Goal: Feedback & Contribution: Contribute content

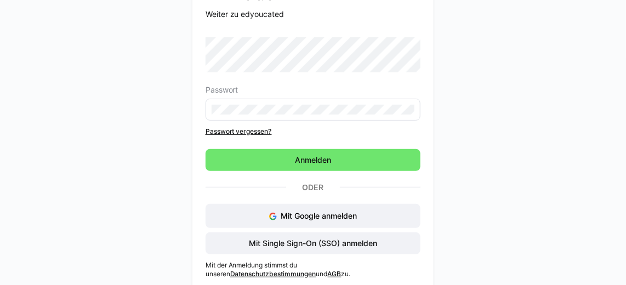
scroll to position [93, 0]
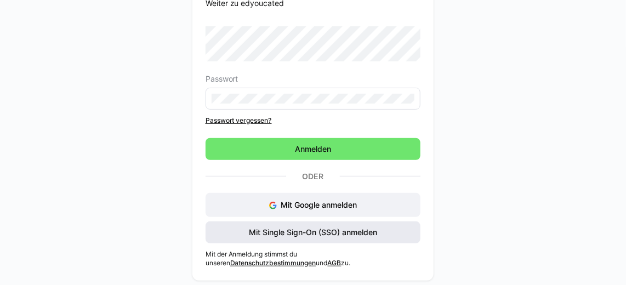
click at [345, 232] on span "Mit Single Sign-On (SSO) anmelden" at bounding box center [312, 232] width 131 height 11
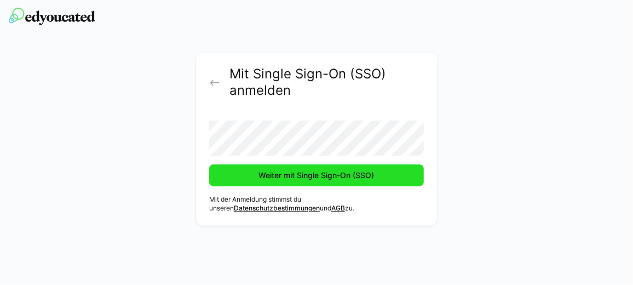
click at [326, 179] on span "Weiter mit Single Sign-On (SSO)" at bounding box center [316, 175] width 119 height 11
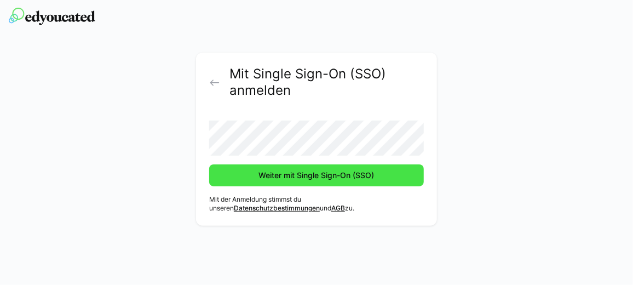
click at [334, 173] on span "Weiter mit Single Sign-On (SSO)" at bounding box center [316, 175] width 119 height 11
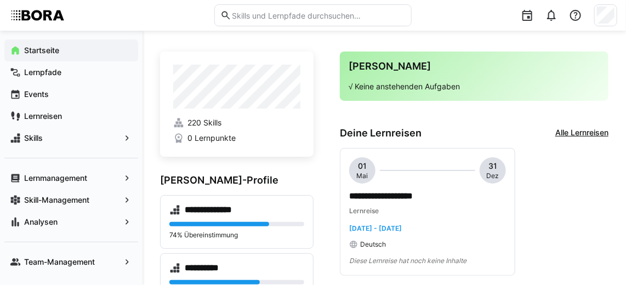
click at [597, 190] on div "**********" at bounding box center [474, 212] width 268 height 128
click at [119, 137] on span "Skills" at bounding box center [71, 138] width 98 height 11
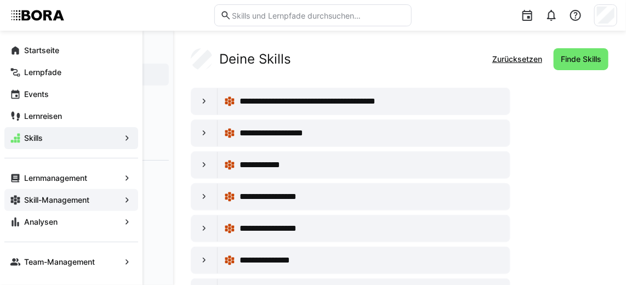
click at [0, 0] on app-navigation-label "Skill-Management" at bounding box center [0, 0] width 0 height 0
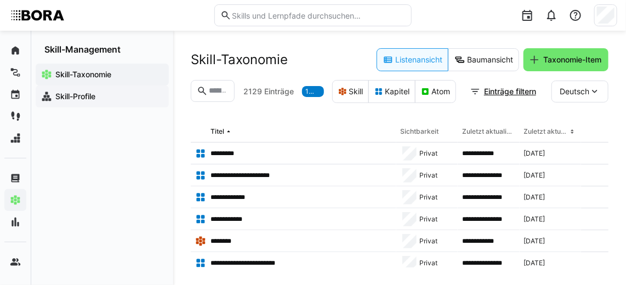
click at [105, 97] on span "Skill-Profile" at bounding box center [109, 96] width 110 height 11
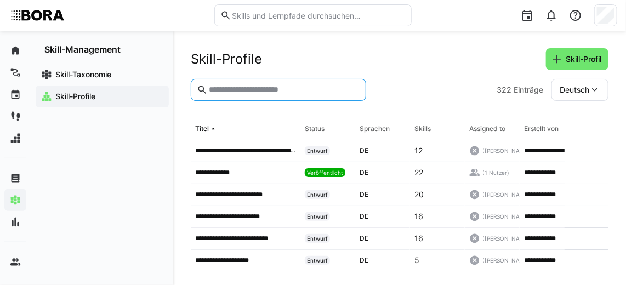
click at [251, 88] on input "text" at bounding box center [284, 90] width 152 height 10
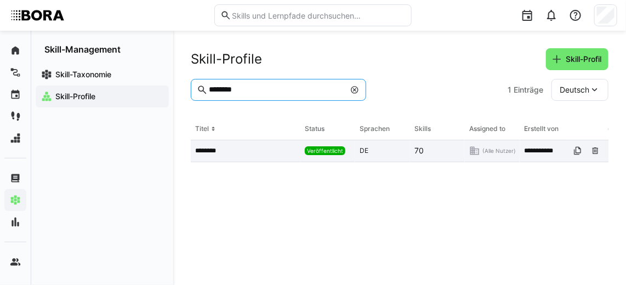
type input "********"
click at [209, 152] on p "********" at bounding box center [210, 150] width 30 height 9
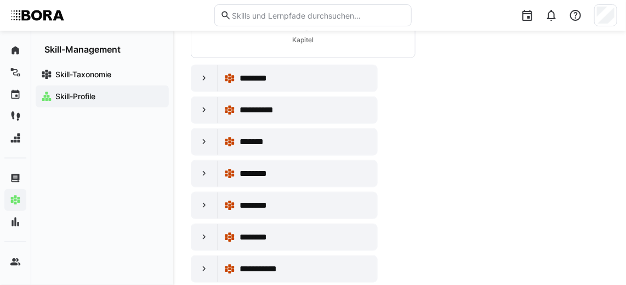
scroll to position [322, 0]
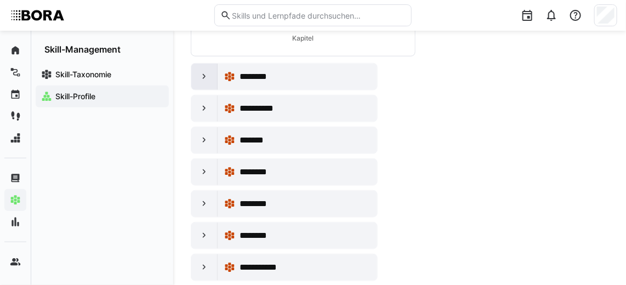
click at [205, 76] on eds-icon at bounding box center [204, 76] width 11 height 11
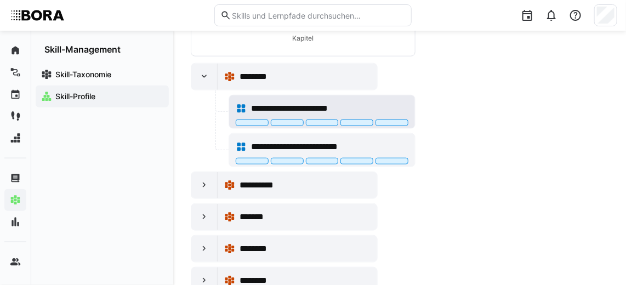
click at [270, 104] on span "**********" at bounding box center [306, 108] width 111 height 13
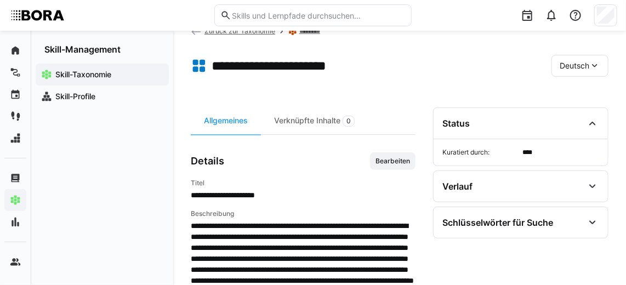
scroll to position [10, 0]
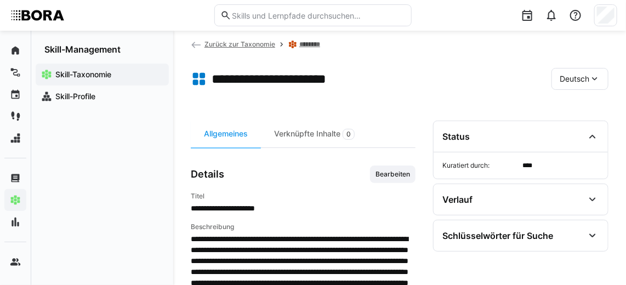
click at [196, 41] on eds-icon at bounding box center [196, 44] width 11 height 11
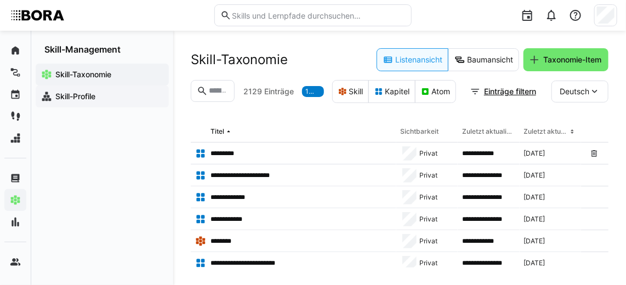
click at [116, 96] on span "Skill-Profile" at bounding box center [109, 96] width 110 height 11
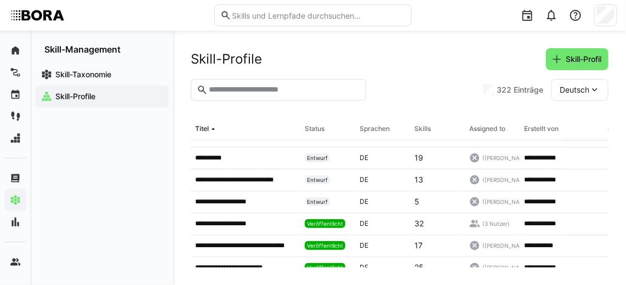
scroll to position [973, 0]
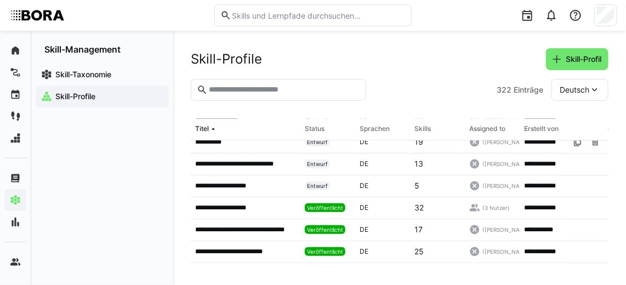
click at [256, 94] on input "text" at bounding box center [284, 90] width 152 height 10
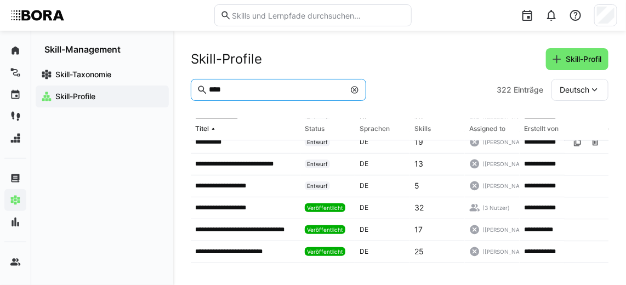
scroll to position [0, 0]
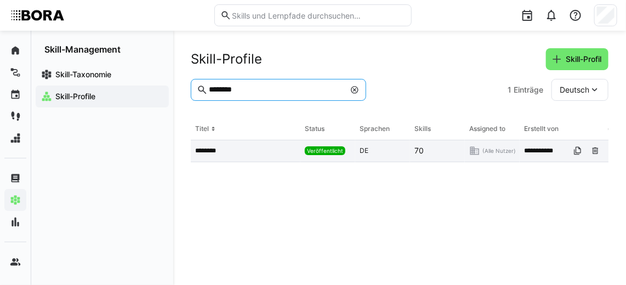
type input "********"
click at [216, 156] on div "********" at bounding box center [246, 151] width 110 height 22
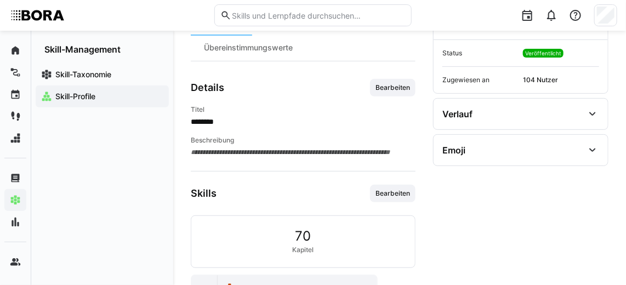
scroll to position [244, 0]
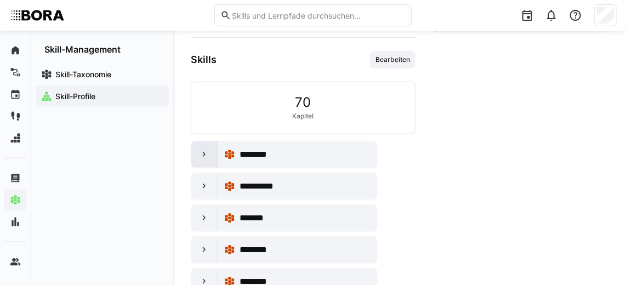
click at [204, 160] on div at bounding box center [204, 154] width 26 height 26
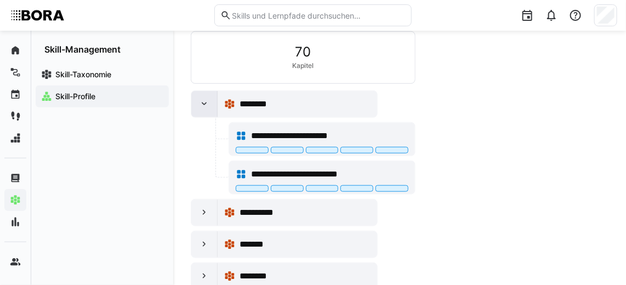
scroll to position [296, 0]
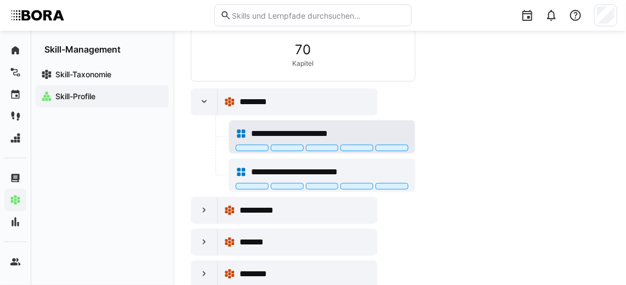
click at [288, 127] on span "**********" at bounding box center [306, 133] width 111 height 13
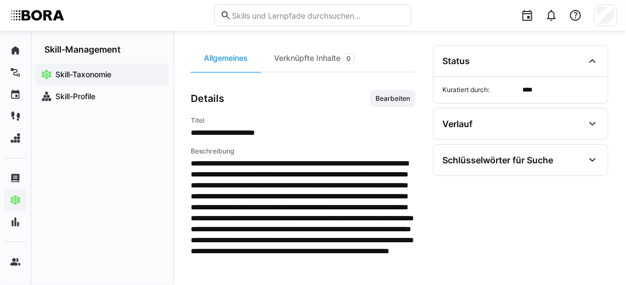
scroll to position [85, 0]
click at [397, 100] on span "Bearbeiten" at bounding box center [392, 98] width 37 height 9
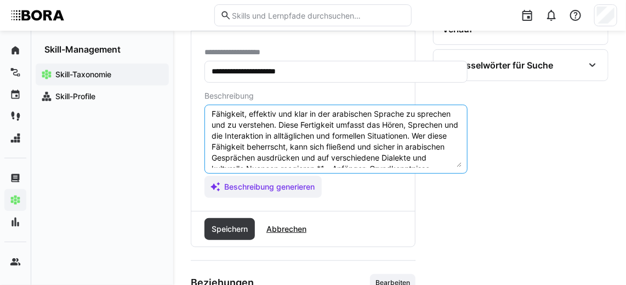
scroll to position [22, 0]
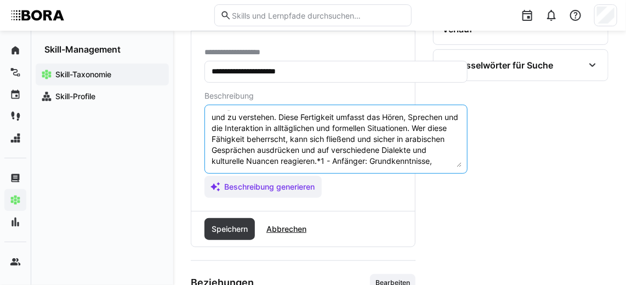
drag, startPoint x: 450, startPoint y: 159, endPoint x: 334, endPoint y: 156, distance: 116.2
click at [334, 156] on textarea "Mündliche Kommunikation im Arabischen bezieht sich auf die Fähigkeit, effektiv …" at bounding box center [335, 139] width 251 height 57
paste textarea "*1 -Anfänger: A2 *2 – Mittelstufe: B1 *3 – Fortgeschritten: B2 *4 – Experte: C1…"
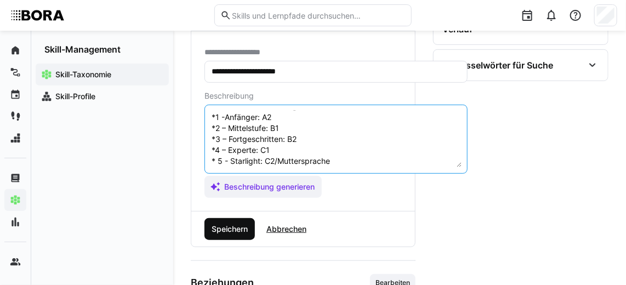
type textarea "Mündliche Kommunikation im Arabischen bezieht sich auf die Fähigkeit, effektiv …"
click at [238, 223] on span "Speichern" at bounding box center [229, 228] width 39 height 11
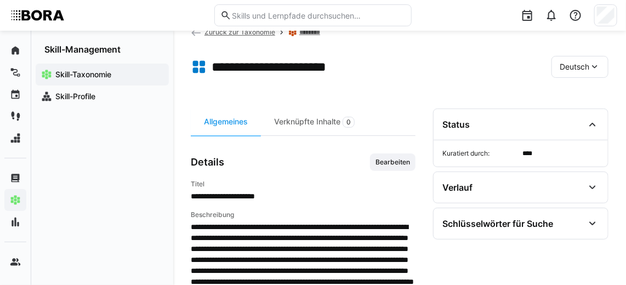
scroll to position [12, 0]
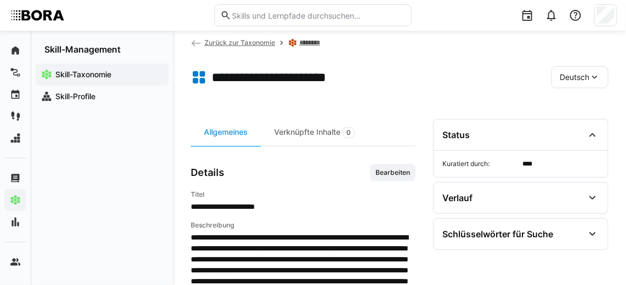
click at [203, 43] on link "Zurück zur Taxonomie" at bounding box center [233, 42] width 84 height 8
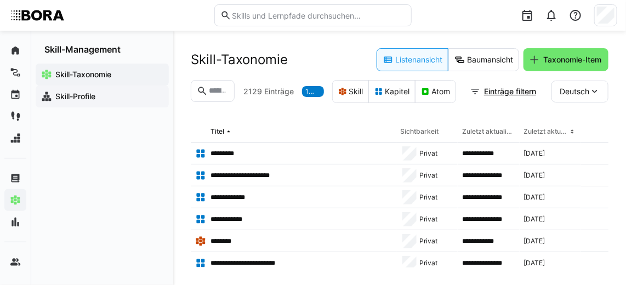
click at [125, 98] on span "Skill-Profile" at bounding box center [109, 96] width 110 height 11
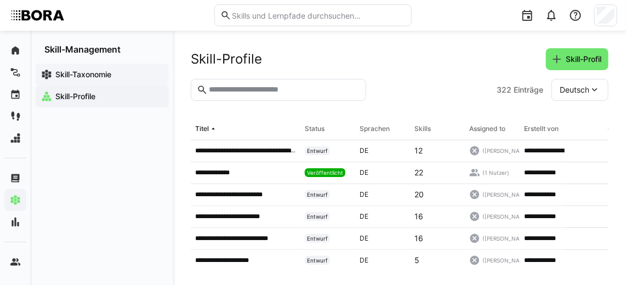
click at [134, 71] on span "Skill-Taxonomie" at bounding box center [109, 74] width 110 height 11
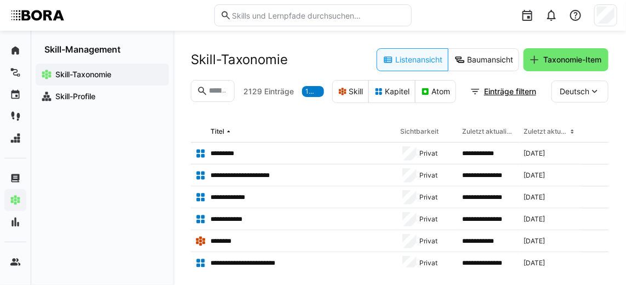
click at [216, 93] on input "text" at bounding box center [218, 91] width 21 height 10
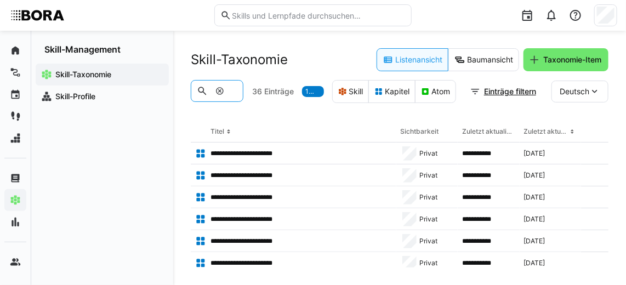
scroll to position [0, 12]
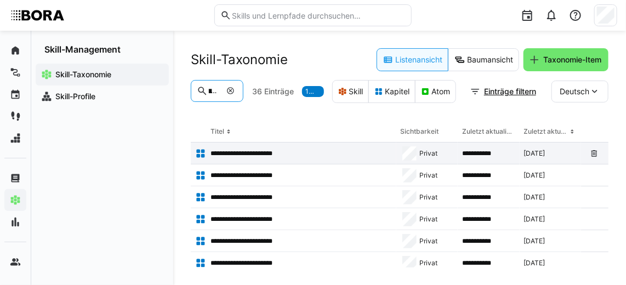
type input "*****"
click at [267, 156] on p "**********" at bounding box center [251, 153] width 83 height 9
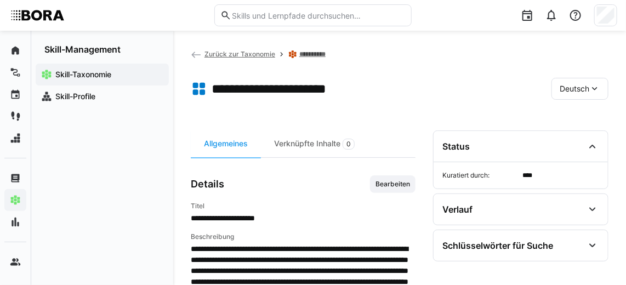
click at [207, 50] on span "Zurück zur Taxonomie" at bounding box center [239, 54] width 71 height 8
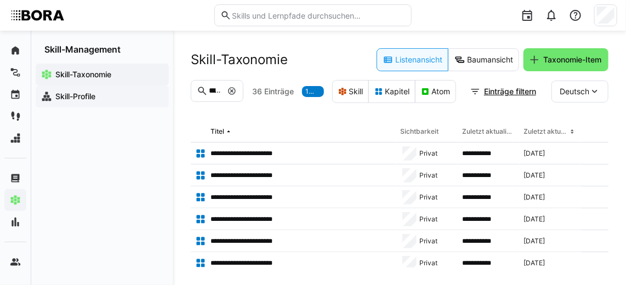
click at [0, 0] on app-navigation-label "Skill-Profile" at bounding box center [0, 0] width 0 height 0
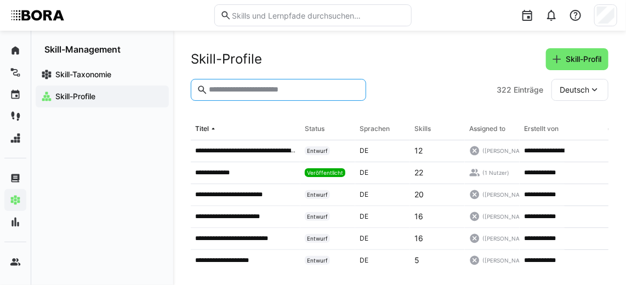
click at [240, 90] on input "text" at bounding box center [284, 90] width 152 height 10
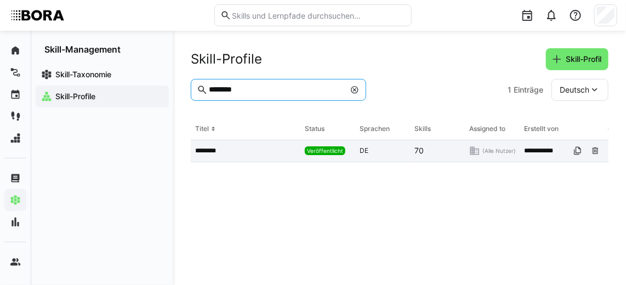
scroll to position [3, 0]
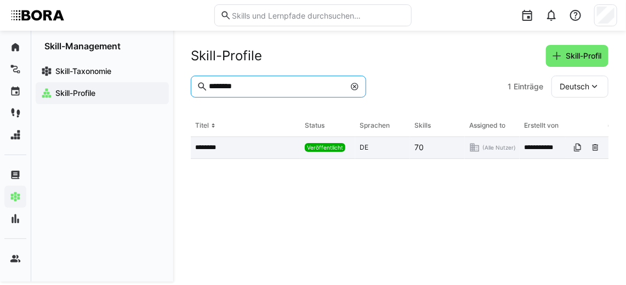
type input "********"
click at [218, 151] on p "********" at bounding box center [210, 147] width 30 height 9
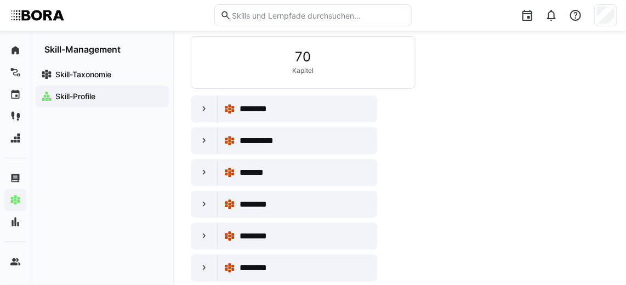
scroll to position [295, 0]
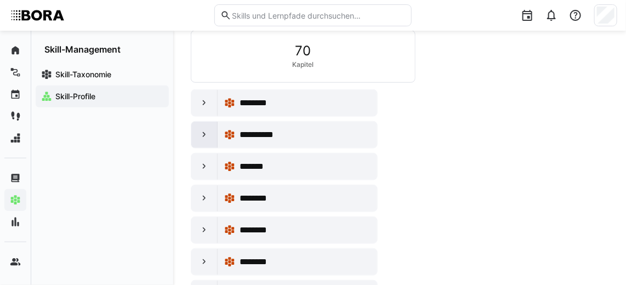
click at [208, 133] on eds-icon at bounding box center [204, 134] width 11 height 11
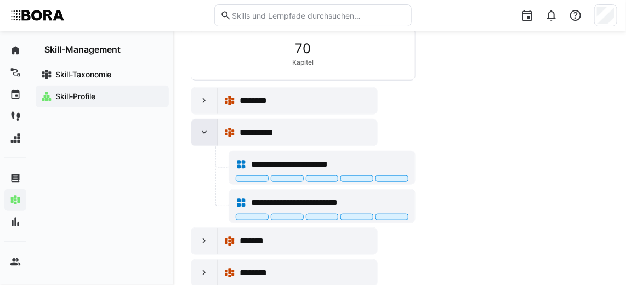
scroll to position [301, 0]
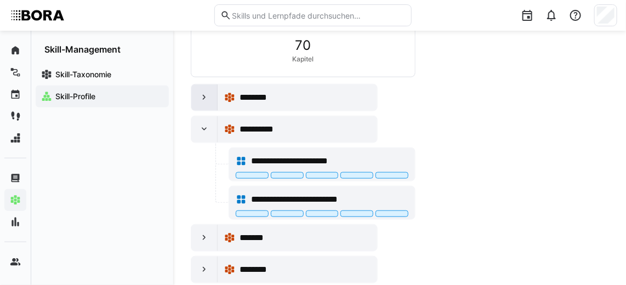
click at [202, 97] on eds-icon at bounding box center [204, 97] width 11 height 11
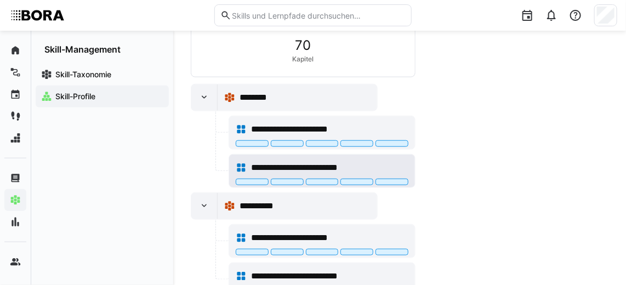
click at [285, 162] on span "**********" at bounding box center [308, 167] width 115 height 13
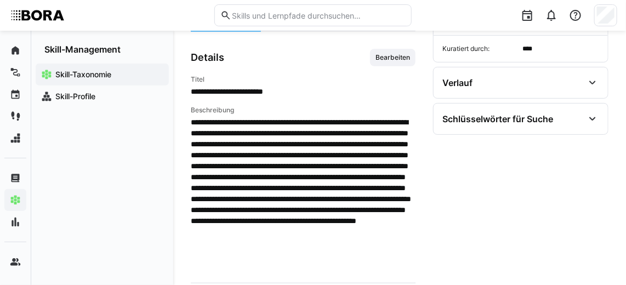
scroll to position [129, 0]
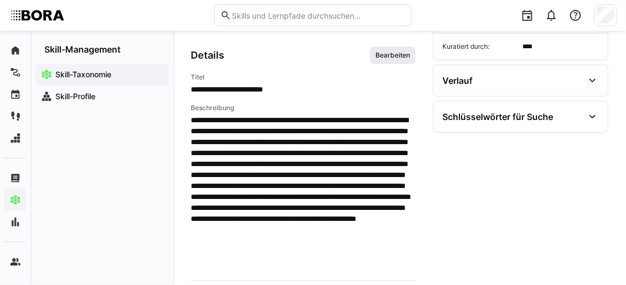
click at [389, 56] on span "Bearbeiten" at bounding box center [392, 55] width 37 height 9
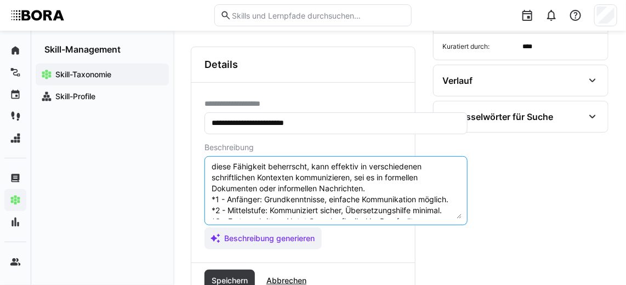
scroll to position [47, 0]
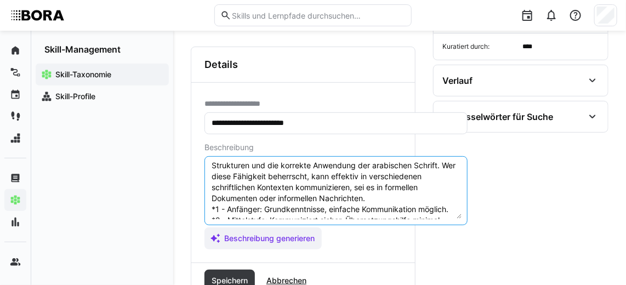
drag, startPoint x: 449, startPoint y: 203, endPoint x: 210, endPoint y: 203, distance: 238.8
click at [210, 203] on textarea "Schriftliche Kommunikation im Arabischen bezieht sich auf die Fähigkeit, Gedank…" at bounding box center [335, 190] width 251 height 57
paste textarea "*1 -Anfänger: A2 *2 – Mittelstufe: B1 *3 – Fortgeschritten: B2 *4 – Experte: C1…"
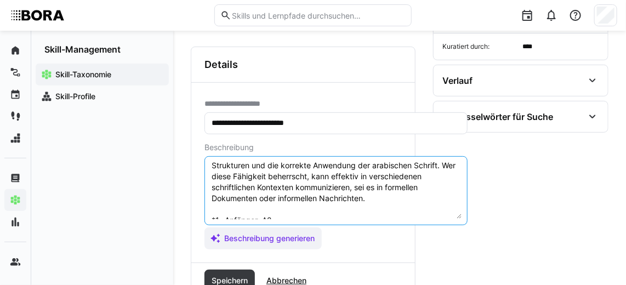
scroll to position [107, 0]
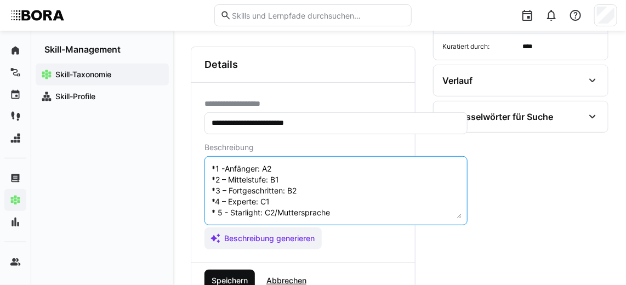
type textarea "Schriftliche Kommunikation im Arabischen bezieht sich auf die Fähigkeit, Gedank…"
click at [237, 276] on span "Speichern" at bounding box center [229, 280] width 39 height 11
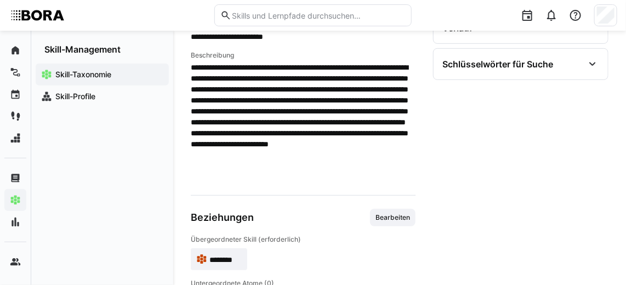
scroll to position [188, 0]
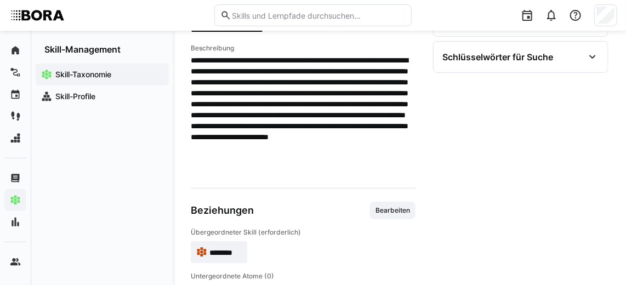
click at [228, 255] on span "********" at bounding box center [225, 252] width 32 height 11
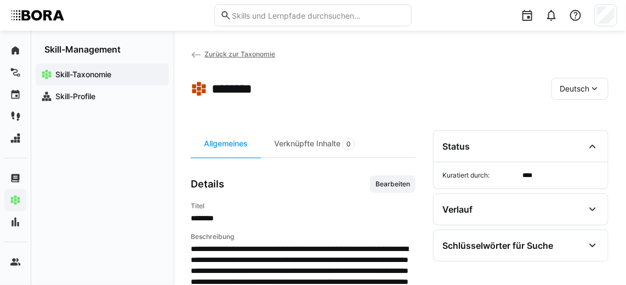
click at [202, 50] on link "Zurück zur Taxonomie" at bounding box center [233, 54] width 84 height 8
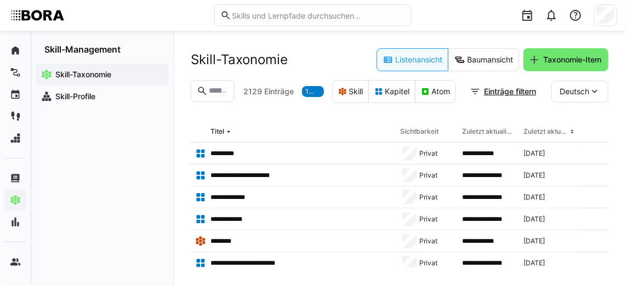
click at [218, 89] on input "text" at bounding box center [218, 91] width 21 height 10
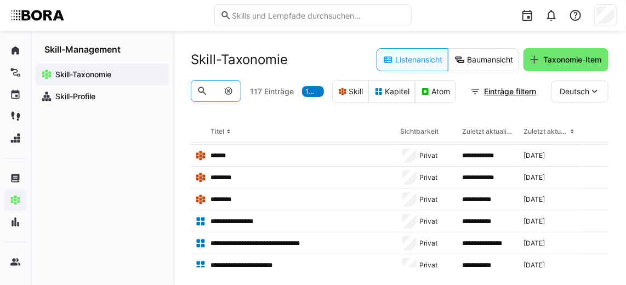
scroll to position [304, 0]
type input "*******"
click at [0, 0] on app-navigation-label "Skill-Profile" at bounding box center [0, 0] width 0 height 0
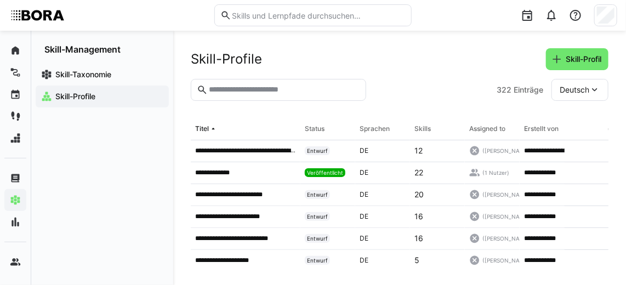
click at [262, 89] on input "text" at bounding box center [284, 90] width 152 height 10
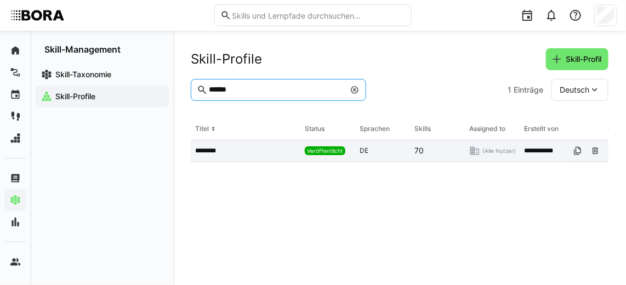
type input "******"
click at [217, 151] on p "********" at bounding box center [210, 150] width 30 height 9
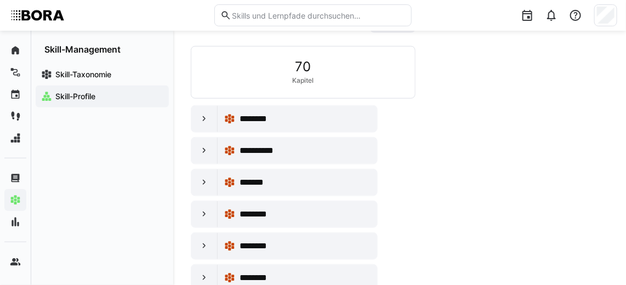
scroll to position [294, 0]
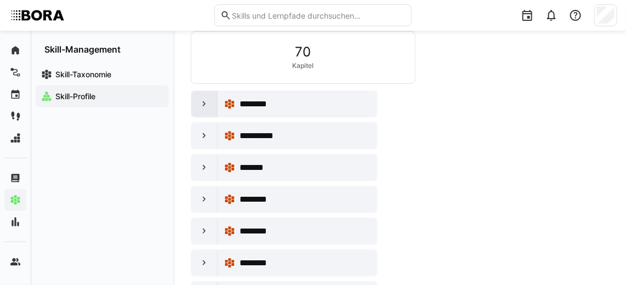
click at [201, 99] on eds-icon at bounding box center [204, 104] width 11 height 11
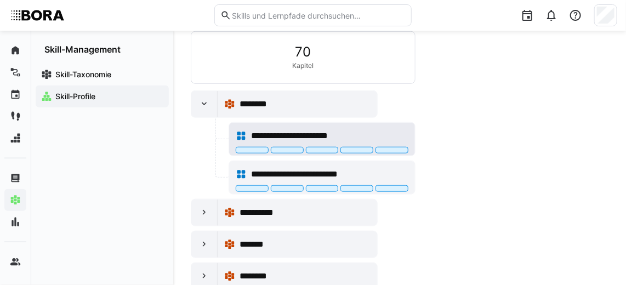
click at [262, 129] on span "**********" at bounding box center [306, 135] width 111 height 13
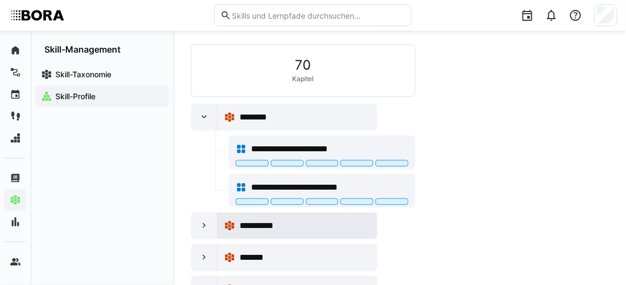
scroll to position [286, 0]
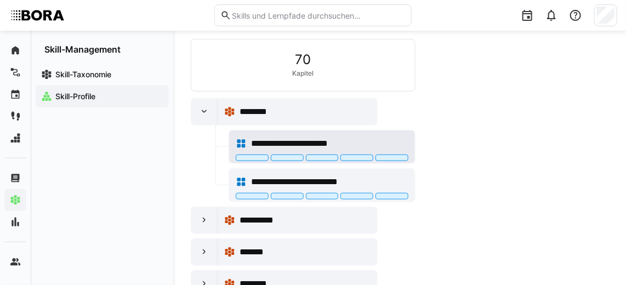
click at [281, 139] on span "**********" at bounding box center [306, 143] width 111 height 13
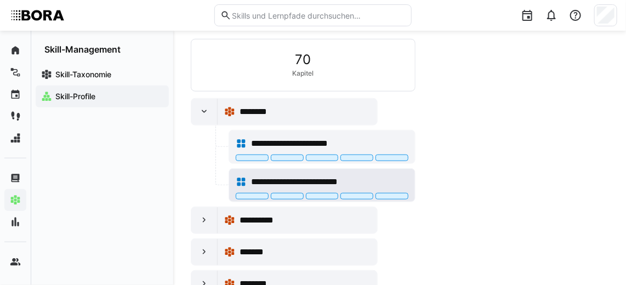
click at [381, 177] on div "**********" at bounding box center [329, 181] width 157 height 13
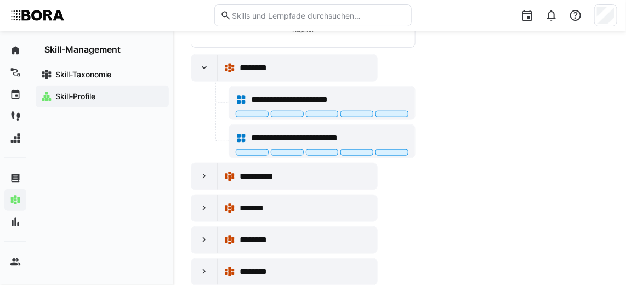
scroll to position [331, 0]
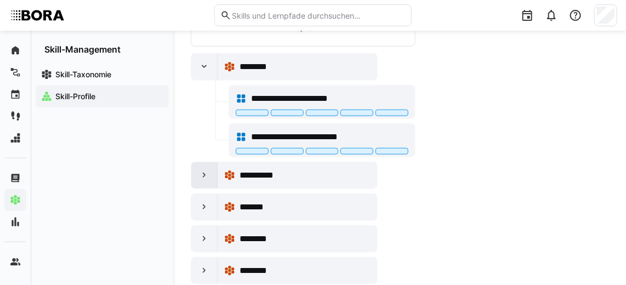
click at [199, 175] on eds-icon at bounding box center [204, 175] width 11 height 11
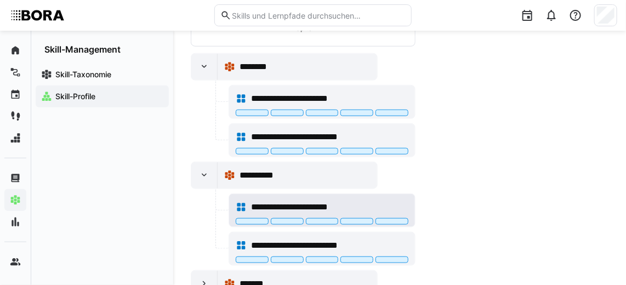
click at [259, 200] on span "**********" at bounding box center [306, 206] width 111 height 13
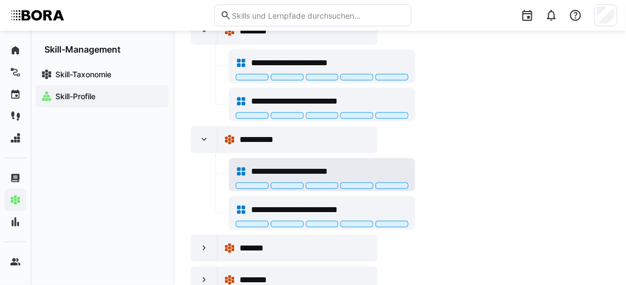
scroll to position [368, 0]
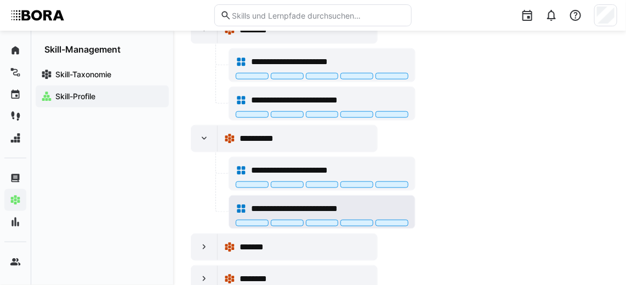
click at [314, 203] on span "**********" at bounding box center [308, 208] width 115 height 13
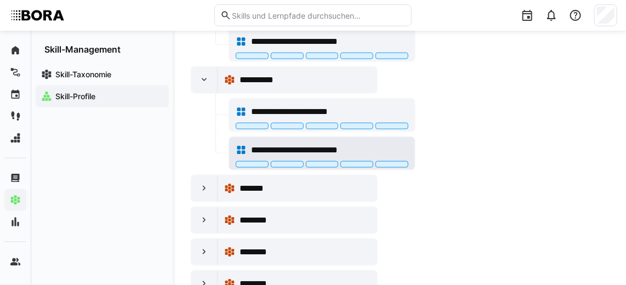
scroll to position [446, 0]
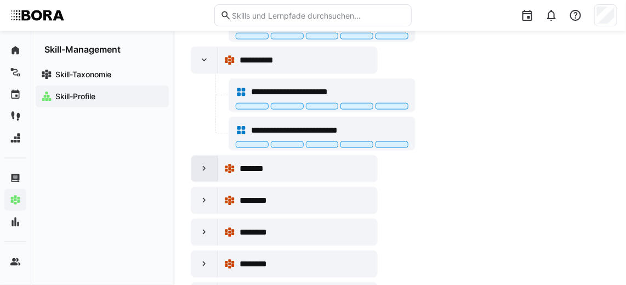
click at [204, 163] on eds-icon at bounding box center [204, 168] width 11 height 11
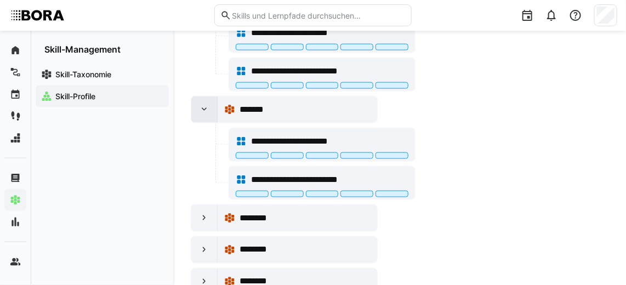
scroll to position [509, 0]
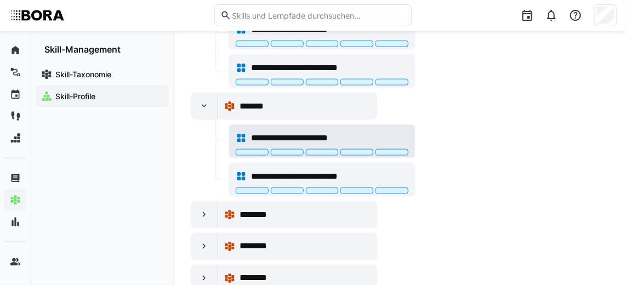
click at [267, 133] on span "**********" at bounding box center [306, 137] width 111 height 13
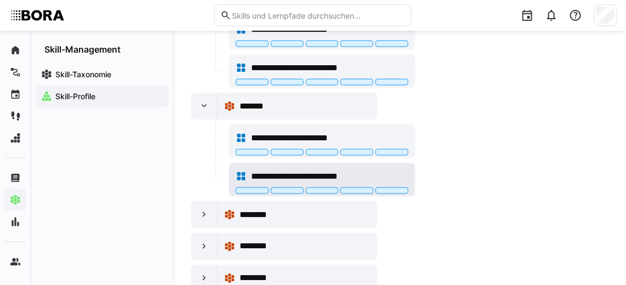
click at [306, 170] on span "**********" at bounding box center [308, 176] width 115 height 13
click at [205, 210] on eds-icon at bounding box center [204, 214] width 11 height 11
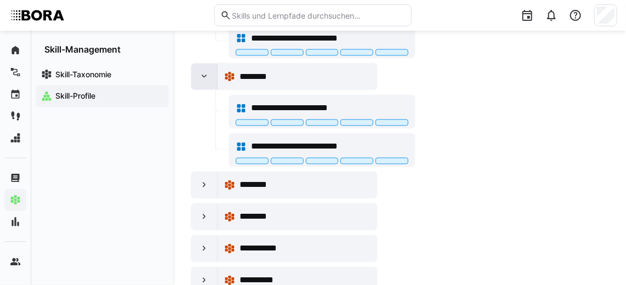
scroll to position [647, 0]
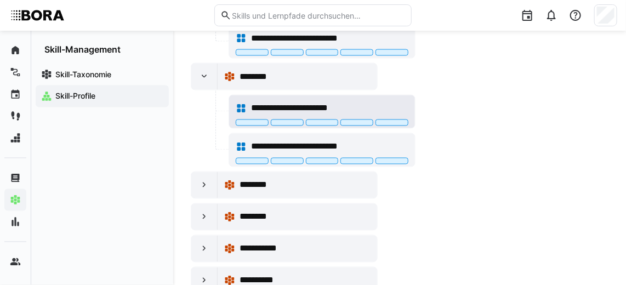
click at [291, 102] on span "**********" at bounding box center [306, 108] width 111 height 13
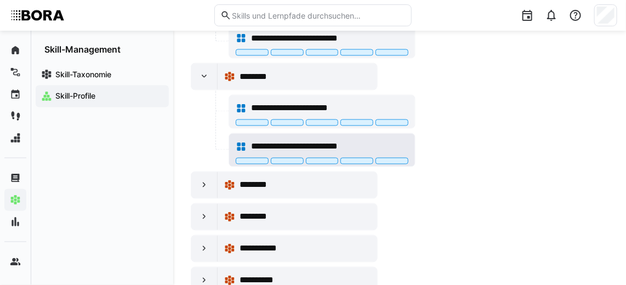
click at [301, 146] on span "**********" at bounding box center [308, 146] width 115 height 13
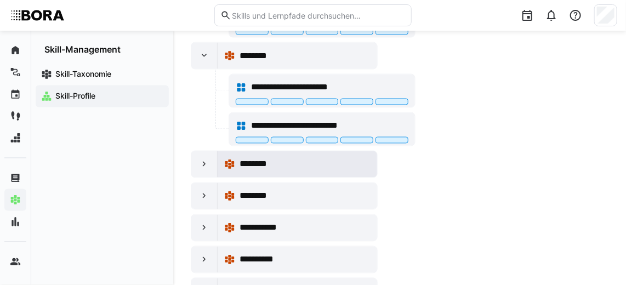
scroll to position [669, 0]
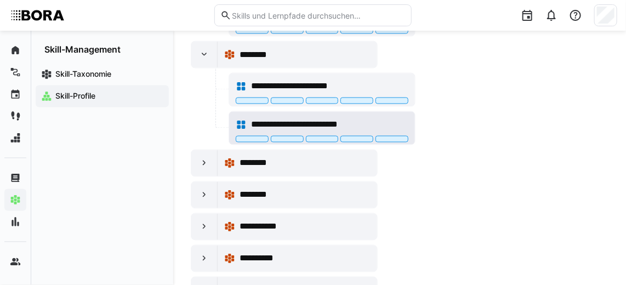
click at [254, 118] on span "**********" at bounding box center [308, 124] width 115 height 13
click at [201, 158] on eds-icon at bounding box center [204, 163] width 11 height 11
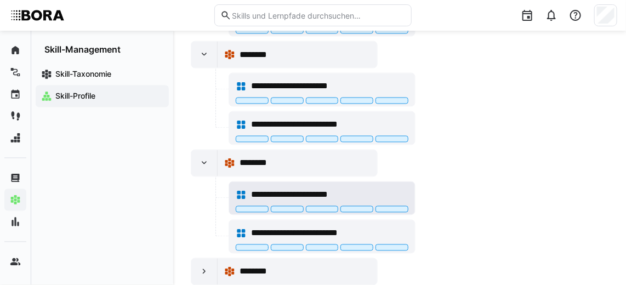
click at [279, 188] on span "**********" at bounding box center [306, 194] width 111 height 13
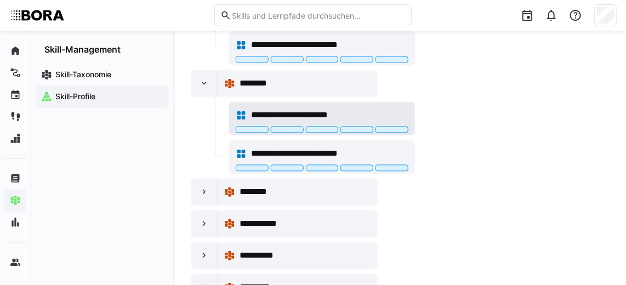
scroll to position [749, 0]
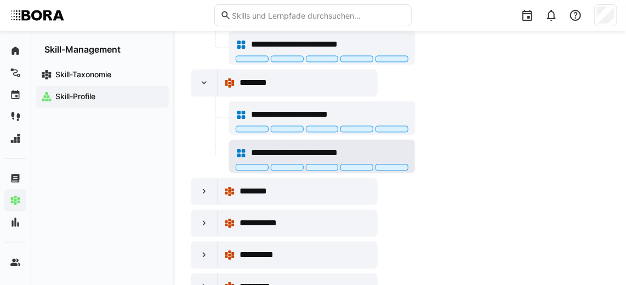
click at [318, 146] on span "**********" at bounding box center [308, 152] width 115 height 13
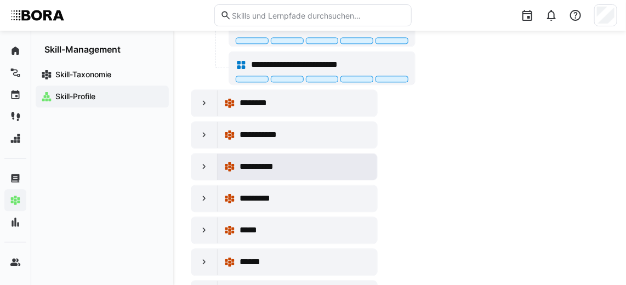
scroll to position [838, 0]
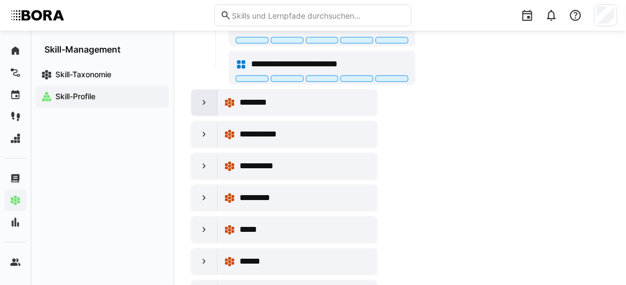
click at [191, 90] on div at bounding box center [204, 102] width 26 height 26
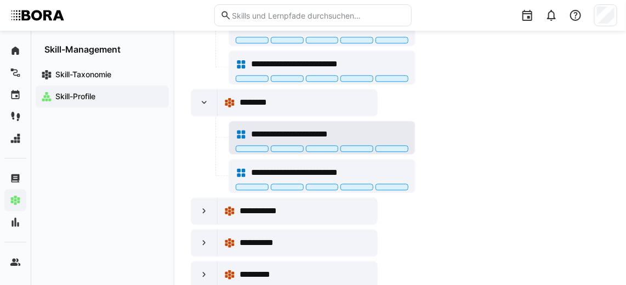
scroll to position [836, 0]
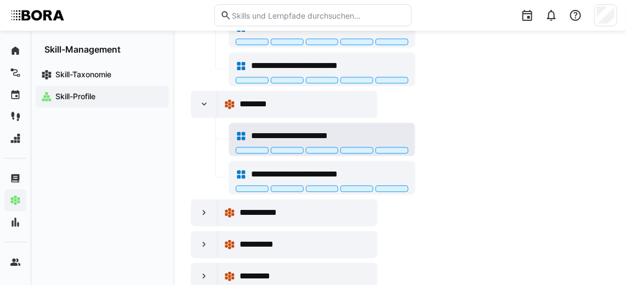
click at [305, 129] on span "**********" at bounding box center [306, 135] width 111 height 13
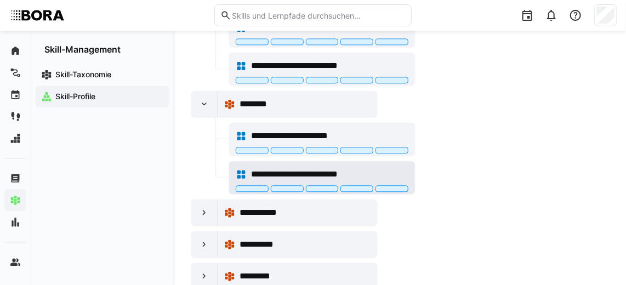
click at [298, 168] on span "**********" at bounding box center [308, 174] width 115 height 13
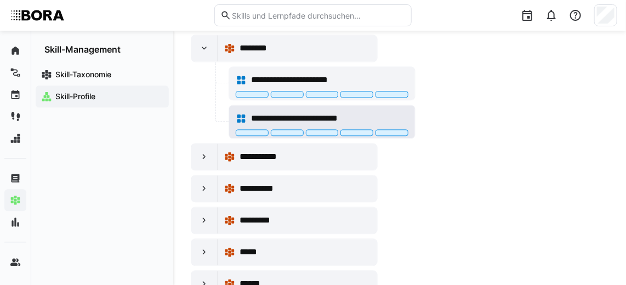
scroll to position [891, 0]
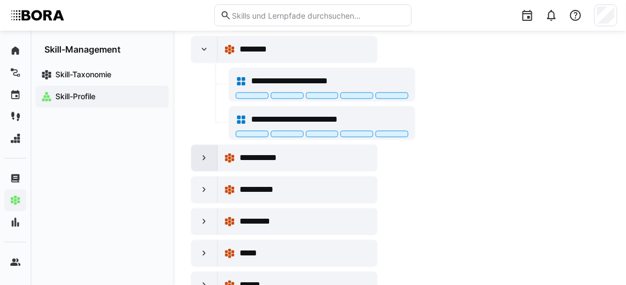
click at [202, 152] on eds-icon at bounding box center [204, 157] width 11 height 11
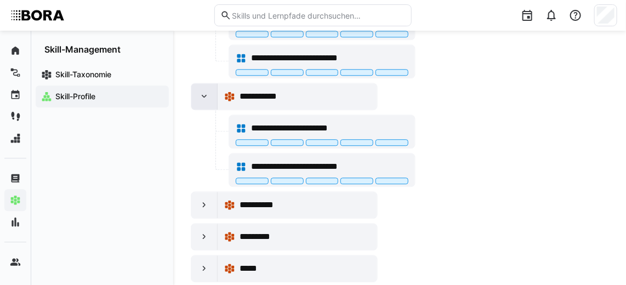
scroll to position [953, 0]
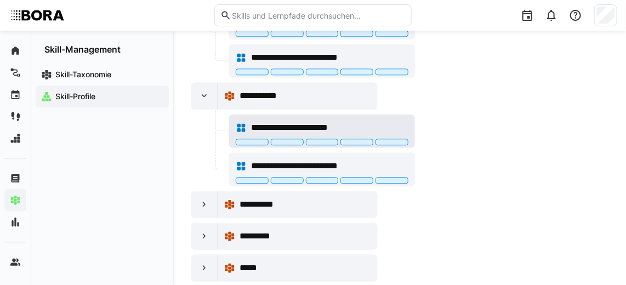
click at [296, 121] on span "**********" at bounding box center [306, 127] width 111 height 13
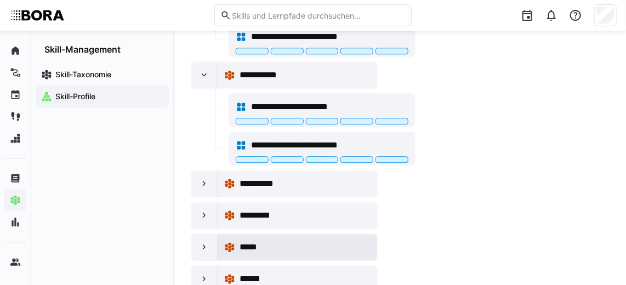
scroll to position [975, 0]
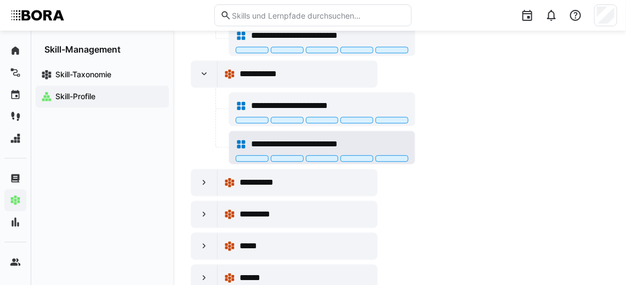
click at [302, 137] on span "**********" at bounding box center [308, 143] width 115 height 13
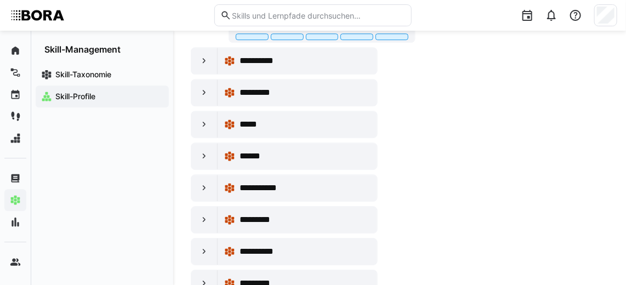
scroll to position [1096, 0]
click at [212, 48] on div at bounding box center [204, 61] width 26 height 26
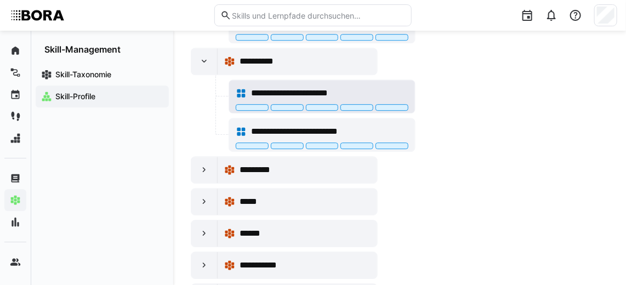
click at [284, 87] on span "**********" at bounding box center [306, 93] width 111 height 13
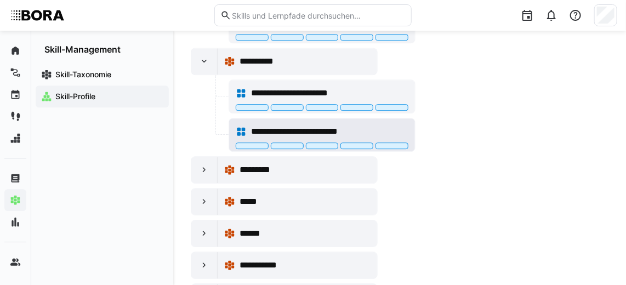
click at [323, 125] on span "**********" at bounding box center [308, 131] width 115 height 13
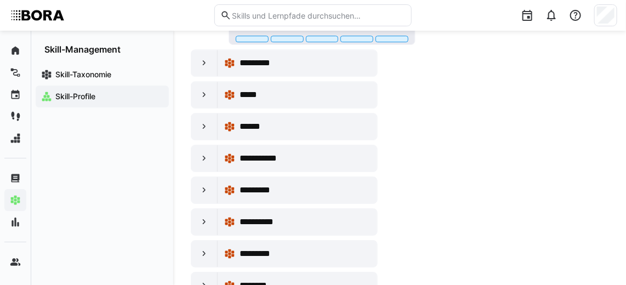
scroll to position [1201, 0]
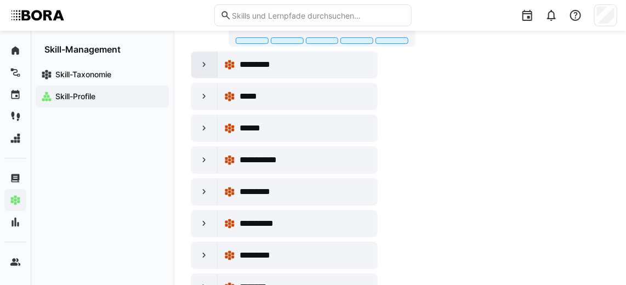
click at [203, 59] on eds-icon at bounding box center [204, 64] width 11 height 11
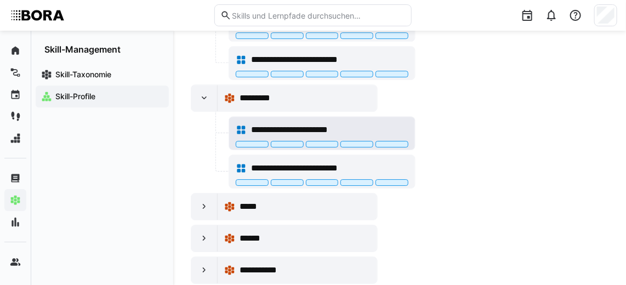
scroll to position [1167, 0]
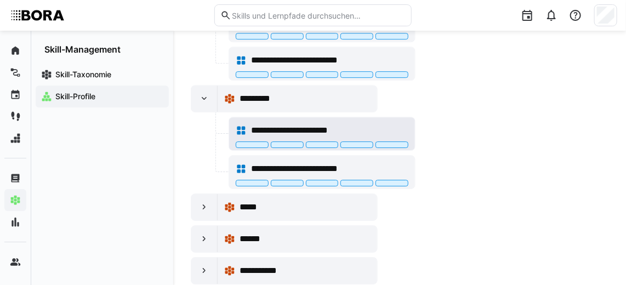
click at [300, 124] on span "**********" at bounding box center [306, 130] width 111 height 13
click at [306, 162] on span "**********" at bounding box center [308, 168] width 115 height 13
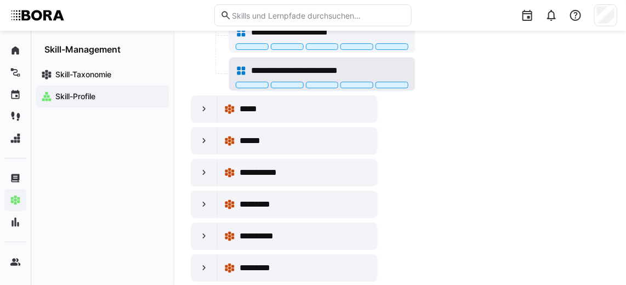
scroll to position [1266, 0]
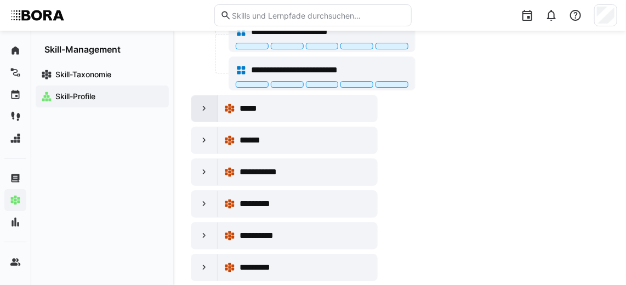
click at [200, 103] on eds-icon at bounding box center [204, 108] width 11 height 11
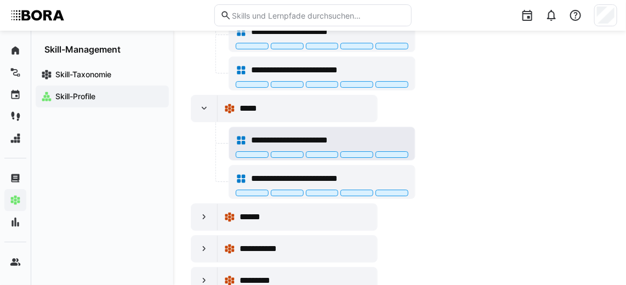
click at [315, 134] on span "**********" at bounding box center [306, 140] width 111 height 13
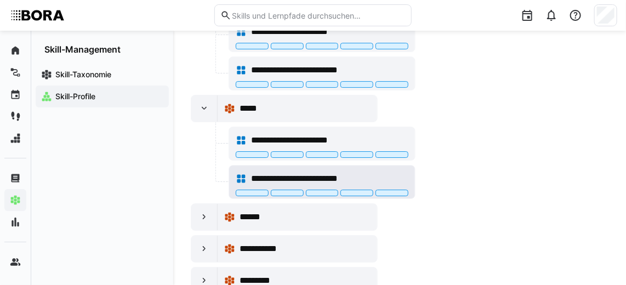
click at [331, 172] on span "**********" at bounding box center [308, 178] width 115 height 13
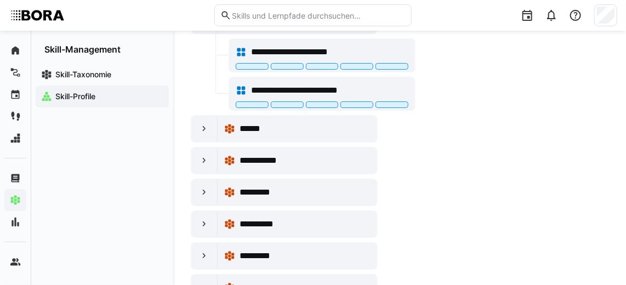
scroll to position [1355, 0]
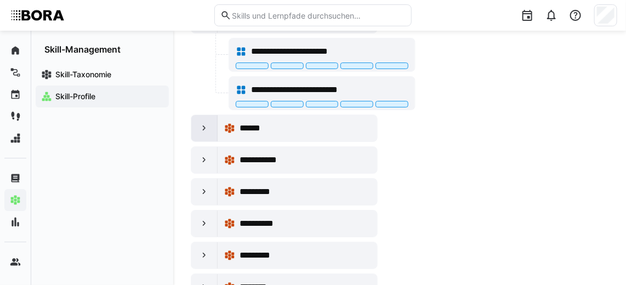
click at [203, 120] on div at bounding box center [204, 128] width 26 height 26
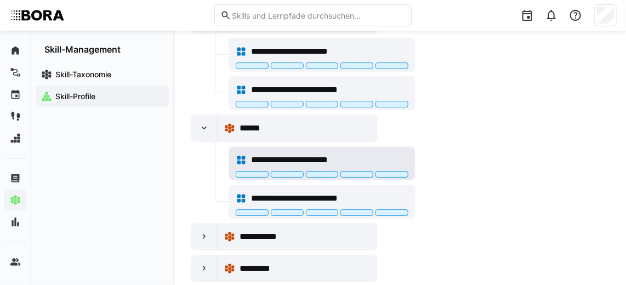
click at [263, 153] on span "**********" at bounding box center [306, 159] width 111 height 13
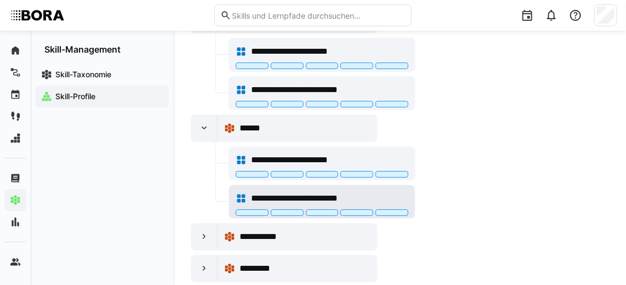
click at [315, 192] on span "**********" at bounding box center [308, 198] width 115 height 13
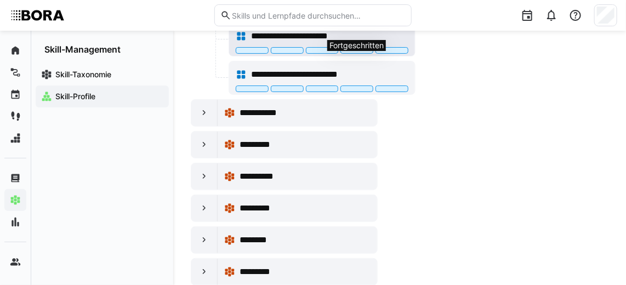
scroll to position [1477, 0]
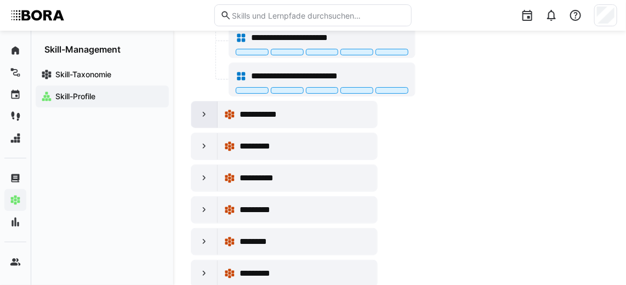
click at [199, 109] on eds-icon at bounding box center [204, 114] width 11 height 11
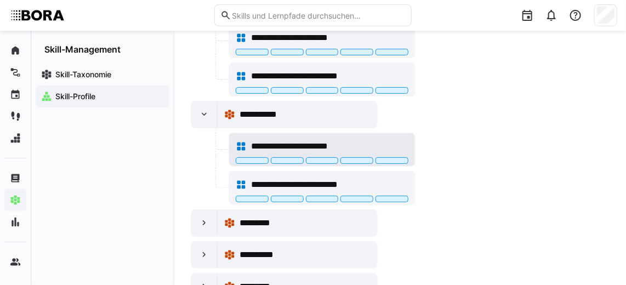
click at [281, 140] on span "**********" at bounding box center [306, 146] width 111 height 13
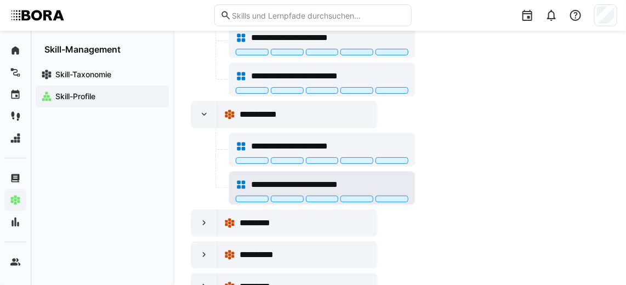
click at [302, 178] on span "**********" at bounding box center [308, 184] width 115 height 13
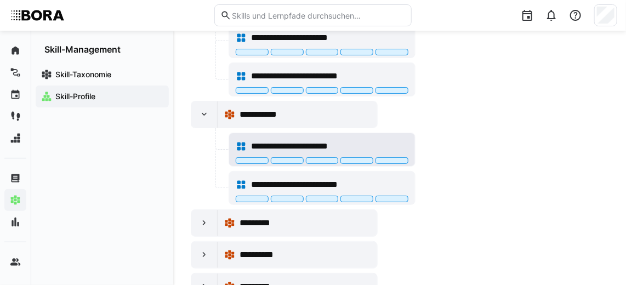
scroll to position [1495, 0]
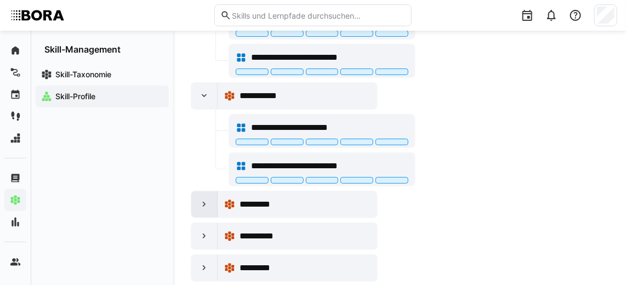
click at [200, 199] on eds-icon at bounding box center [204, 204] width 11 height 11
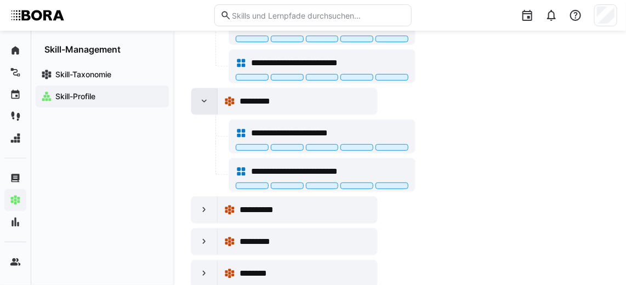
scroll to position [1601, 0]
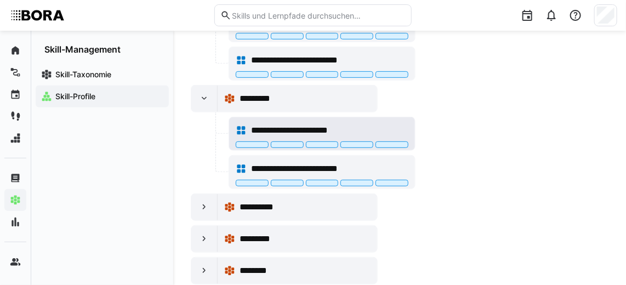
click at [370, 119] on div "**********" at bounding box center [322, 130] width 173 height 22
click at [348, 158] on div "**********" at bounding box center [322, 169] width 173 height 22
click at [211, 194] on div at bounding box center [204, 207] width 26 height 26
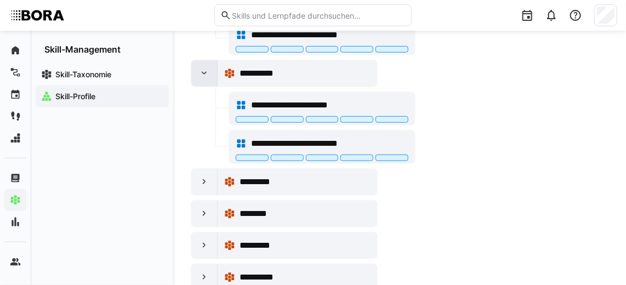
scroll to position [1735, 0]
click at [321, 99] on span "**********" at bounding box center [306, 105] width 111 height 13
click at [266, 137] on span "**********" at bounding box center [308, 143] width 115 height 13
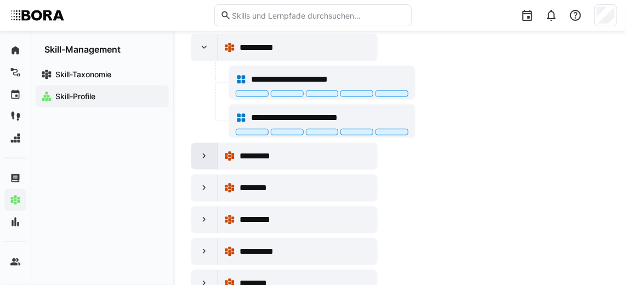
click at [208, 151] on eds-icon at bounding box center [204, 156] width 11 height 11
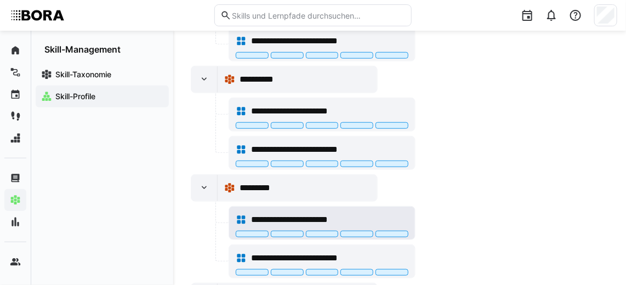
scroll to position [1765, 0]
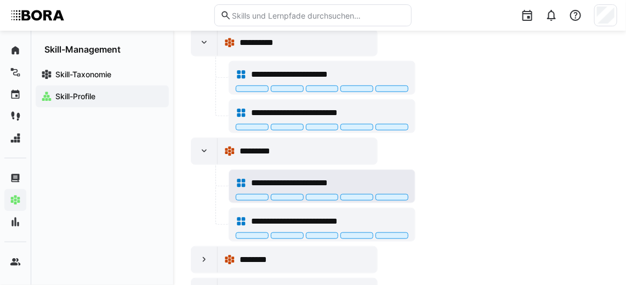
click at [310, 176] on span "**********" at bounding box center [306, 182] width 111 height 13
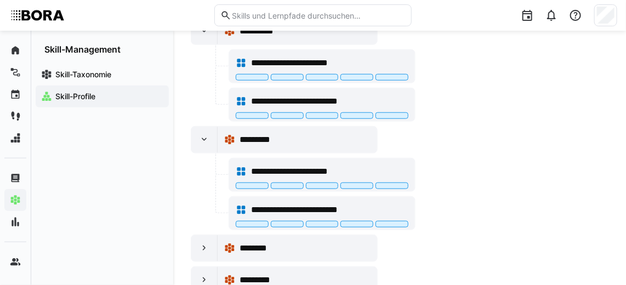
scroll to position [1776, 0]
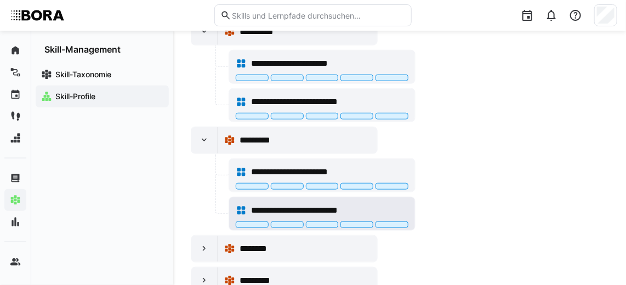
click at [337, 204] on span "**********" at bounding box center [308, 210] width 115 height 13
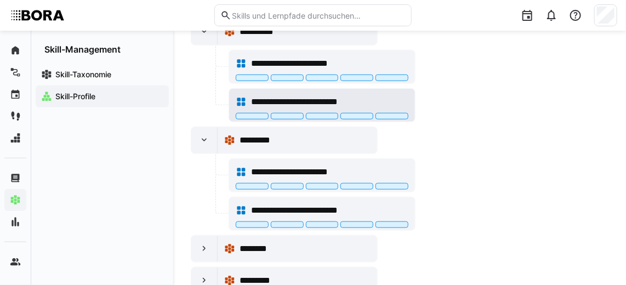
click at [291, 95] on span "**********" at bounding box center [308, 101] width 115 height 13
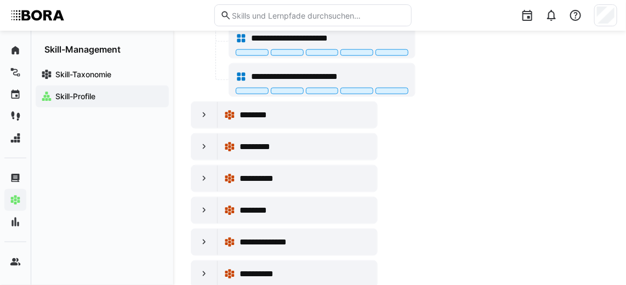
scroll to position [1910, 0]
click at [203, 110] on eds-icon at bounding box center [204, 115] width 11 height 11
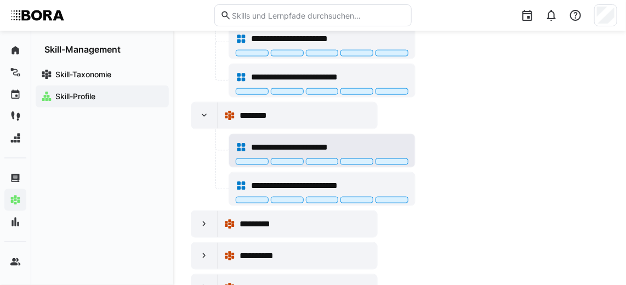
click at [288, 141] on span "**********" at bounding box center [306, 147] width 111 height 13
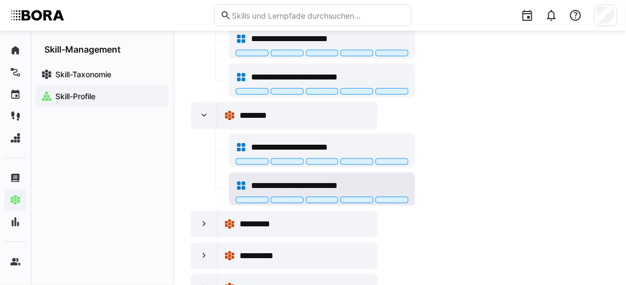
click at [323, 179] on span "**********" at bounding box center [308, 185] width 115 height 13
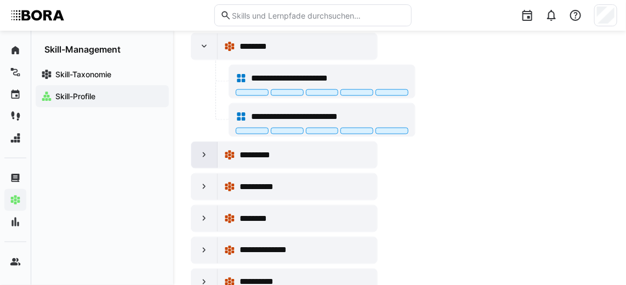
click at [192, 142] on div at bounding box center [204, 155] width 26 height 26
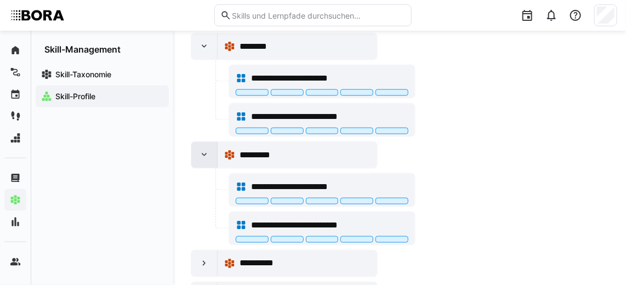
scroll to position [2055, 0]
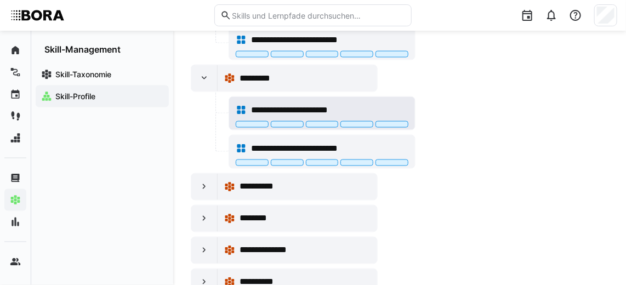
click at [300, 99] on div "**********" at bounding box center [322, 110] width 173 height 22
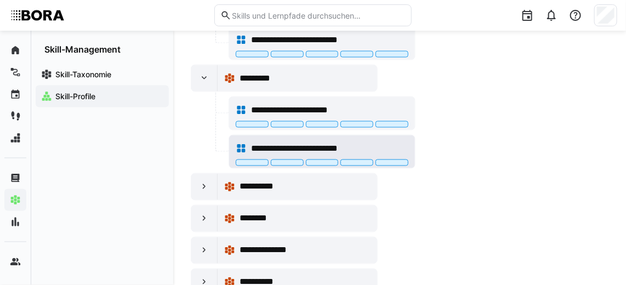
scroll to position [2060, 0]
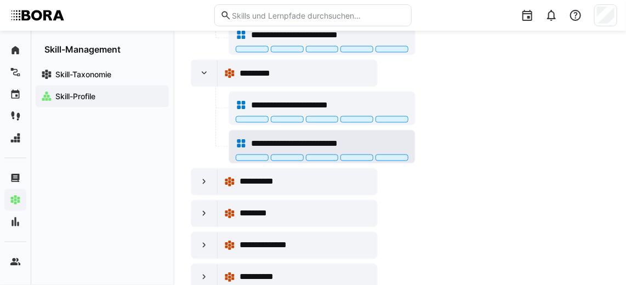
click at [348, 137] on span "**********" at bounding box center [308, 143] width 115 height 13
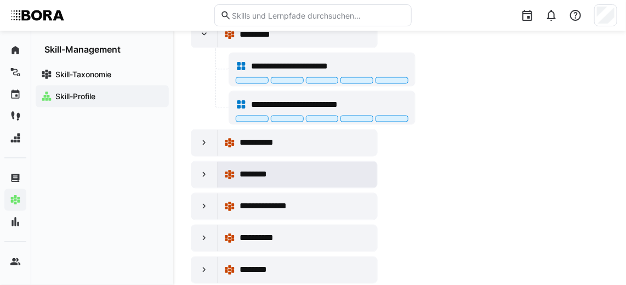
scroll to position [2100, 0]
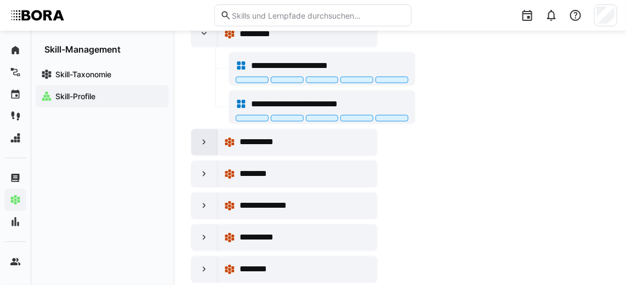
click at [205, 137] on eds-icon at bounding box center [204, 142] width 11 height 11
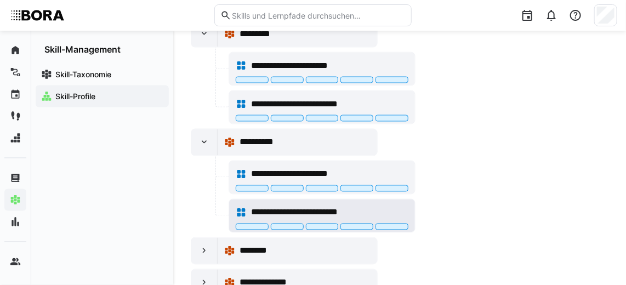
scroll to position [2111, 0]
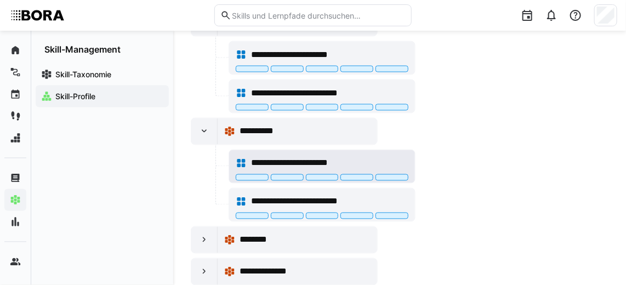
click at [364, 152] on div "**********" at bounding box center [322, 163] width 173 height 22
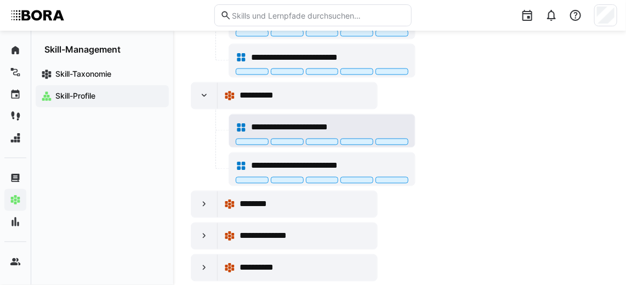
scroll to position [2146, 0]
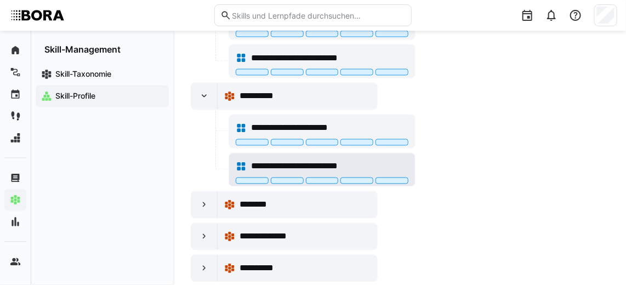
click at [340, 160] on span "**********" at bounding box center [308, 166] width 115 height 13
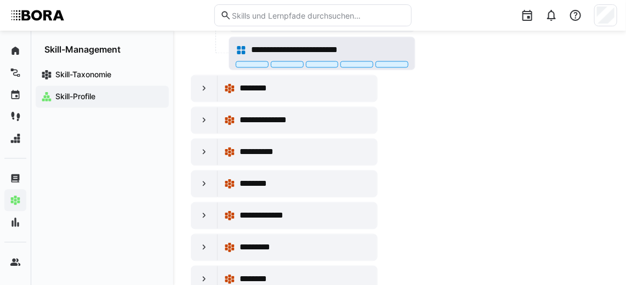
scroll to position [2262, 0]
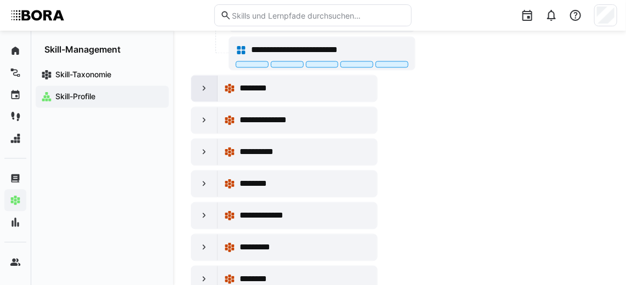
click at [199, 83] on eds-icon at bounding box center [204, 88] width 11 height 11
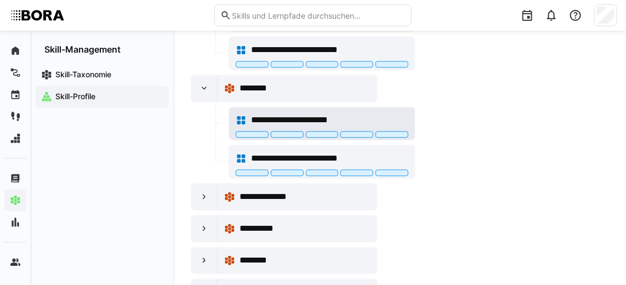
click at [264, 113] on span "**********" at bounding box center [306, 119] width 111 height 13
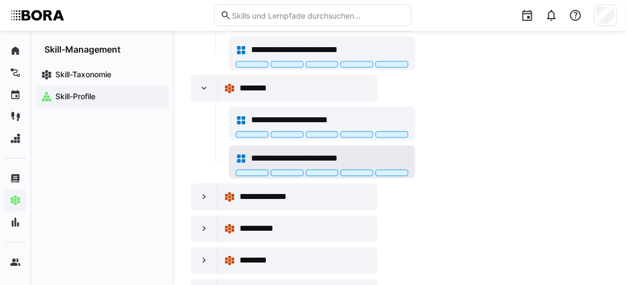
click at [291, 152] on span "**********" at bounding box center [308, 158] width 115 height 13
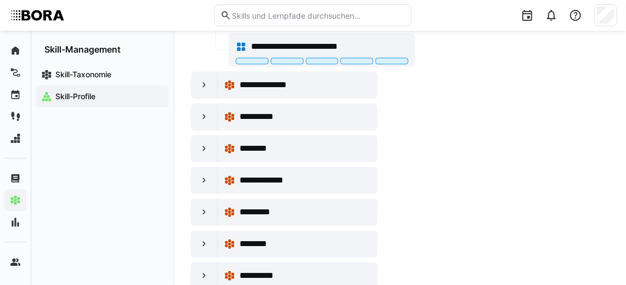
scroll to position [2365, 0]
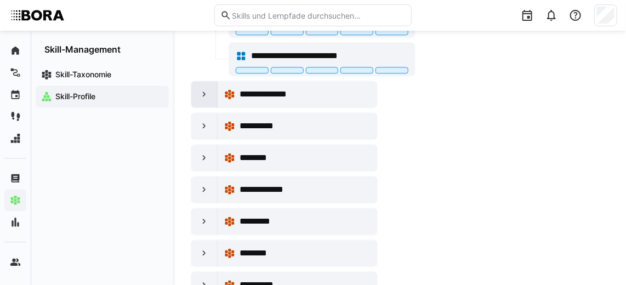
click at [204, 89] on eds-icon at bounding box center [204, 94] width 11 height 11
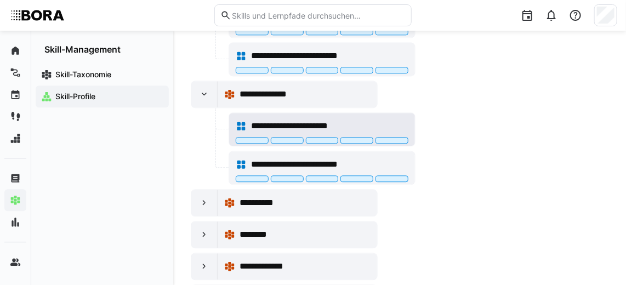
click at [371, 115] on div "**********" at bounding box center [322, 126] width 173 height 22
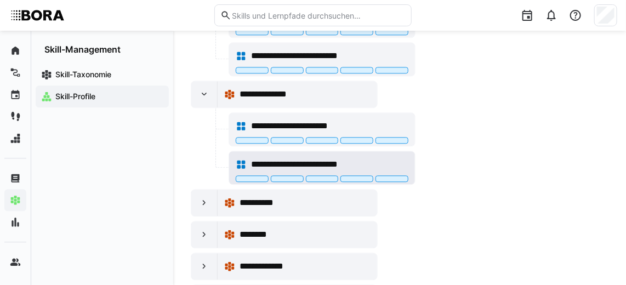
click at [286, 158] on span "**********" at bounding box center [308, 164] width 115 height 13
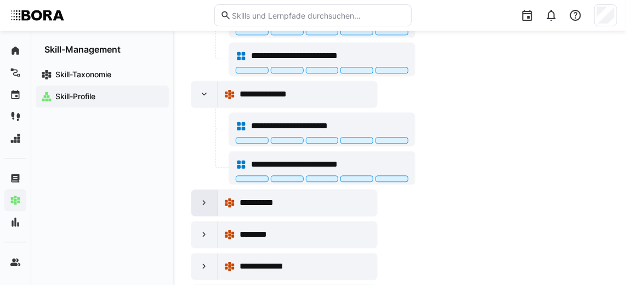
click at [204, 197] on eds-icon at bounding box center [204, 202] width 11 height 11
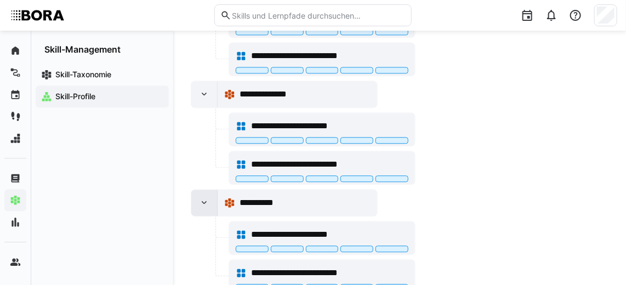
scroll to position [2460, 0]
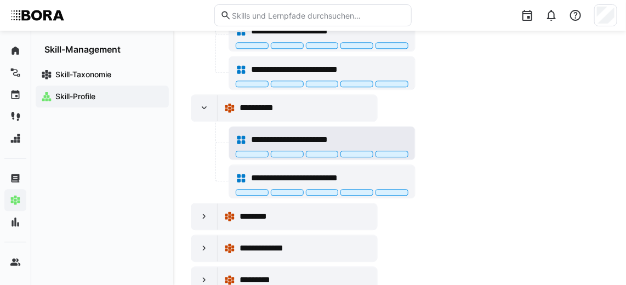
click at [306, 133] on span "**********" at bounding box center [306, 139] width 111 height 13
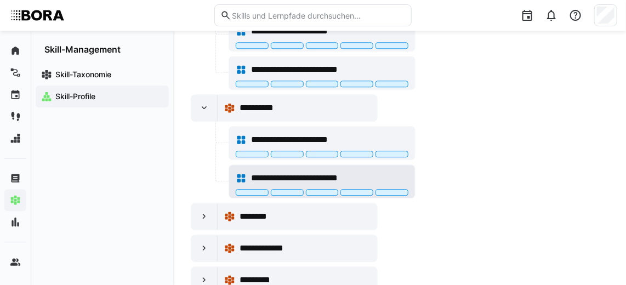
click at [377, 171] on div "**********" at bounding box center [329, 177] width 157 height 13
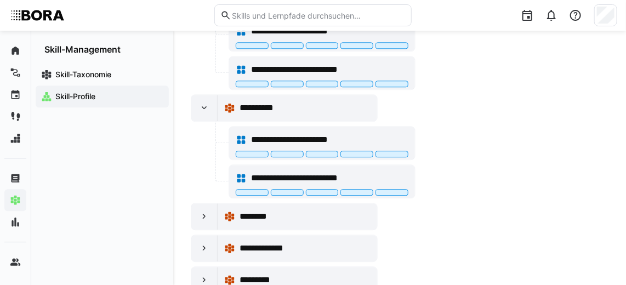
scroll to position [2521, 0]
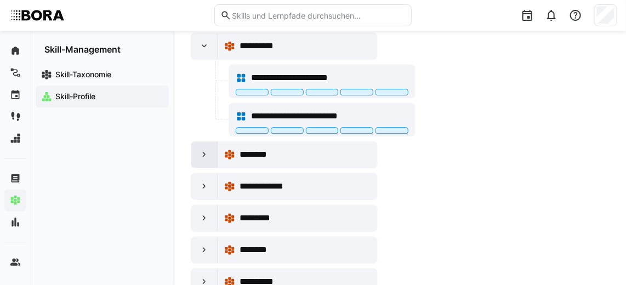
click at [206, 149] on eds-icon at bounding box center [204, 154] width 11 height 11
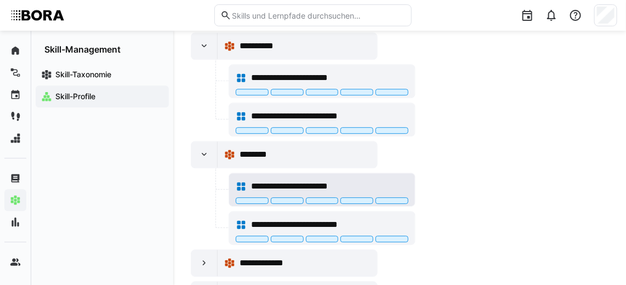
click at [268, 180] on span "**********" at bounding box center [306, 186] width 111 height 13
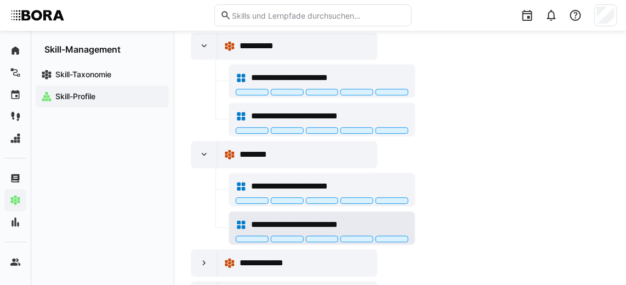
click at [363, 214] on div "**********" at bounding box center [322, 225] width 173 height 22
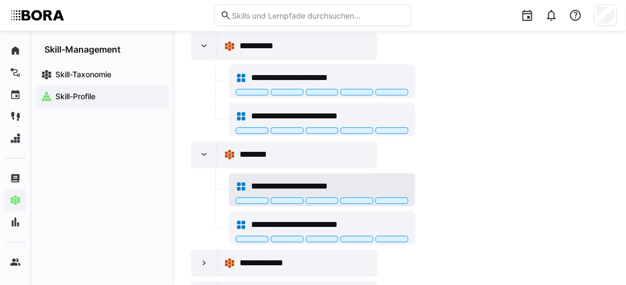
scroll to position [2598, 0]
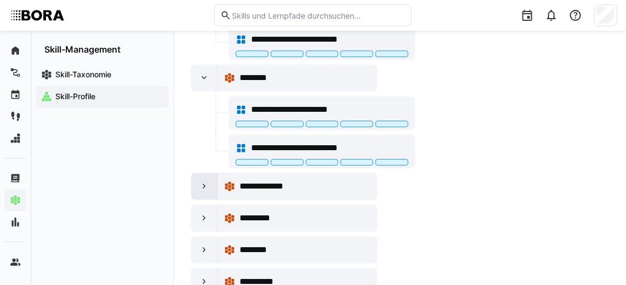
click at [210, 173] on div at bounding box center [204, 186] width 26 height 26
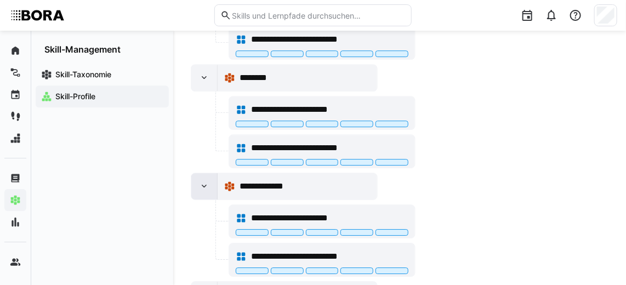
scroll to position [2646, 0]
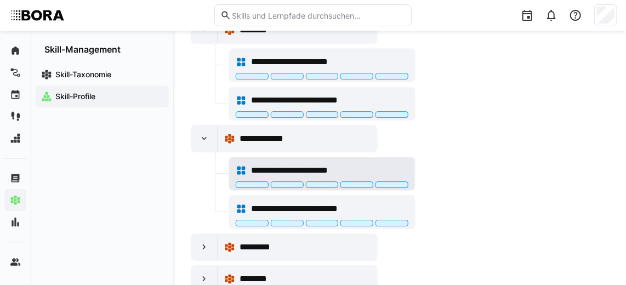
click at [273, 159] on div "**********" at bounding box center [322, 170] width 173 height 22
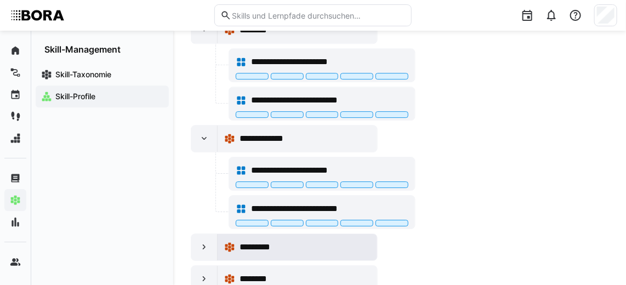
scroll to position [2661, 0]
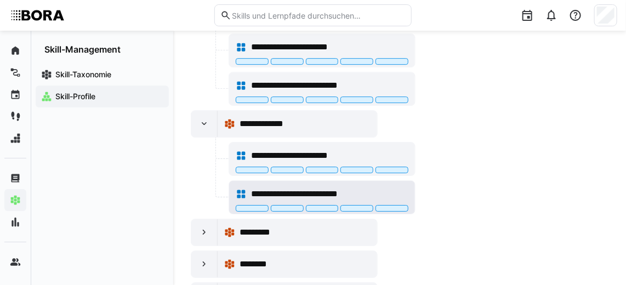
click at [326, 187] on span "**********" at bounding box center [308, 193] width 115 height 13
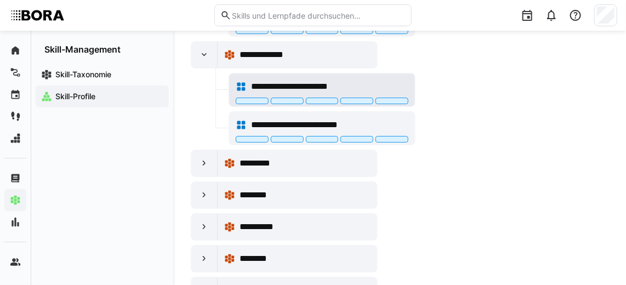
scroll to position [2730, 0]
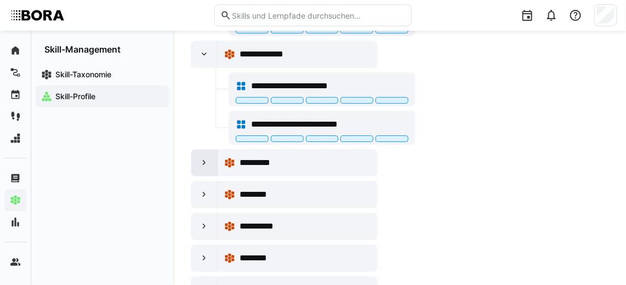
click at [207, 150] on div at bounding box center [204, 163] width 26 height 26
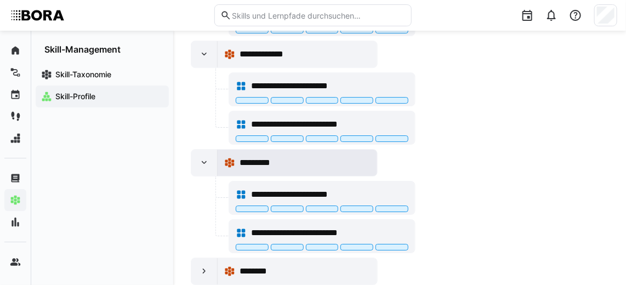
scroll to position [2767, 0]
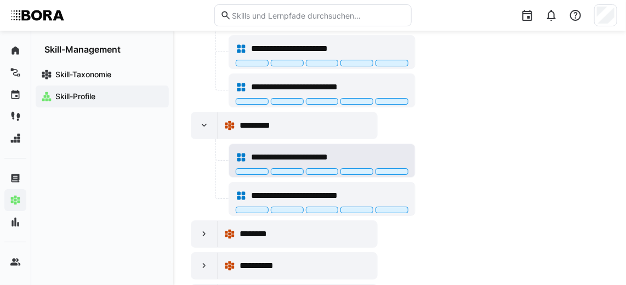
click at [341, 151] on span "**********" at bounding box center [306, 157] width 111 height 13
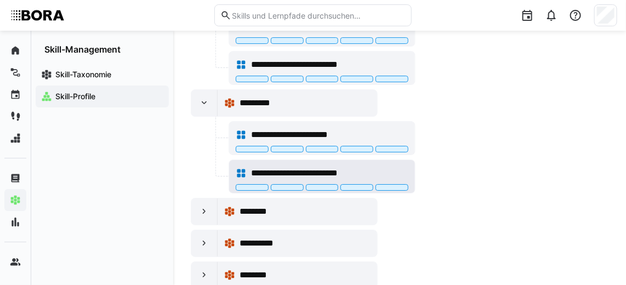
scroll to position [2790, 0]
click at [353, 166] on span "**********" at bounding box center [308, 172] width 115 height 13
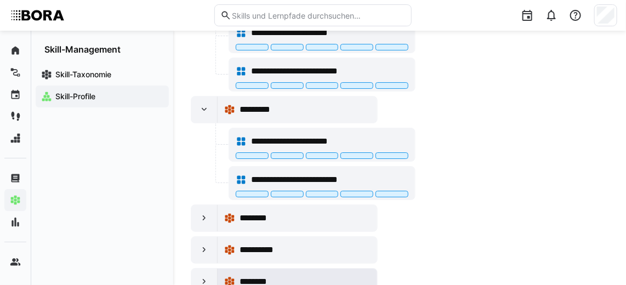
scroll to position [2814, 0]
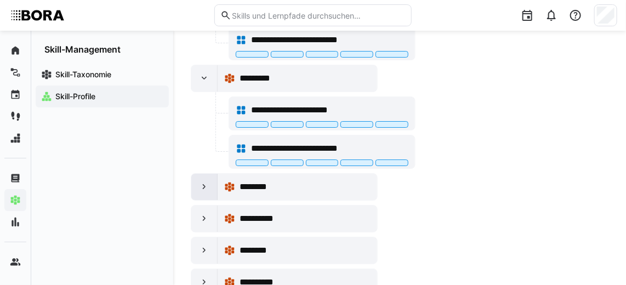
click at [199, 181] on eds-icon at bounding box center [204, 186] width 11 height 11
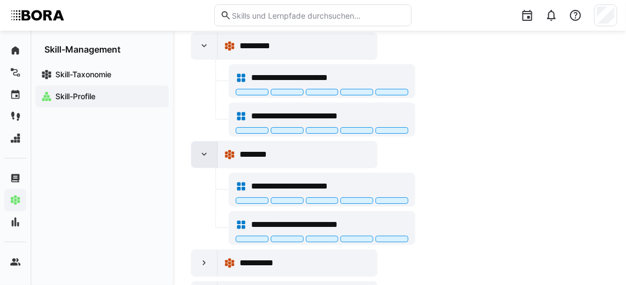
scroll to position [2847, 0]
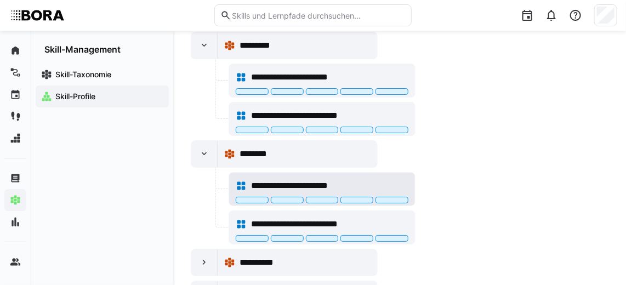
click at [295, 179] on span "**********" at bounding box center [306, 185] width 111 height 13
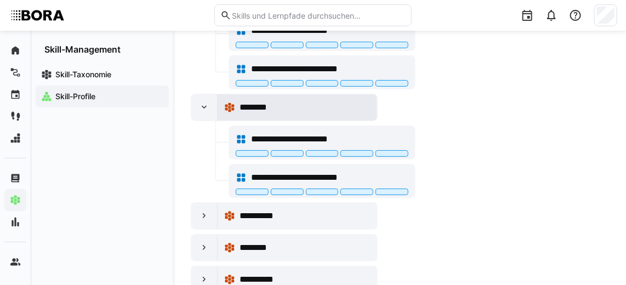
scroll to position [2893, 0]
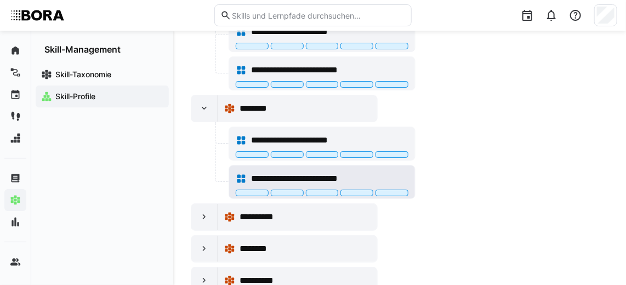
click at [316, 172] on span "**********" at bounding box center [308, 178] width 115 height 13
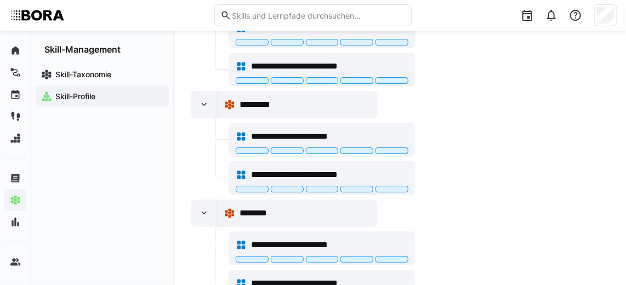
scroll to position [2788, 0]
click at [318, 168] on span "**********" at bounding box center [308, 174] width 115 height 13
click at [332, 130] on span "**********" at bounding box center [306, 136] width 111 height 13
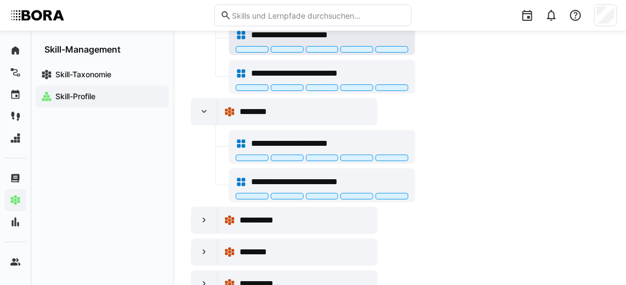
scroll to position [2945, 0]
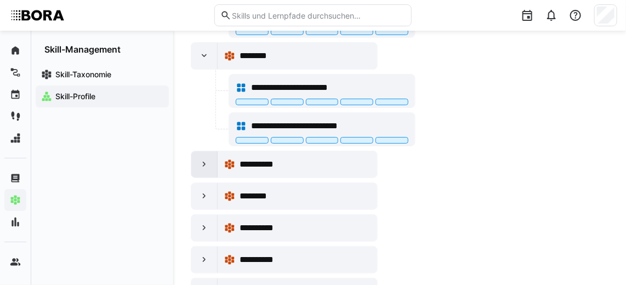
click at [202, 159] on eds-icon at bounding box center [204, 164] width 11 height 11
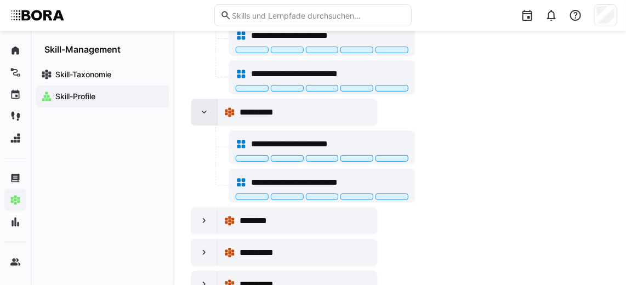
scroll to position [3013, 0]
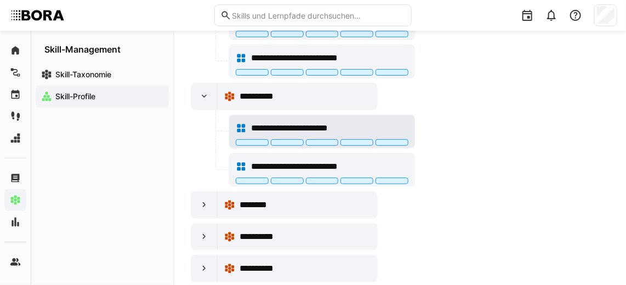
click at [251, 122] on span "**********" at bounding box center [306, 128] width 111 height 13
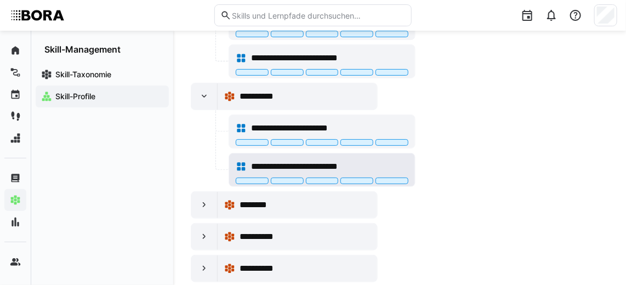
click at [392, 160] on div "**********" at bounding box center [329, 166] width 157 height 13
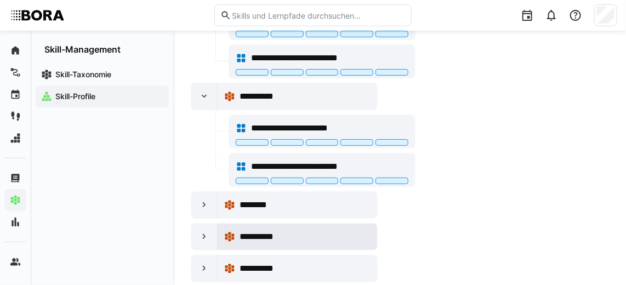
scroll to position [3063, 0]
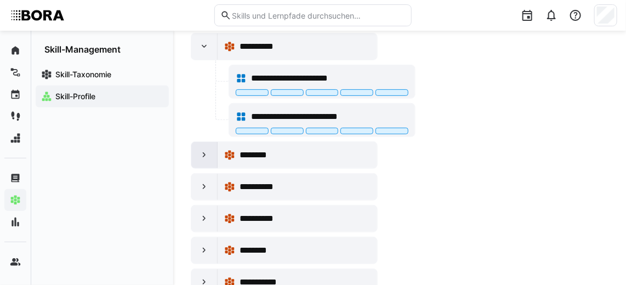
click at [203, 150] on eds-icon at bounding box center [204, 155] width 11 height 11
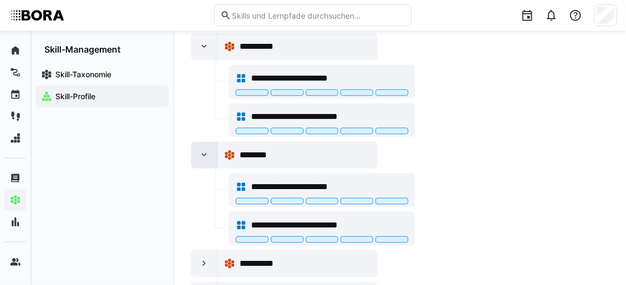
scroll to position [3103, 0]
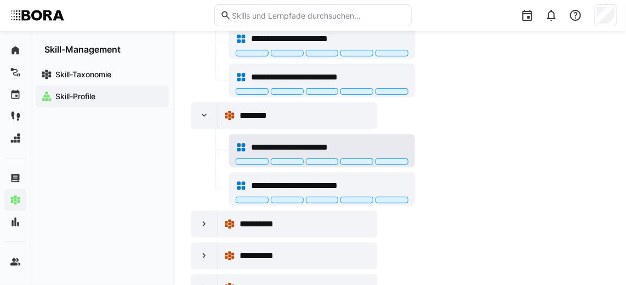
click at [347, 141] on span "**********" at bounding box center [306, 147] width 111 height 13
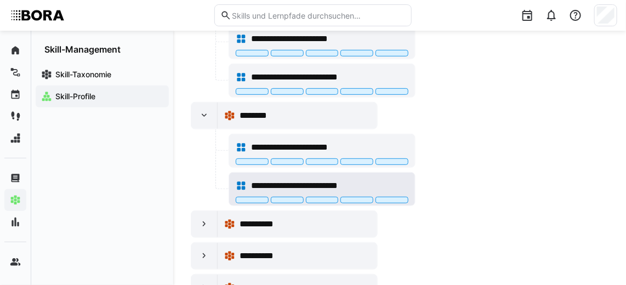
click at [348, 179] on span "**********" at bounding box center [308, 185] width 115 height 13
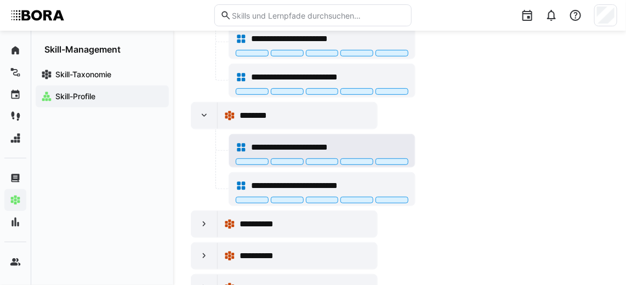
click at [335, 141] on span "**********" at bounding box center [306, 147] width 111 height 13
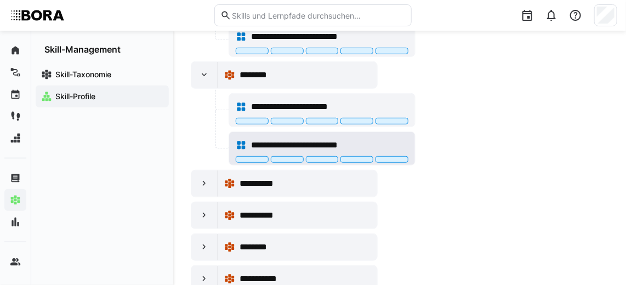
scroll to position [3141, 0]
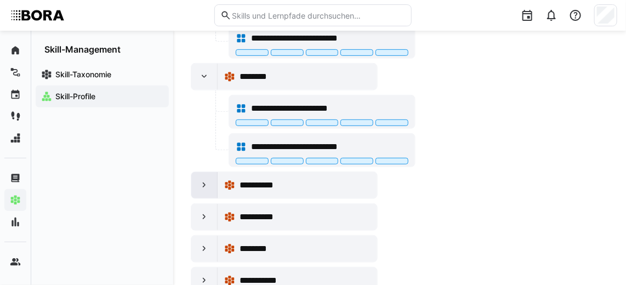
click at [199, 180] on eds-icon at bounding box center [204, 185] width 11 height 11
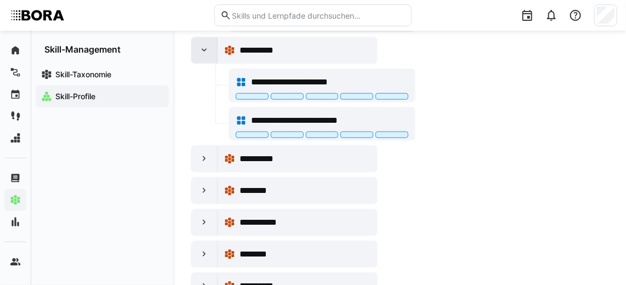
scroll to position [3278, 0]
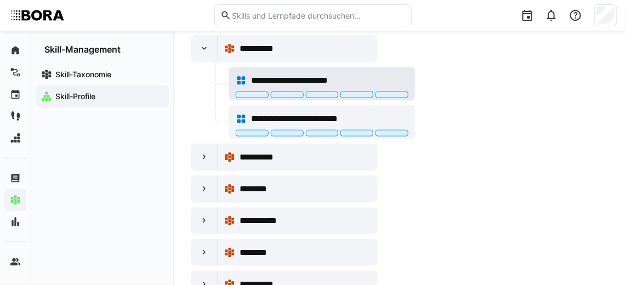
click at [303, 74] on span "**********" at bounding box center [306, 80] width 111 height 13
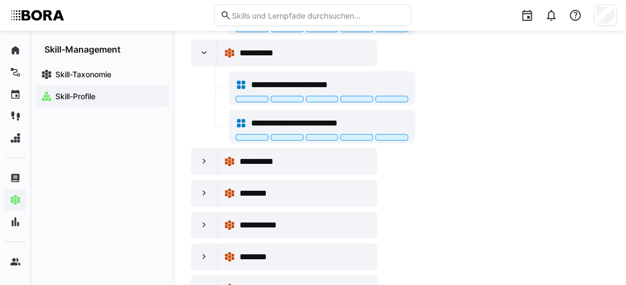
scroll to position [3212, 0]
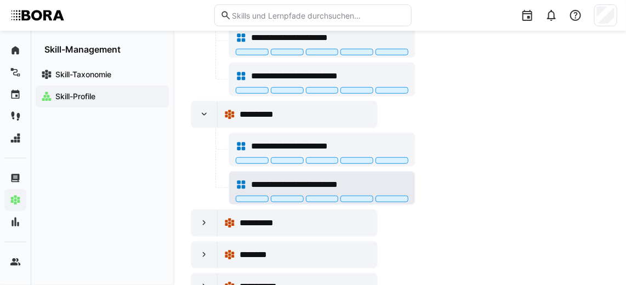
click at [360, 178] on span "**********" at bounding box center [308, 184] width 115 height 13
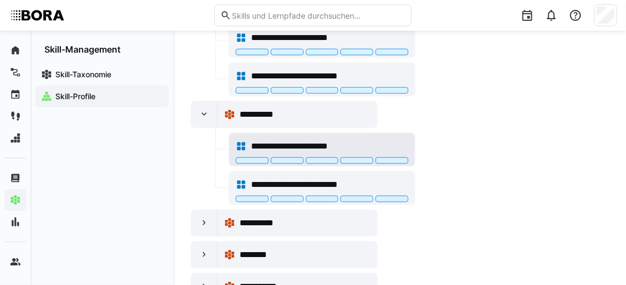
scroll to position [3268, 0]
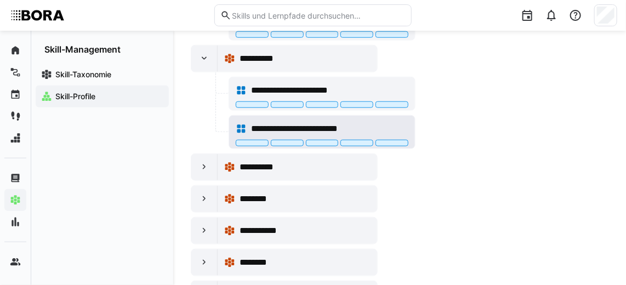
click at [280, 122] on span "**********" at bounding box center [308, 128] width 115 height 13
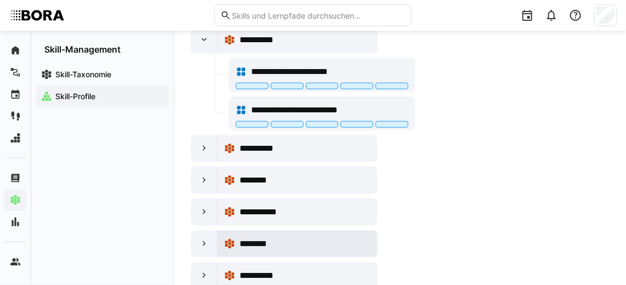
scroll to position [3329, 0]
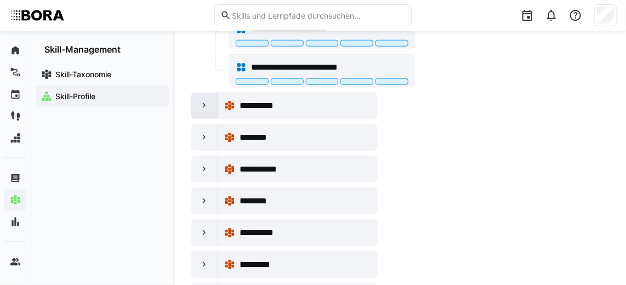
click at [199, 100] on eds-icon at bounding box center [204, 105] width 11 height 11
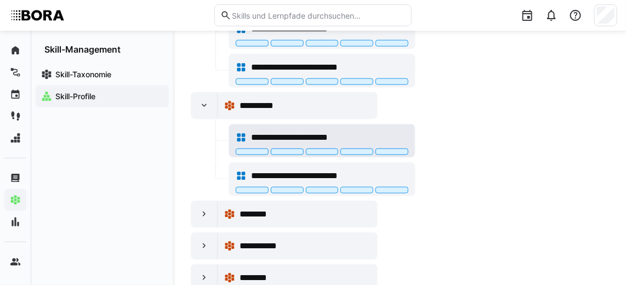
click at [366, 131] on div "**********" at bounding box center [329, 137] width 157 height 13
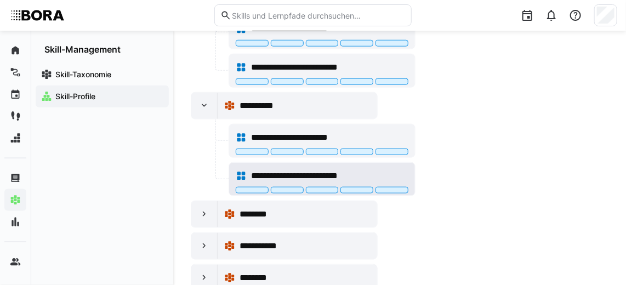
click at [323, 169] on span "**********" at bounding box center [308, 175] width 115 height 13
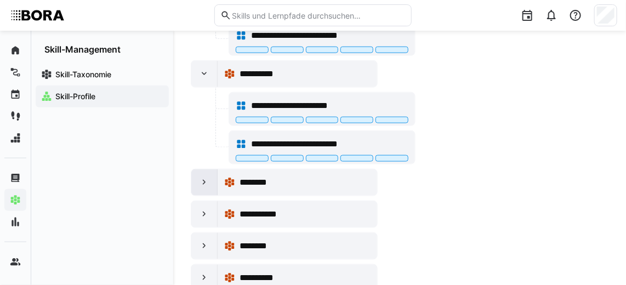
click at [202, 177] on eds-icon at bounding box center [204, 182] width 11 height 11
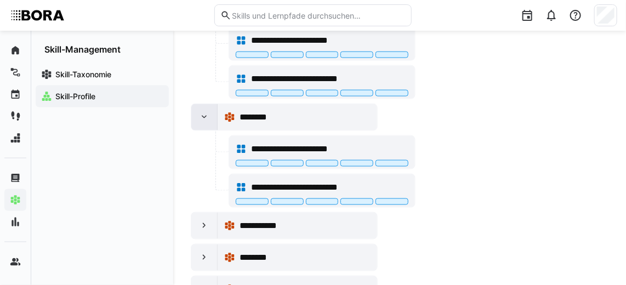
scroll to position [3426, 0]
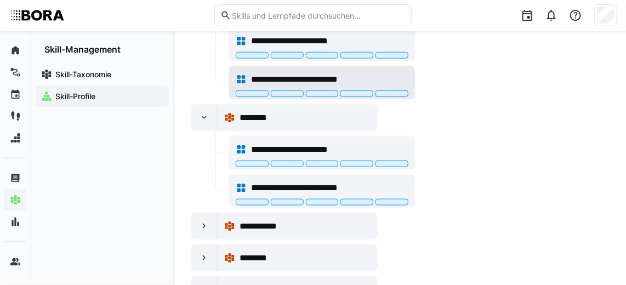
click at [282, 73] on span "**********" at bounding box center [308, 79] width 115 height 13
click at [204, 112] on eds-icon at bounding box center [204, 117] width 11 height 11
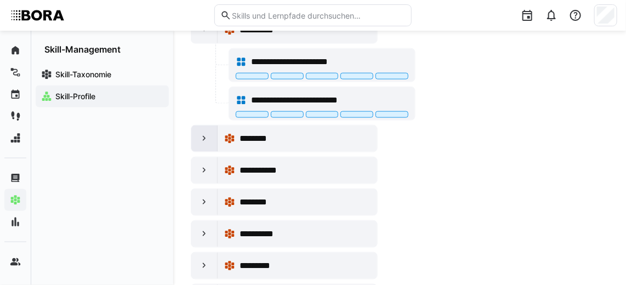
click at [200, 133] on eds-icon at bounding box center [204, 138] width 11 height 11
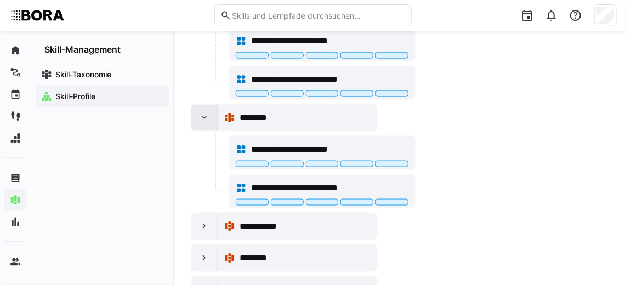
scroll to position [3437, 0]
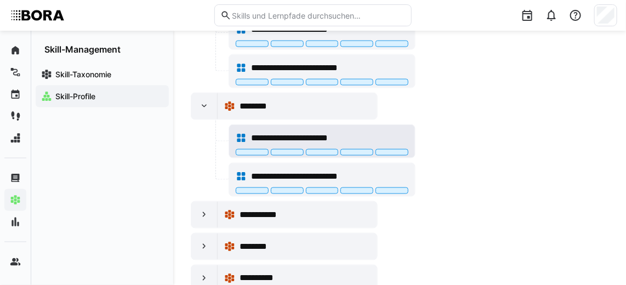
click at [304, 127] on div "**********" at bounding box center [322, 138] width 173 height 22
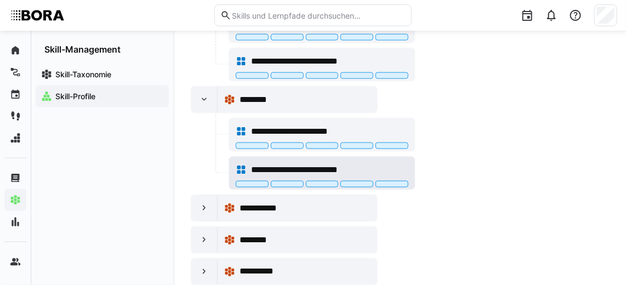
click at [331, 163] on span "**********" at bounding box center [308, 169] width 115 height 13
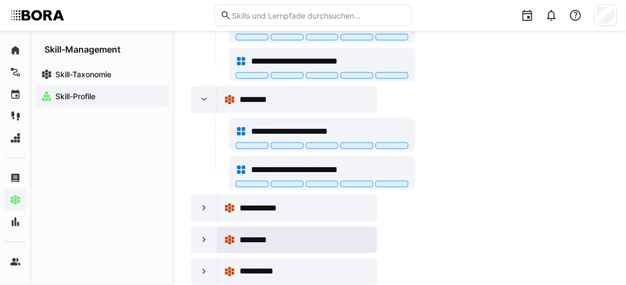
scroll to position [3465, 0]
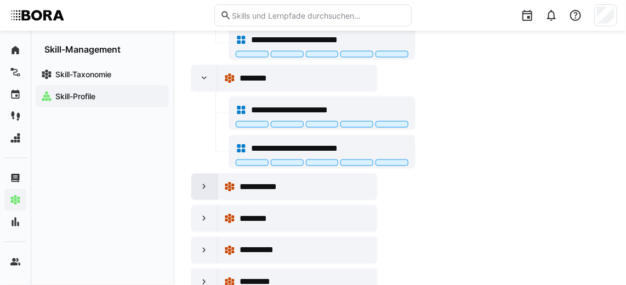
click at [215, 174] on div at bounding box center [204, 187] width 26 height 26
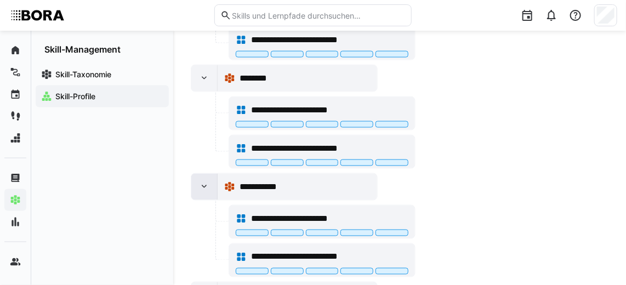
scroll to position [3555, 0]
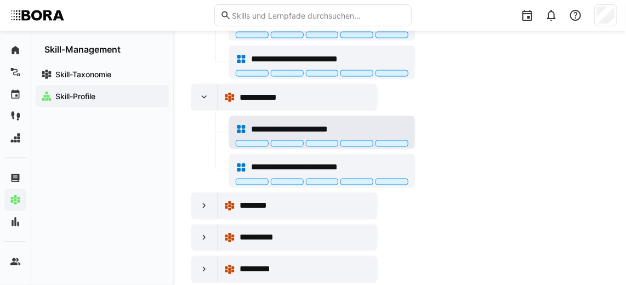
click at [273, 123] on span "**********" at bounding box center [306, 129] width 111 height 13
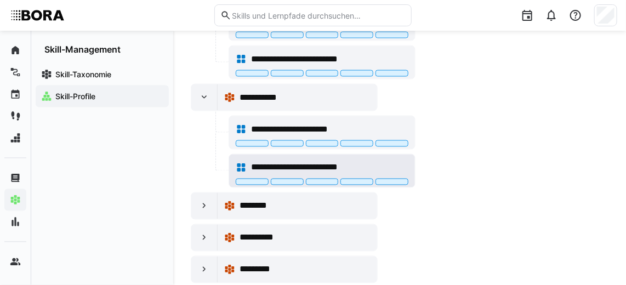
click at [369, 161] on div "**********" at bounding box center [329, 167] width 157 height 13
click at [203, 200] on eds-icon at bounding box center [204, 205] width 11 height 11
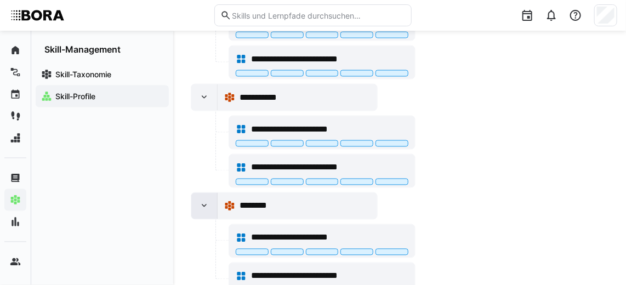
scroll to position [3622, 0]
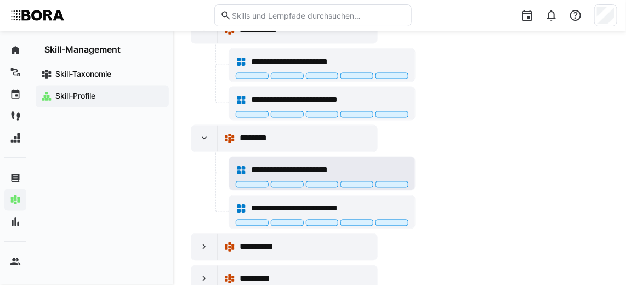
click at [294, 164] on span "**********" at bounding box center [306, 170] width 111 height 13
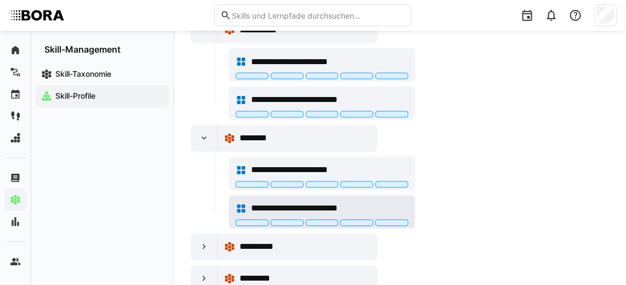
click at [296, 202] on span "**********" at bounding box center [308, 208] width 115 height 13
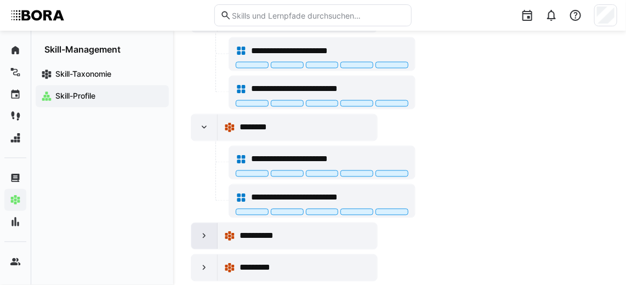
click at [197, 223] on div at bounding box center [204, 236] width 26 height 26
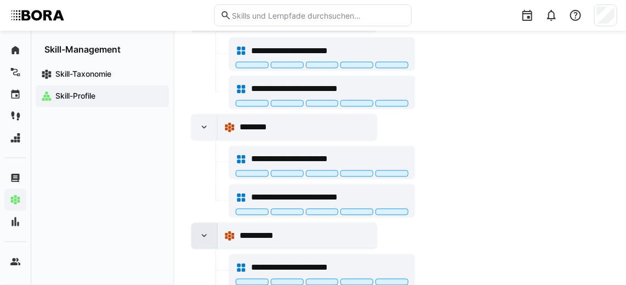
scroll to position [3708, 0]
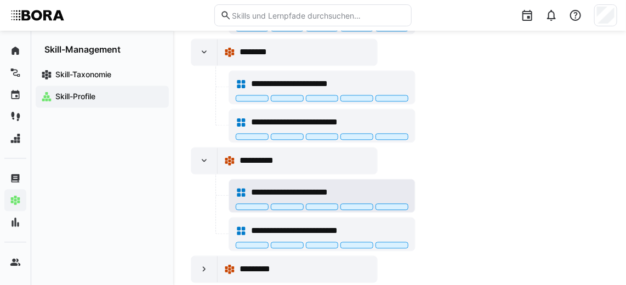
click at [267, 186] on span "**********" at bounding box center [306, 192] width 111 height 13
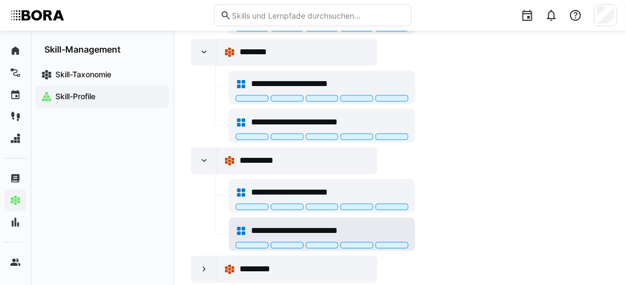
click at [323, 224] on span "**********" at bounding box center [308, 230] width 115 height 13
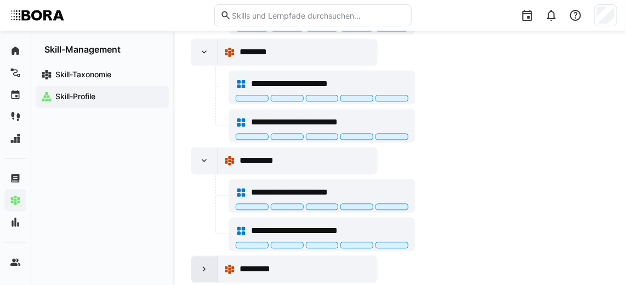
click at [193, 256] on div at bounding box center [204, 269] width 26 height 26
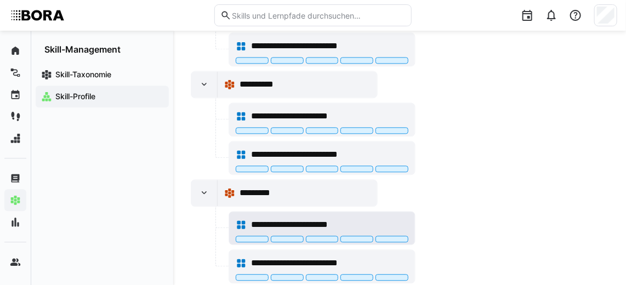
click at [312, 218] on span "**********" at bounding box center [306, 224] width 111 height 13
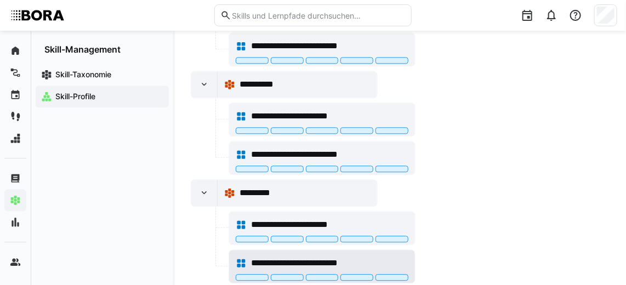
click at [325, 256] on span "**********" at bounding box center [308, 262] width 115 height 13
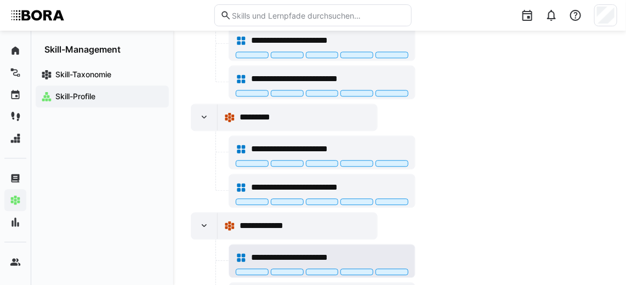
click at [288, 246] on div "**********" at bounding box center [322, 257] width 173 height 22
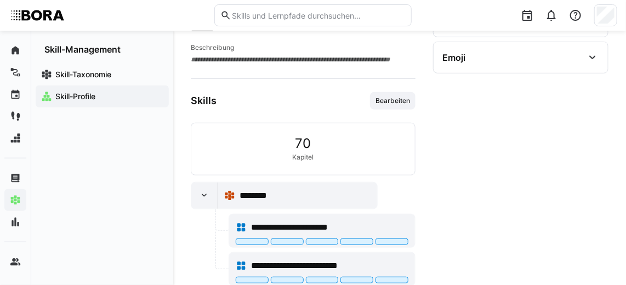
scroll to position [220, 0]
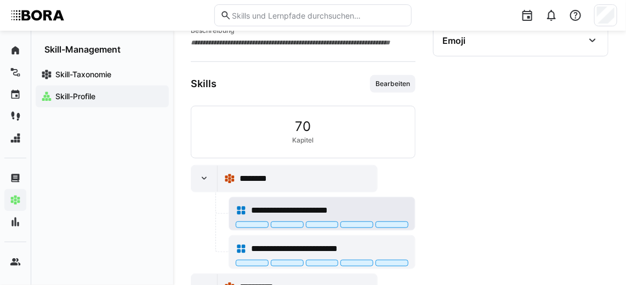
click at [369, 199] on div "**********" at bounding box center [322, 210] width 173 height 22
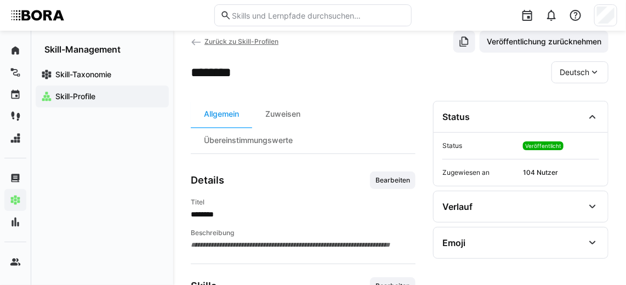
scroll to position [0, 0]
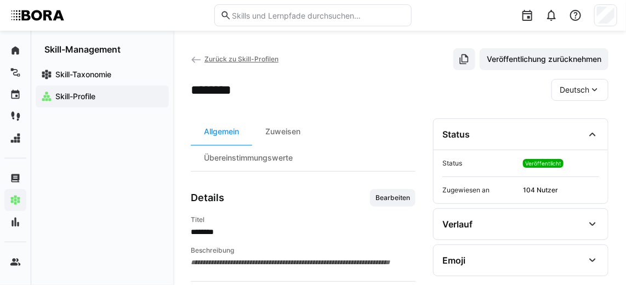
click at [574, 89] on span "Deutsch" at bounding box center [574, 89] width 30 height 11
click at [577, 140] on span "Englisch" at bounding box center [575, 141] width 30 height 11
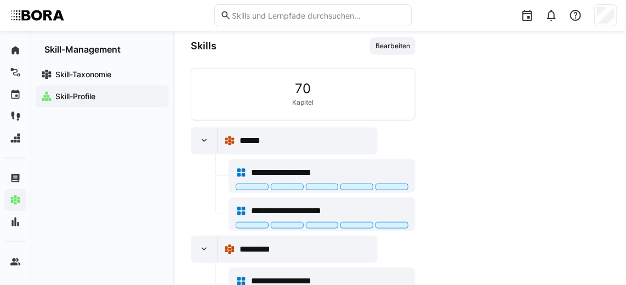
scroll to position [257, 0]
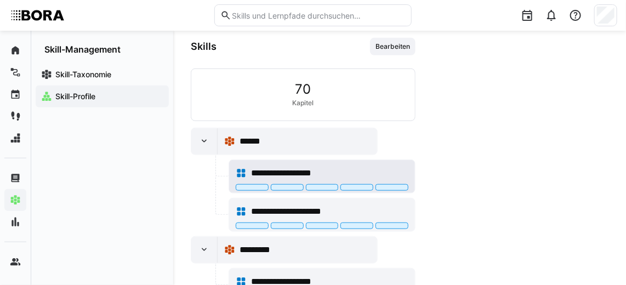
click at [400, 163] on div "**********" at bounding box center [322, 173] width 173 height 22
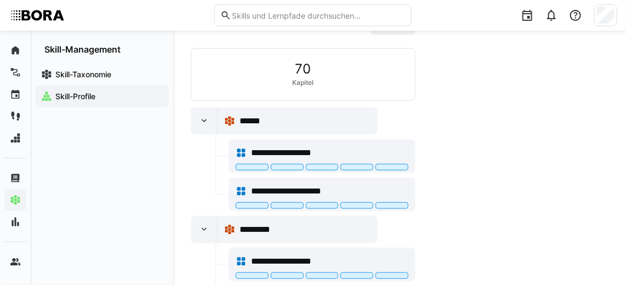
scroll to position [298, 0]
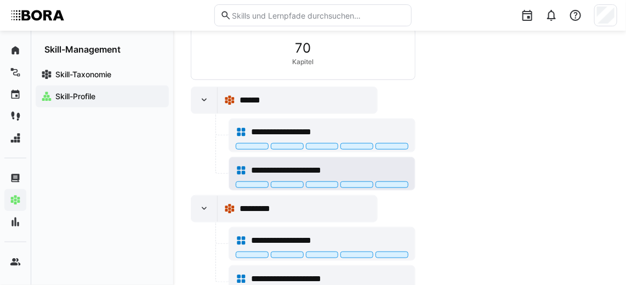
click at [294, 167] on span "**********" at bounding box center [300, 170] width 99 height 13
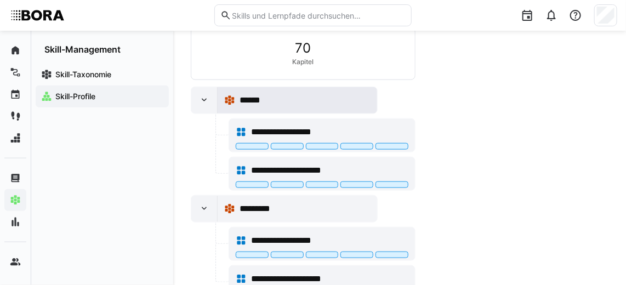
scroll to position [312, 0]
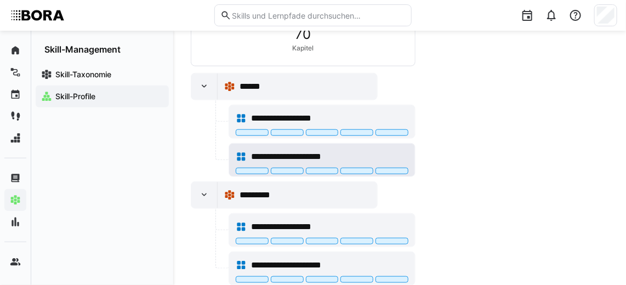
click at [357, 150] on div "**********" at bounding box center [329, 156] width 157 height 13
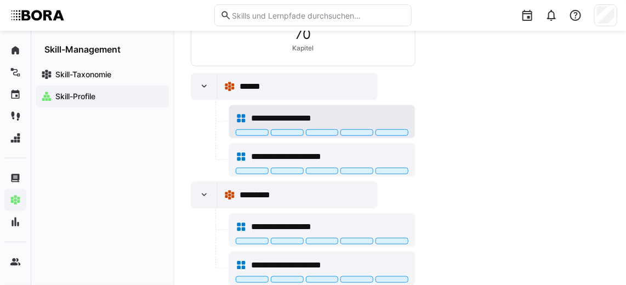
scroll to position [343, 0]
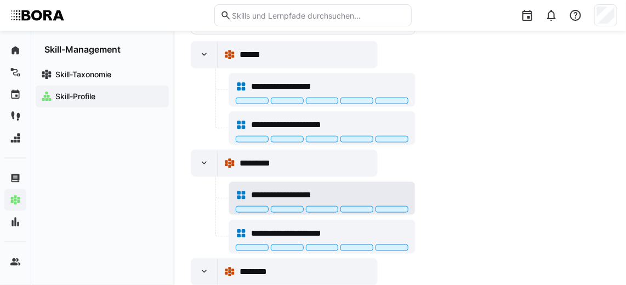
click at [320, 190] on span "**********" at bounding box center [293, 194] width 85 height 13
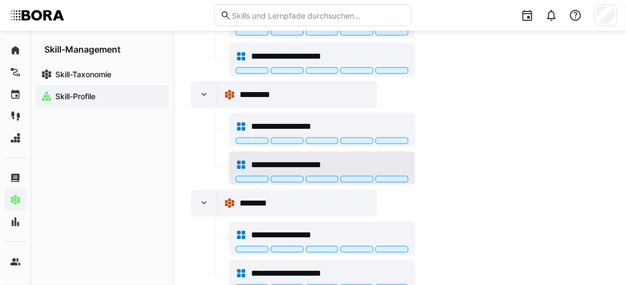
scroll to position [412, 0]
drag, startPoint x: 339, startPoint y: 162, endPoint x: 315, endPoint y: 159, distance: 23.7
click at [315, 159] on span "**********" at bounding box center [300, 164] width 99 height 13
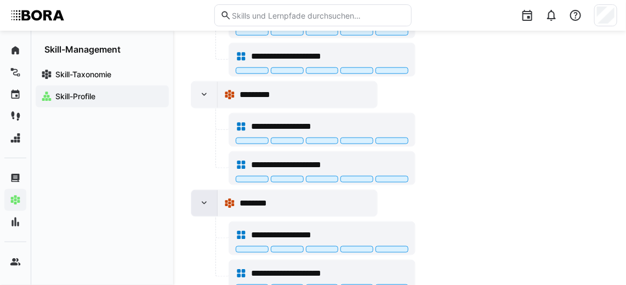
click at [199, 198] on eds-icon at bounding box center [204, 203] width 11 height 11
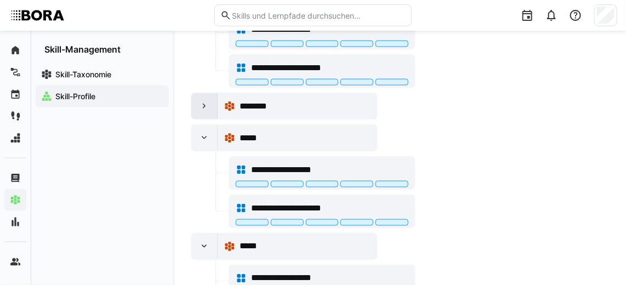
scroll to position [507, 0]
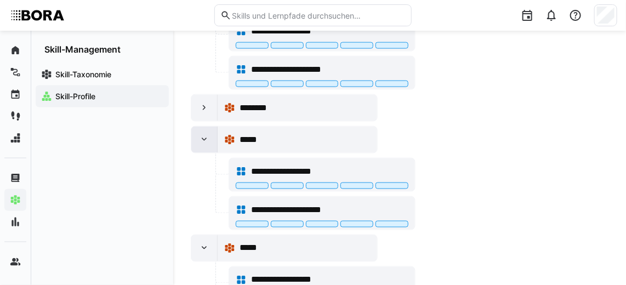
click at [205, 141] on div at bounding box center [204, 140] width 26 height 26
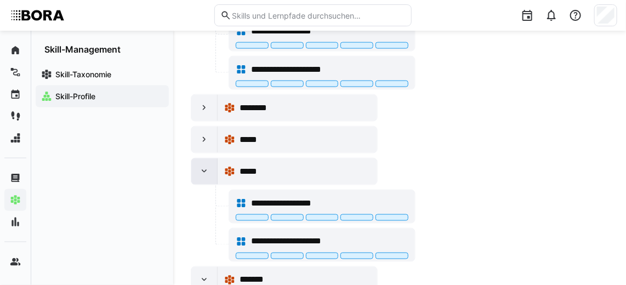
click at [205, 166] on eds-icon at bounding box center [204, 171] width 11 height 11
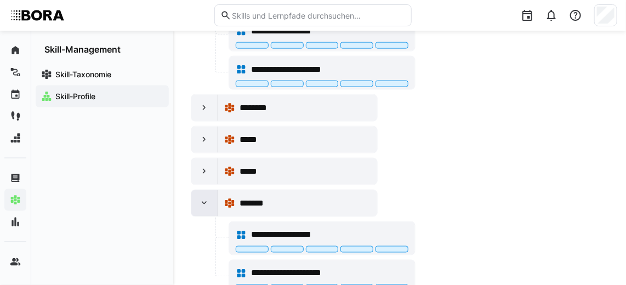
click at [199, 202] on div at bounding box center [204, 203] width 26 height 26
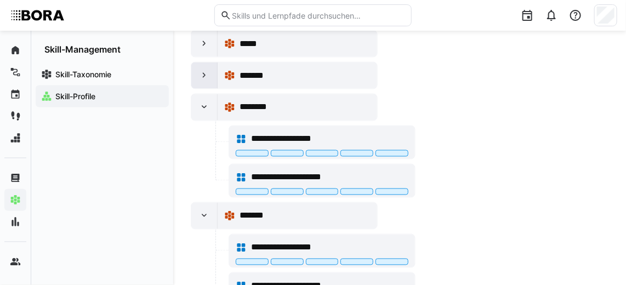
scroll to position [667, 0]
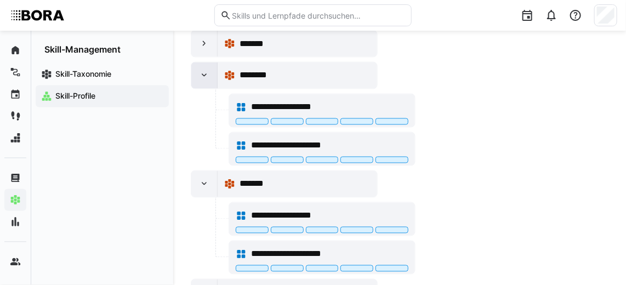
click at [207, 72] on eds-icon at bounding box center [204, 75] width 11 height 11
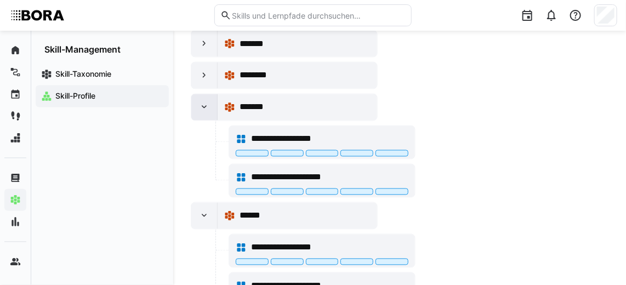
click at [204, 105] on eds-icon at bounding box center [204, 107] width 11 height 11
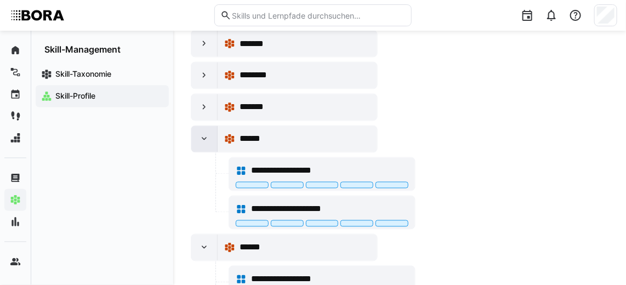
click at [206, 126] on div at bounding box center [204, 139] width 26 height 26
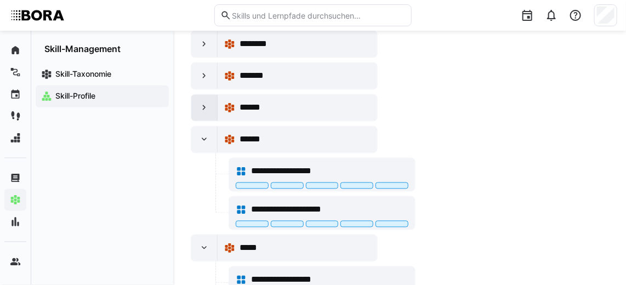
scroll to position [698, 0]
click at [206, 126] on div at bounding box center [204, 139] width 26 height 26
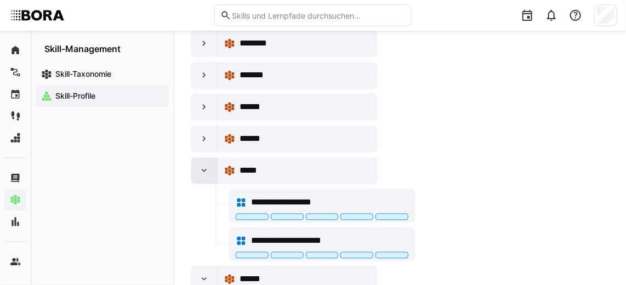
click at [213, 168] on div at bounding box center [204, 171] width 26 height 26
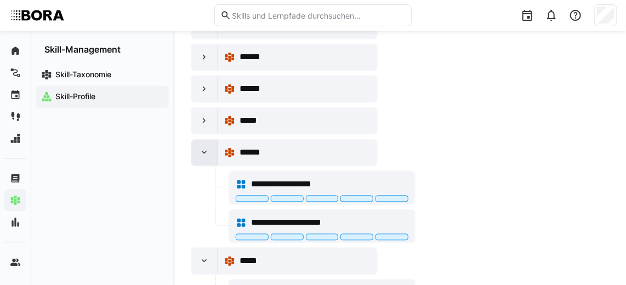
click at [205, 148] on eds-icon at bounding box center [204, 152] width 11 height 11
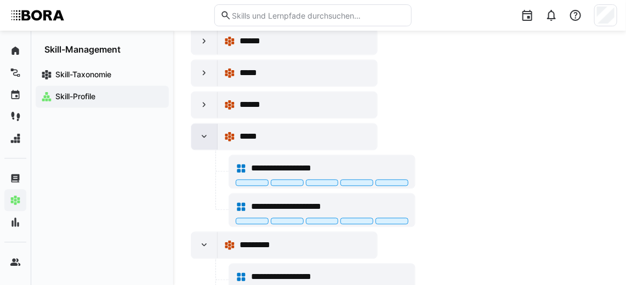
click at [201, 131] on eds-icon at bounding box center [204, 136] width 11 height 11
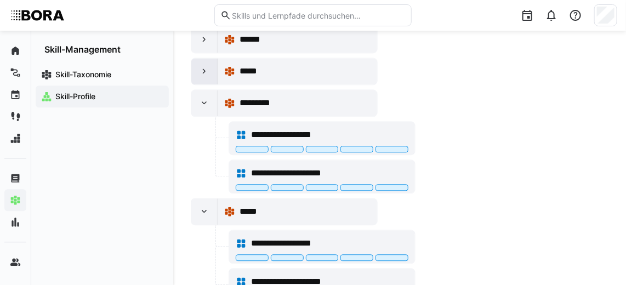
scroll to position [864, 0]
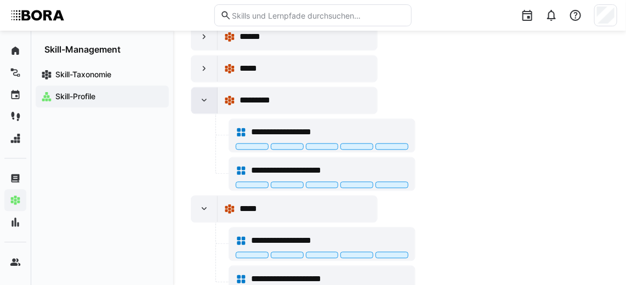
click at [204, 95] on eds-icon at bounding box center [204, 100] width 11 height 11
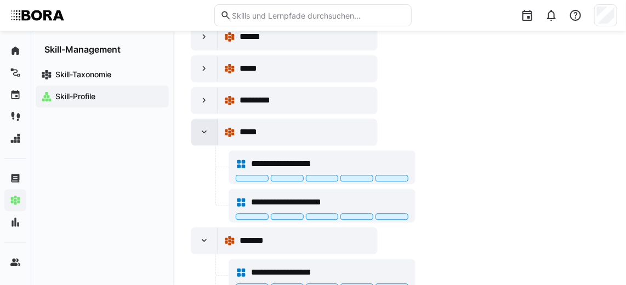
click at [205, 127] on eds-icon at bounding box center [204, 132] width 11 height 11
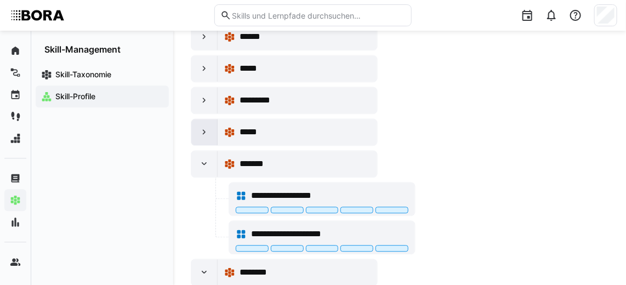
scroll to position [933, 0]
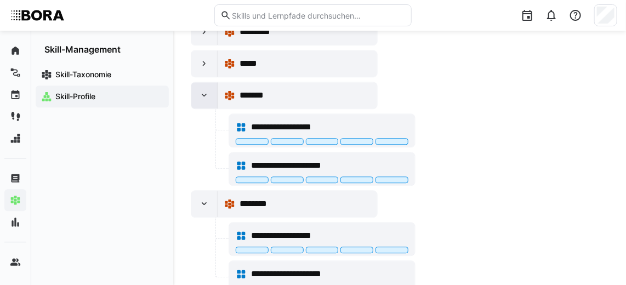
click at [207, 90] on eds-icon at bounding box center [204, 95] width 11 height 11
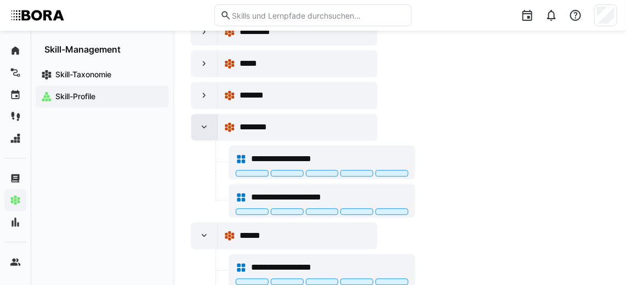
click at [209, 119] on div at bounding box center [204, 127] width 26 height 26
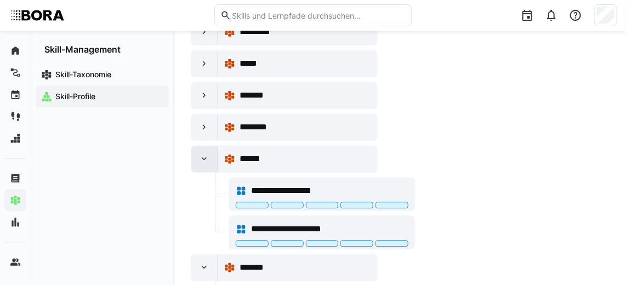
click at [208, 153] on eds-icon at bounding box center [204, 158] width 11 height 11
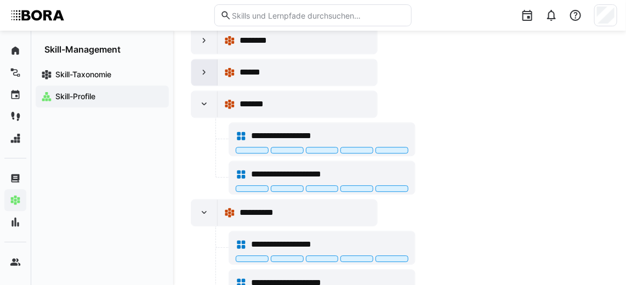
scroll to position [1021, 0]
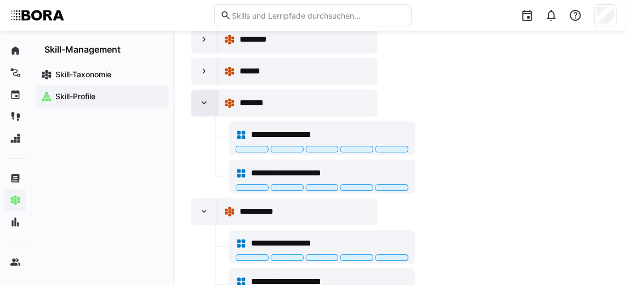
click at [210, 90] on div at bounding box center [204, 103] width 26 height 26
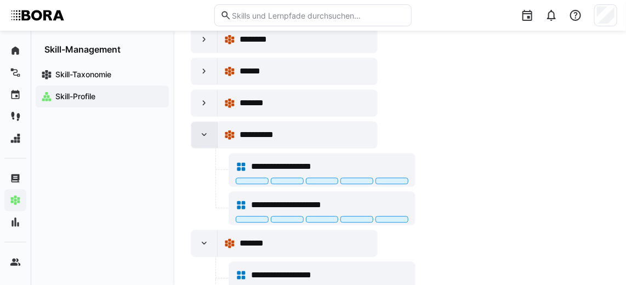
click at [202, 129] on eds-icon at bounding box center [204, 134] width 11 height 11
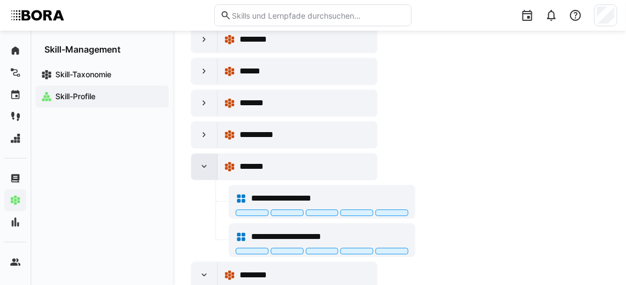
click at [205, 161] on eds-icon at bounding box center [204, 166] width 11 height 11
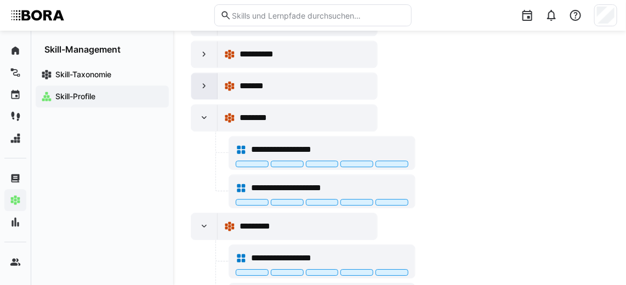
scroll to position [1101, 0]
click at [204, 112] on eds-icon at bounding box center [204, 117] width 11 height 11
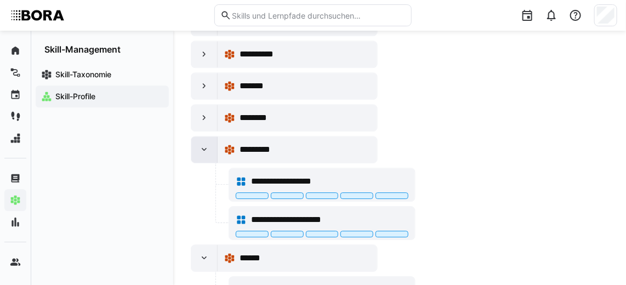
click at [210, 137] on div at bounding box center [204, 149] width 26 height 26
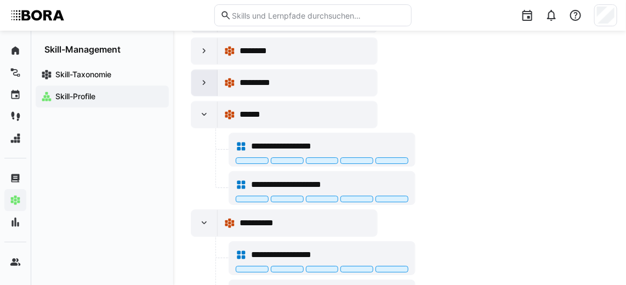
scroll to position [1175, 0]
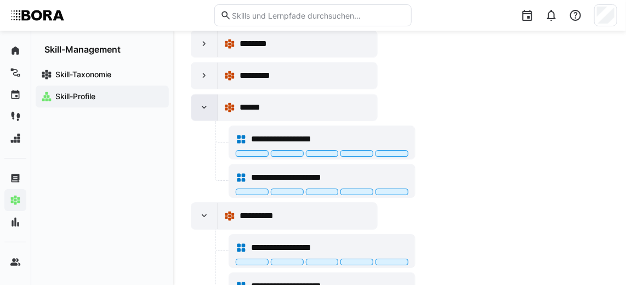
click at [209, 102] on eds-icon at bounding box center [204, 107] width 11 height 11
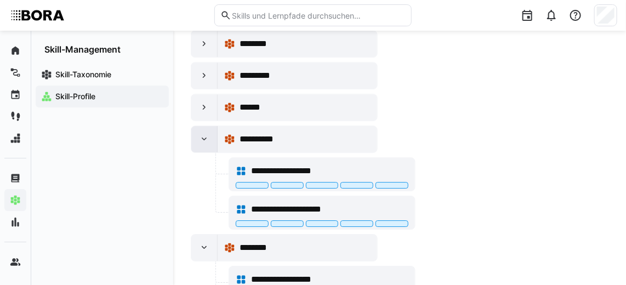
click at [208, 134] on eds-icon at bounding box center [204, 139] width 11 height 11
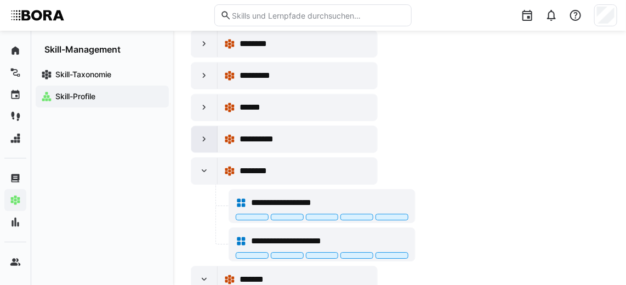
scroll to position [1273, 0]
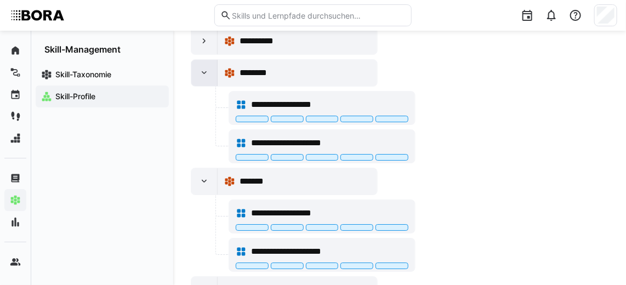
click at [206, 67] on eds-icon at bounding box center [204, 72] width 11 height 11
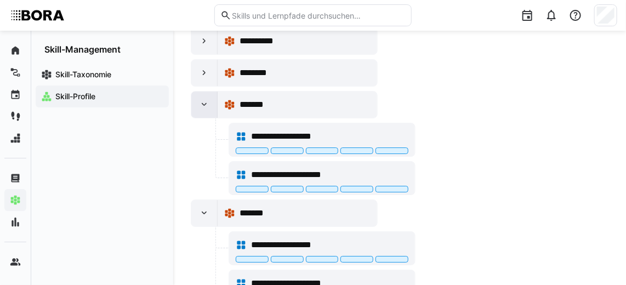
click at [206, 99] on eds-icon at bounding box center [204, 104] width 11 height 11
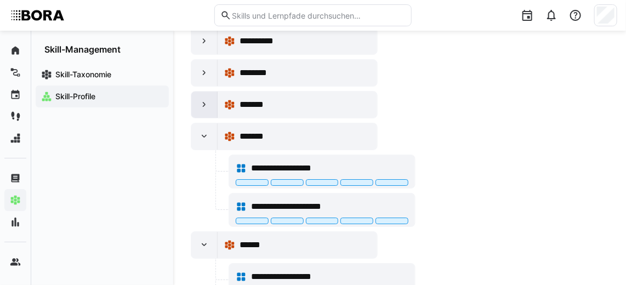
scroll to position [1318, 0]
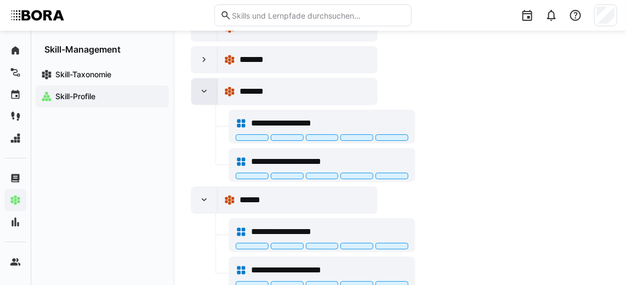
click at [203, 82] on div at bounding box center [204, 91] width 26 height 26
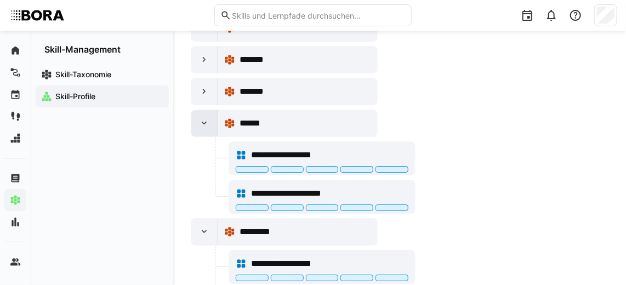
click at [204, 118] on eds-icon at bounding box center [204, 123] width 11 height 11
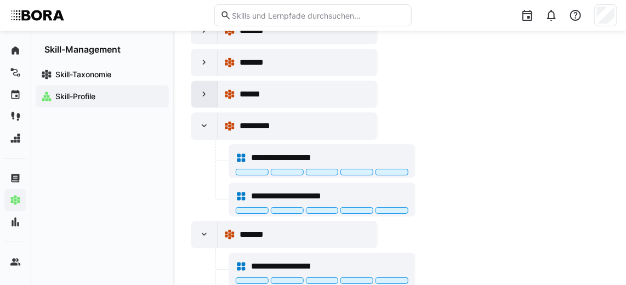
click at [204, 121] on eds-icon at bounding box center [204, 126] width 11 height 11
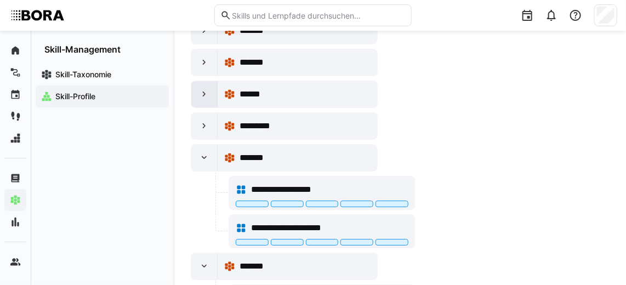
scroll to position [1390, 0]
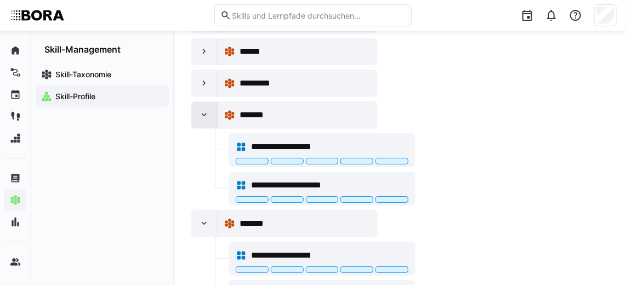
click at [204, 110] on eds-icon at bounding box center [204, 115] width 11 height 11
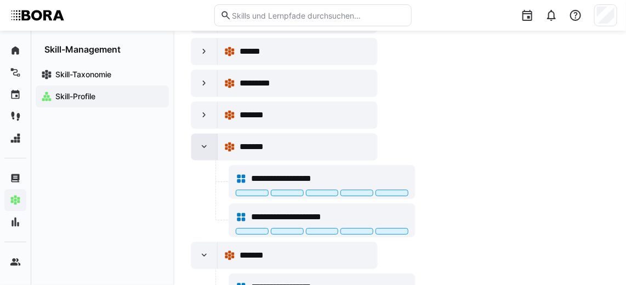
click at [210, 134] on div at bounding box center [204, 147] width 26 height 26
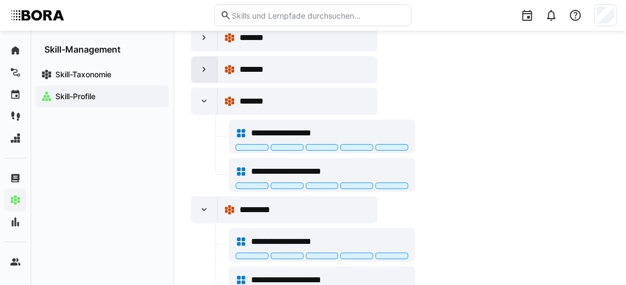
scroll to position [1467, 0]
click at [207, 95] on eds-icon at bounding box center [204, 100] width 11 height 11
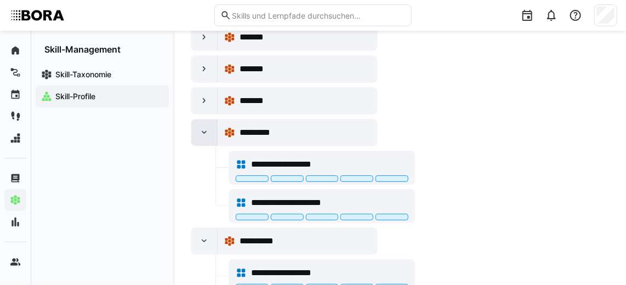
click at [204, 127] on eds-icon at bounding box center [204, 132] width 11 height 11
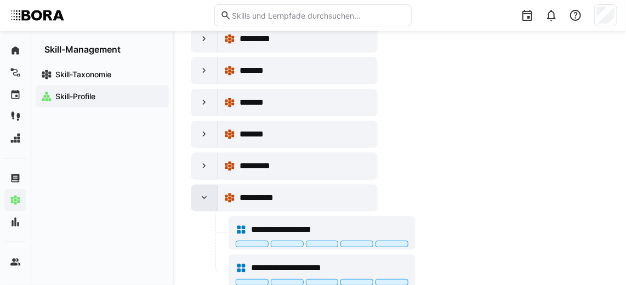
click at [200, 192] on eds-icon at bounding box center [204, 197] width 11 height 11
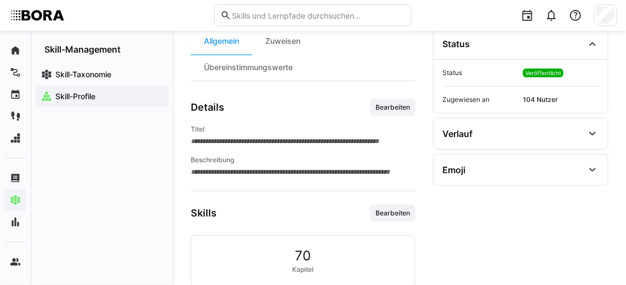
scroll to position [0, 0]
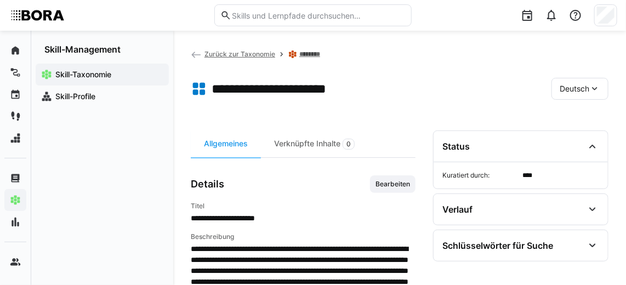
click at [223, 51] on span "Zurück zur Taxonomie" at bounding box center [239, 54] width 71 height 8
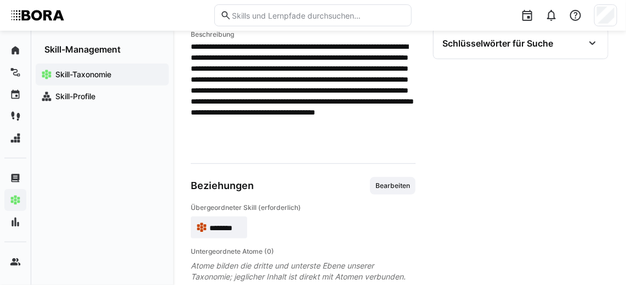
scroll to position [215, 0]
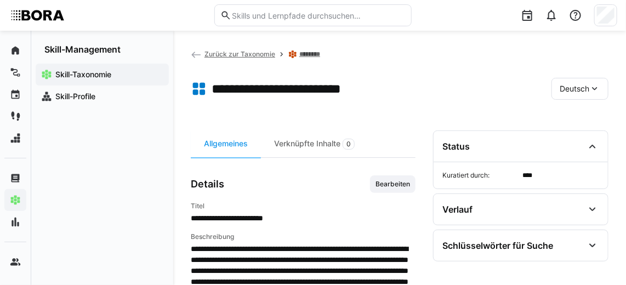
scroll to position [115, 0]
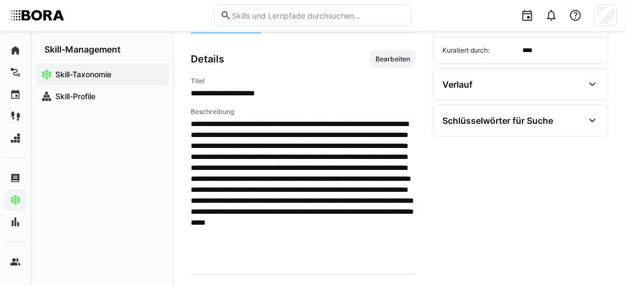
scroll to position [125, 0]
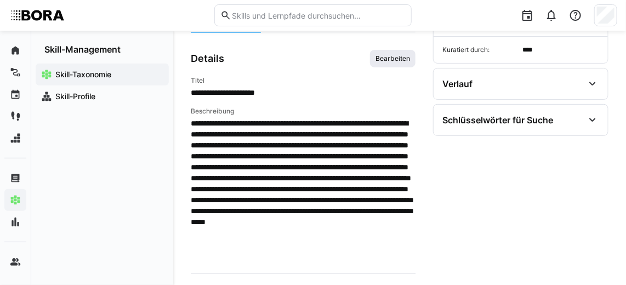
click at [400, 54] on span "Bearbeiten" at bounding box center [392, 58] width 37 height 9
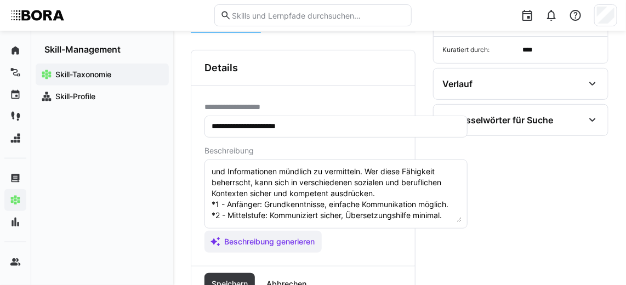
scroll to position [87, 0]
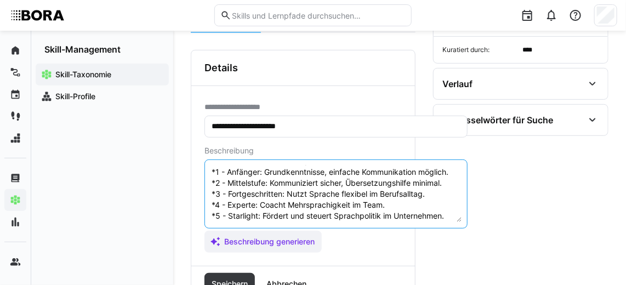
drag, startPoint x: 404, startPoint y: 210, endPoint x: 203, endPoint y: 172, distance: 205.1
click at [203, 172] on div "**********" at bounding box center [302, 176] width 223 height 180
paste textarea "*1 -Anfänger: A2 *2 – Mittelstufe: B1 *3 – Fortgeschritten: B2 *4 – Experte: C1…"
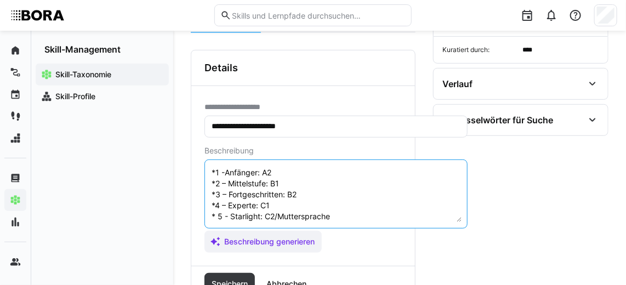
scroll to position [107, 0]
type textarea "Mündliche Kommunikation im Bulgarischen bezieht sich auf die Fähigkeit, effekti…"
click at [248, 278] on span "Speichern" at bounding box center [229, 283] width 39 height 11
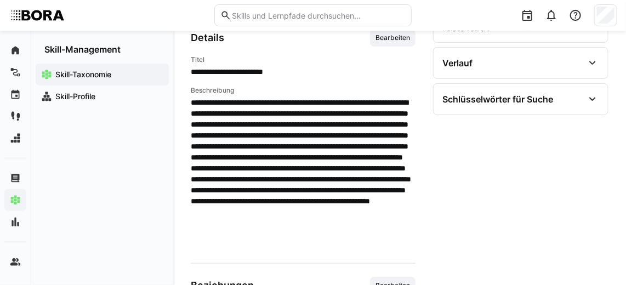
scroll to position [147, 0]
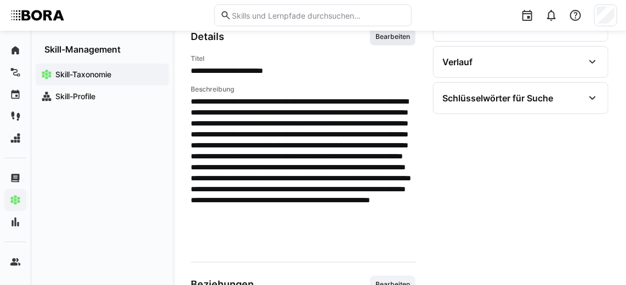
click at [388, 38] on span "Bearbeiten" at bounding box center [392, 36] width 37 height 9
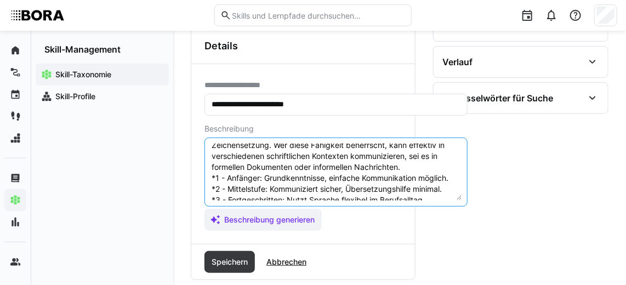
scroll to position [59, 0]
drag, startPoint x: 439, startPoint y: 193, endPoint x: 202, endPoint y: 175, distance: 237.9
click at [202, 175] on div "**********" at bounding box center [302, 154] width 223 height 180
paste textarea "*1 -Anfänger: A2 *2 – Mittelstufe: B1 *3 – Fortgeschritten: B2 *4 – Experte: C1…"
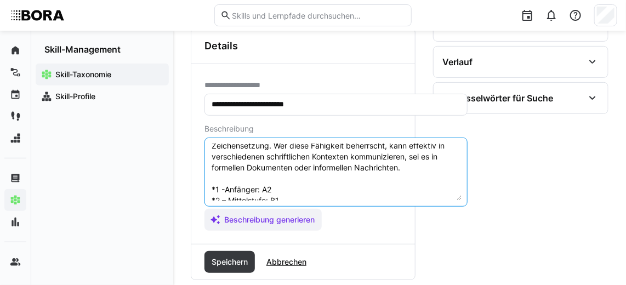
scroll to position [107, 0]
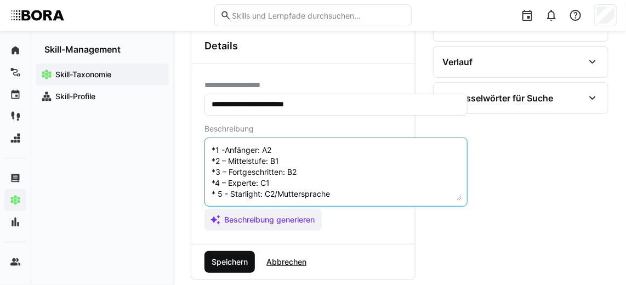
type textarea "Schriftliche Kommunikation im Bulgarischen bezieht sich auf die Fähigkeit, Geda…"
click at [239, 256] on span "Speichern" at bounding box center [229, 261] width 39 height 11
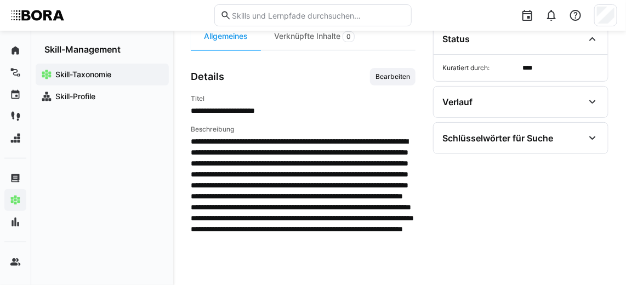
scroll to position [108, 0]
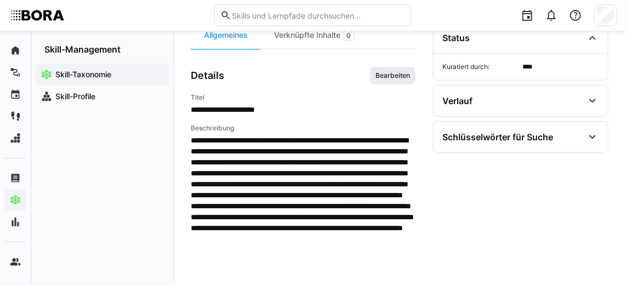
click at [379, 77] on span "Bearbeiten" at bounding box center [392, 75] width 37 height 9
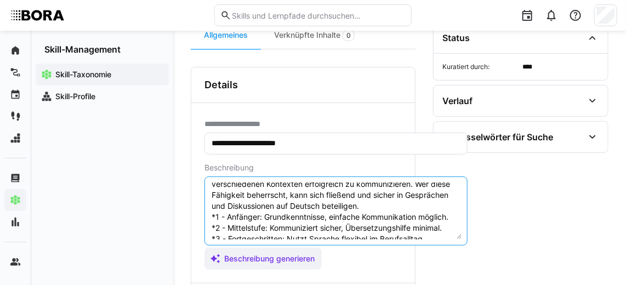
scroll to position [39, 0]
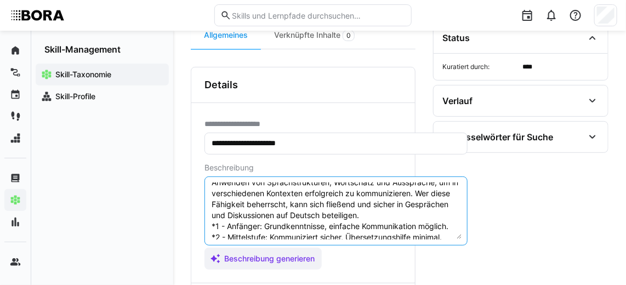
drag, startPoint x: 447, startPoint y: 219, endPoint x: 207, endPoint y: 219, distance: 240.5
click at [207, 219] on eds-input "Mündliche Kommunikation im Deutschen bezieht sich auf die Fähigkeit, Gedanken u…" at bounding box center [335, 210] width 263 height 69
paste textarea "*1 -Anfänger: A2 *2 – Mittelstufe: B1 *3 – Fortgeschritten: B2 *4 – Experte: C1…"
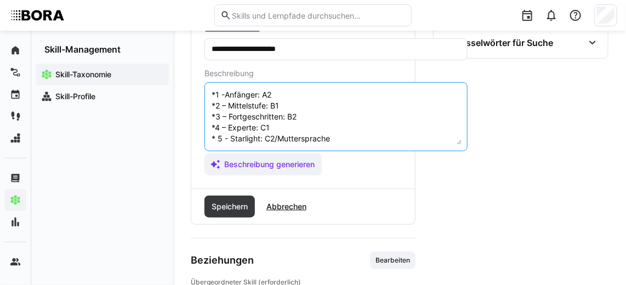
scroll to position [228, 0]
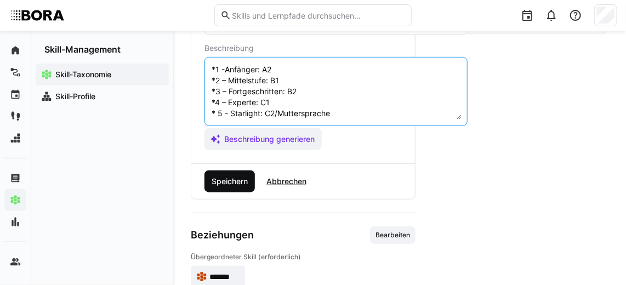
type textarea "Mündliche Kommunikation im Deutschen bezieht sich auf die Fähigkeit, Gedanken u…"
click at [224, 181] on span "Speichern" at bounding box center [229, 181] width 39 height 11
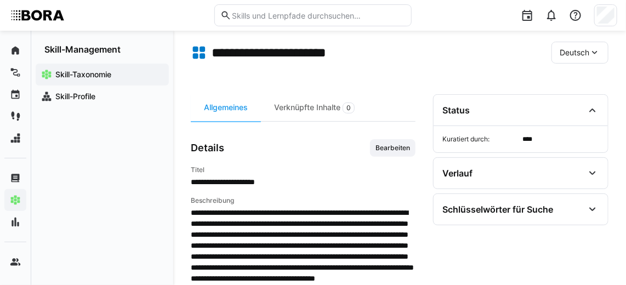
scroll to position [0, 0]
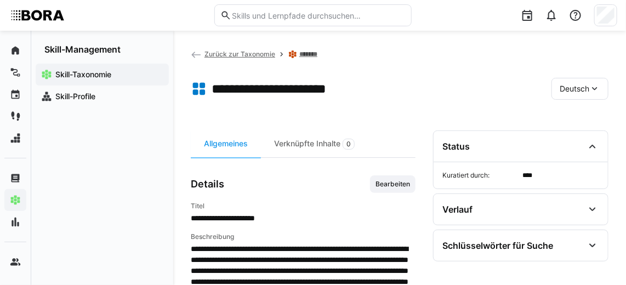
click at [204, 52] on span "Zurück zur Taxonomie" at bounding box center [239, 54] width 71 height 8
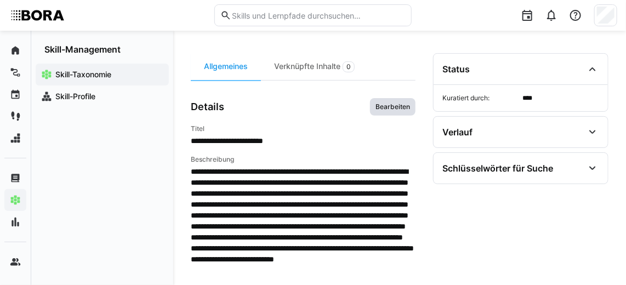
click at [372, 106] on span "Bearbeiten" at bounding box center [392, 107] width 45 height 18
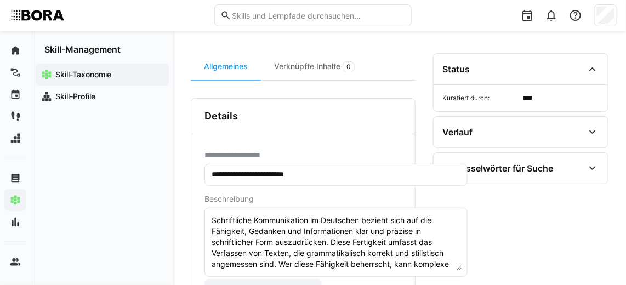
scroll to position [76, 0]
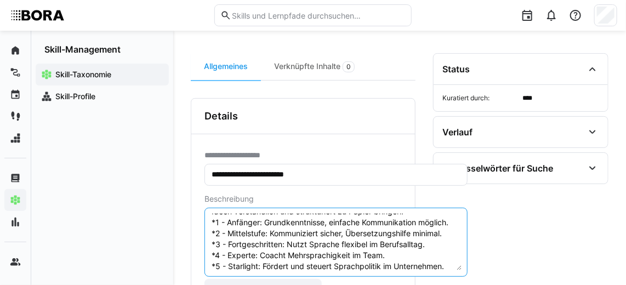
drag, startPoint x: 449, startPoint y: 253, endPoint x: 207, endPoint y: 217, distance: 245.3
click at [207, 217] on eds-input "Schriftliche Kommunikation im Deutschen bezieht sich auf die Fähigkeit, Gedanke…" at bounding box center [335, 242] width 263 height 69
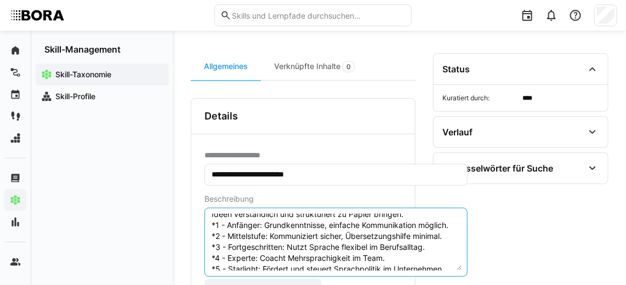
paste textarea "*1 -Anfänger: A2 *2 – Mittelstufe: B1 *3 – Fortgeschritten: B2 *4 – Experte: C1…"
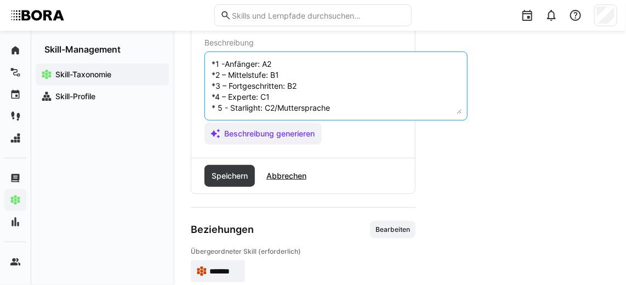
scroll to position [242, 0]
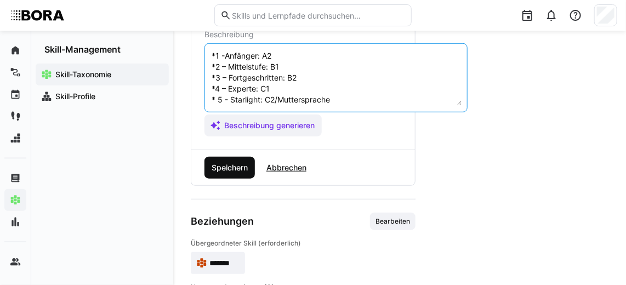
type textarea "Schriftliche Kommunikation im Deutschen bezieht sich auf die Fähigkeit, Gedanke…"
click at [232, 162] on span "Speichern" at bounding box center [229, 167] width 39 height 11
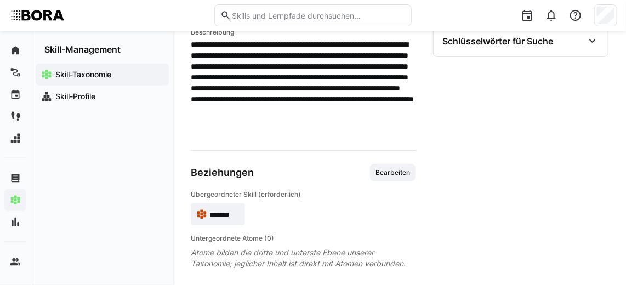
scroll to position [0, 0]
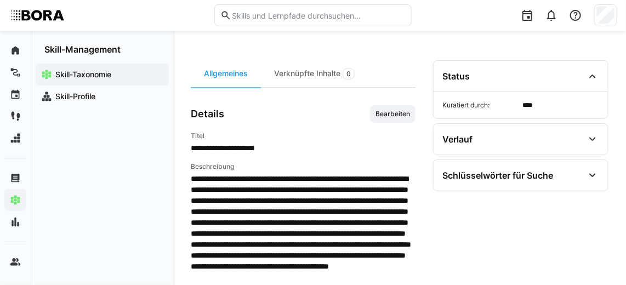
scroll to position [71, 0]
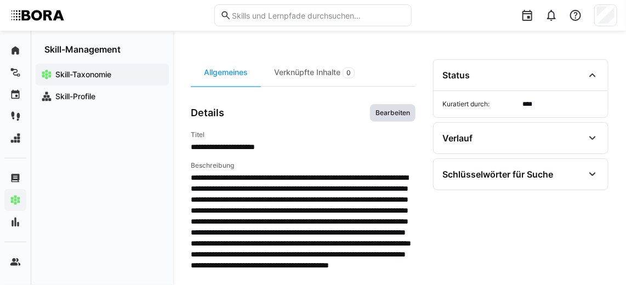
click at [391, 114] on span "Bearbeiten" at bounding box center [392, 112] width 37 height 9
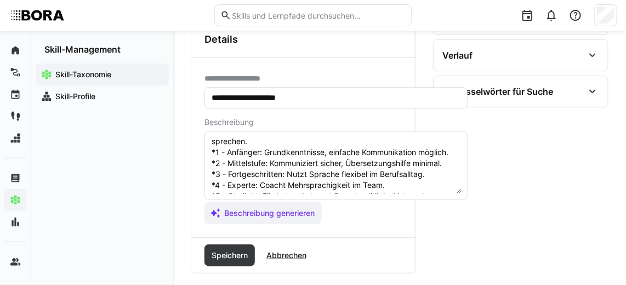
scroll to position [87, 0]
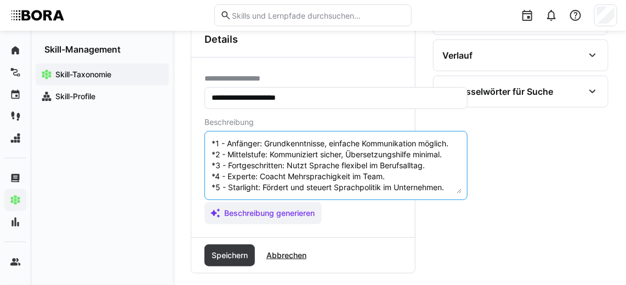
drag, startPoint x: 446, startPoint y: 179, endPoint x: 254, endPoint y: 174, distance: 192.9
drag, startPoint x: 254, startPoint y: 174, endPoint x: 445, endPoint y: 170, distance: 191.8
click at [445, 170] on textarea "Mündliche Kommunikation im Englischen bezieht sich auf die Fähigkeit, effektiv …" at bounding box center [335, 165] width 251 height 57
click at [447, 177] on textarea "Mündliche Kommunikation im Englischen bezieht sich auf die Fähigkeit, effektiv …" at bounding box center [335, 165] width 251 height 57
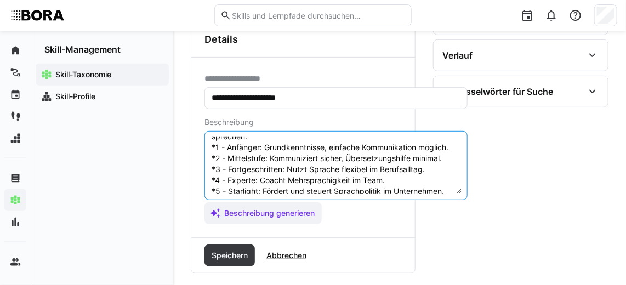
scroll to position [39, 0]
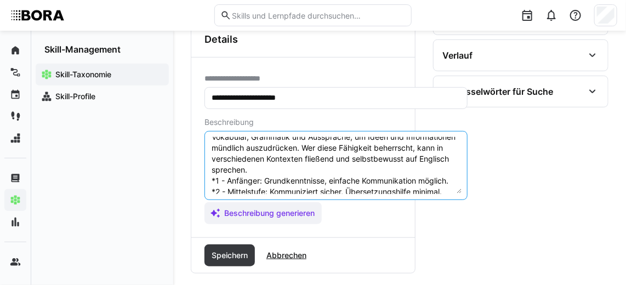
drag, startPoint x: 447, startPoint y: 177, endPoint x: 208, endPoint y: 174, distance: 238.8
click at [208, 174] on eds-input "Mündliche Kommunikation im Englischen bezieht sich auf die Fähigkeit, effektiv …" at bounding box center [335, 165] width 263 height 69
paste textarea "*1 -Anfänger: A2 *2 – Mittelstufe: B1 *3 – Fortgeschritten: B2 *4 – Experte: C1…"
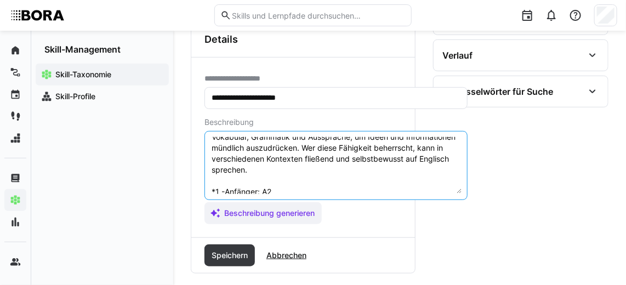
scroll to position [96, 0]
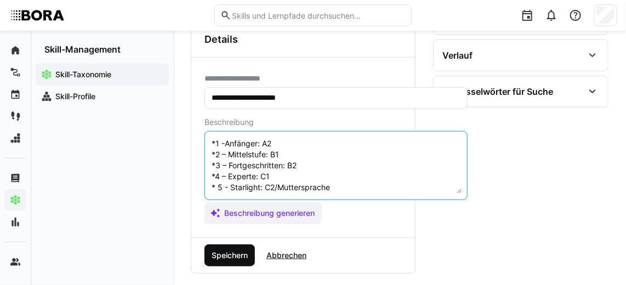
type textarea "Mündliche Kommunikation im Englischen bezieht sich auf die Fähigkeit, effektiv …"
click at [240, 254] on span "Speichern" at bounding box center [229, 255] width 39 height 11
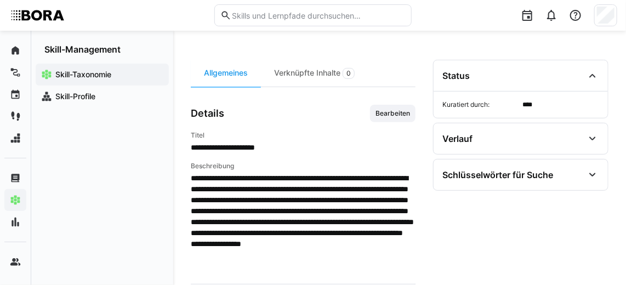
scroll to position [67, 0]
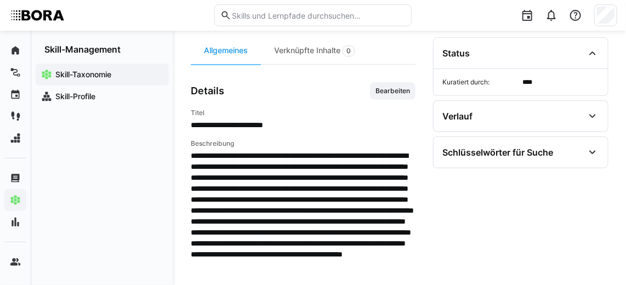
scroll to position [93, 0]
click at [406, 88] on span "Bearbeiten" at bounding box center [392, 91] width 37 height 9
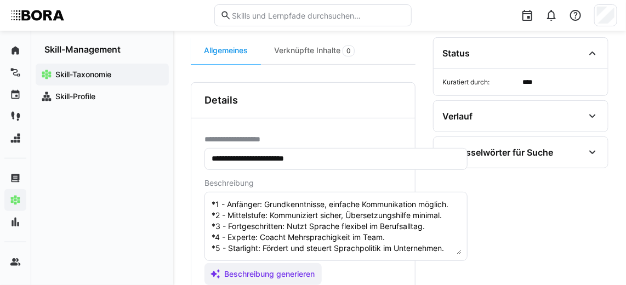
scroll to position [119, 0]
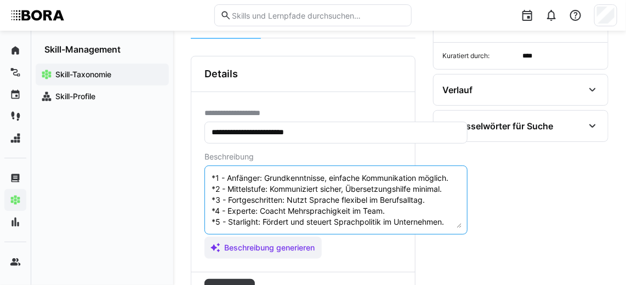
drag, startPoint x: 447, startPoint y: 211, endPoint x: 248, endPoint y: 190, distance: 200.0
drag, startPoint x: 248, startPoint y: 190, endPoint x: 444, endPoint y: 216, distance: 197.3
click at [444, 216] on textarea "Schriftliche Kommunikation im Englischen bezieht sich auf die Fähigkeit, Gedank…" at bounding box center [335, 199] width 251 height 57
drag, startPoint x: 446, startPoint y: 212, endPoint x: 201, endPoint y: 177, distance: 247.3
drag, startPoint x: 201, startPoint y: 177, endPoint x: 414, endPoint y: 194, distance: 213.2
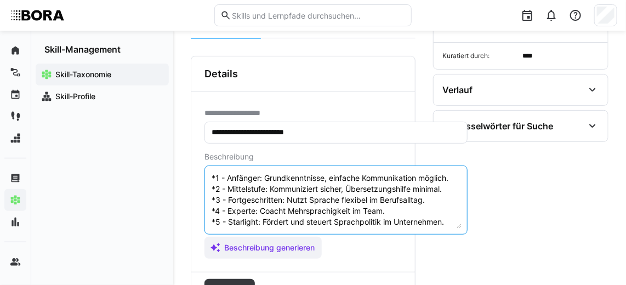
click at [414, 194] on textarea "Schriftliche Kommunikation im Englischen bezieht sich auf die Fähigkeit, Gedank…" at bounding box center [335, 199] width 251 height 57
drag, startPoint x: 447, startPoint y: 210, endPoint x: 292, endPoint y: 200, distance: 155.3
drag, startPoint x: 292, startPoint y: 200, endPoint x: 375, endPoint y: 221, distance: 85.8
drag, startPoint x: 375, startPoint y: 221, endPoint x: 322, endPoint y: 204, distance: 56.3
click at [322, 204] on textarea "Schriftliche Kommunikation im Englischen bezieht sich auf die Fähigkeit, Gedank…" at bounding box center [335, 199] width 251 height 57
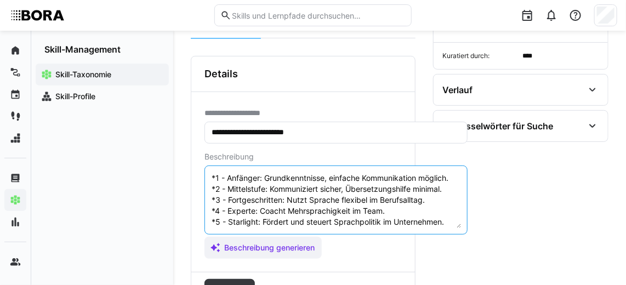
click at [447, 211] on textarea "Schriftliche Kommunikation im Englischen bezieht sich auf die Fähigkeit, Gedank…" at bounding box center [335, 199] width 251 height 57
drag, startPoint x: 447, startPoint y: 211, endPoint x: 169, endPoint y: 182, distance: 279.8
drag, startPoint x: 169, startPoint y: 182, endPoint x: 246, endPoint y: 210, distance: 82.6
click at [246, 210] on textarea "Schriftliche Kommunikation im Englischen bezieht sich auf die Fähigkeit, Gedank…" at bounding box center [335, 199] width 251 height 57
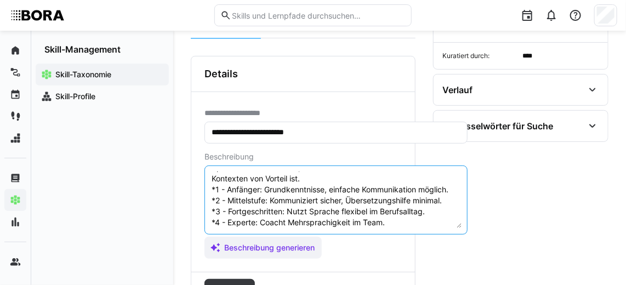
scroll to position [98, 0]
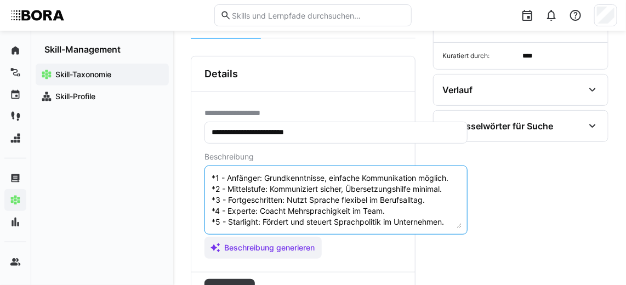
drag, startPoint x: 211, startPoint y: 185, endPoint x: 454, endPoint y: 248, distance: 250.0
click at [454, 248] on app-assistant-generate-form "Beschreibung Schriftliche Kommunikation im Englischen bezieht sich auf die Fähi…" at bounding box center [335, 205] width 263 height 106
paste textarea "*1 -Anfänger: A2 *2 – Mittelstufe: B1 *3 – Fortgeschritten: B2 *4 – Experte: C1…"
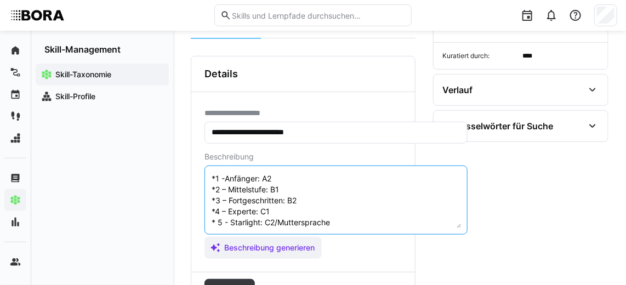
scroll to position [107, 0]
click at [276, 223] on textarea "Schriftliche Kommunikation im Englischen bezieht sich auf die Fähigkeit, Gedank…" at bounding box center [335, 199] width 251 height 57
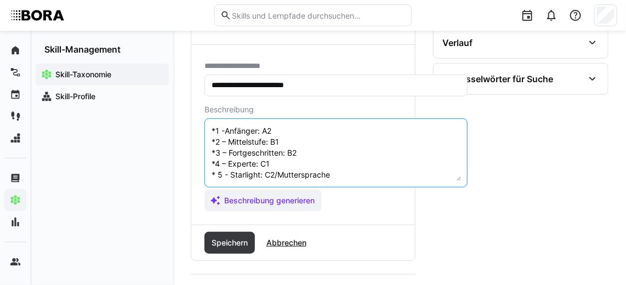
scroll to position [167, 0]
type textarea "Schriftliche Kommunikation im Englischen bezieht sich auf die Fähigkeit, Gedank…"
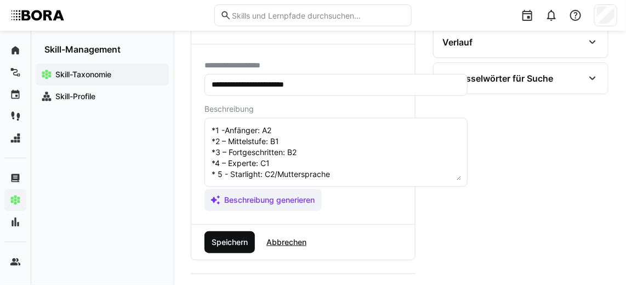
click at [231, 237] on span "Speichern" at bounding box center [229, 242] width 39 height 11
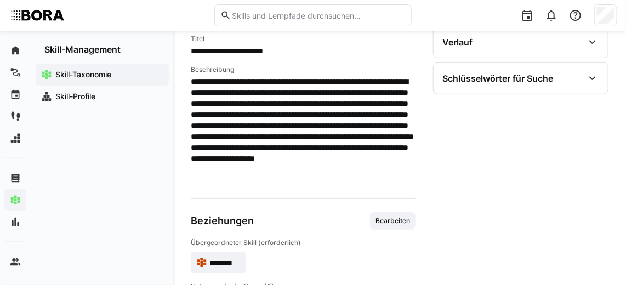
scroll to position [0, 0]
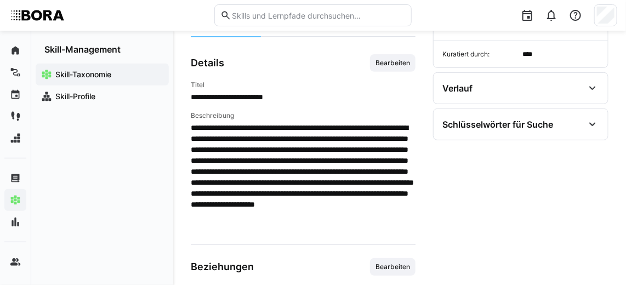
scroll to position [120, 0]
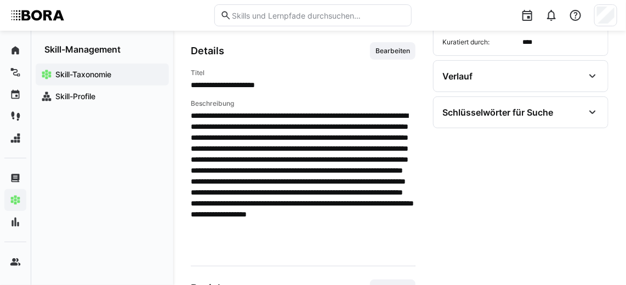
scroll to position [133, 0]
click at [392, 50] on span "Bearbeiten" at bounding box center [392, 51] width 37 height 9
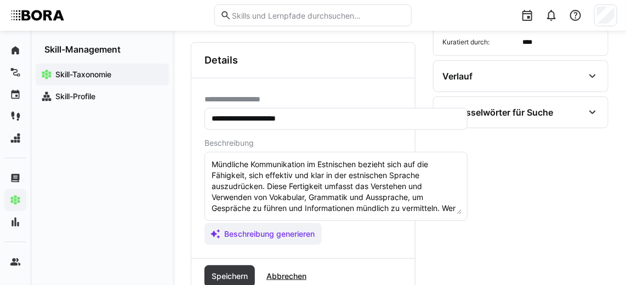
scroll to position [98, 0]
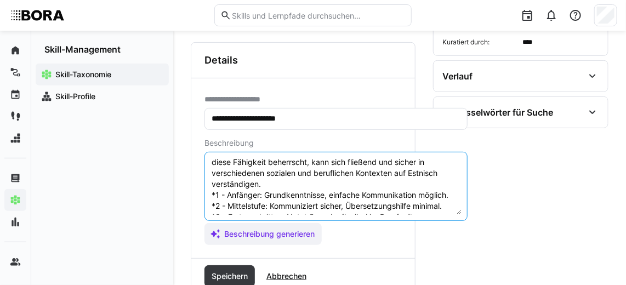
drag, startPoint x: 451, startPoint y: 197, endPoint x: 211, endPoint y: 194, distance: 239.9
click at [211, 194] on textarea "Mündliche Kommunikation im Estnischen bezieht sich auf die Fähigkeit, sich effe…" at bounding box center [335, 186] width 251 height 57
paste textarea "*1 -Anfänger: A2 *2 – Mittelstufe: B1 *3 – Fortgeschritten: B2 *4 – Experte: C1…"
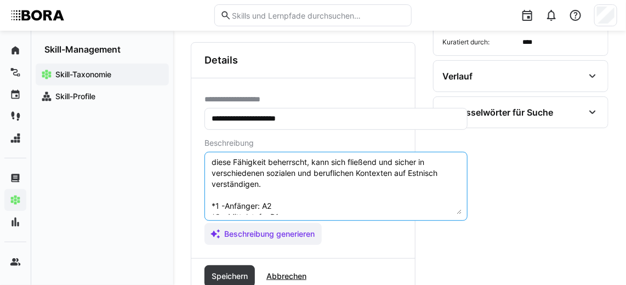
scroll to position [107, 0]
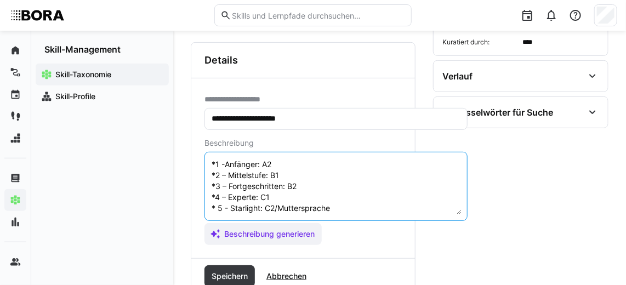
click at [217, 196] on textarea "Mündliche Kommunikation im Estnischen bezieht sich auf die Fähigkeit, sich effe…" at bounding box center [335, 186] width 251 height 57
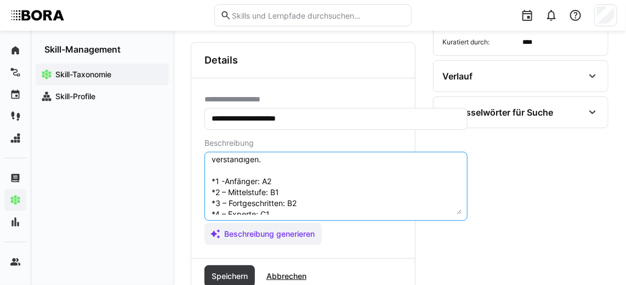
scroll to position [74, 0]
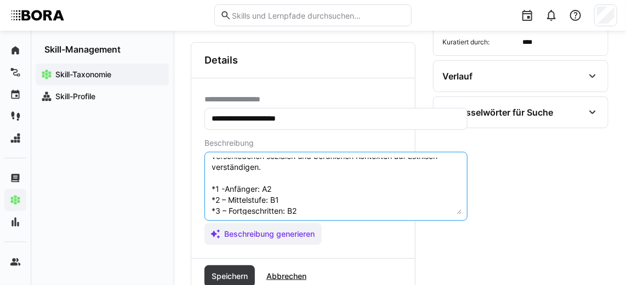
drag, startPoint x: 352, startPoint y: 201, endPoint x: 206, endPoint y: 177, distance: 148.2
click at [206, 177] on eds-input "Mündliche Kommunikation im Estnischen bezieht sich auf die Fähigkeit, sich effe…" at bounding box center [335, 186] width 263 height 69
type textarea "Mündliche Kommunikation im Estnischen bezieht sich auf die Fähigkeit, sich effe…"
click at [240, 267] on span "Speichern" at bounding box center [229, 276] width 50 height 22
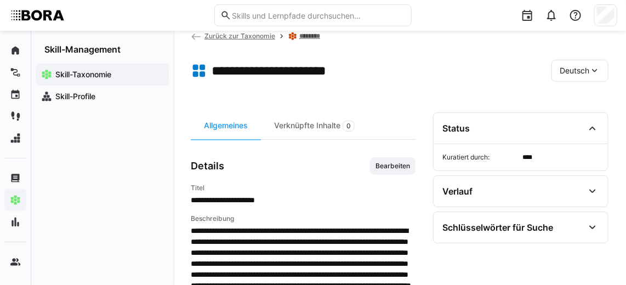
scroll to position [0, 0]
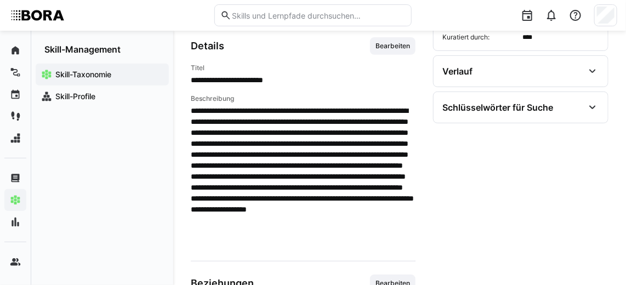
scroll to position [137, 0]
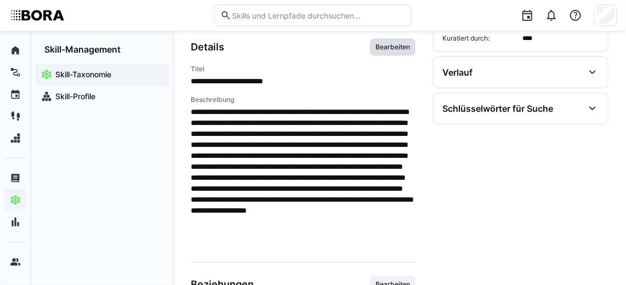
click at [403, 47] on span "Bearbeiten" at bounding box center [392, 47] width 37 height 9
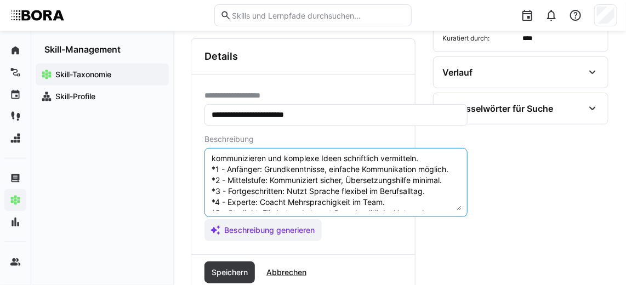
scroll to position [53, 0]
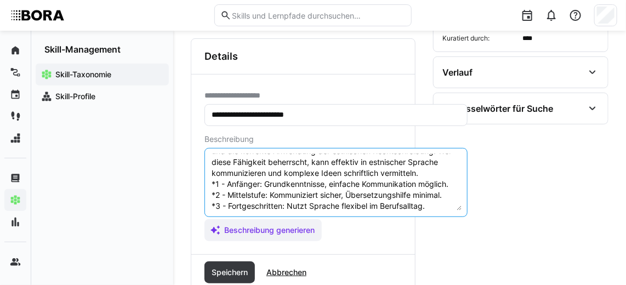
drag, startPoint x: 451, startPoint y: 194, endPoint x: 205, endPoint y: 189, distance: 246.6
click at [205, 189] on eds-input "Schriftliche Kommunikation im Estnischen bezieht sich auf die Fähigkeit, Gedank…" at bounding box center [335, 182] width 263 height 69
paste textarea "*1 -Anfänger: A2 *2 – Mittelstufe: B1 *3 – Fortgeschritten: B2 *4 – Experte: C1…"
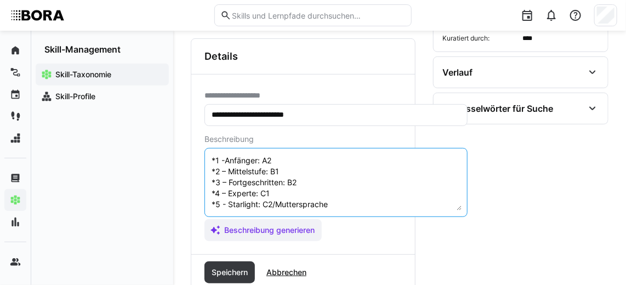
scroll to position [108, 0]
type textarea "Schriftliche Kommunikation im Estnischen bezieht sich auf die Fähigkeit, Gedank…"
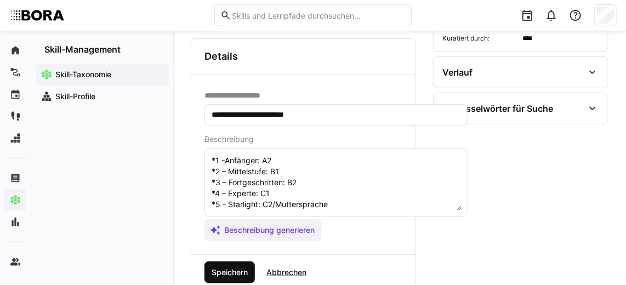
click at [232, 262] on span "Speichern" at bounding box center [229, 272] width 50 height 22
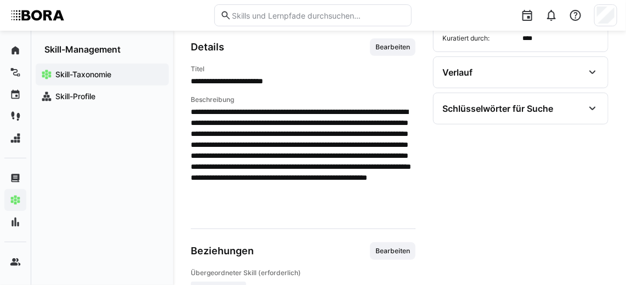
scroll to position [60, 0]
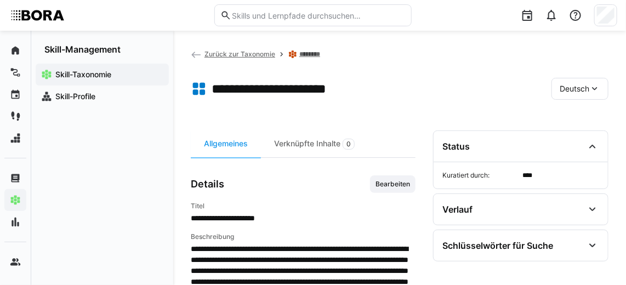
scroll to position [98, 0]
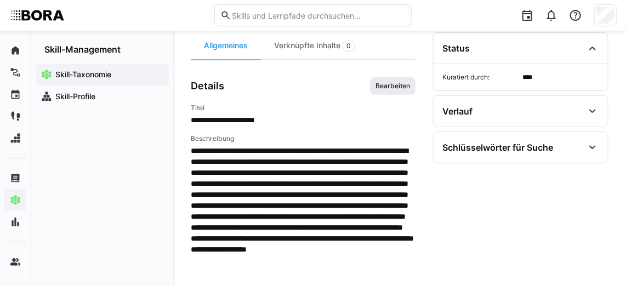
click at [378, 84] on span "Bearbeiten" at bounding box center [392, 86] width 37 height 9
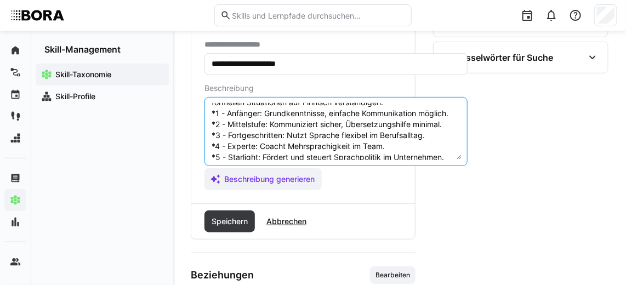
scroll to position [36, 0]
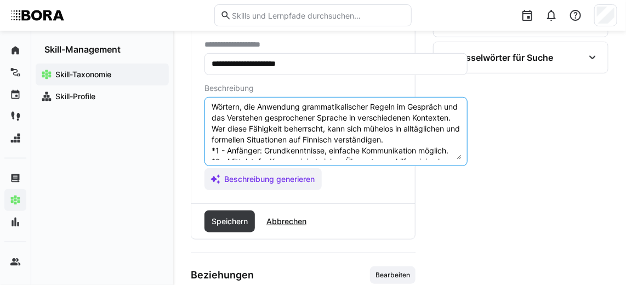
drag, startPoint x: 444, startPoint y: 141, endPoint x: 210, endPoint y: 144, distance: 233.9
click at [210, 144] on textarea "Mündliche Kommunikation im Finnischen bezieht sich auf die Fähigkeit, effektiv …" at bounding box center [335, 131] width 251 height 57
paste textarea "*1 -Anfänger: A2 *2 – Mittelstufe: B1 *3 – Fortgeschritten: B2 *4 – Experte: C1…"
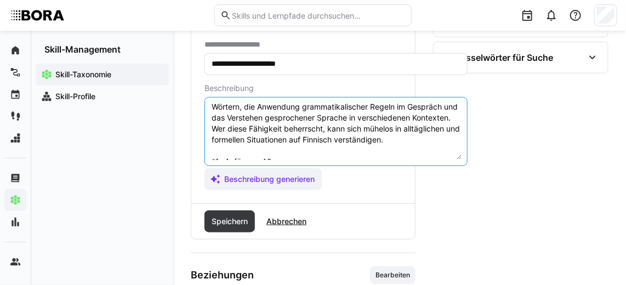
scroll to position [85, 0]
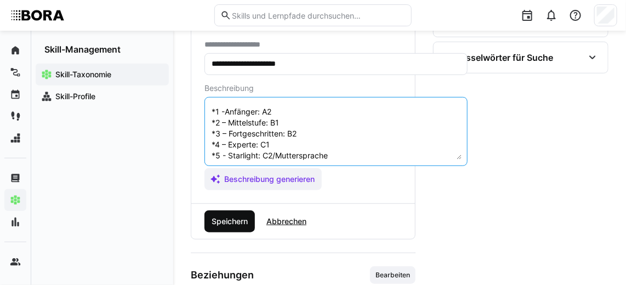
type textarea "Mündliche Kommunikation im Finnischen bezieht sich auf die Fähigkeit, effektiv …"
click at [238, 216] on span "Speichern" at bounding box center [229, 221] width 39 height 11
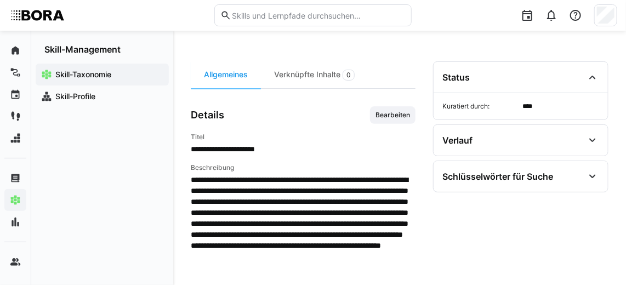
scroll to position [0, 0]
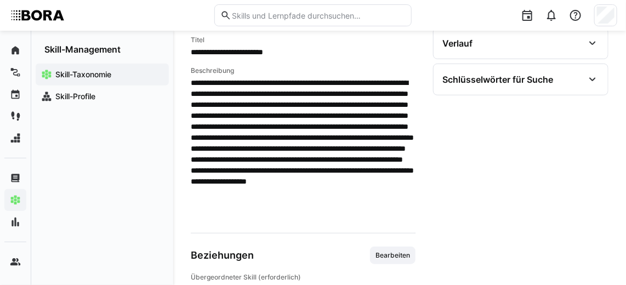
scroll to position [131, 0]
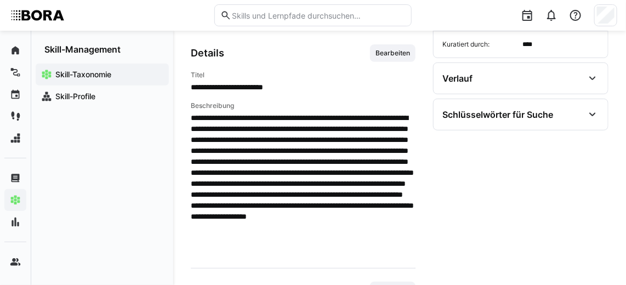
click at [393, 57] on span "Bearbeiten" at bounding box center [392, 53] width 45 height 18
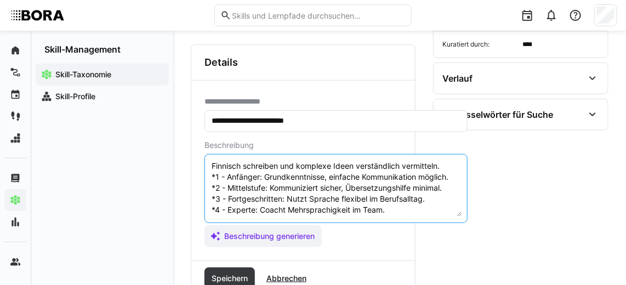
scroll to position [41, 0]
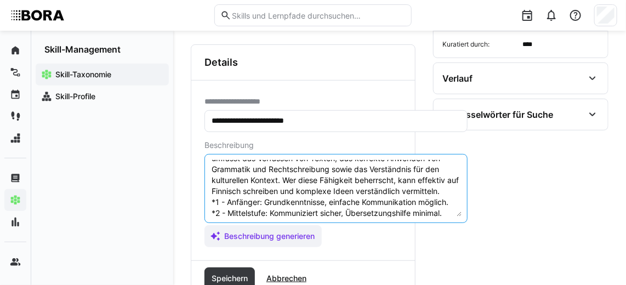
drag, startPoint x: 449, startPoint y: 199, endPoint x: 209, endPoint y: 196, distance: 239.9
click at [209, 196] on eds-input "Schriftliche Kommunikation im Finnischen bezieht sich auf die Fähigkeit, Gedank…" at bounding box center [335, 188] width 263 height 69
paste textarea "*1 -Anfänger: A2 *2 – Mittelstufe: B1 *3 – Fortgeschritten: B2 *4 – Experte: C1…"
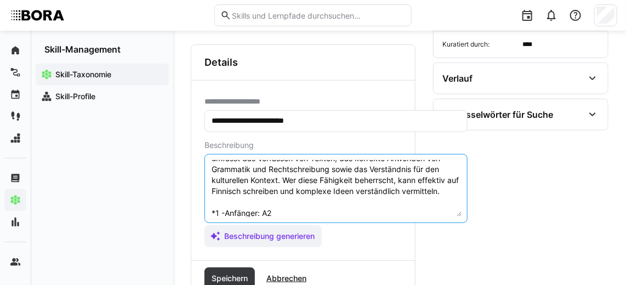
scroll to position [85, 0]
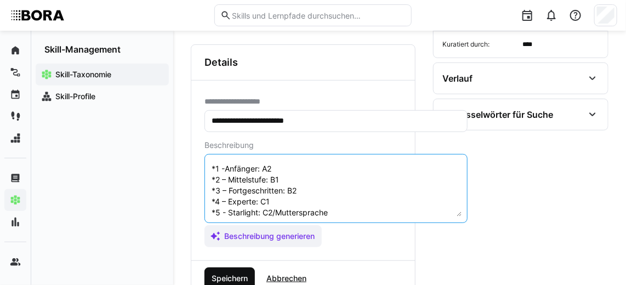
type textarea "Schriftliche Kommunikation im Finnischen bezieht sich auf die Fähigkeit, Gedank…"
click at [244, 273] on span "Speichern" at bounding box center [229, 278] width 39 height 11
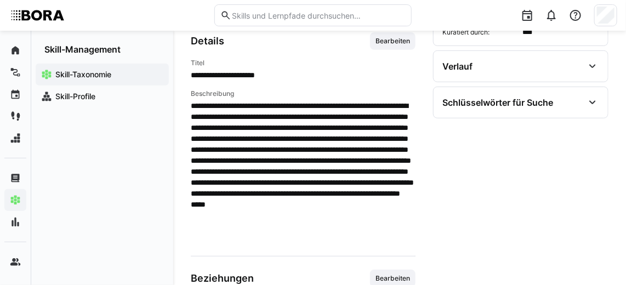
scroll to position [142, 0]
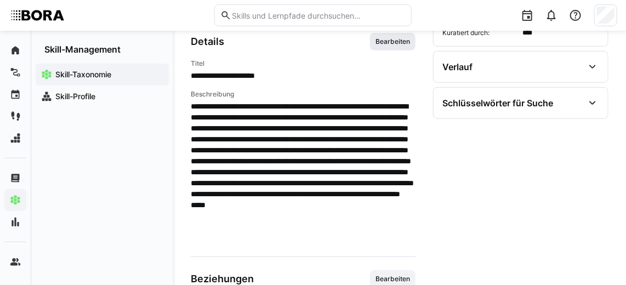
click at [398, 43] on span "Bearbeiten" at bounding box center [392, 41] width 37 height 9
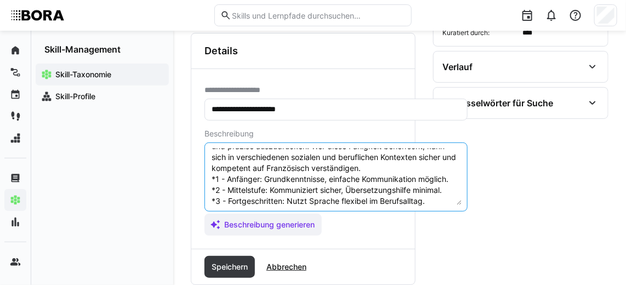
scroll to position [49, 0]
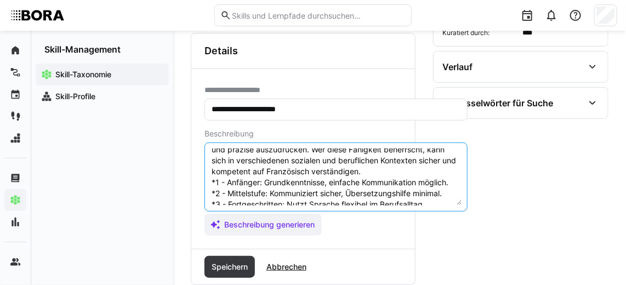
drag, startPoint x: 448, startPoint y: 188, endPoint x: 210, endPoint y: 177, distance: 237.5
click at [210, 177] on textarea "Mündliche Kommunikation im Französischen bezieht sich auf die Fähigkeit, effekt…" at bounding box center [335, 176] width 251 height 57
paste textarea "*1 -Anfänger: A2 *2 – Mittelstufe: B1 *3 – Fortgeschritten: B2 *4 – Experte: C1…"
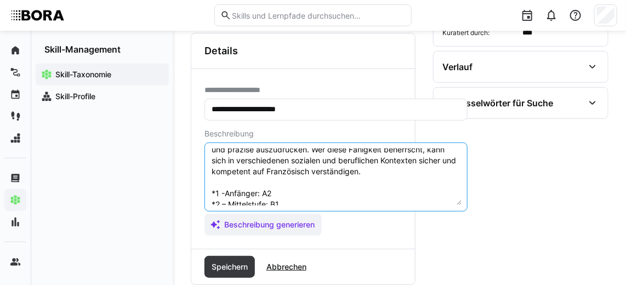
scroll to position [85, 0]
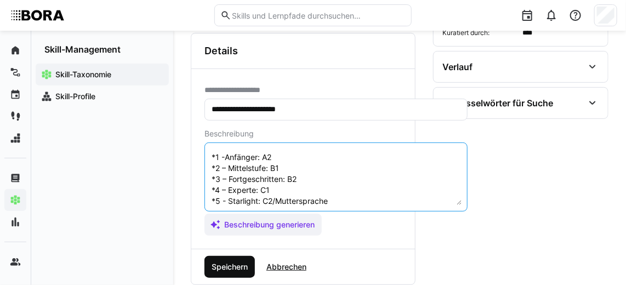
type textarea "Mündliche Kommunikation im Französischen bezieht sich auf die Fähigkeit, effekt…"
click at [240, 257] on span "Speichern" at bounding box center [229, 267] width 50 height 22
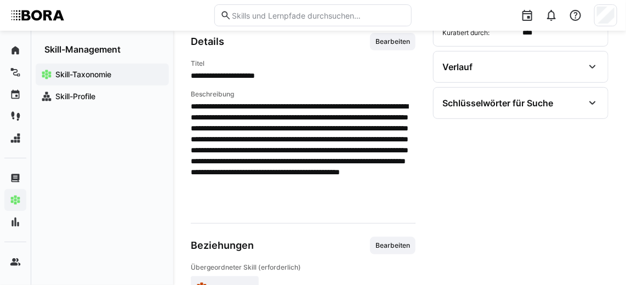
scroll to position [89, 0]
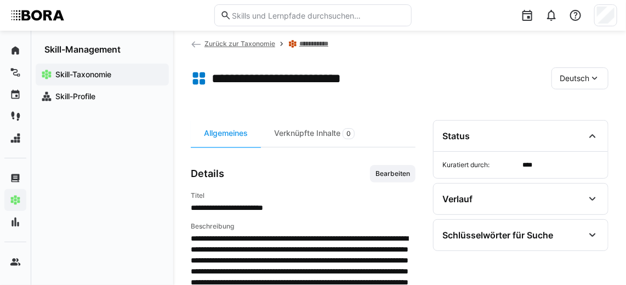
scroll to position [96, 0]
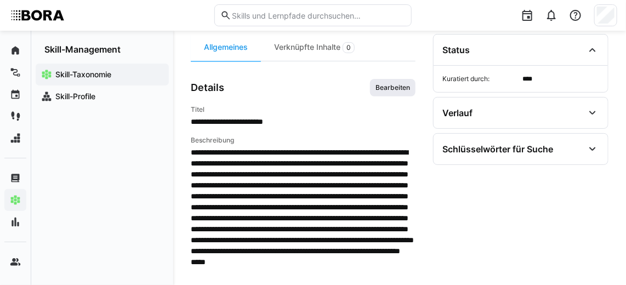
click at [394, 83] on span "Bearbeiten" at bounding box center [392, 87] width 37 height 9
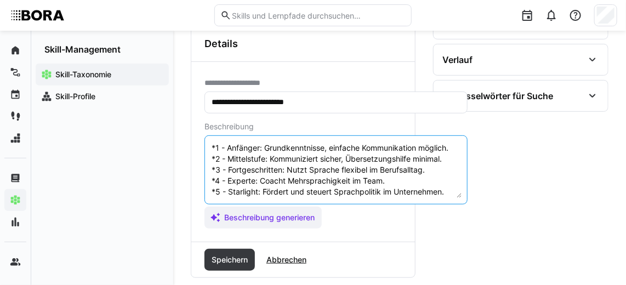
scroll to position [89, 0]
drag, startPoint x: 449, startPoint y: 180, endPoint x: 195, endPoint y: 149, distance: 255.5
click at [195, 149] on div "**********" at bounding box center [302, 152] width 223 height 180
paste textarea "*1 -Anfänger: A2 *2 – Mittelstufe: B1 *3 – Fortgeschritten: B2 *4 – Experte: C1…"
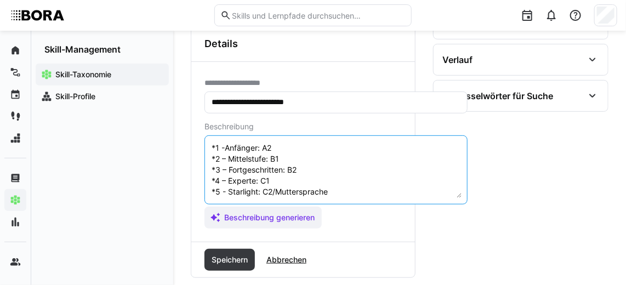
scroll to position [109, 0]
type textarea "Schriftliche Kommunikation im Französischen bezieht sich auf die Fähigkeit, Ged…"
click at [238, 254] on span "Speichern" at bounding box center [229, 259] width 39 height 11
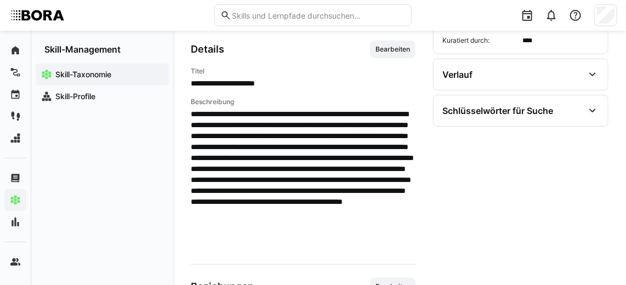
scroll to position [135, 0]
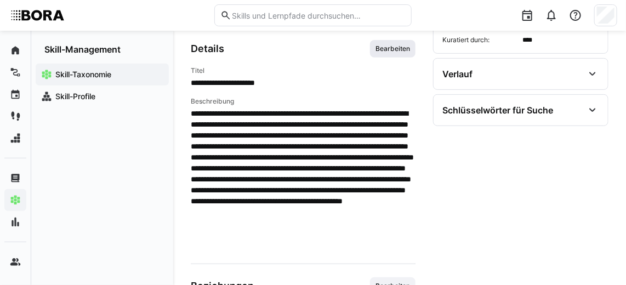
click at [395, 50] on span "Bearbeiten" at bounding box center [392, 48] width 37 height 9
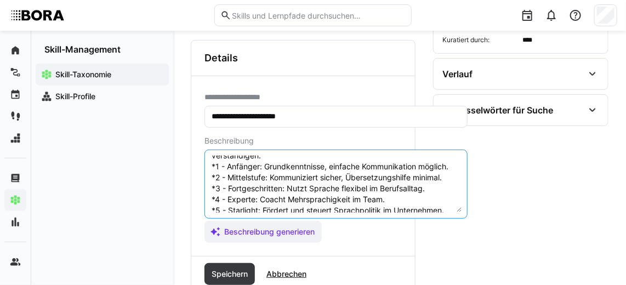
scroll to position [51, 0]
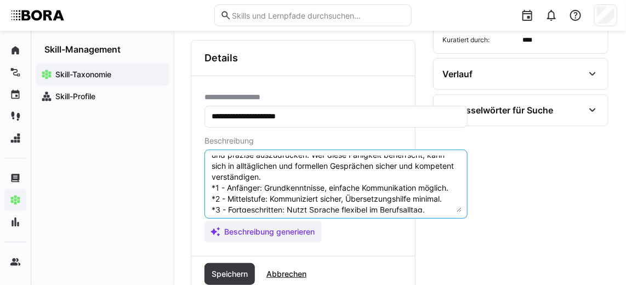
drag, startPoint x: 451, startPoint y: 196, endPoint x: 208, endPoint y: 181, distance: 244.2
click at [208, 181] on eds-input "Mündliche Kommunikation im Griechischen bezieht sich auf die Fähigkeit, effekti…" at bounding box center [335, 184] width 263 height 69
paste textarea "Anfänger: A2 *2 – Mittelstufe: B1 *3 – Fortgeschritten: B2 *4 – Experte: C1 *5 …"
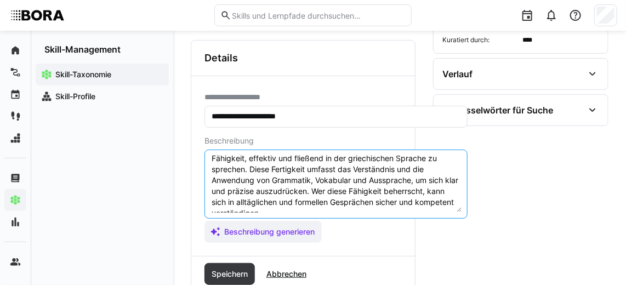
scroll to position [98, 0]
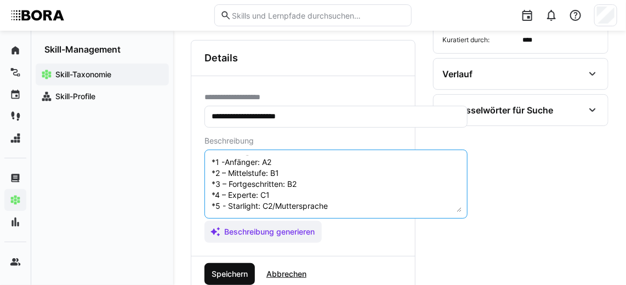
type textarea "Mündliche Kommunikation im Griechischen bezieht sich auf die Fähigkeit, effekti…"
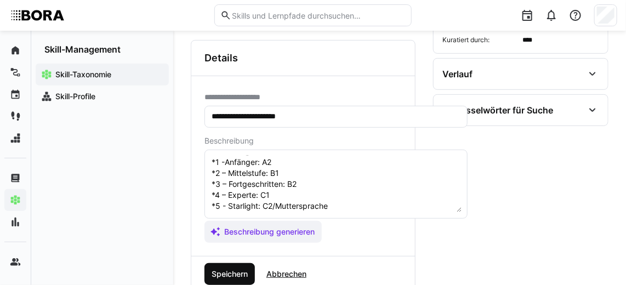
click at [238, 268] on span "Speichern" at bounding box center [229, 273] width 39 height 11
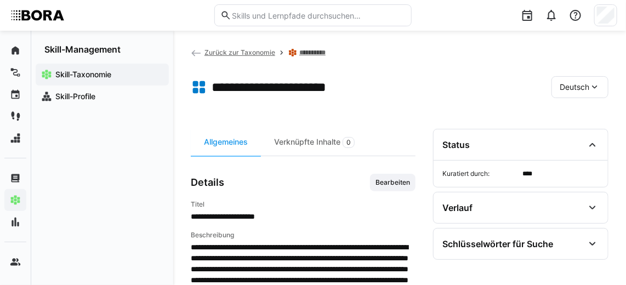
scroll to position [0, 0]
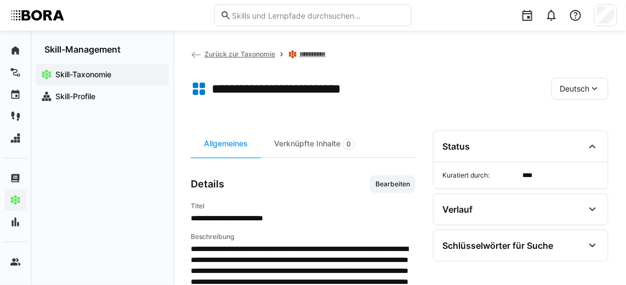
scroll to position [54, 0]
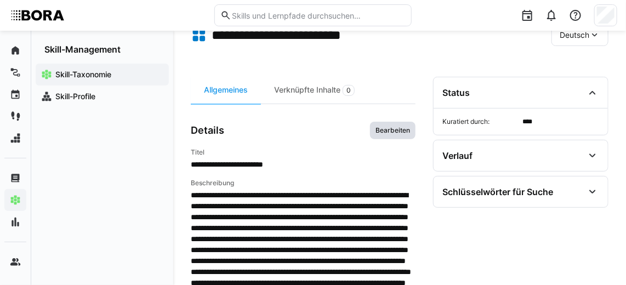
drag, startPoint x: 400, startPoint y: 130, endPoint x: 406, endPoint y: 131, distance: 5.5
click at [406, 131] on span "Bearbeiten" at bounding box center [392, 130] width 37 height 9
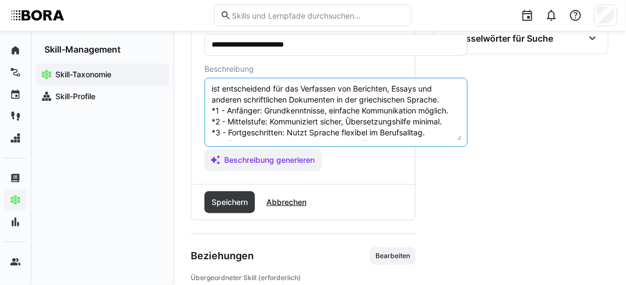
scroll to position [47, 0]
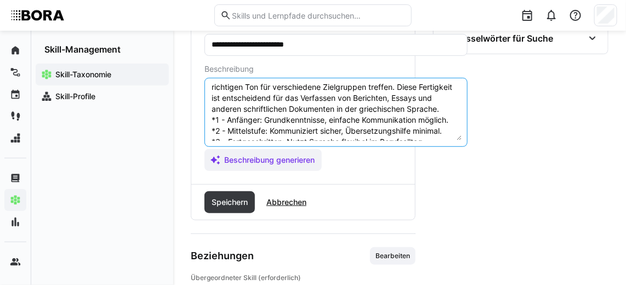
drag, startPoint x: 446, startPoint y: 122, endPoint x: 211, endPoint y: 125, distance: 235.6
click at [211, 125] on textarea "Schriftliche Kommunikation im Griechischen umfasst die Fähigkeit, Gedanken, Ide…" at bounding box center [335, 112] width 251 height 57
paste textarea "Anfänger: A2 *2 – Mittelstufe: B1 *3 – Fortgeschritten: B2 *4 – Experte: C1 *5 …"
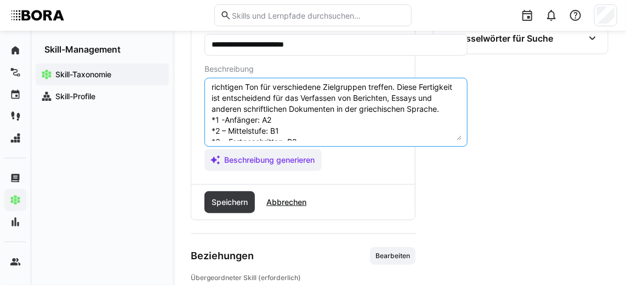
scroll to position [96, 0]
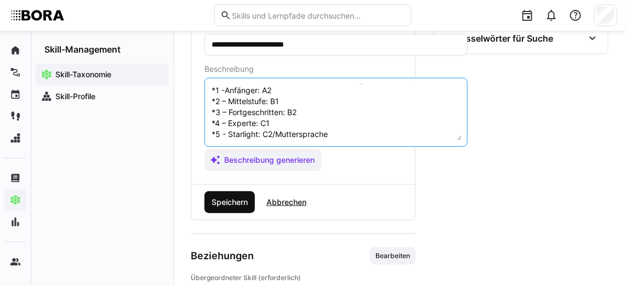
type textarea "Schriftliche Kommunikation im Griechischen umfasst die Fähigkeit, Gedanken, Ide…"
click at [245, 197] on span "Speichern" at bounding box center [229, 202] width 39 height 11
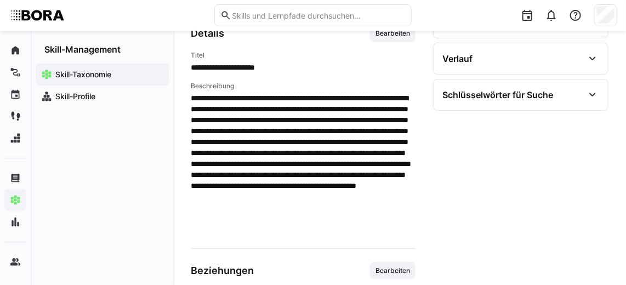
scroll to position [149, 0]
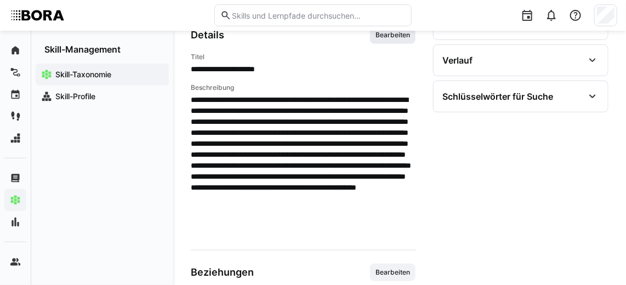
click at [391, 38] on span "Bearbeiten" at bounding box center [392, 35] width 45 height 18
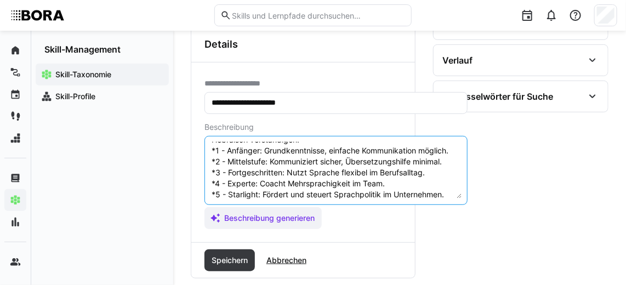
scroll to position [73, 0]
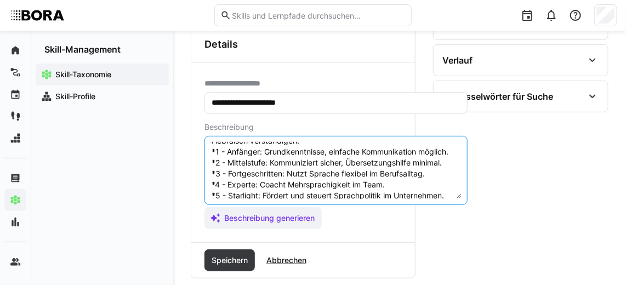
drag, startPoint x: 446, startPoint y: 181, endPoint x: 211, endPoint y: 150, distance: 237.1
click at [211, 150] on textarea "Mündliche Kommunikation im Hebräischen bezieht sich auf die Fähigkeit, effektiv…" at bounding box center [335, 170] width 251 height 57
paste textarea "Anfänger: A2 *2 – Mittelstufe: B1 *3 – Fortgeschritten: B2 *4 – Experte: C1 *5 …"
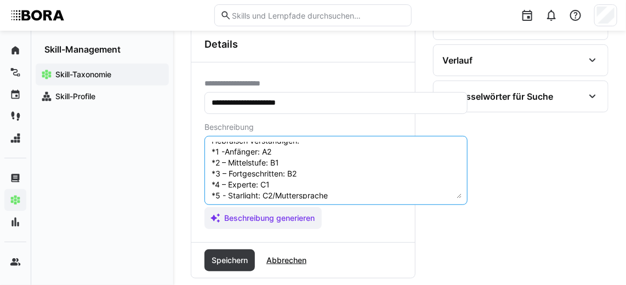
scroll to position [85, 0]
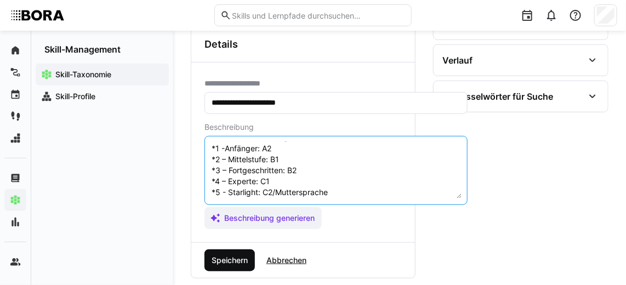
type textarea "Mündliche Kommunikation im Hebräischen bezieht sich auf die Fähigkeit, effektiv…"
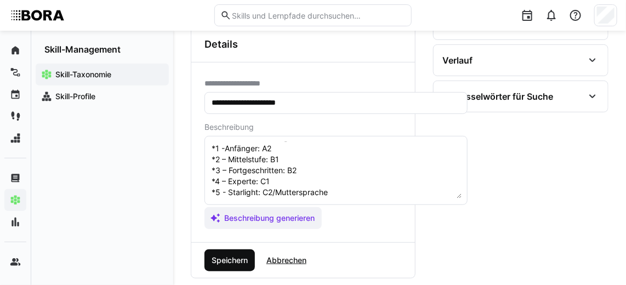
click at [243, 255] on span "Speichern" at bounding box center [229, 260] width 39 height 11
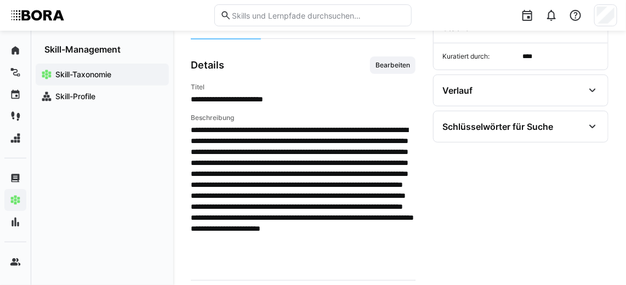
scroll to position [119, 0]
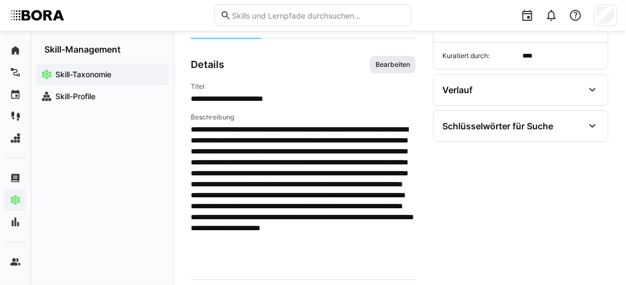
click at [395, 65] on span "Bearbeiten" at bounding box center [392, 64] width 37 height 9
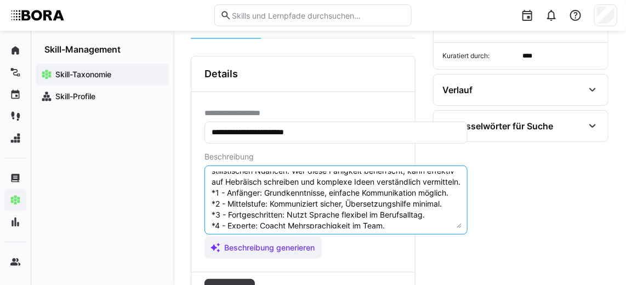
scroll to position [59, 0]
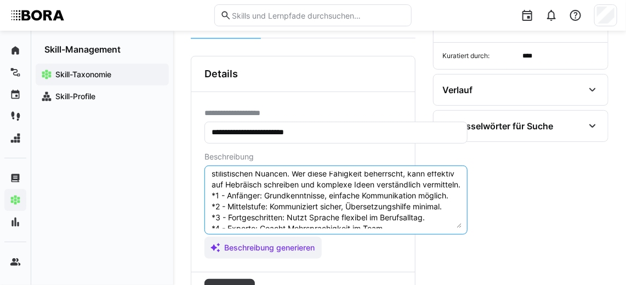
drag, startPoint x: 448, startPoint y: 211, endPoint x: 211, endPoint y: 204, distance: 236.7
click at [211, 204] on textarea "Schriftliche Kommunikation im Hebräischen bezieht sich auf die Fähigkeit, Gedan…" at bounding box center [335, 199] width 251 height 57
paste textarea "Anfänger: A2 *2 – Mittelstufe: B1 *3 – Fortgeschritten: B2 *4 – Experte: C1 *5 …"
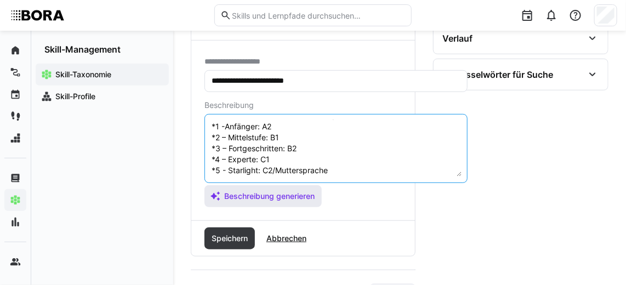
scroll to position [173, 0]
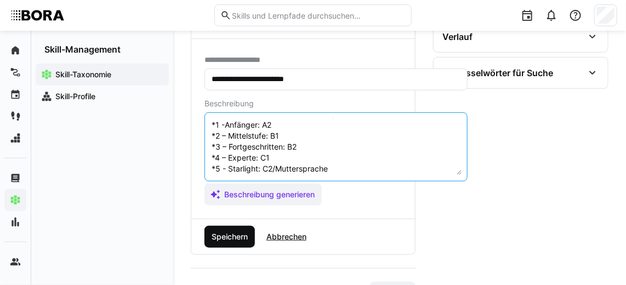
type textarea "Schriftliche Kommunikation im Hebräischen bezieht sich auf die Fähigkeit, Gedan…"
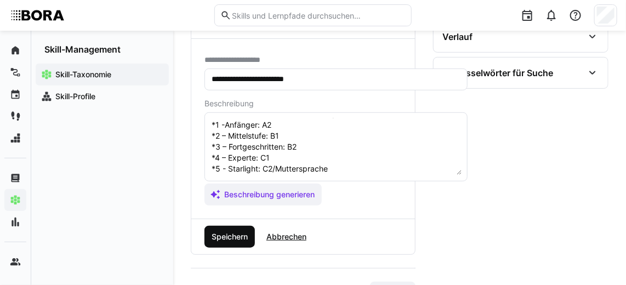
click at [222, 242] on span "Speichern" at bounding box center [229, 237] width 50 height 22
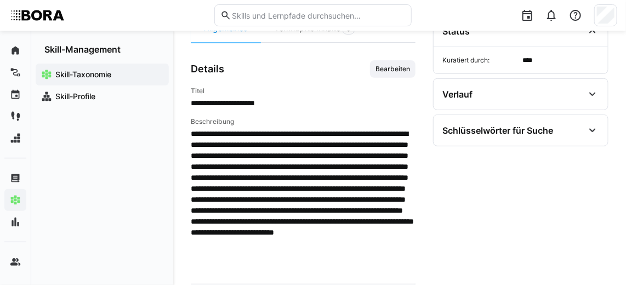
scroll to position [123, 0]
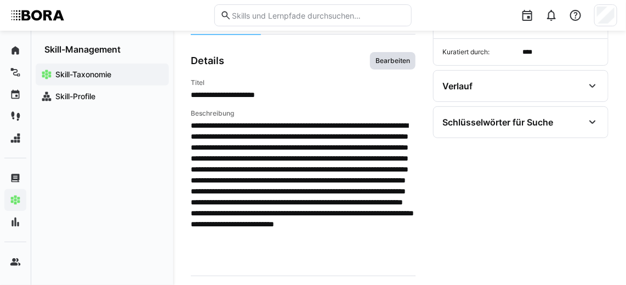
click at [392, 56] on span "Bearbeiten" at bounding box center [392, 60] width 37 height 9
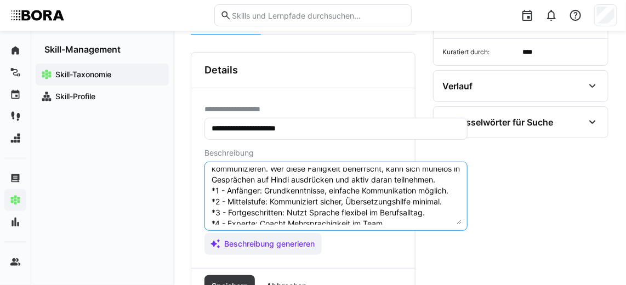
scroll to position [61, 0]
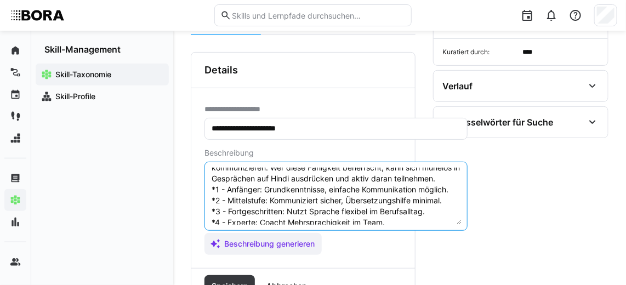
drag, startPoint x: 442, startPoint y: 204, endPoint x: 204, endPoint y: 199, distance: 238.3
click at [204, 199] on eds-input "Mündliche Kommunikation im Kontext der Hindi-Sprache bezieht sich auf die Fähig…" at bounding box center [335, 196] width 263 height 69
paste textarea "Anfänger: A2 *2 – Mittelstufe: B1 *3 – Fortgeschritten: B2 *4 – Experte: C1 *5 …"
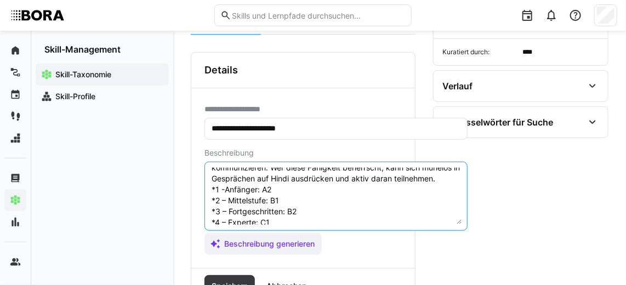
scroll to position [96, 0]
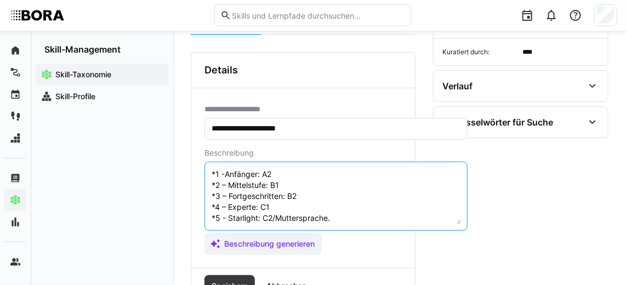
click at [348, 202] on textarea "Mündliche Kommunikation im Kontext der Hindi-Sprache bezieht sich auf die Fähig…" at bounding box center [335, 196] width 251 height 57
type textarea "Mündliche Kommunikation im Kontext der Hindi-Sprache bezieht sich auf die Fähig…"
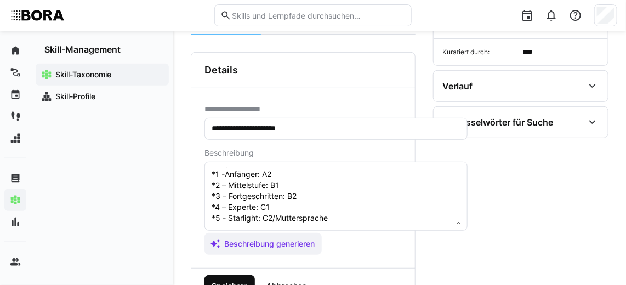
click at [234, 280] on span "Speichern" at bounding box center [229, 285] width 39 height 11
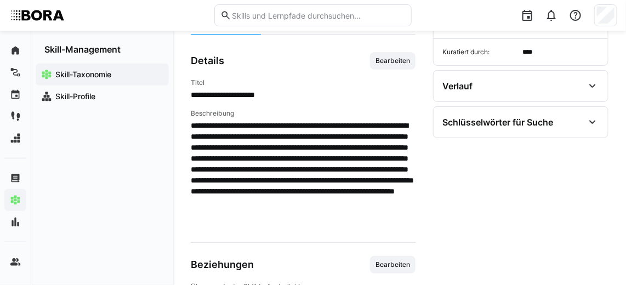
scroll to position [0, 0]
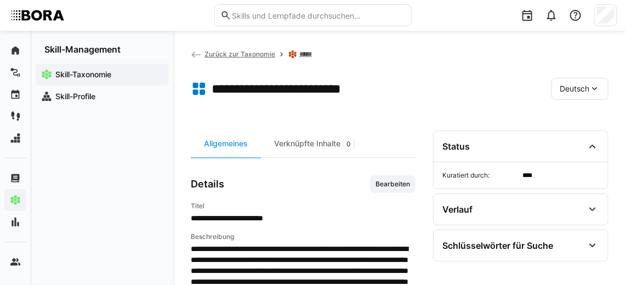
scroll to position [56, 0]
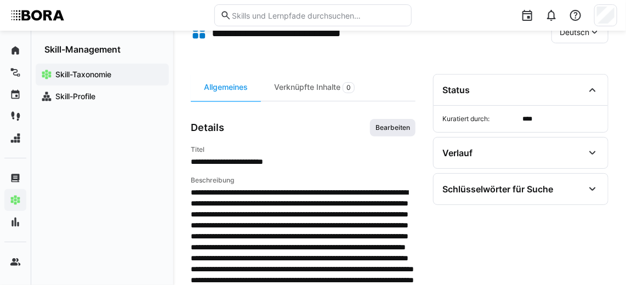
click at [378, 128] on span "Bearbeiten" at bounding box center [392, 127] width 37 height 9
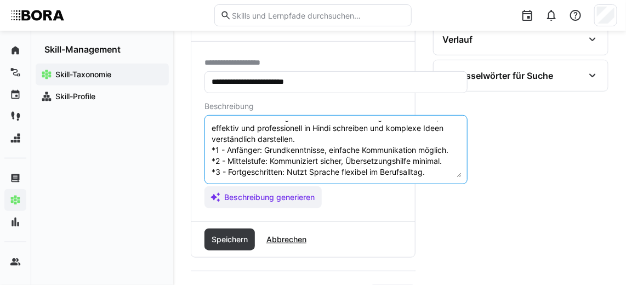
scroll to position [49, 0]
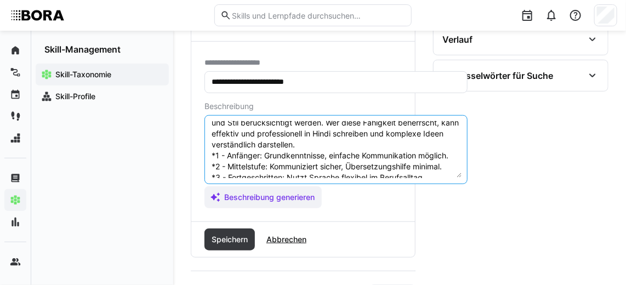
drag, startPoint x: 447, startPoint y: 158, endPoint x: 207, endPoint y: 151, distance: 240.0
click at [207, 151] on eds-input "Schriftliche Kommunikation im Hindi bezieht sich auf die Fähigkeit, Gedanken un…" at bounding box center [335, 149] width 263 height 69
paste textarea "Anfänger: A2 *2 – Mittelstufe: B1 *3 – Fortgeschritten: B2 *4 – Experte: C1 *5 …"
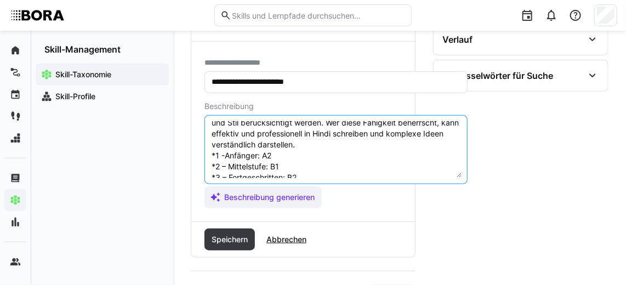
scroll to position [85, 0]
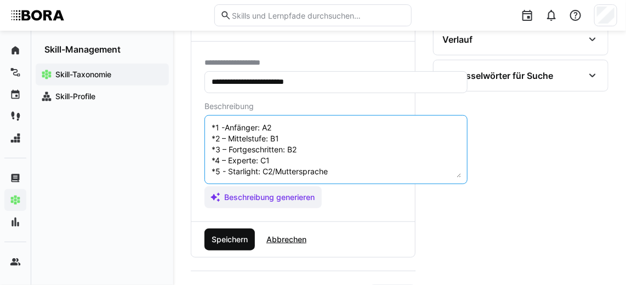
type textarea "Schriftliche Kommunikation im Hindi bezieht sich auf die Fähigkeit, Gedanken un…"
click at [243, 234] on span "Speichern" at bounding box center [229, 239] width 39 height 11
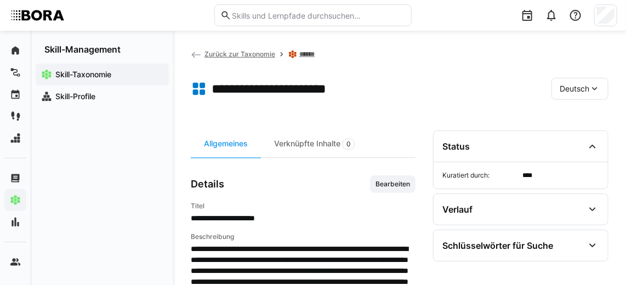
scroll to position [136, 0]
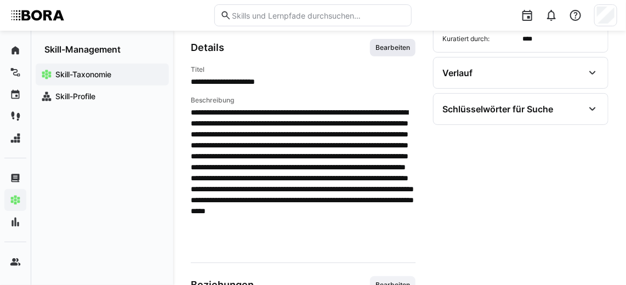
click at [376, 48] on span "Bearbeiten" at bounding box center [392, 47] width 37 height 9
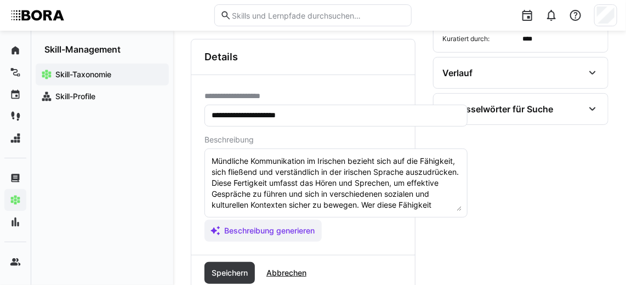
scroll to position [87, 0]
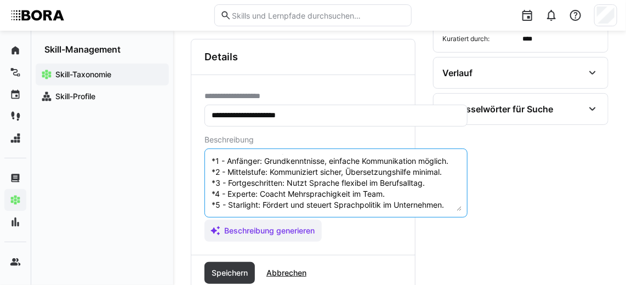
drag, startPoint x: 449, startPoint y: 196, endPoint x: 210, endPoint y: 159, distance: 241.7
click at [210, 159] on textarea "Mündliche Kommunikation im Irischen bezieht sich auf die Fähigkeit, sich fließe…" at bounding box center [335, 182] width 251 height 57
paste textarea "Anfänger: A2 *2 – Mittelstufe: B1 *3 – Fortgeschritten: B2 *4 – Experte: C1 *5 …"
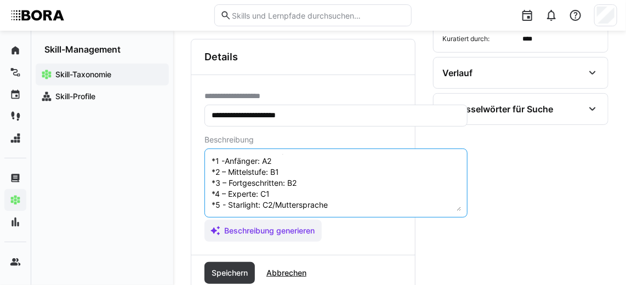
scroll to position [85, 0]
type textarea "Mündliche Kommunikation im Irischen bezieht sich auf die Fähigkeit, sich fließe…"
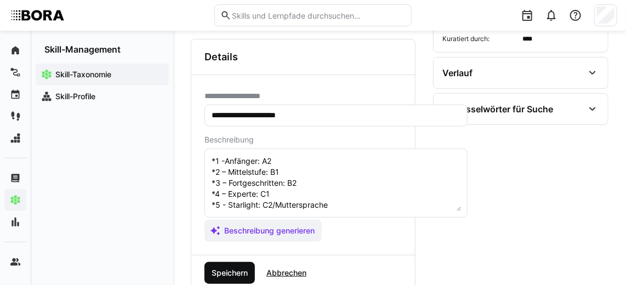
click at [235, 267] on span "Speichern" at bounding box center [229, 272] width 39 height 11
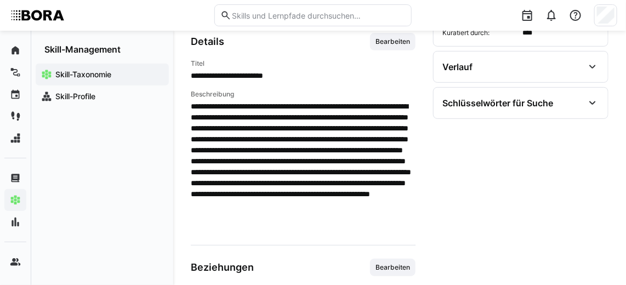
scroll to position [142, 0]
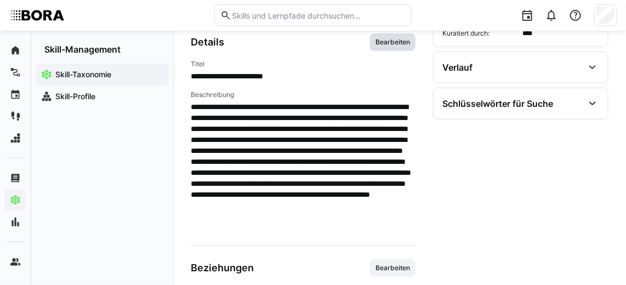
click at [397, 39] on span "Bearbeiten" at bounding box center [392, 42] width 37 height 9
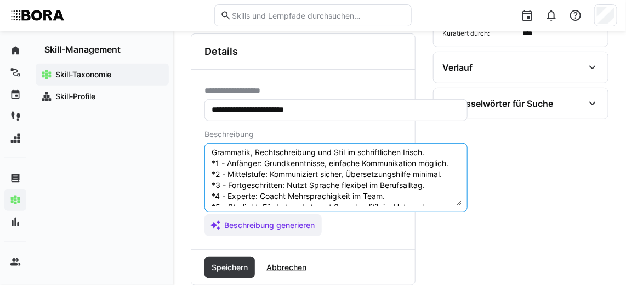
scroll to position [62, 0]
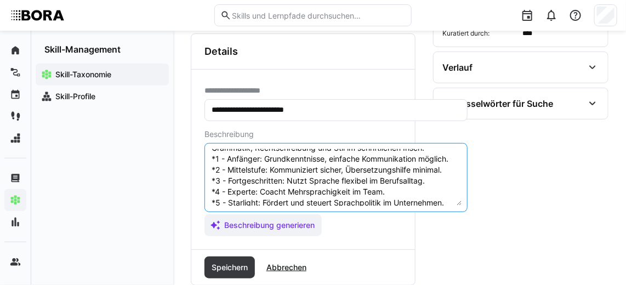
drag, startPoint x: 449, startPoint y: 190, endPoint x: 203, endPoint y: 171, distance: 246.2
click at [203, 171] on div "**********" at bounding box center [302, 160] width 223 height 180
paste textarea "Anfänger: A2 *2 – Mittelstufe: B1 *3 – Fortgeschritten: B2 *4 – Experte: C1 *5 …"
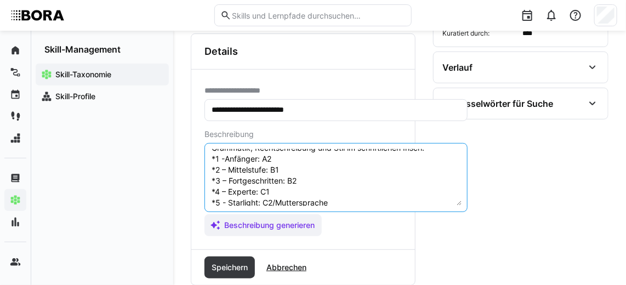
scroll to position [85, 0]
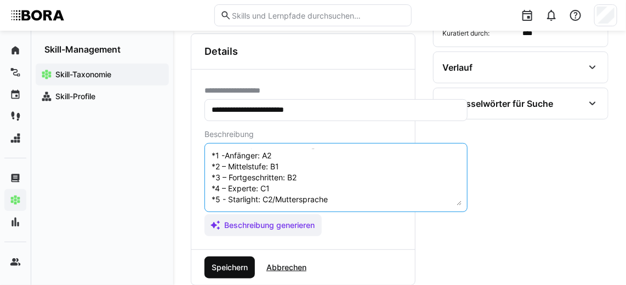
type textarea "Schriftliche Kommunikation im Irischen bezieht sich auf die Fähigkeit, Gedanken…"
click at [245, 262] on span "Speichern" at bounding box center [229, 267] width 39 height 11
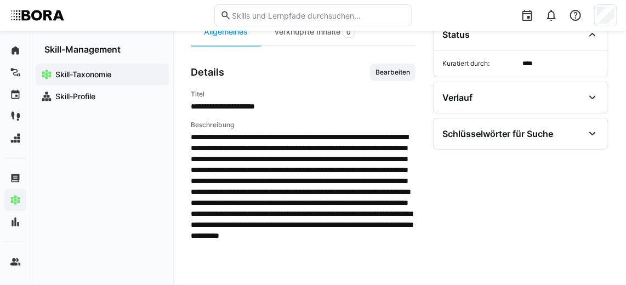
scroll to position [111, 0]
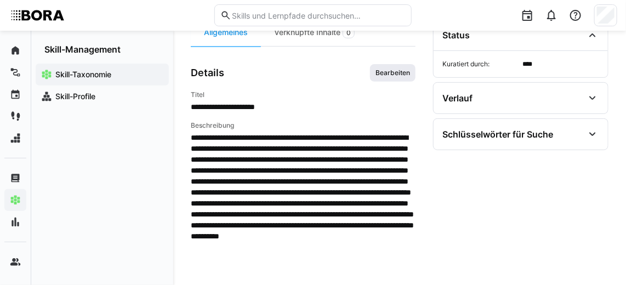
click at [389, 68] on span "Bearbeiten" at bounding box center [392, 72] width 37 height 9
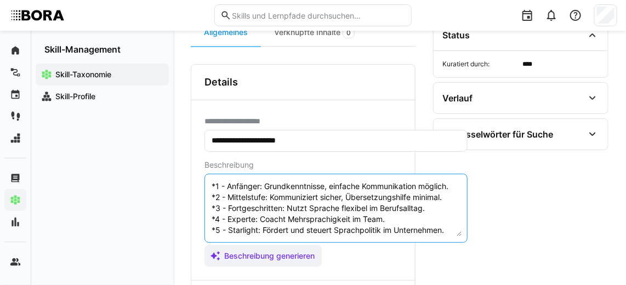
scroll to position [44, 0]
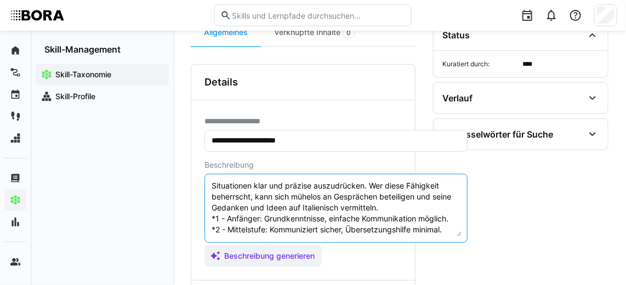
drag, startPoint x: 449, startPoint y: 219, endPoint x: 207, endPoint y: 212, distance: 241.7
click at [207, 212] on eds-input "Mündliche Kommunikation im Italienischen bezieht sich auf die Fähigkeit, effekt…" at bounding box center [335, 208] width 263 height 69
paste textarea "Anfänger: A2 *2 – Mittelstufe: B1 *3 – Fortgeschritten: B2 *4 – Experte: C1 *5 …"
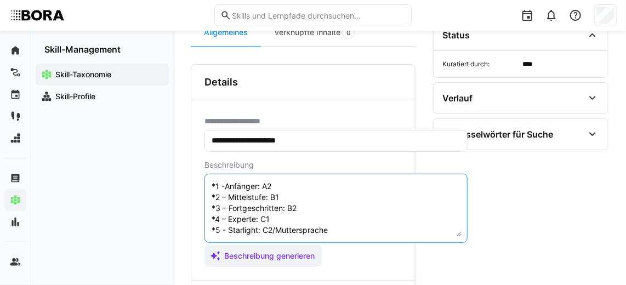
scroll to position [230, 0]
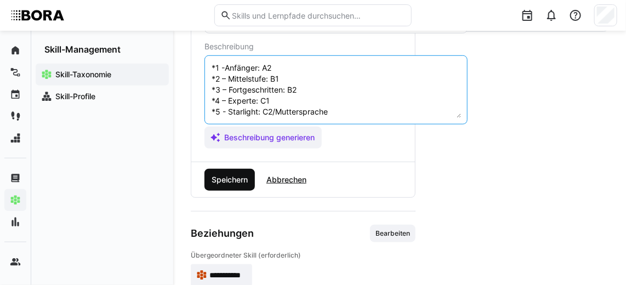
type textarea "Mündliche Kommunikation im Italienischen bezieht sich auf die Fähigkeit, effekt…"
click at [234, 176] on span "Speichern" at bounding box center [229, 179] width 39 height 11
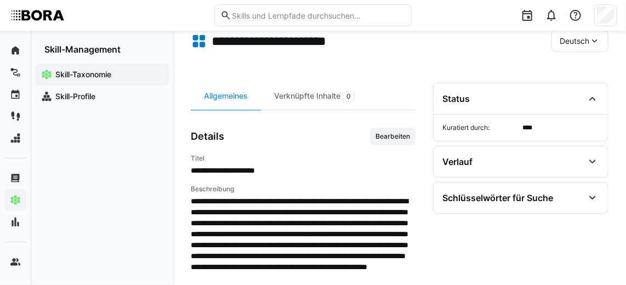
scroll to position [48, 0]
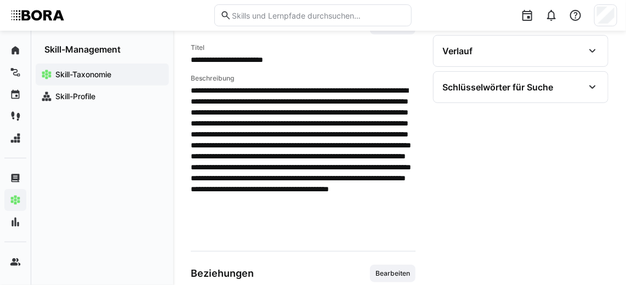
scroll to position [133, 0]
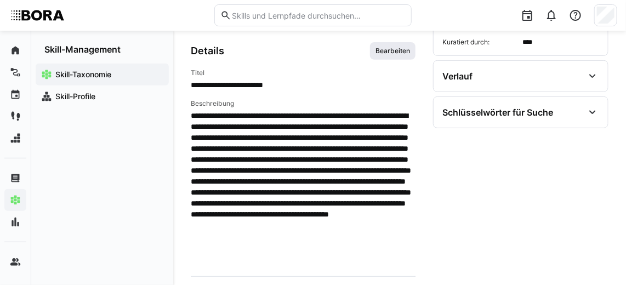
click at [385, 54] on span "Bearbeiten" at bounding box center [392, 51] width 45 height 18
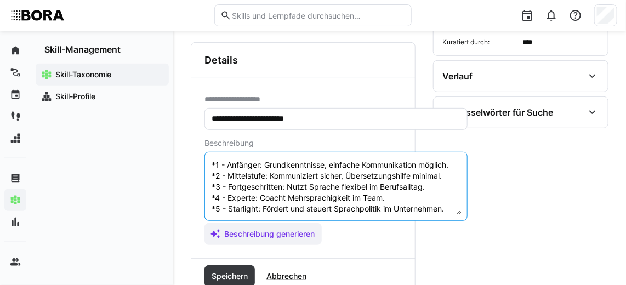
scroll to position [53, 0]
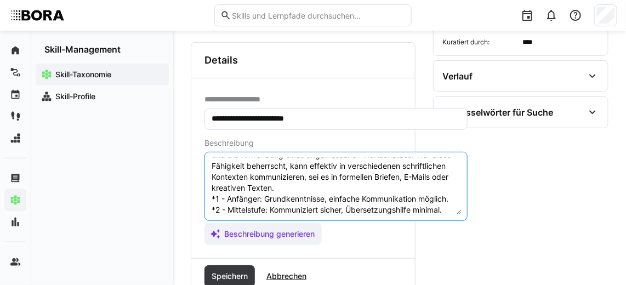
drag, startPoint x: 447, startPoint y: 195, endPoint x: 210, endPoint y: 199, distance: 236.7
click at [210, 199] on textarea "Schriftliche Kommunikation im Italienischen bezieht sich auf die Fähigkeit, Ged…" at bounding box center [335, 186] width 251 height 57
paste textarea "Anfänger: A2 *2 – Mittelstufe: B1 *3 – Fortgeschritten: B2 *4 – Experte: C1 *5 …"
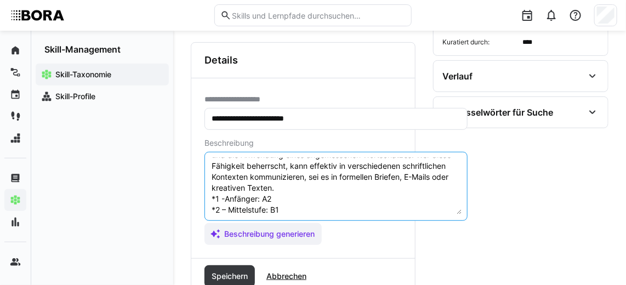
scroll to position [96, 0]
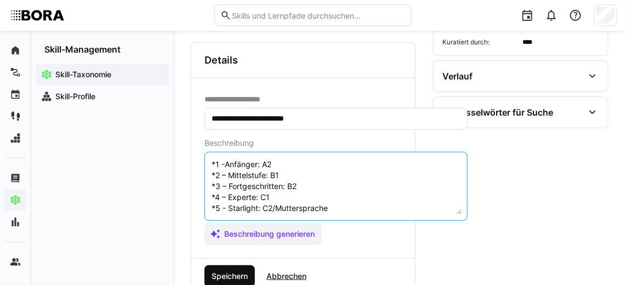
type textarea "Schriftliche Kommunikation im Italienischen bezieht sich auf die Fähigkeit, Ged…"
click at [234, 271] on span "Speichern" at bounding box center [229, 276] width 39 height 11
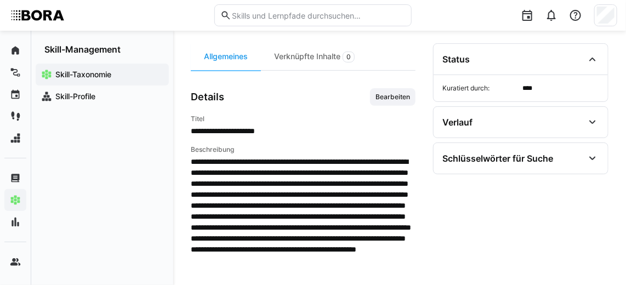
scroll to position [87, 0]
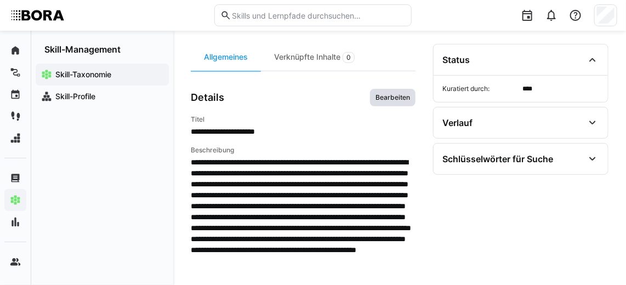
click at [391, 98] on span "Bearbeiten" at bounding box center [392, 97] width 37 height 9
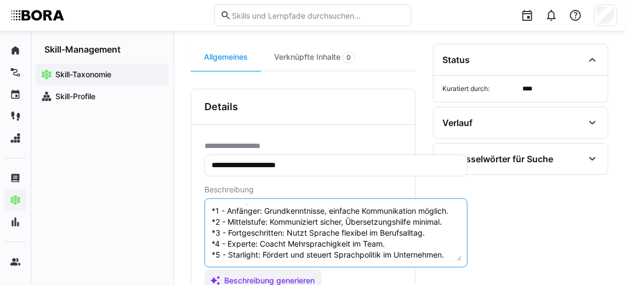
scroll to position [62, 0]
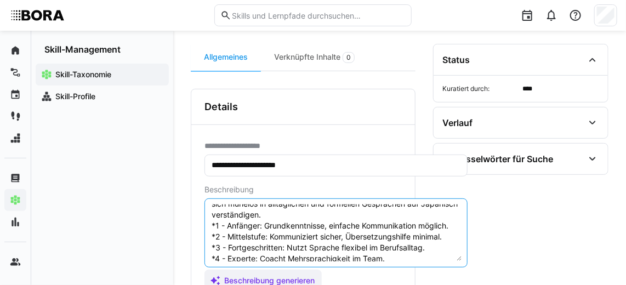
drag, startPoint x: 450, startPoint y: 245, endPoint x: 210, endPoint y: 222, distance: 241.6
click at [210, 222] on textarea "Mündliche Kommunikation im Japanischen bezieht sich auf die Fähigkeit, effektiv…" at bounding box center [335, 232] width 251 height 57
paste textarea "Anfänger: A2 *2 – Mittelstufe: B1 *3 – Fortgeschritten: B2 *4 – Experte: C1 *5 …"
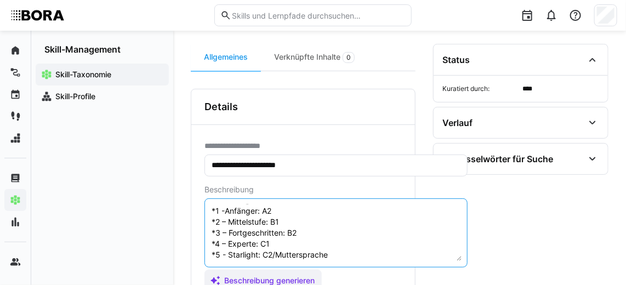
scroll to position [237, 0]
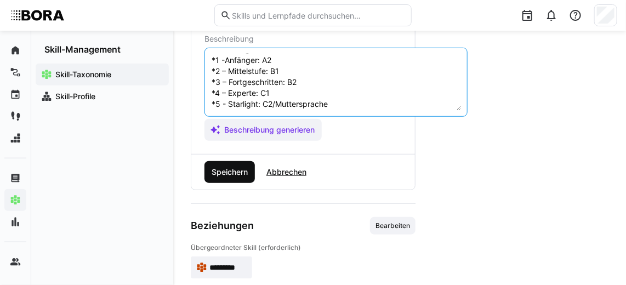
type textarea "Mündliche Kommunikation im Japanischen bezieht sich auf die Fähigkeit, effektiv…"
click at [225, 170] on span "Speichern" at bounding box center [229, 172] width 39 height 11
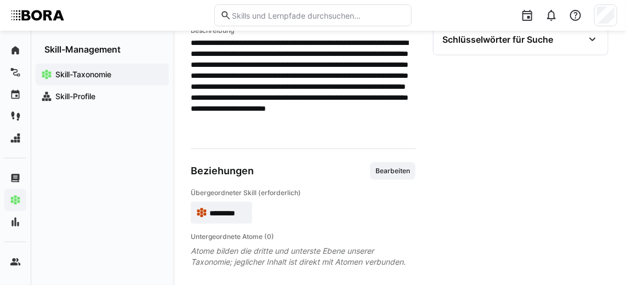
scroll to position [204, 0]
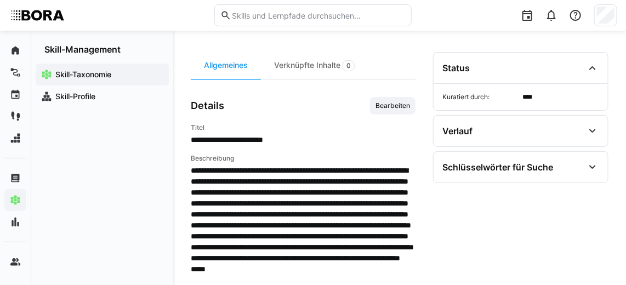
scroll to position [85, 0]
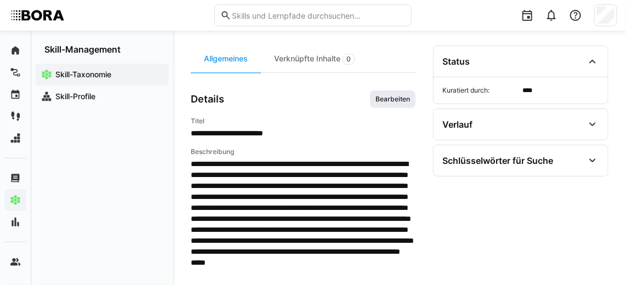
click at [402, 96] on span "Bearbeiten" at bounding box center [392, 99] width 37 height 9
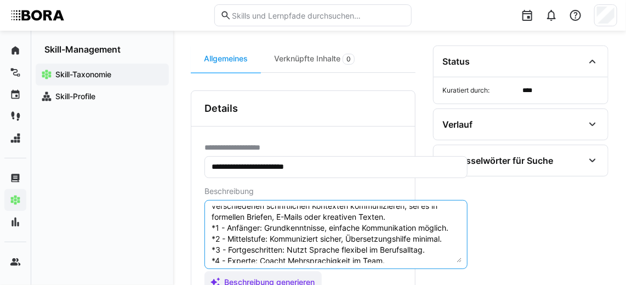
scroll to position [49, 0]
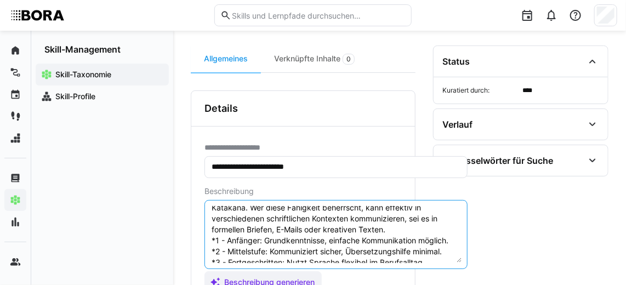
drag, startPoint x: 449, startPoint y: 244, endPoint x: 200, endPoint y: 235, distance: 248.3
click at [200, 235] on div "**********" at bounding box center [302, 217] width 223 height 180
paste textarea "Anfänger: A2 *2 – Mittelstufe: B1 *3 – Fortgeschritten: B2 *4 – Experte: C1 *5 …"
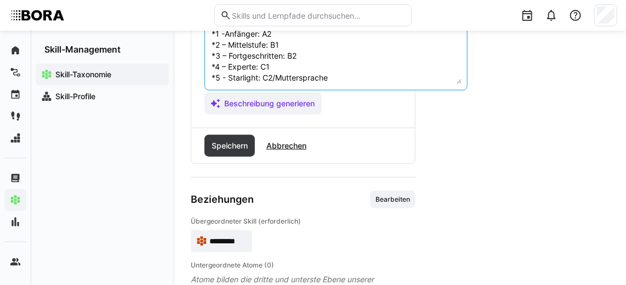
scroll to position [265, 0]
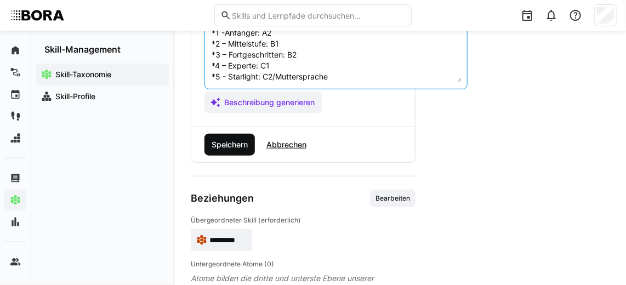
type textarea "Schriftliche Kommunikation im [GEOGRAPHIC_DATA] bezieht sich auf die Fähigkeit,…"
click at [210, 140] on span "Speichern" at bounding box center [229, 144] width 39 height 11
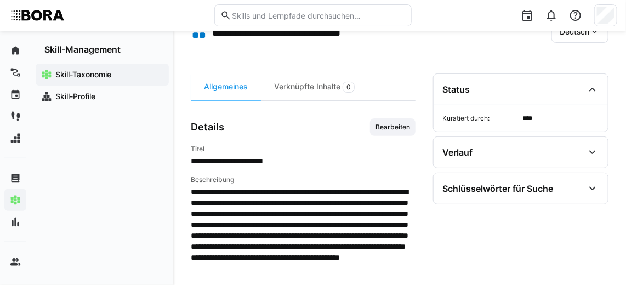
scroll to position [58, 0]
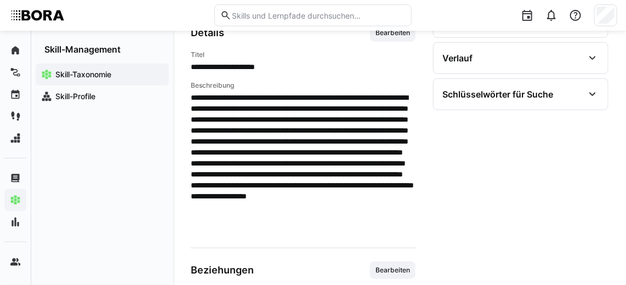
scroll to position [151, 0]
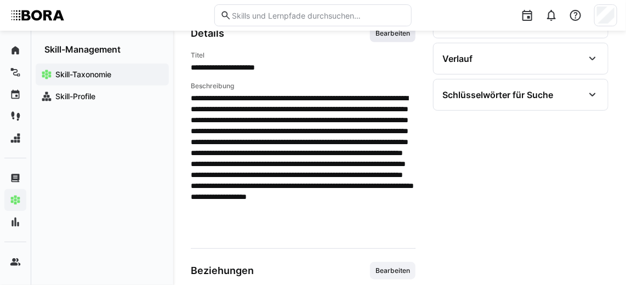
click at [394, 37] on span "Bearbeiten" at bounding box center [392, 34] width 45 height 18
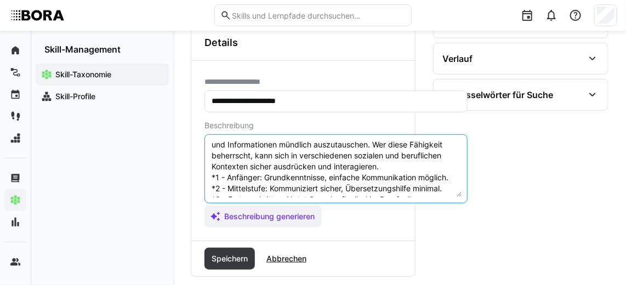
scroll to position [42, 0]
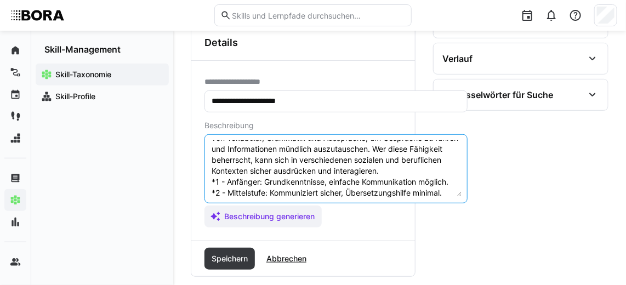
drag, startPoint x: 447, startPoint y: 159, endPoint x: 201, endPoint y: 187, distance: 247.5
click at [201, 187] on div "**********" at bounding box center [302, 151] width 223 height 180
paste textarea "Anfänger: A2 *2 – Mittelstufe: B1 *3 – Fortgeschritten: B2 *4 – Experte: C1 *5 …"
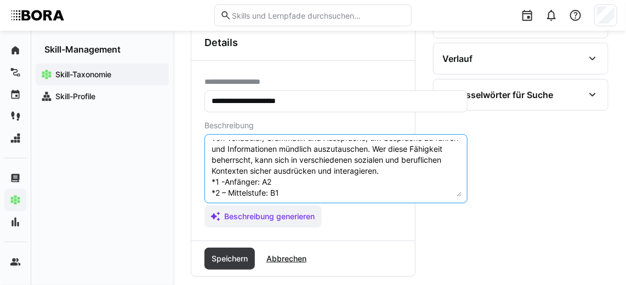
scroll to position [96, 0]
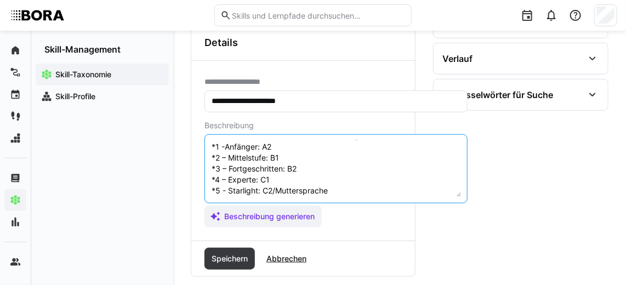
type textarea "Mündliche Kommunikation im Koreanischen bezieht sich auf die Fähigkeit, sich ef…"
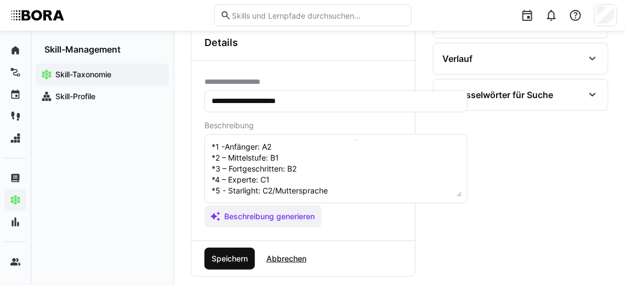
drag, startPoint x: 201, startPoint y: 187, endPoint x: 238, endPoint y: 258, distance: 80.4
click at [238, 258] on span "Speichern" at bounding box center [229, 258] width 39 height 11
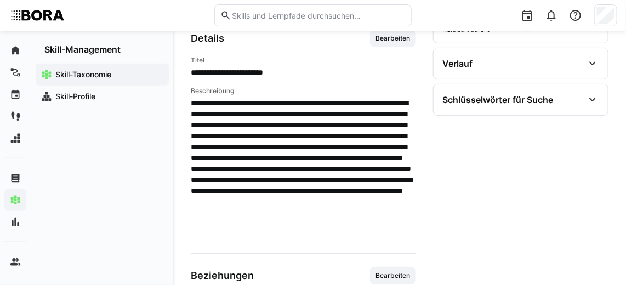
scroll to position [145, 0]
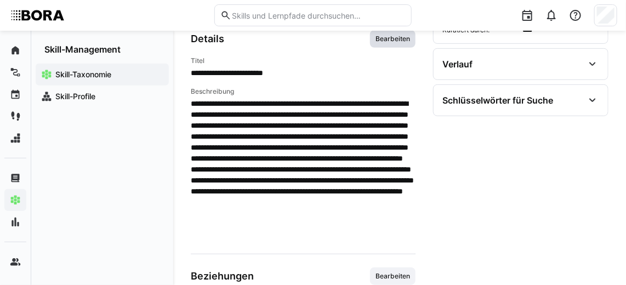
click at [403, 35] on span "Bearbeiten" at bounding box center [392, 39] width 37 height 9
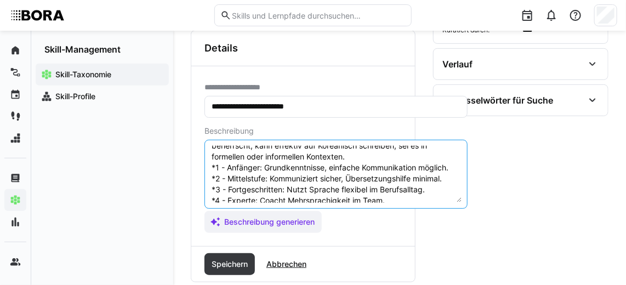
scroll to position [49, 0]
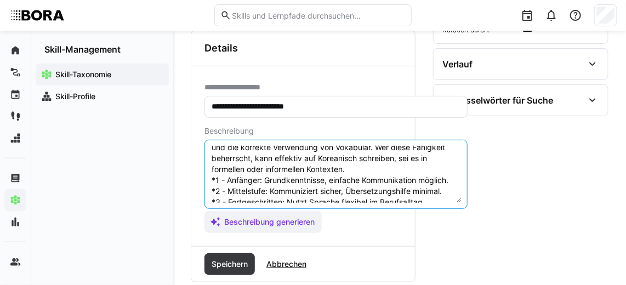
drag, startPoint x: 451, startPoint y: 187, endPoint x: 210, endPoint y: 177, distance: 241.2
click at [210, 177] on textarea "Schriftliche Kommunikation im Koreanischen bezieht sich auf die Fähigkeit, Geda…" at bounding box center [335, 174] width 251 height 57
paste textarea "Anfänger: A2 *2 – Mittelstufe: B1 *3 – Fortgeschritten: B2 *4 – Experte: C1 *5 …"
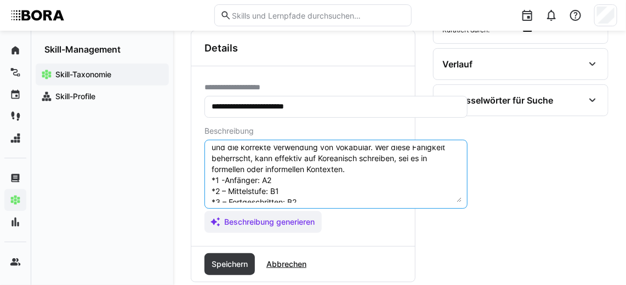
scroll to position [85, 0]
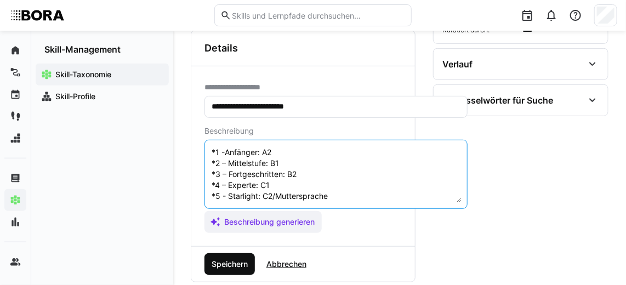
type textarea "Schriftliche Kommunikation im Koreanischen bezieht sich auf die Fähigkeit, Geda…"
click at [232, 259] on span "Speichern" at bounding box center [229, 264] width 39 height 11
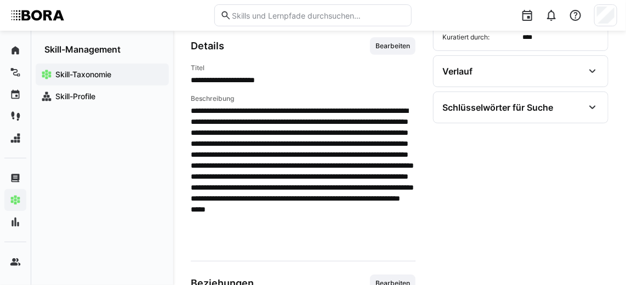
scroll to position [138, 0]
click at [398, 42] on span "Bearbeiten" at bounding box center [392, 46] width 37 height 9
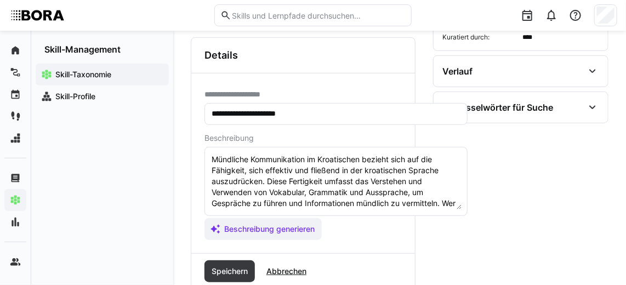
scroll to position [76, 0]
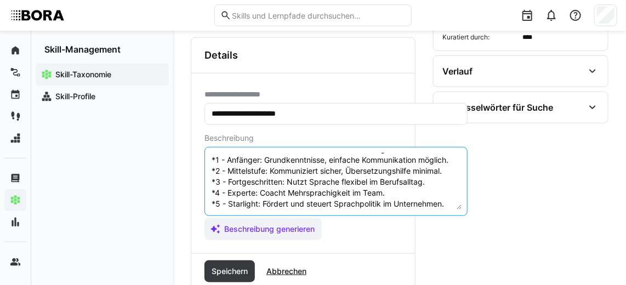
drag, startPoint x: 448, startPoint y: 204, endPoint x: 208, endPoint y: 159, distance: 244.5
click at [208, 159] on eds-input "Mündliche Kommunikation im Kroatischen bezieht sich auf die Fähigkeit, sich eff…" at bounding box center [335, 181] width 263 height 69
paste textarea "Anfänger: A2 *2 – Mittelstufe: B1 *3 – Fortgeschritten: B2 *4 – Experte: C1 *5 …"
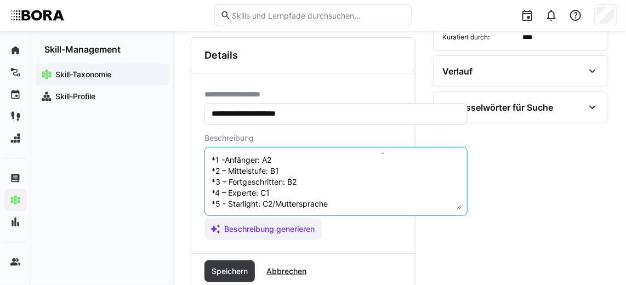
scroll to position [85, 0]
type textarea "Mündliche Kommunikation im Kroatischen bezieht sich auf die Fähigkeit, sich eff…"
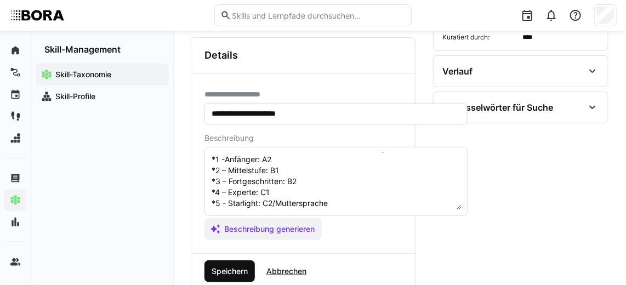
click at [240, 272] on span "Speichern" at bounding box center [229, 271] width 39 height 11
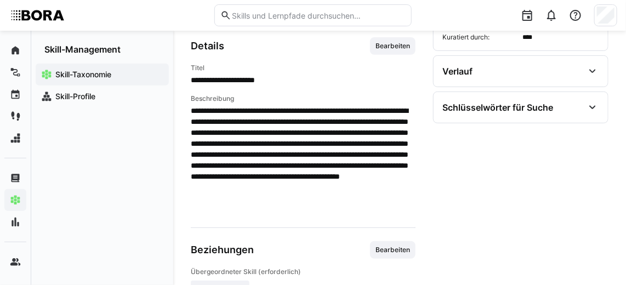
scroll to position [0, 0]
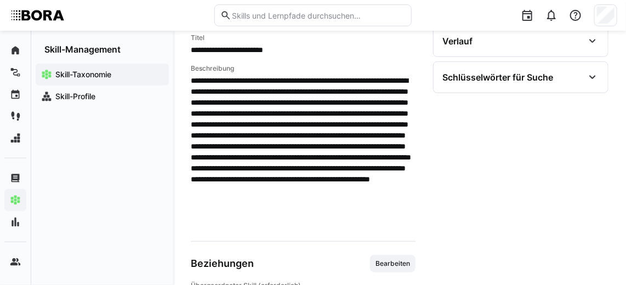
scroll to position [122, 0]
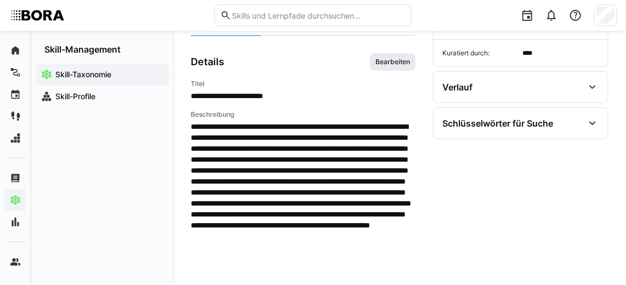
click at [391, 58] on span "Bearbeiten" at bounding box center [392, 62] width 37 height 9
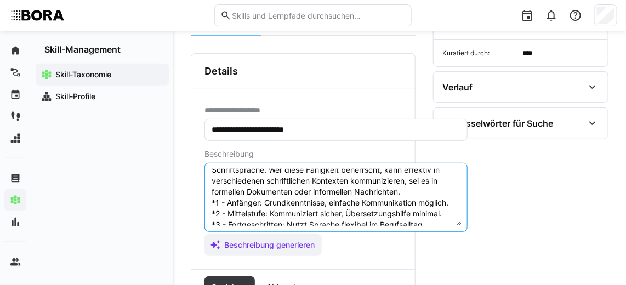
scroll to position [59, 0]
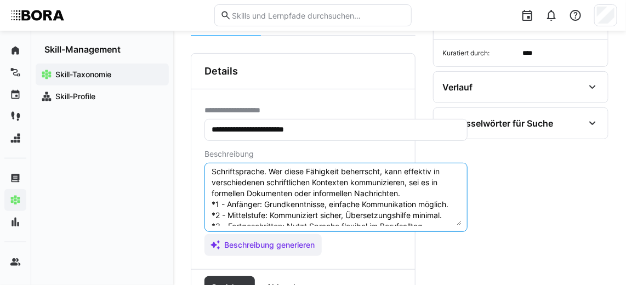
drag, startPoint x: 448, startPoint y: 209, endPoint x: 205, endPoint y: 200, distance: 242.8
click at [205, 200] on eds-input "Schriftliche Kommunikation im Kroatischen bezieht sich auf die Fähigkeit, Gedan…" at bounding box center [335, 197] width 263 height 69
paste textarea "Anfänger: A2 *2 – Mittelstufe: B1 *3 – Fortgeschritten: B2 *4 – Experte: C1 *5 …"
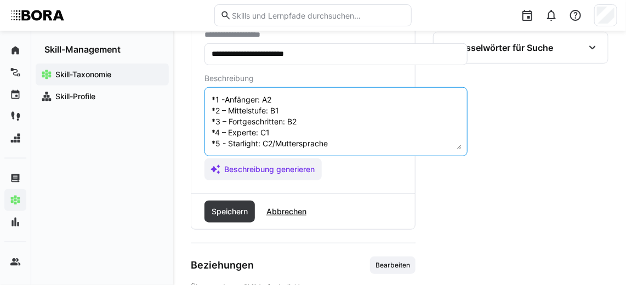
scroll to position [197, 0]
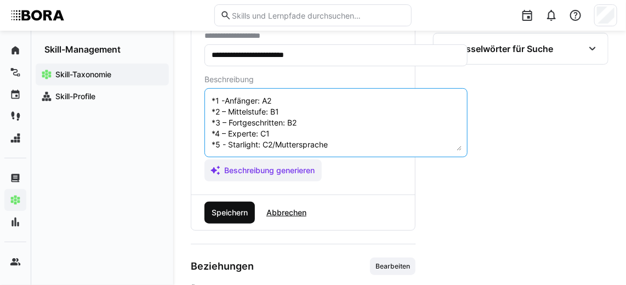
type textarea "Schriftliche Kommunikation im Kroatischen bezieht sich auf die Fähigkeit, Gedan…"
click at [235, 210] on span "Speichern" at bounding box center [229, 212] width 39 height 11
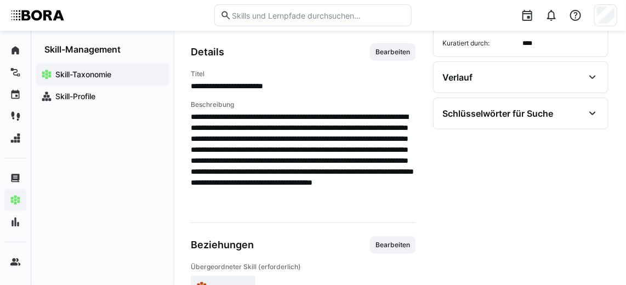
scroll to position [131, 0]
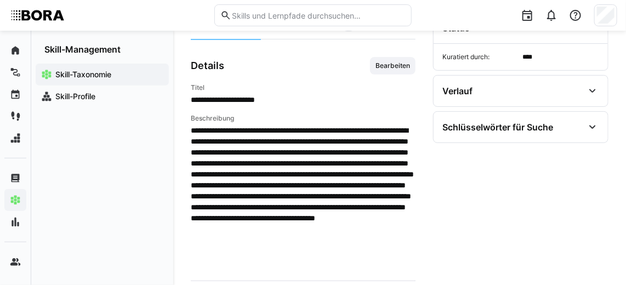
scroll to position [118, 0]
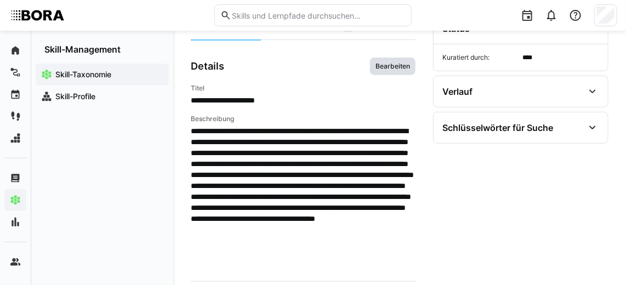
click at [390, 64] on span "Bearbeiten" at bounding box center [392, 66] width 37 height 9
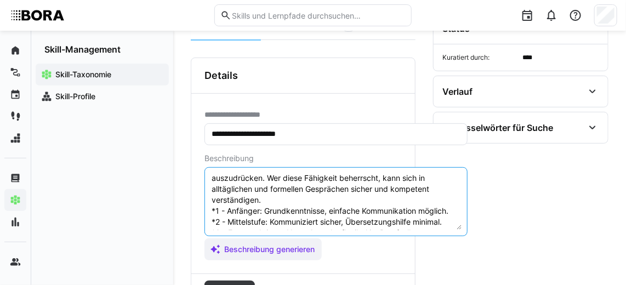
scroll to position [32, 0]
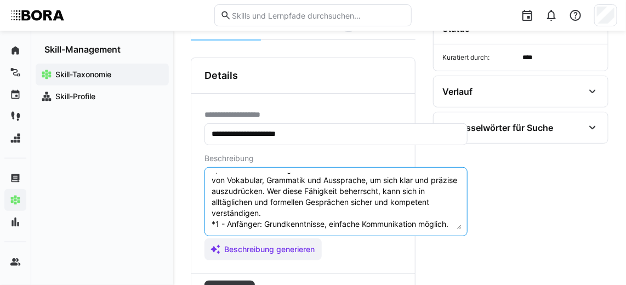
drag, startPoint x: 448, startPoint y: 215, endPoint x: 208, endPoint y: 219, distance: 240.5
click at [208, 219] on eds-input "Mündliche Kommunikation im Lettischen bezieht sich auf die Fähigkeit, effektiv …" at bounding box center [335, 201] width 263 height 69
paste textarea "Anfänger: A2 *2 – Mittelstufe: B1 *3 – Fortgeschritten: B2 *4 – Experte: C1 *5 …"
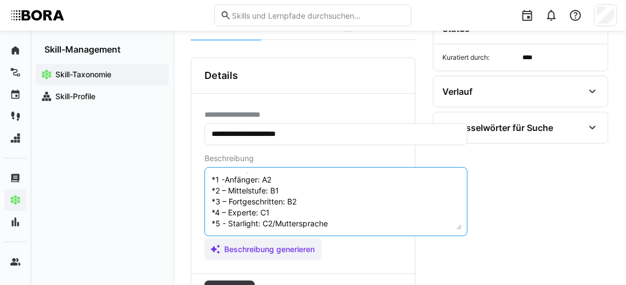
scroll to position [183, 0]
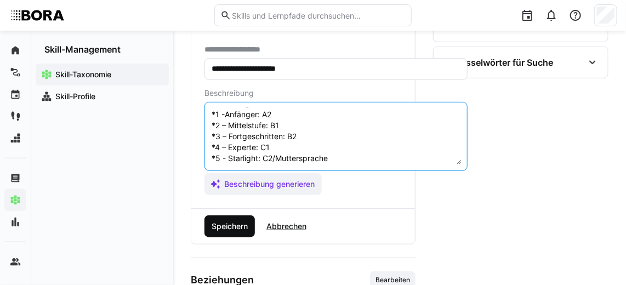
type textarea "Mündliche Kommunikation im Lettischen bezieht sich auf die Fähigkeit, effektiv …"
click at [214, 221] on span "Speichern" at bounding box center [229, 226] width 39 height 11
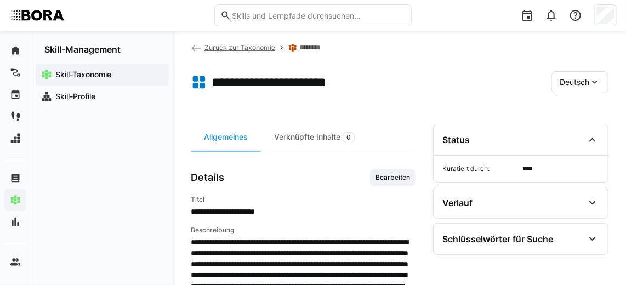
scroll to position [0, 0]
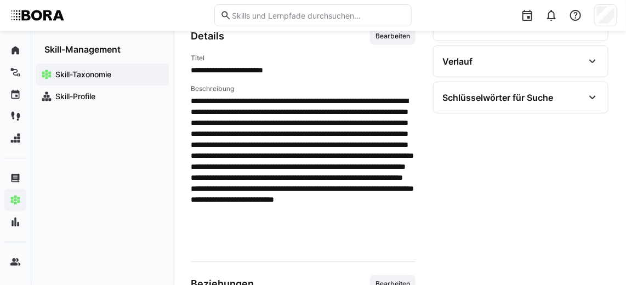
scroll to position [147, 0]
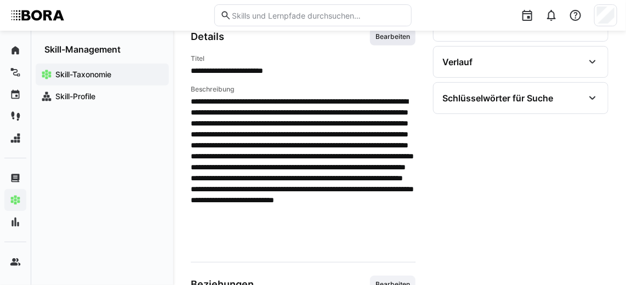
click at [390, 38] on span "Bearbeiten" at bounding box center [392, 36] width 37 height 9
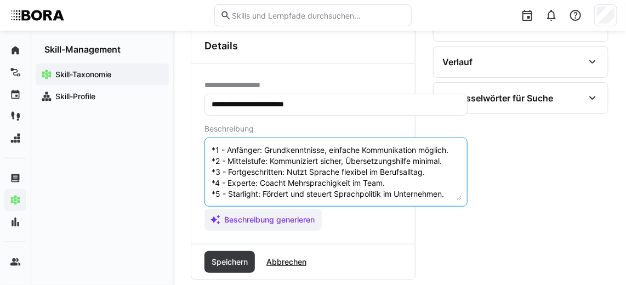
scroll to position [90, 0]
drag, startPoint x: 450, startPoint y: 182, endPoint x: 206, endPoint y: 148, distance: 246.0
click at [206, 148] on eds-input "Schriftliche Kommunikation im Lettischen bezieht sich auf die Fähigkeit, Gedank…" at bounding box center [335, 171] width 263 height 69
paste textarea "Anfänger: A2 *2 – Mittelstufe: B1 *3 – Fortgeschritten: B2 *4 – Experte: C1 *5 …"
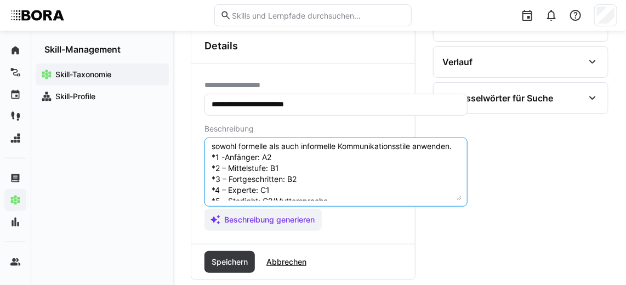
scroll to position [67, 0]
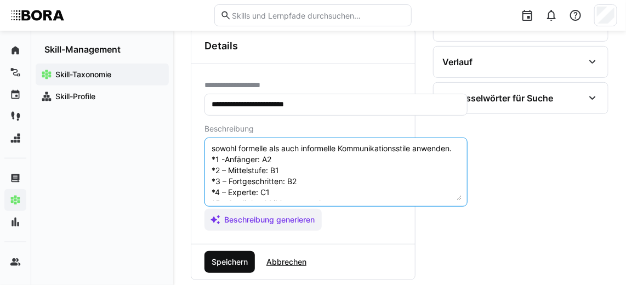
type textarea "Schriftliche Kommunikation im Lettischen bezieht sich auf die Fähigkeit, Gedank…"
click at [251, 261] on span "Speichern" at bounding box center [229, 262] width 50 height 22
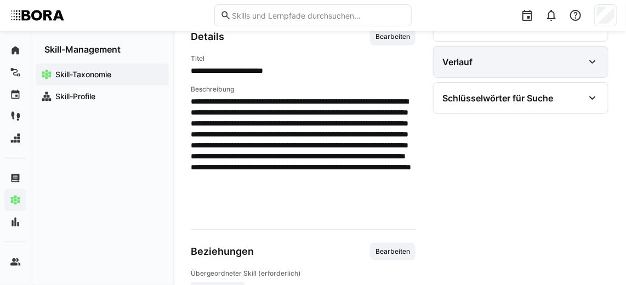
scroll to position [0, 0]
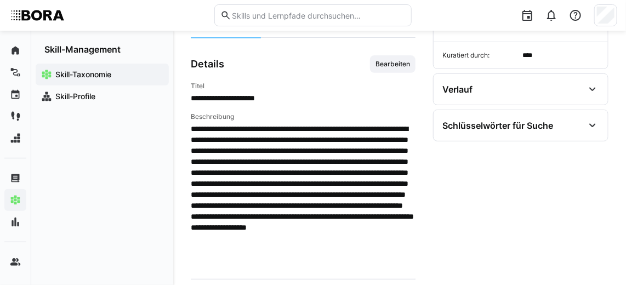
scroll to position [119, 0]
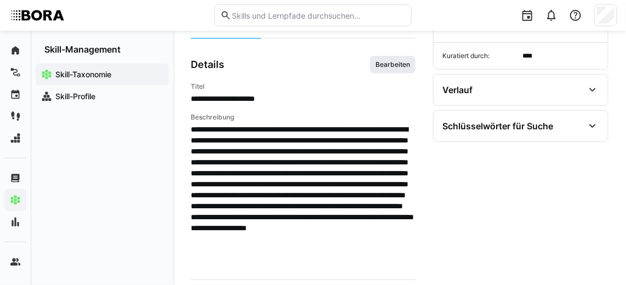
click at [403, 64] on span "Bearbeiten" at bounding box center [392, 64] width 37 height 9
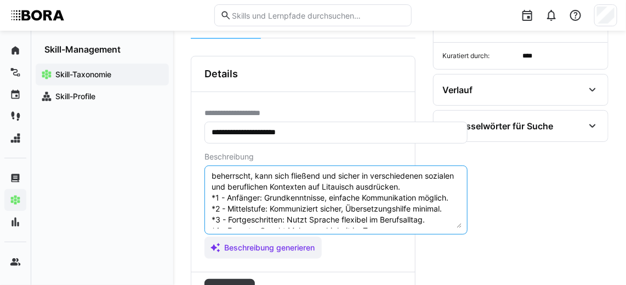
scroll to position [71, 0]
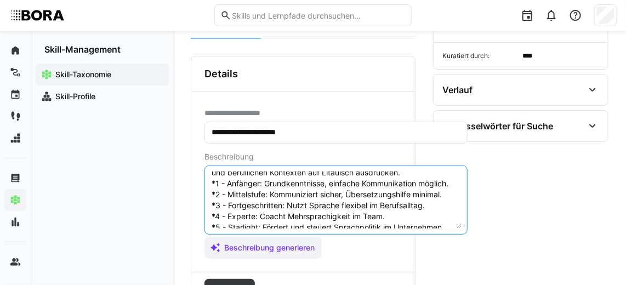
drag, startPoint x: 448, startPoint y: 215, endPoint x: 202, endPoint y: 183, distance: 247.5
click at [202, 183] on div "**********" at bounding box center [302, 182] width 223 height 180
paste textarea "Anfänger: A2 *2 – Mittelstufe: B1 *3 – Fortgeschritten: B2 *4 – Experte: C1 *5 …"
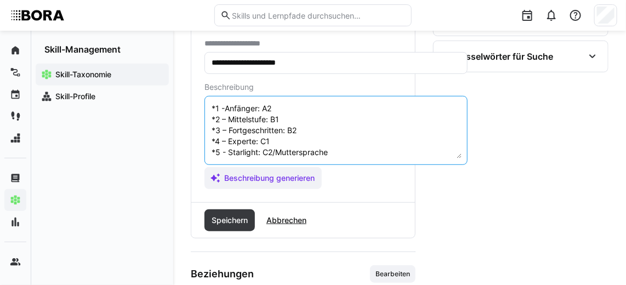
scroll to position [190, 0]
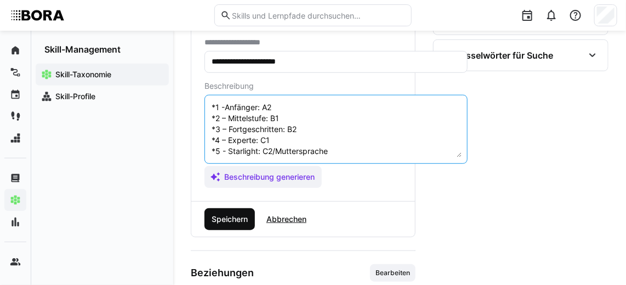
type textarea "Mündliche Kommunikation im Litauischen bezieht sich auf die Fähigkeit, effektiv…"
click at [225, 221] on span "Speichern" at bounding box center [229, 219] width 39 height 11
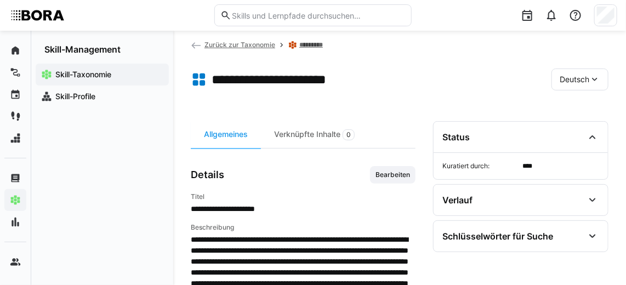
scroll to position [0, 0]
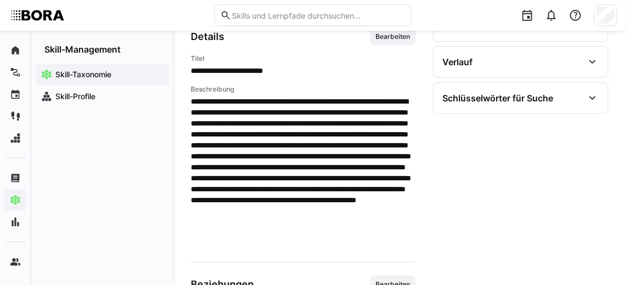
scroll to position [147, 0]
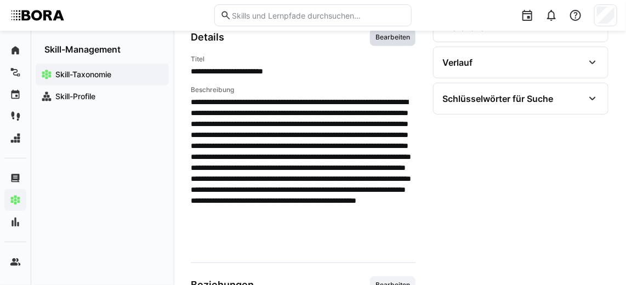
click at [389, 38] on span "Bearbeiten" at bounding box center [392, 37] width 37 height 9
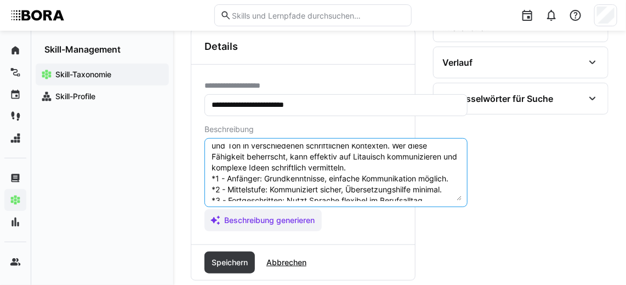
scroll to position [65, 0]
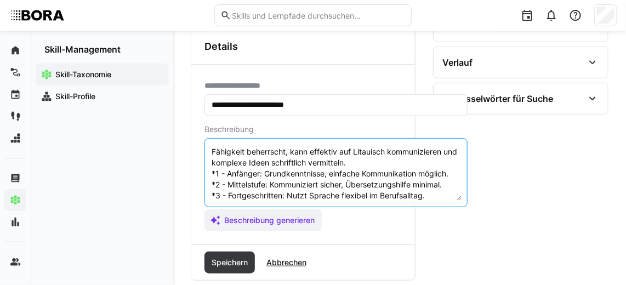
drag, startPoint x: 445, startPoint y: 171, endPoint x: 205, endPoint y: 175, distance: 240.0
click at [205, 175] on eds-input "Schriftliche Kommunikation im Litauischen bezieht sich auf die Fähigkeit, Gedan…" at bounding box center [335, 172] width 263 height 69
paste textarea "Anfänger: A2 *2 – Mittelstufe: B1 *3 – Fortgeschritten: B2 *4 – Experte: C1 *5 …"
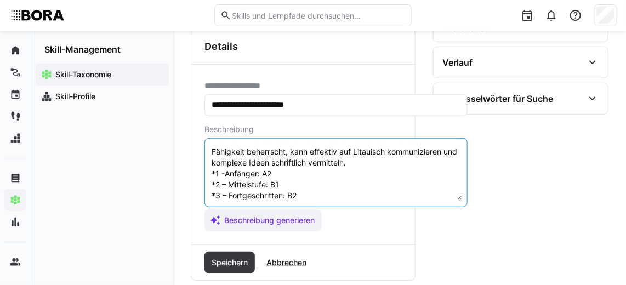
scroll to position [96, 0]
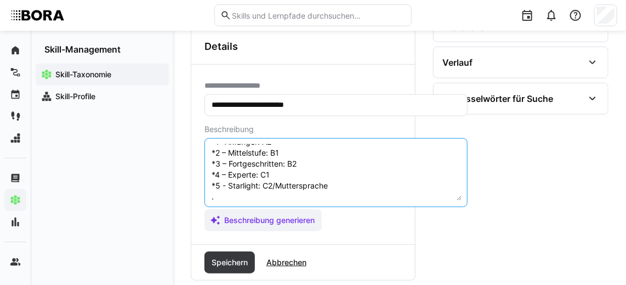
click at [220, 194] on textarea "Schriftliche Kommunikation im Litauischen bezieht sich auf die Fähigkeit, Gedan…" at bounding box center [335, 172] width 251 height 57
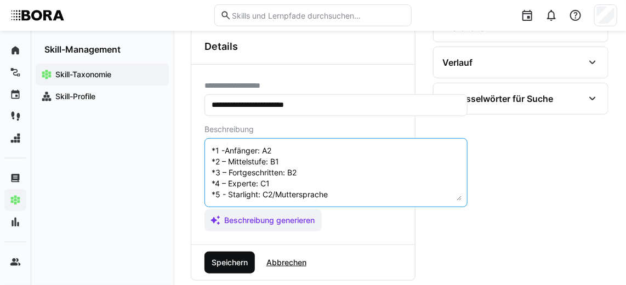
type textarea "Schriftliche Kommunikation im Litauischen bezieht sich auf die Fähigkeit, Gedan…"
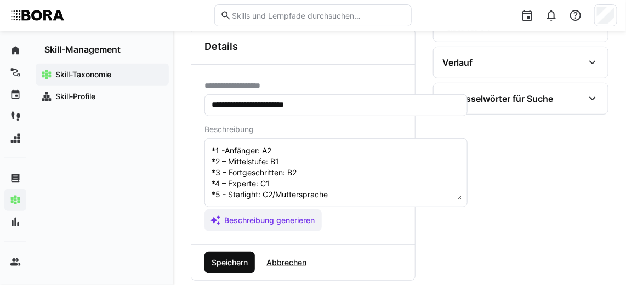
click at [222, 257] on span "Speichern" at bounding box center [229, 262] width 39 height 11
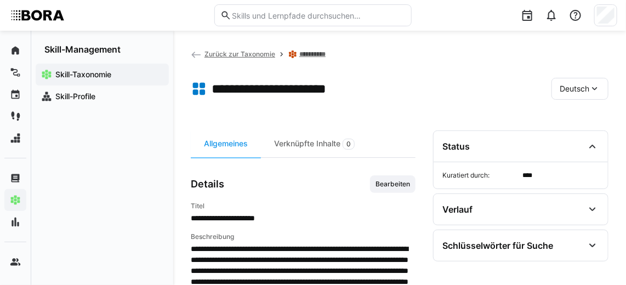
scroll to position [68, 0]
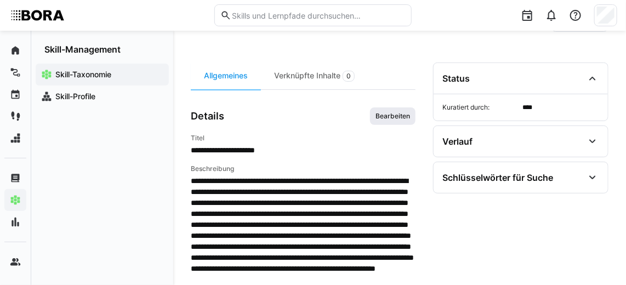
click at [388, 112] on span "Bearbeiten" at bounding box center [392, 116] width 37 height 9
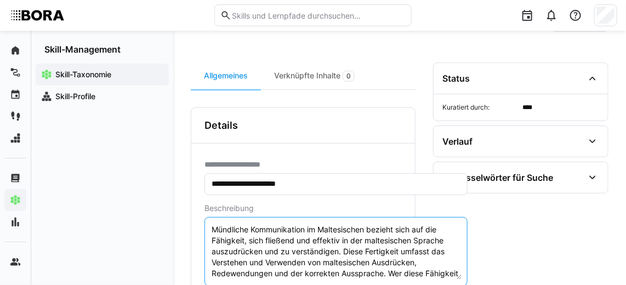
click at [348, 246] on textarea "Mündliche Kommunikation im Maltesischen bezieht sich auf die Fähigkeit, sich fl…" at bounding box center [335, 251] width 251 height 57
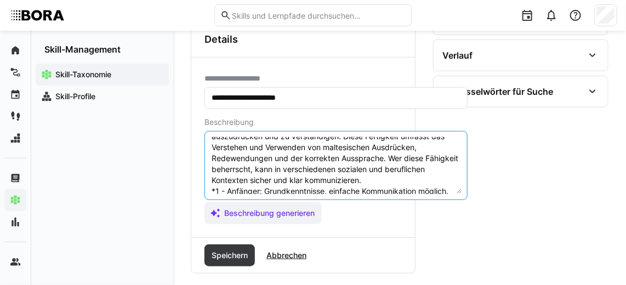
scroll to position [28, 0]
drag, startPoint x: 447, startPoint y: 175, endPoint x: 207, endPoint y: 185, distance: 240.7
click at [207, 185] on eds-input "Mündliche Kommunikation im Maltesischen bezieht sich auf die Fähigkeit, sich fl…" at bounding box center [335, 165] width 263 height 69
paste textarea "Anfänger: A2 *2 – Mittelstufe: B1 *3 – Fortgeschritten: B2 *4 – Experte: C1 *5 …"
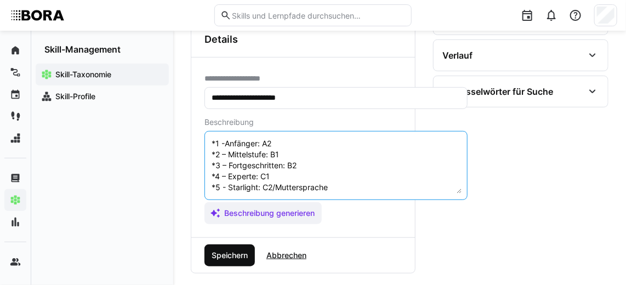
type textarea "Mündliche Kommunikation im Maltesischen bezieht sich auf die Fähigkeit, sich fl…"
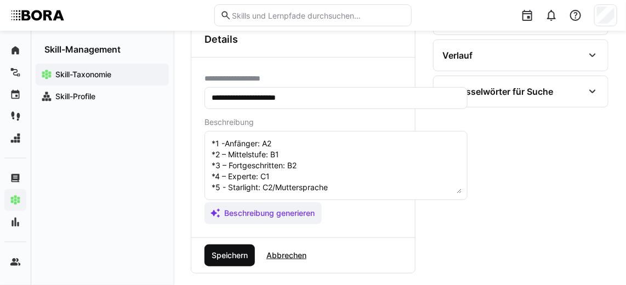
click at [232, 244] on span "Speichern" at bounding box center [229, 255] width 50 height 22
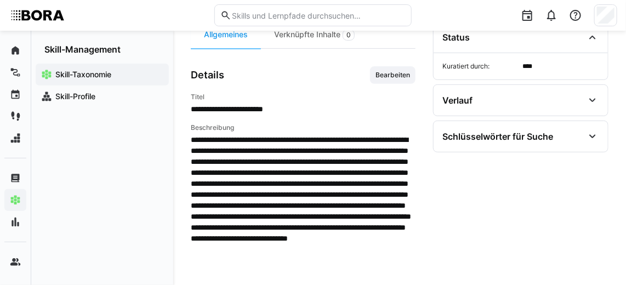
scroll to position [109, 0]
click at [389, 72] on span "Bearbeiten" at bounding box center [392, 75] width 37 height 9
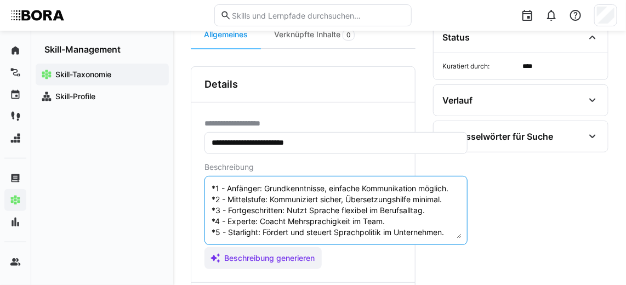
scroll to position [90, 0]
drag, startPoint x: 449, startPoint y: 223, endPoint x: 202, endPoint y: 188, distance: 249.0
click at [202, 188] on div "**********" at bounding box center [302, 192] width 223 height 180
paste textarea "Anfänger: A2 *2 – Mittelstufe: B1 *3 – Fortgeschritten: B2 *4 – Experte: C1 *5 …"
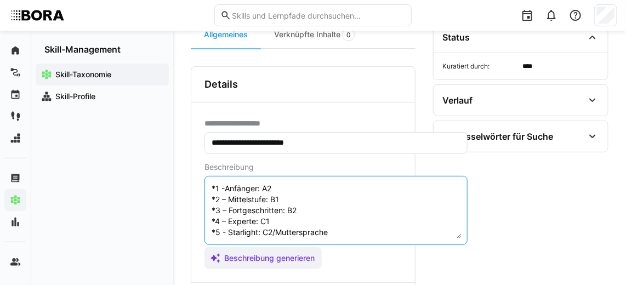
scroll to position [133, 0]
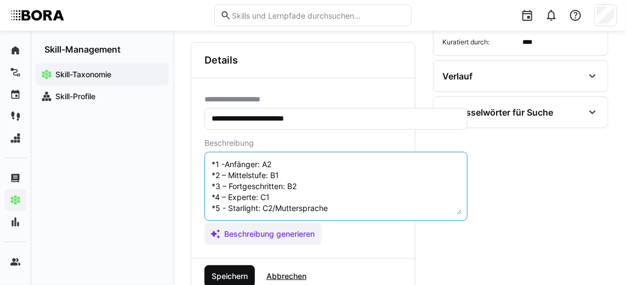
type textarea "Schriftliche Kommunikation im Maltesischen bezieht sich auf die Fähigkeit, Geda…"
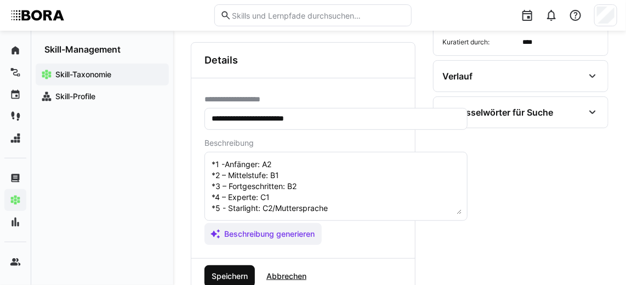
click at [231, 271] on span "Speichern" at bounding box center [229, 276] width 39 height 11
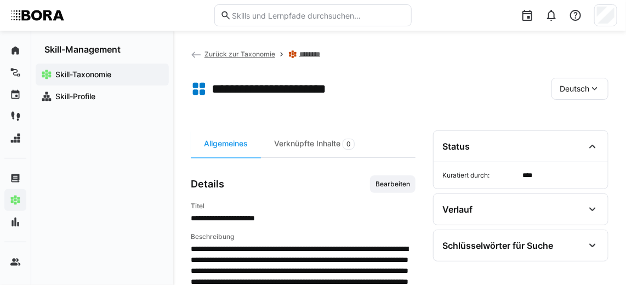
scroll to position [71, 0]
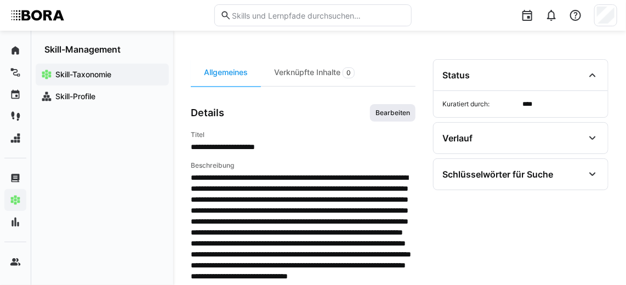
click at [402, 108] on span "Bearbeiten" at bounding box center [392, 112] width 37 height 9
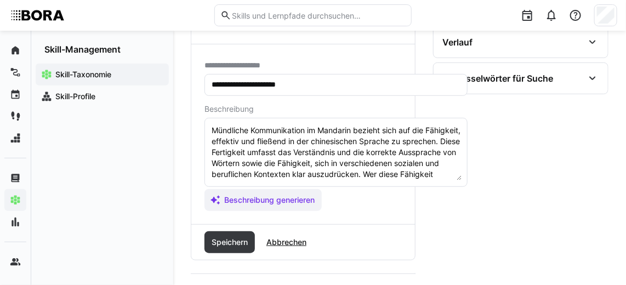
scroll to position [87, 0]
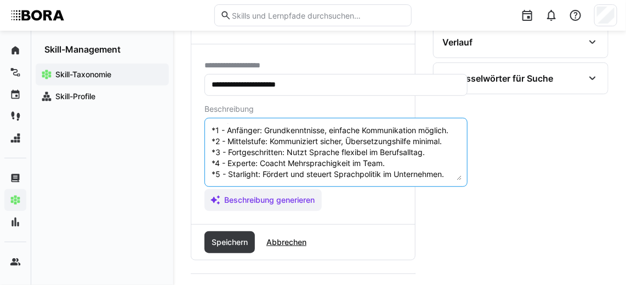
drag, startPoint x: 447, startPoint y: 175, endPoint x: 207, endPoint y: 133, distance: 243.6
click at [207, 133] on eds-input "Mündliche Kommunikation im Mandarin bezieht sich auf die Fähigkeit, effektiv un…" at bounding box center [335, 152] width 263 height 69
paste textarea "Anfänger: A2 *2 – Mittelstufe: B1 *3 – Fortgeschritten: B2 *4 – Experte: C1 *5 …"
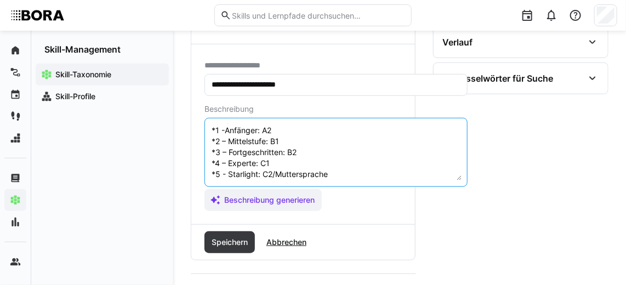
scroll to position [96, 0]
type textarea "Mündliche Kommunikation im Mandarin bezieht sich auf die Fähigkeit, effektiv un…"
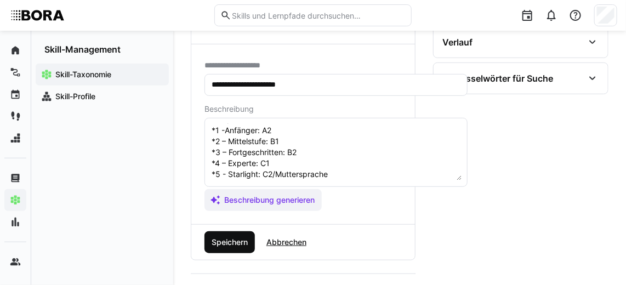
click at [241, 237] on span "Speichern" at bounding box center [229, 242] width 39 height 11
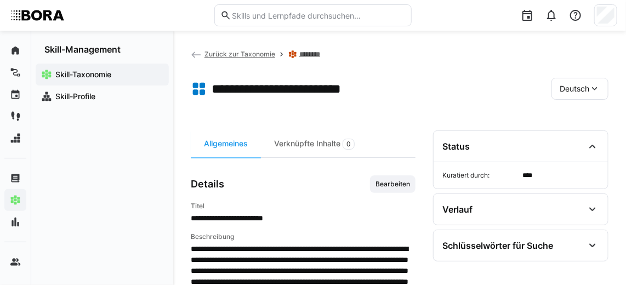
scroll to position [102, 0]
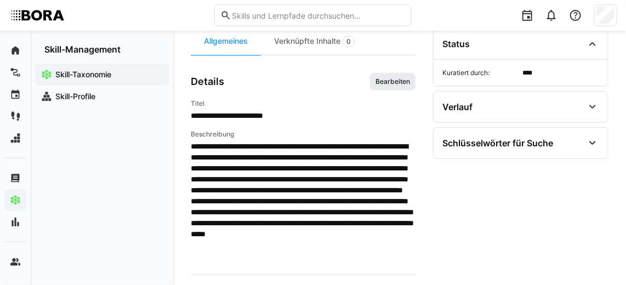
click at [403, 77] on span "Bearbeiten" at bounding box center [392, 81] width 37 height 9
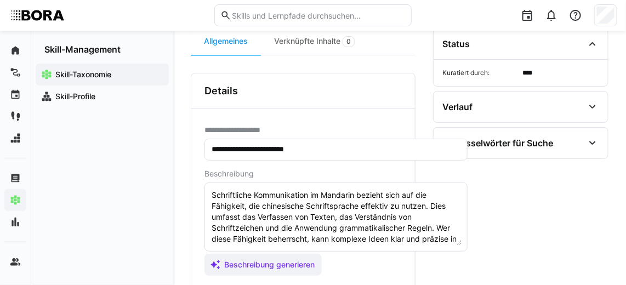
scroll to position [65, 0]
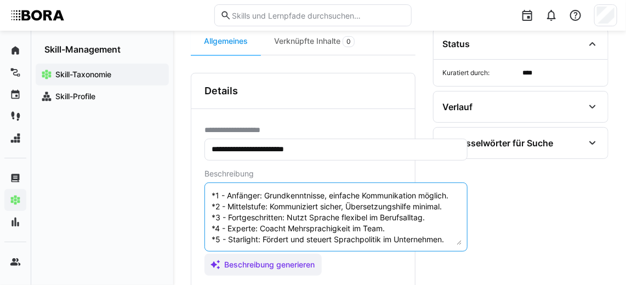
drag, startPoint x: 449, startPoint y: 239, endPoint x: 199, endPoint y: 196, distance: 254.0
click at [199, 196] on div "**********" at bounding box center [302, 199] width 223 height 180
paste textarea "Anfänger: A2 *2 – Mittelstufe: B1 *3 – Fortgeschritten: B2 *4 – Experte: C1 *5 …"
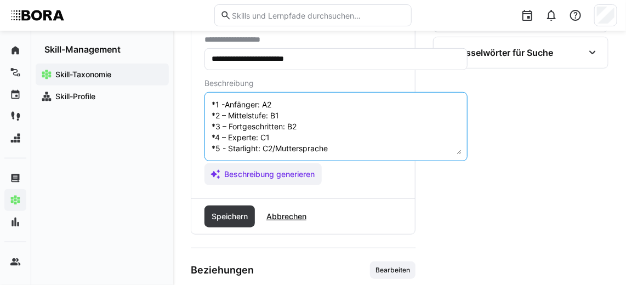
scroll to position [192, 0]
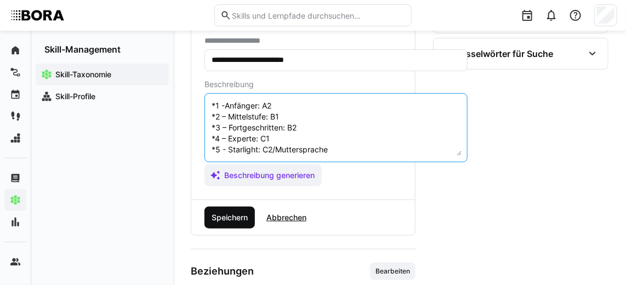
type textarea "Schriftliche Kommunikation im Mandarin bezieht sich auf die Fähigkeit, die chin…"
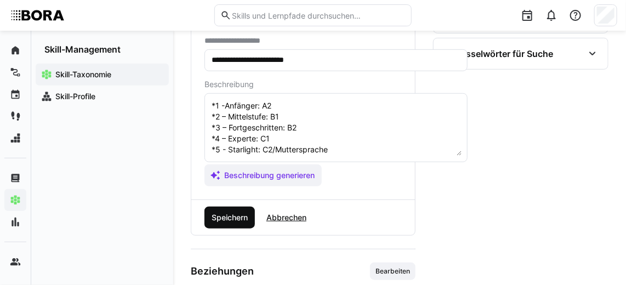
click at [232, 208] on span "Speichern" at bounding box center [229, 218] width 50 height 22
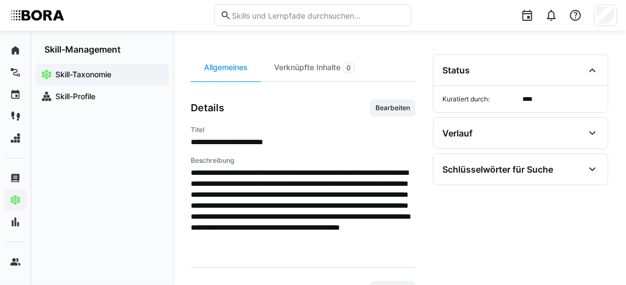
scroll to position [67, 0]
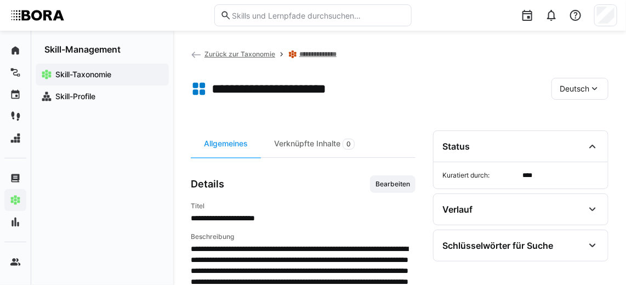
scroll to position [89, 0]
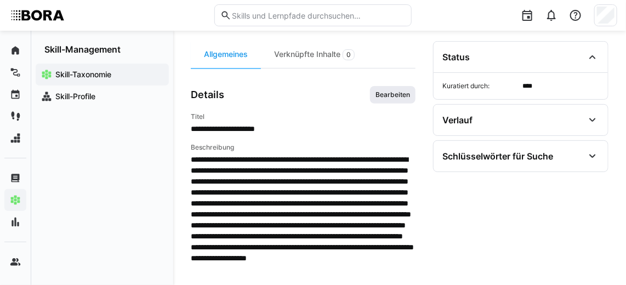
click at [394, 92] on span "Bearbeiten" at bounding box center [392, 94] width 37 height 9
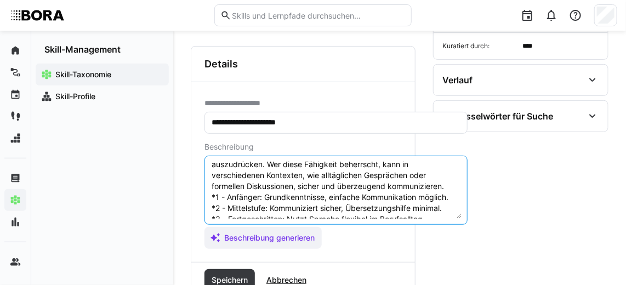
scroll to position [44, 0]
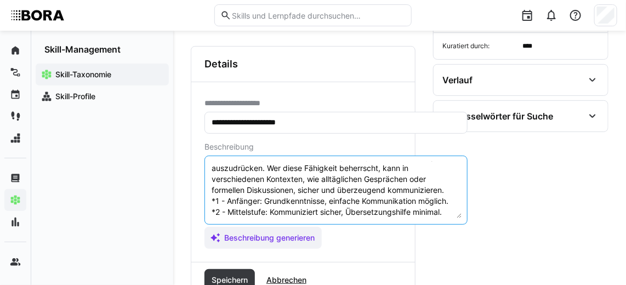
drag, startPoint x: 449, startPoint y: 200, endPoint x: 205, endPoint y: 204, distance: 243.3
click at [205, 204] on eds-input "Mündliche Kommunikation im Niederländischen bezieht sich auf die Fähigkeit, eff…" at bounding box center [335, 190] width 263 height 69
paste textarea "Anfänger: A2 *2 – Mittelstufe: B1 *3 – Fortgeschritten: B2 *4 – Experte: C1 *5 …"
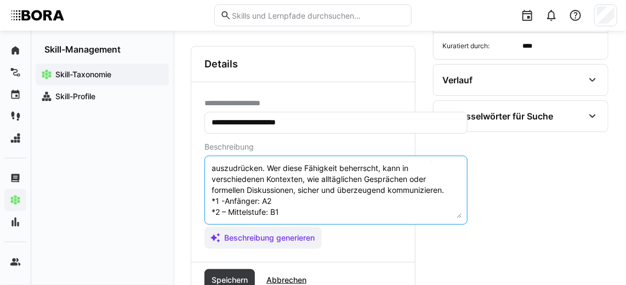
scroll to position [96, 0]
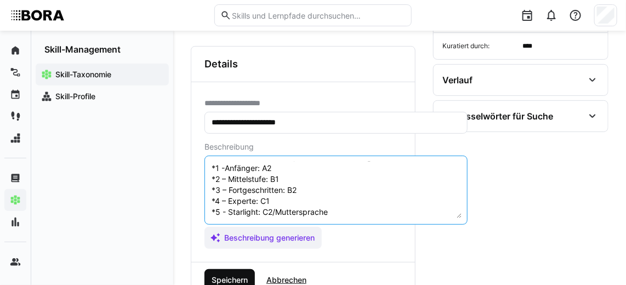
type textarea "Mündliche Kommunikation im Niederländischen bezieht sich auf die Fähigkeit, eff…"
click at [237, 271] on span "Speichern" at bounding box center [229, 280] width 50 height 22
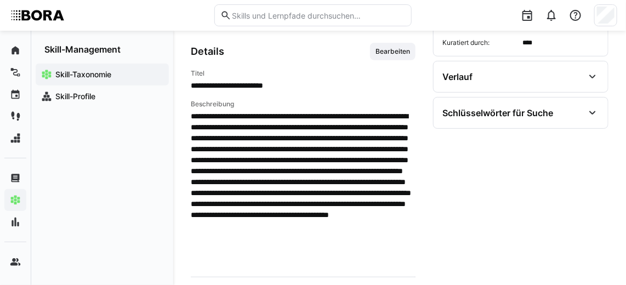
scroll to position [133, 0]
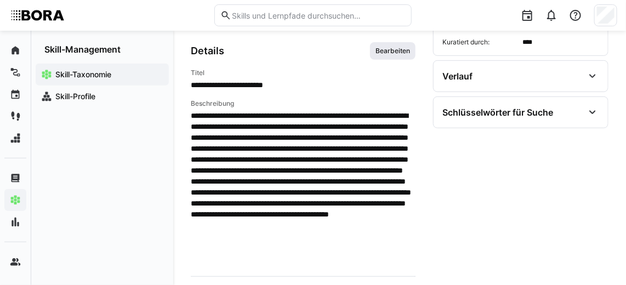
click at [389, 50] on span "Bearbeiten" at bounding box center [392, 51] width 37 height 9
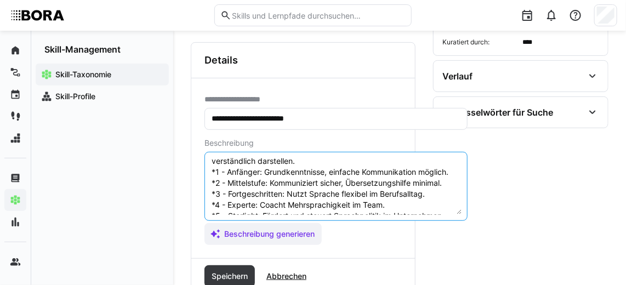
scroll to position [70, 0]
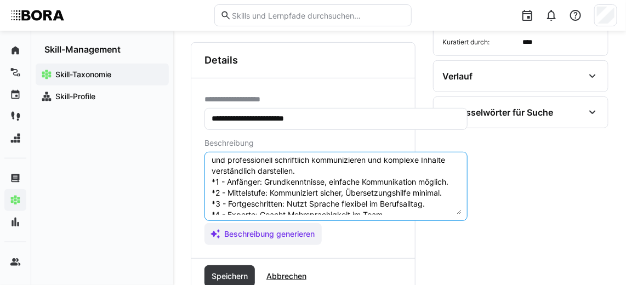
drag, startPoint x: 446, startPoint y: 198, endPoint x: 207, endPoint y: 175, distance: 240.4
click at [207, 175] on eds-input "Schriftliche Kommunikation im Niederländischen bezieht sich auf die Fähigkeit, …" at bounding box center [335, 186] width 263 height 69
paste textarea "Anfänger: A2 *2 – Mittelstufe: B1 *3 – Fortgeschritten: B2 *4 – Experte: C1 *5 …"
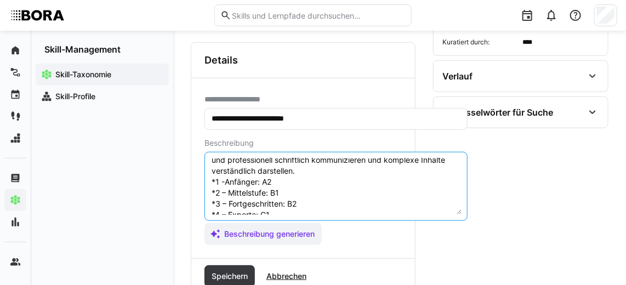
scroll to position [96, 0]
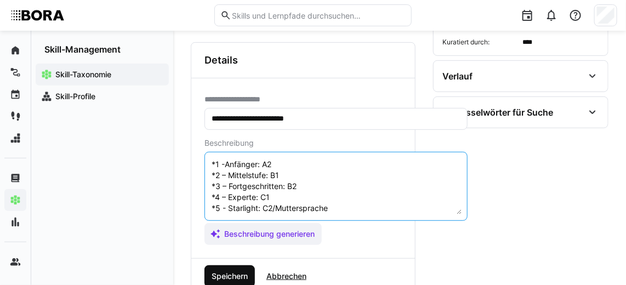
type textarea "Schriftliche Kommunikation im Niederländischen bezieht sich auf die Fähigkeit, …"
click at [245, 271] on span "Speichern" at bounding box center [229, 276] width 39 height 11
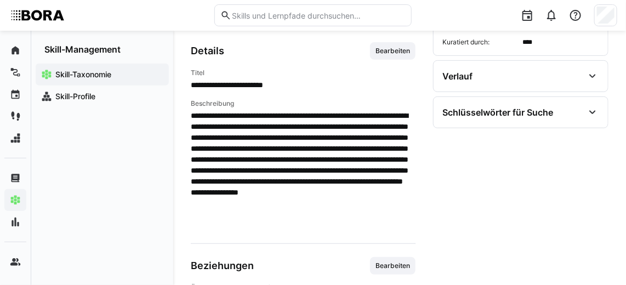
scroll to position [214, 0]
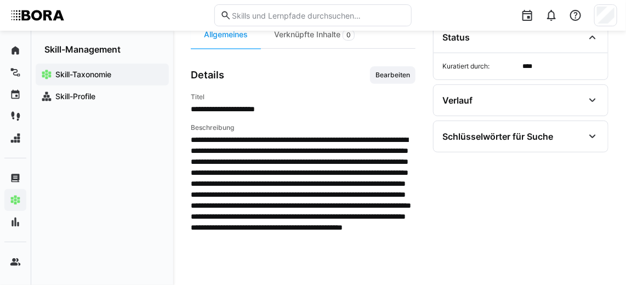
scroll to position [108, 0]
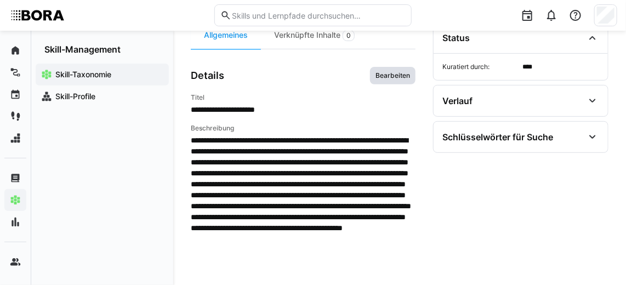
click at [387, 79] on span "Bearbeiten" at bounding box center [392, 76] width 45 height 18
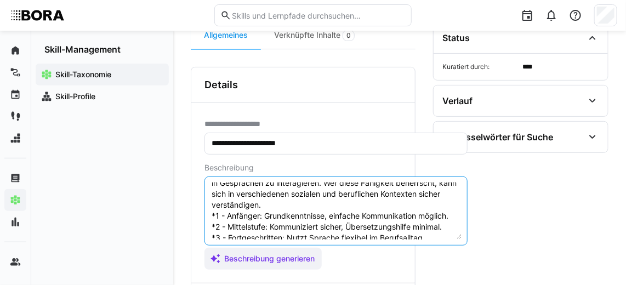
scroll to position [44, 0]
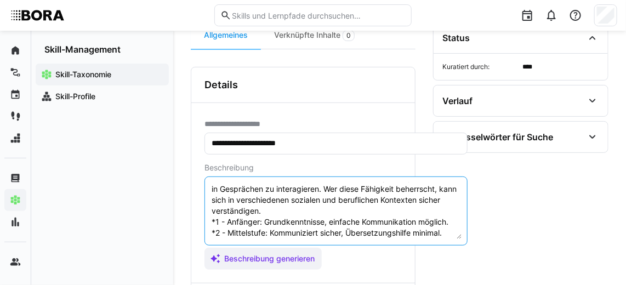
drag, startPoint x: 450, startPoint y: 222, endPoint x: 210, endPoint y: 215, distance: 240.0
click at [210, 215] on textarea "Mündliche Kommunikation im Norwegischen bezieht sich auf die Fähigkeit, sich fl…" at bounding box center [335, 210] width 251 height 57
paste textarea "Anfänger: A2 *2 – Mittelstufe: B1 *3 – Fortgeschritten: B2 *4 – Experte: C1 *5 …"
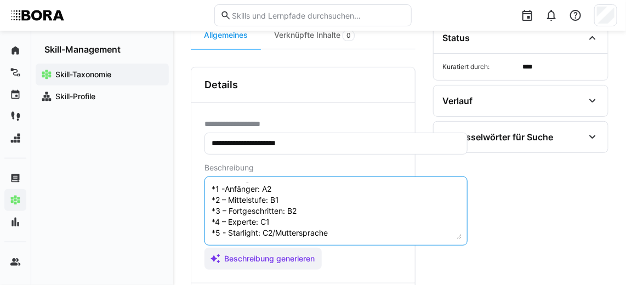
scroll to position [195, 0]
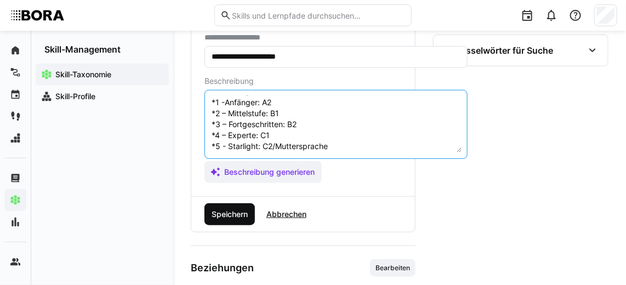
type textarea "Mündliche Kommunikation im Norwegischen bezieht sich auf die Fähigkeit, sich fl…"
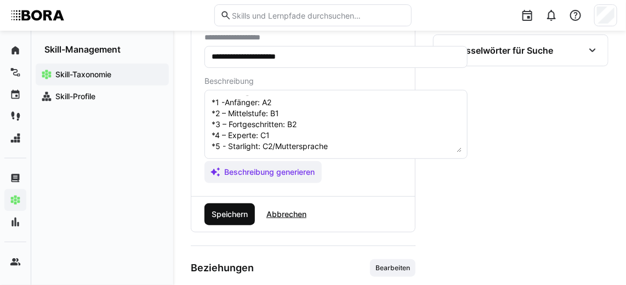
click at [217, 212] on span "Speichern" at bounding box center [229, 214] width 39 height 11
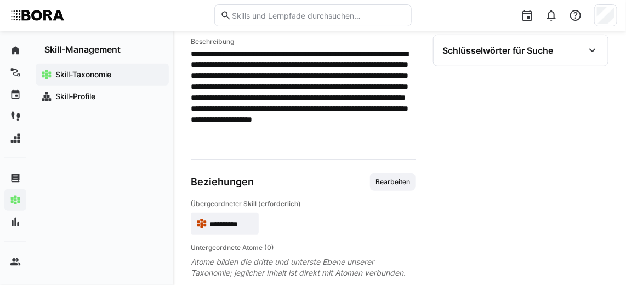
scroll to position [0, 0]
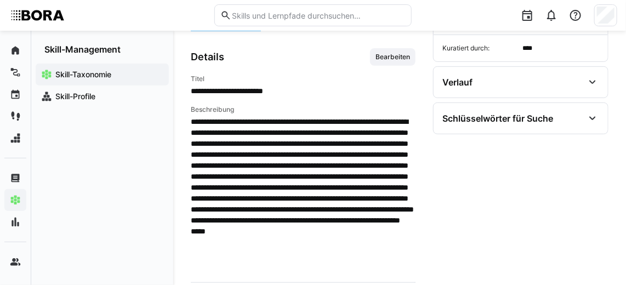
scroll to position [118, 0]
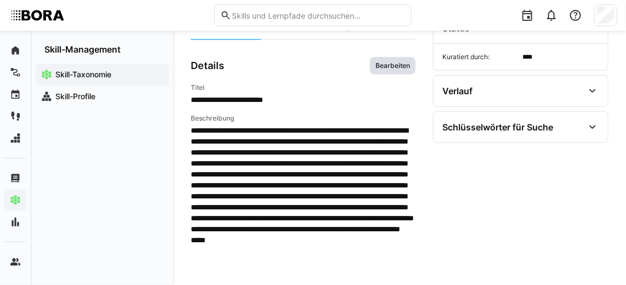
click at [389, 61] on span "Bearbeiten" at bounding box center [392, 65] width 37 height 9
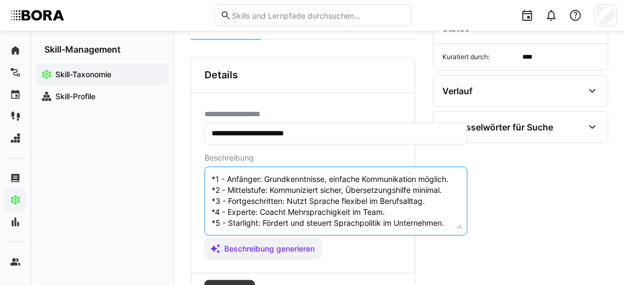
scroll to position [81, 0]
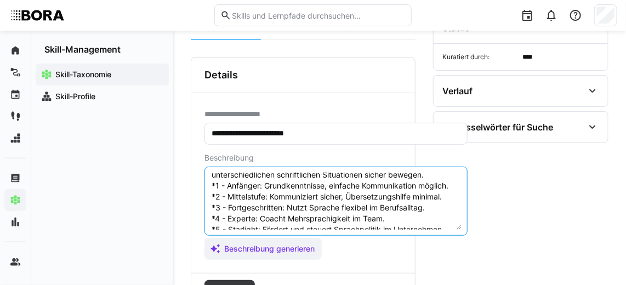
drag, startPoint x: 449, startPoint y: 212, endPoint x: 205, endPoint y: 186, distance: 245.2
click at [205, 186] on eds-input "Schriftliche Kommunikation im Norwegischen bezieht sich auf die Fähigkeit, Geda…" at bounding box center [335, 201] width 263 height 69
paste textarea "Anfänger: A2 *2 – Mittelstufe: B1 *3 – Fortgeschritten: B2 *4 – Experte: C1 *5 …"
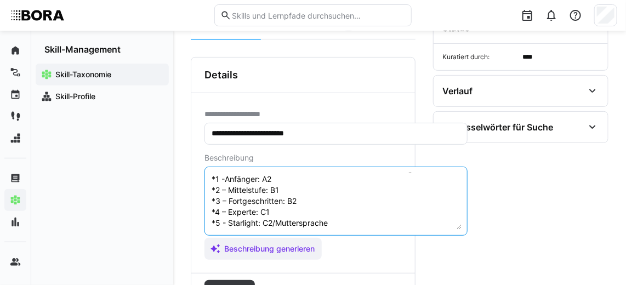
scroll to position [159, 0]
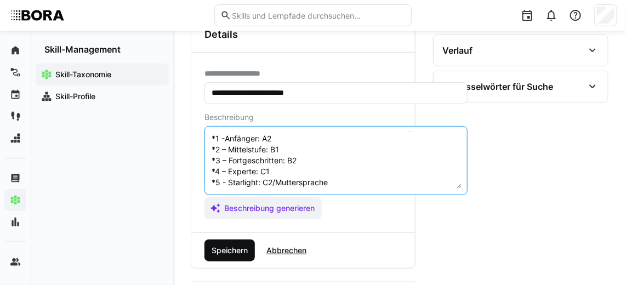
type textarea "Schriftliche Kommunikation im Norwegischen bezieht sich auf die Fähigkeit, Geda…"
click at [234, 245] on span "Speichern" at bounding box center [229, 250] width 39 height 11
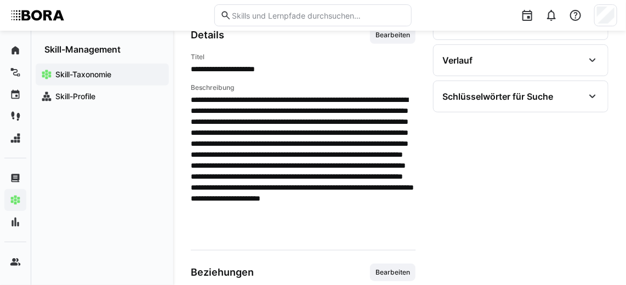
scroll to position [144, 0]
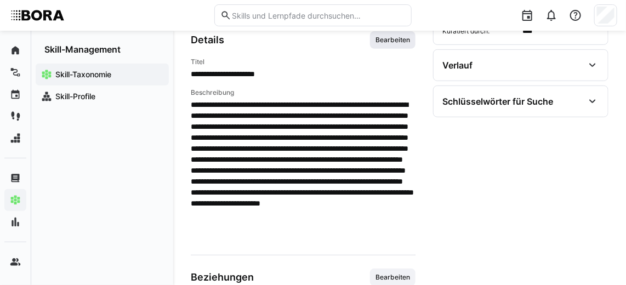
click at [395, 42] on span "Bearbeiten" at bounding box center [392, 40] width 37 height 9
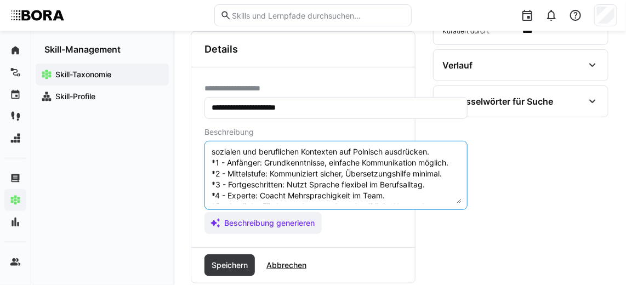
scroll to position [64, 0]
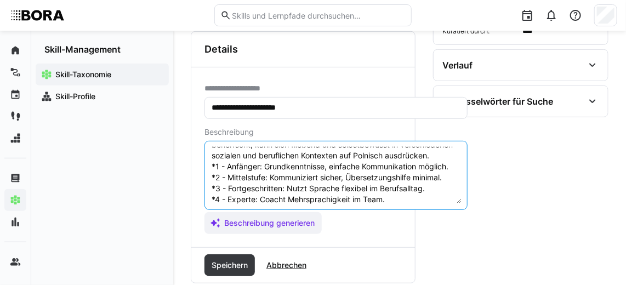
drag, startPoint x: 449, startPoint y: 190, endPoint x: 205, endPoint y: 174, distance: 244.3
click at [205, 174] on eds-input "Mündliche Kommunikation im Polnischen bezieht sich auf die Fähigkeit, effektiv …" at bounding box center [335, 175] width 263 height 69
paste textarea "Anfänger: A2 *2 – Mittelstufe: B1 *3 – Fortgeschritten: B2 *4 – Experte: C1 *5 …"
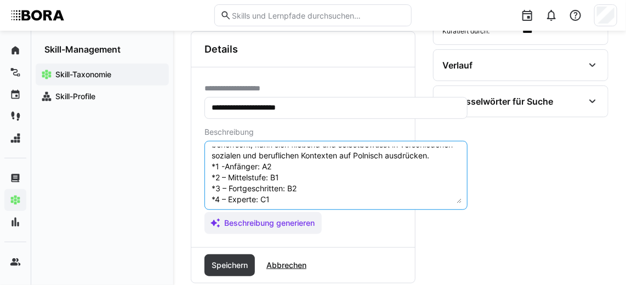
scroll to position [96, 0]
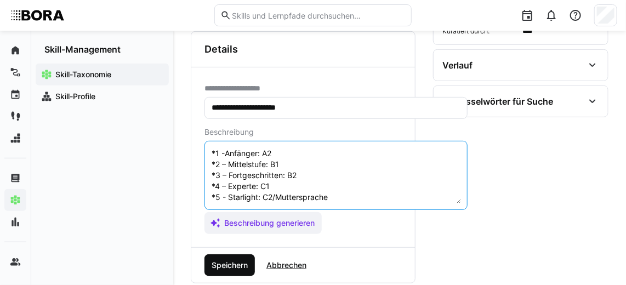
type textarea "Mündliche Kommunikation im Polnischen bezieht sich auf die Fähigkeit, effektiv …"
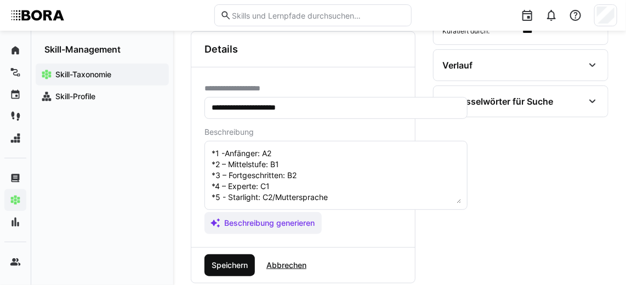
click at [231, 266] on span "Speichern" at bounding box center [229, 265] width 39 height 11
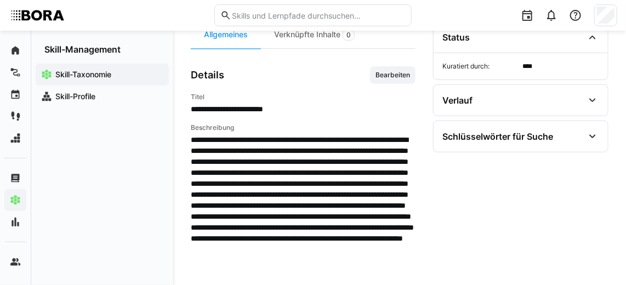
scroll to position [108, 0]
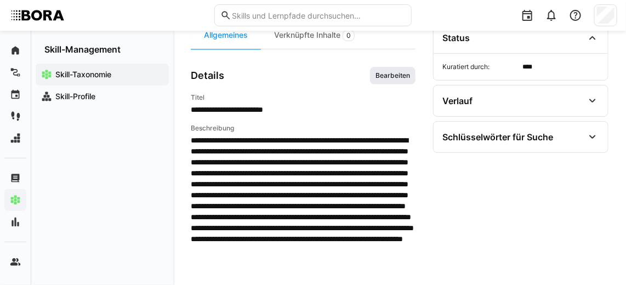
click at [397, 76] on span "Bearbeiten" at bounding box center [392, 75] width 37 height 9
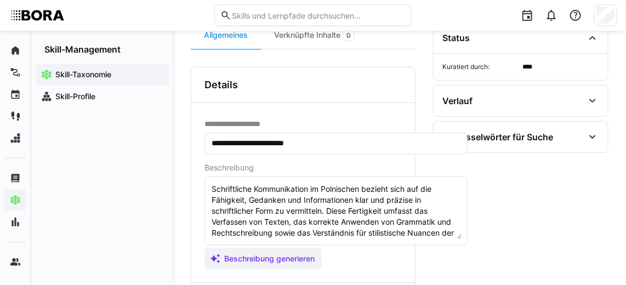
scroll to position [98, 0]
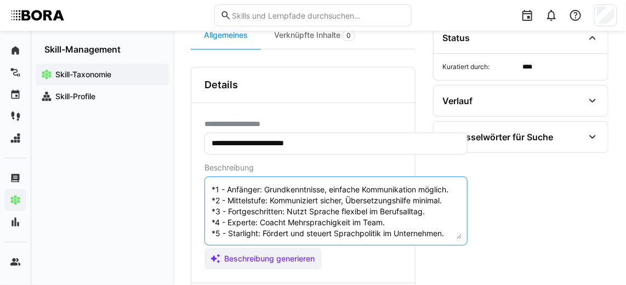
drag, startPoint x: 451, startPoint y: 221, endPoint x: 201, endPoint y: 190, distance: 251.7
click at [201, 190] on div "**********" at bounding box center [302, 193] width 223 height 180
paste textarea "Anfänger: A2 *2 – Mittelstufe: B1 *3 – Fortgeschritten: B2 *4 – Experte: C1 *5 …"
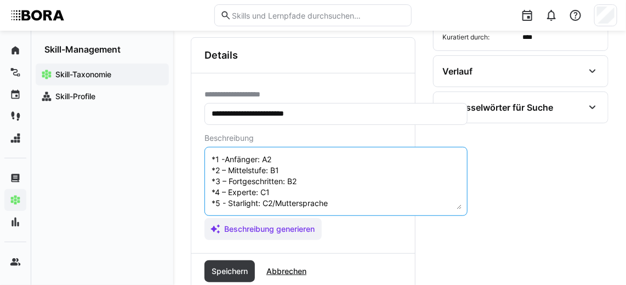
scroll to position [139, 0]
type textarea "Schriftliche Kommunikation im Polnischen bezieht sich auf die Fähigkeit, Gedank…"
click at [232, 268] on span "Speichern" at bounding box center [229, 270] width 39 height 11
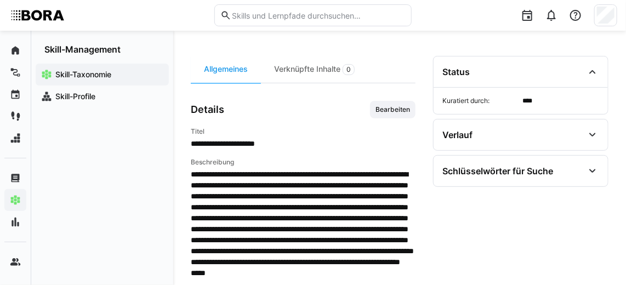
scroll to position [74, 0]
click at [405, 113] on span "Bearbeiten" at bounding box center [392, 110] width 45 height 18
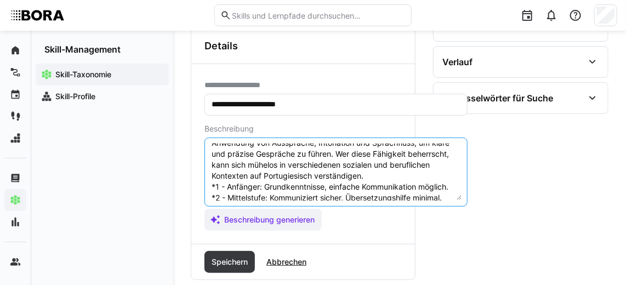
scroll to position [39, 0]
drag, startPoint x: 451, startPoint y: 185, endPoint x: 206, endPoint y: 182, distance: 245.4
click at [206, 182] on eds-input "Mündliche Kommunikation im Portugiesischen bezieht sich auf die Fähigkeit, effe…" at bounding box center [335, 171] width 263 height 69
paste textarea "Anfänger: A2 *2 – Mittelstufe: B1 *3 – Fortgeschritten: B2 *4 – Experte: C1 *5 …"
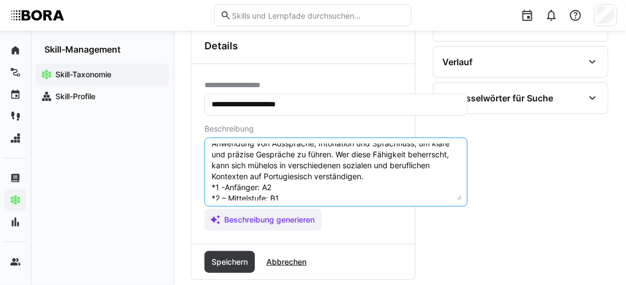
scroll to position [85, 0]
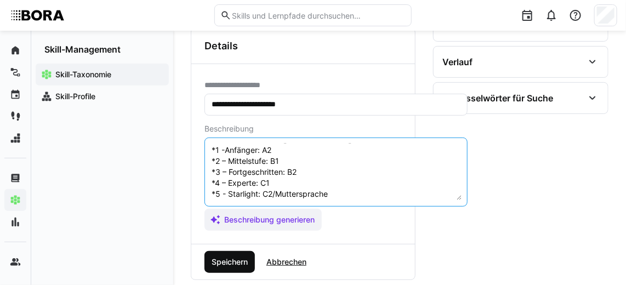
type textarea "Mündliche Kommunikation im Portugiesischen bezieht sich auf die Fähigkeit, effe…"
click at [233, 257] on span "Speichern" at bounding box center [229, 261] width 39 height 11
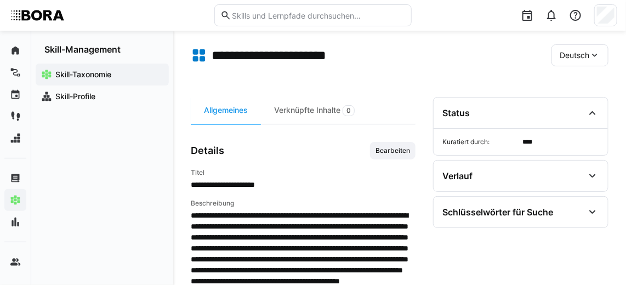
scroll to position [30, 0]
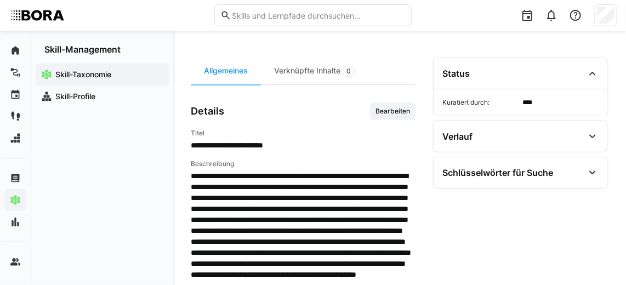
scroll to position [73, 0]
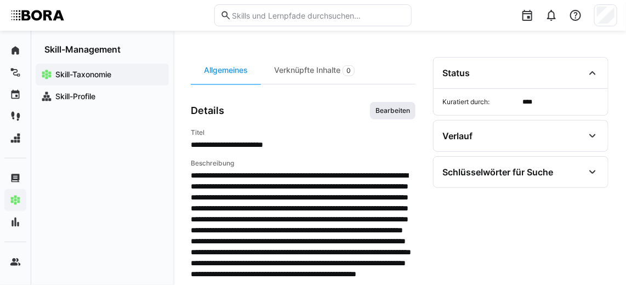
click at [380, 111] on span "Bearbeiten" at bounding box center [392, 110] width 37 height 9
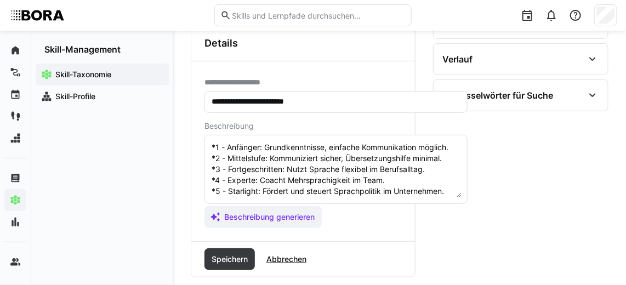
scroll to position [98, 0]
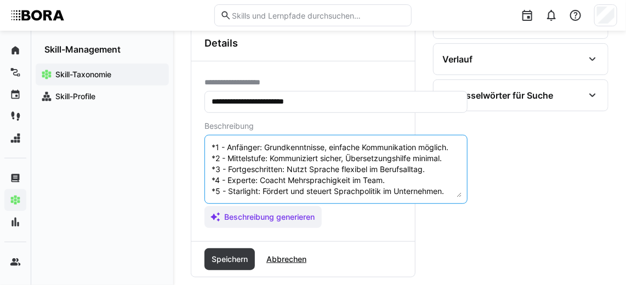
drag, startPoint x: 445, startPoint y: 177, endPoint x: 227, endPoint y: 150, distance: 219.2
drag, startPoint x: 227, startPoint y: 150, endPoint x: 425, endPoint y: 170, distance: 198.2
click at [425, 170] on textarea "Schriftliche Kommunikation im Portugiesischen bezieht sich auf die Fähigkeit, G…" at bounding box center [335, 169] width 251 height 57
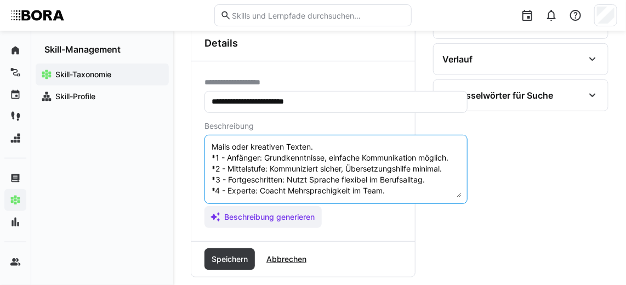
scroll to position [58, 0]
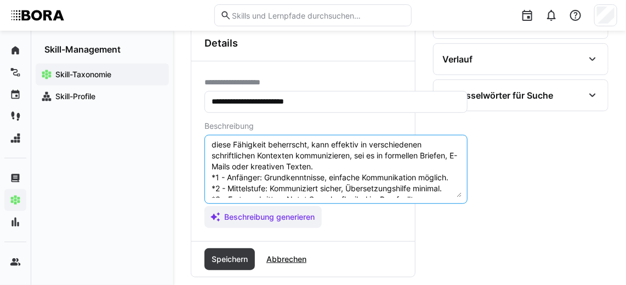
drag, startPoint x: 445, startPoint y: 182, endPoint x: 207, endPoint y: 173, distance: 238.5
click at [207, 173] on eds-input "Schriftliche Kommunikation im Portugiesischen bezieht sich auf die Fähigkeit, G…" at bounding box center [335, 169] width 263 height 69
paste textarea "Anfänger: A2 *2 – Mittelstufe: B1 *3 – Fortgeschritten: B2 *4 – Experte: C1 *5 …"
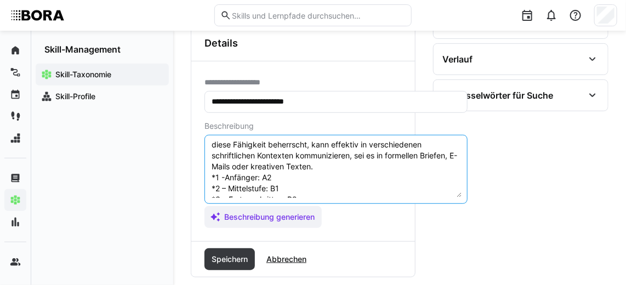
scroll to position [96, 0]
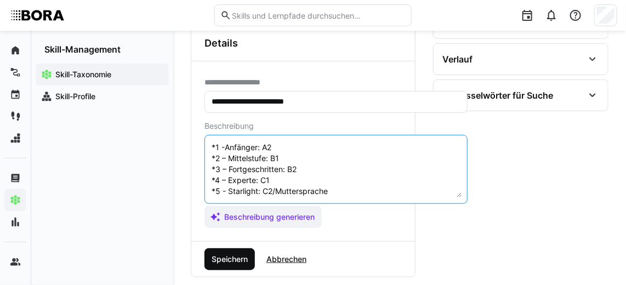
type textarea "Schriftliche Kommunikation im Portugiesischen bezieht sich auf die Fähigkeit, G…"
click at [248, 254] on span "Speichern" at bounding box center [229, 259] width 39 height 11
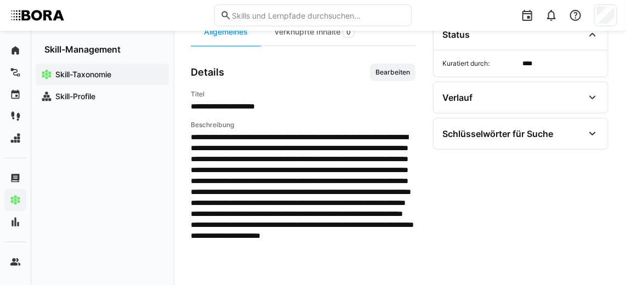
scroll to position [111, 0]
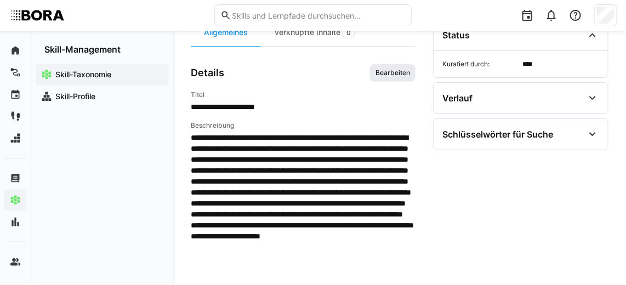
click at [403, 70] on span "Bearbeiten" at bounding box center [392, 72] width 37 height 9
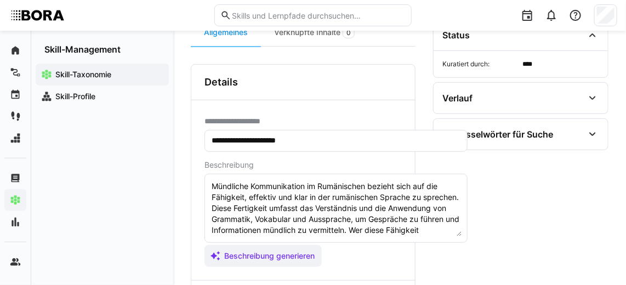
scroll to position [98, 0]
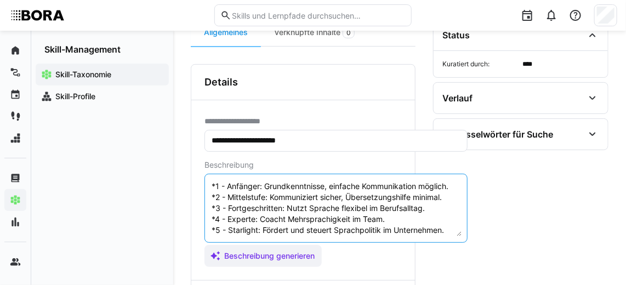
drag, startPoint x: 446, startPoint y: 221, endPoint x: 198, endPoint y: 190, distance: 250.7
drag, startPoint x: 198, startPoint y: 190, endPoint x: 440, endPoint y: 204, distance: 242.6
click at [440, 204] on textarea "Mündliche Kommunikation im Rumänischen bezieht sich auf die Fähigkeit, effektiv…" at bounding box center [335, 208] width 251 height 57
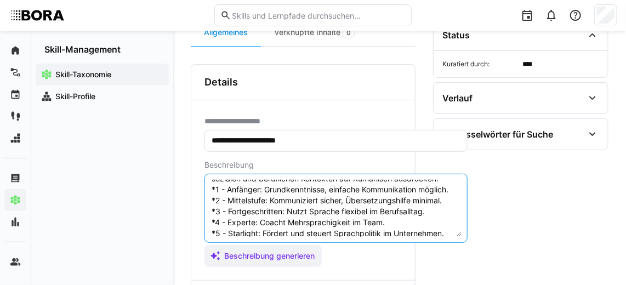
scroll to position [51, 0]
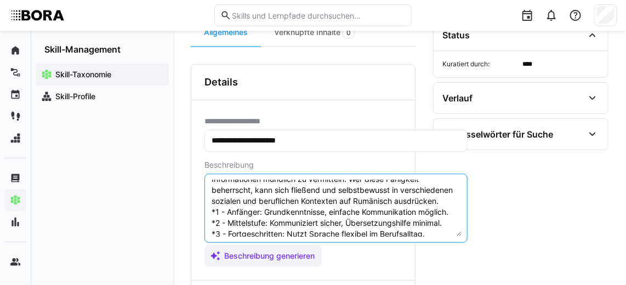
drag, startPoint x: 446, startPoint y: 220, endPoint x: 205, endPoint y: 216, distance: 241.0
click at [205, 216] on eds-input "Mündliche Kommunikation im Rumänischen bezieht sich auf die Fähigkeit, effektiv…" at bounding box center [335, 208] width 263 height 69
paste textarea "Anfänger: A2 *2 – Mittelstufe: B1 *3 – Fortgeschritten: B2 *4 – Experte: C1 *5 …"
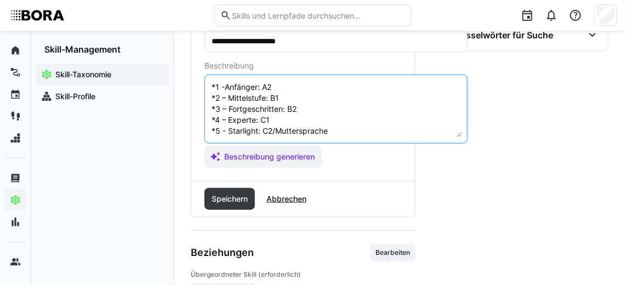
scroll to position [211, 0]
type textarea "Mündliche Kommunikation im Rumänischen bezieht sich auf die Fähigkeit, effektiv…"
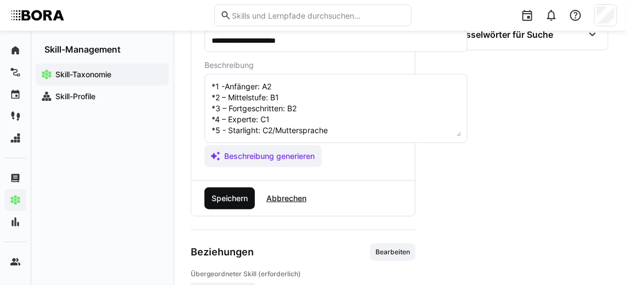
click at [221, 198] on span "Speichern" at bounding box center [229, 198] width 39 height 11
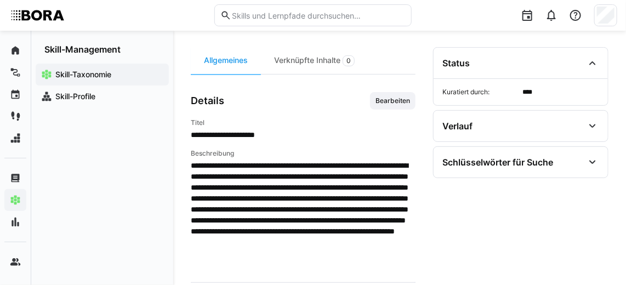
scroll to position [0, 0]
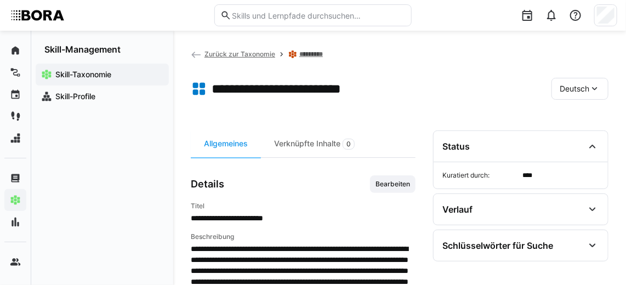
scroll to position [78, 0]
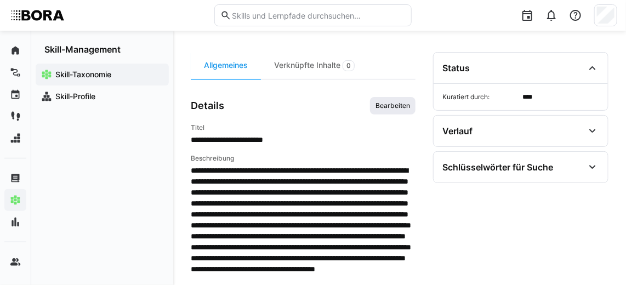
click at [387, 105] on span "Bearbeiten" at bounding box center [392, 105] width 37 height 9
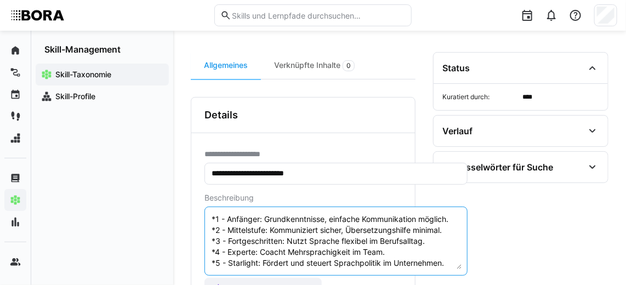
scroll to position [90, 0]
drag, startPoint x: 448, startPoint y: 251, endPoint x: 200, endPoint y: 218, distance: 249.2
click at [200, 218] on div "**********" at bounding box center [302, 223] width 223 height 180
paste textarea "Anfänger: A2 *2 – Mittelstufe: B1 *3 – Fortgeschritten: B2 *4 – Experte: C1 *5 …"
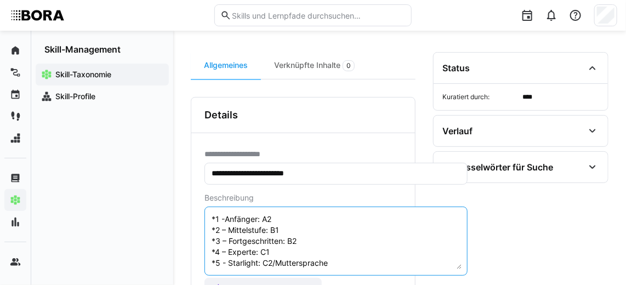
scroll to position [126, 0]
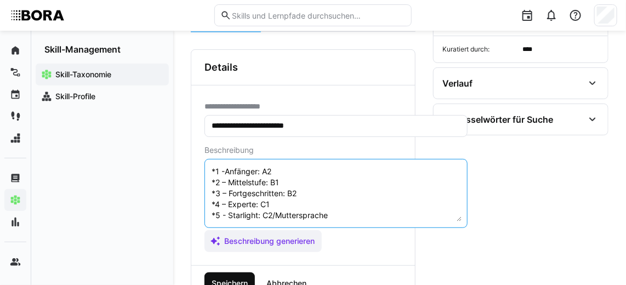
type textarea "Schriftliche Kommunikation im Rumänischen bezieht sich auf die Fähigkeit, Gedan…"
click at [237, 278] on span "Speichern" at bounding box center [229, 283] width 39 height 11
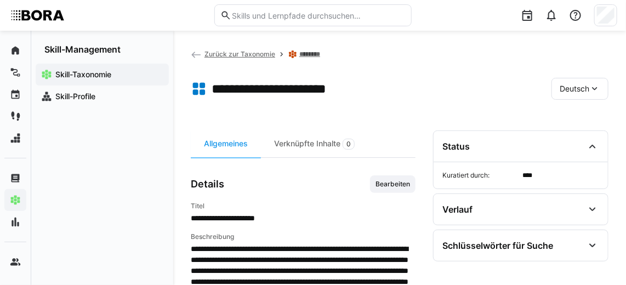
scroll to position [104, 0]
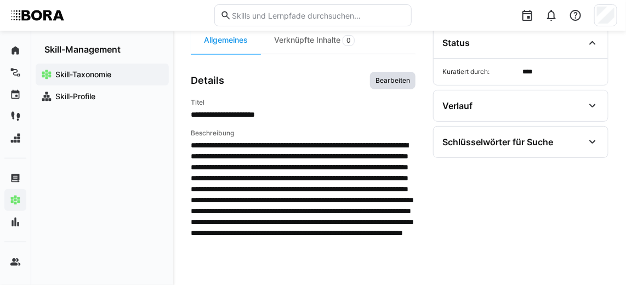
click at [394, 78] on span "Bearbeiten" at bounding box center [392, 80] width 37 height 9
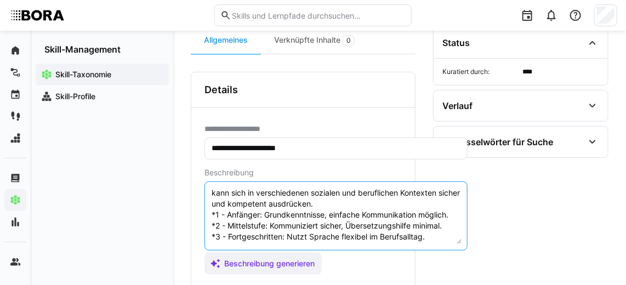
scroll to position [49, 0]
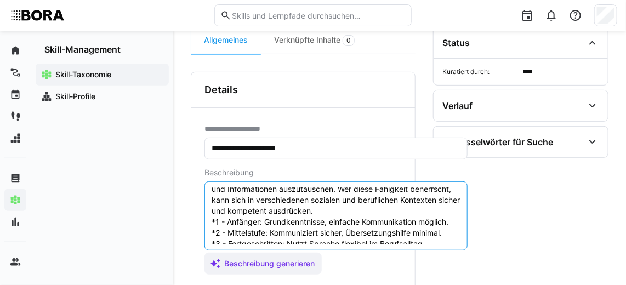
drag, startPoint x: 447, startPoint y: 226, endPoint x: 208, endPoint y: 217, distance: 239.5
click at [208, 217] on eds-input "Mündliche Kommunikation im Russischen bezieht sich auf die Fähigkeit, effektiv …" at bounding box center [335, 215] width 263 height 69
paste textarea "Anfänger: A2 *2 – Mittelstufe: B1 *3 – Fortgeschritten: B2 *4 – Experte: C1 *5 …"
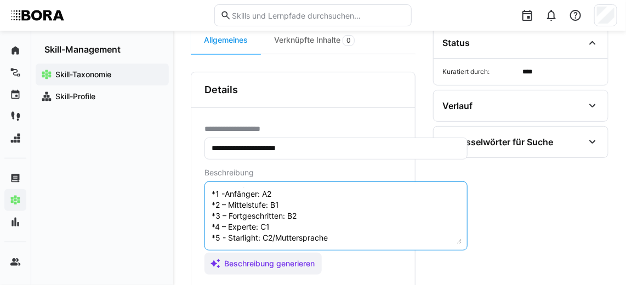
scroll to position [179, 0]
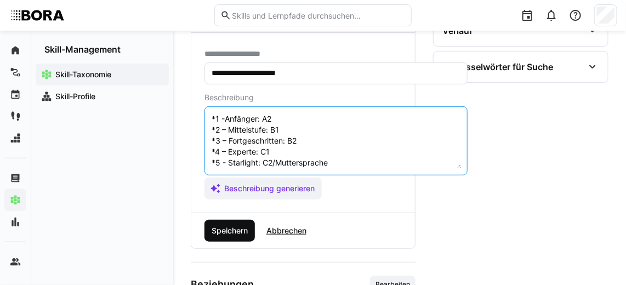
type textarea "Mündliche Kommunikation im Russischen bezieht sich auf die Fähigkeit, effektiv …"
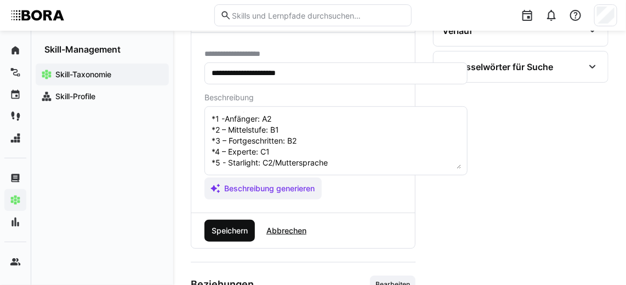
click at [208, 220] on span "Speichern" at bounding box center [229, 231] width 50 height 22
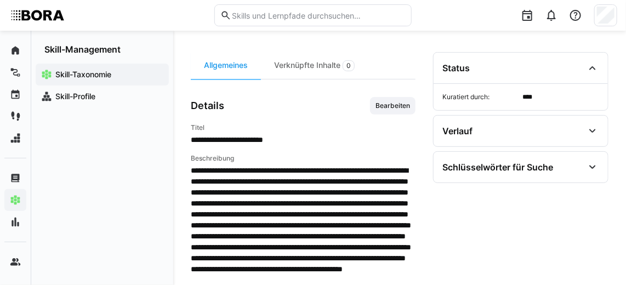
scroll to position [76, 0]
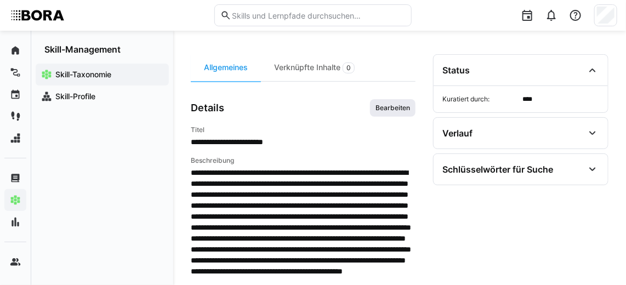
click at [398, 104] on span "Bearbeiten" at bounding box center [392, 108] width 37 height 9
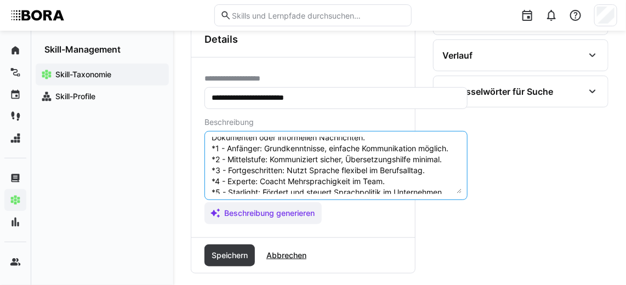
scroll to position [82, 0]
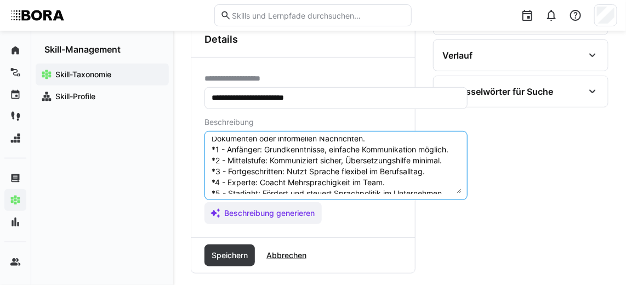
drag, startPoint x: 445, startPoint y: 177, endPoint x: 200, endPoint y: 146, distance: 246.2
click at [200, 146] on div "**********" at bounding box center [302, 148] width 223 height 180
paste textarea "Anfänger: A2 *2 – Mittelstufe: B1 *3 – Fortgeschritten: B2 *4 – Experte: C1 *5 …"
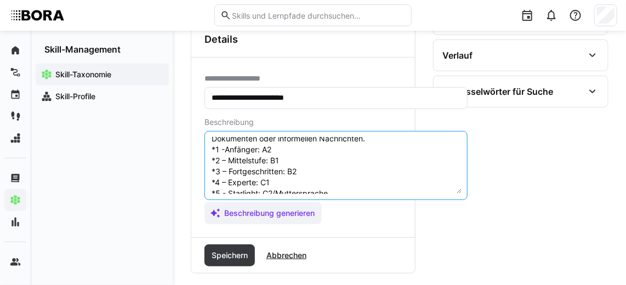
scroll to position [96, 0]
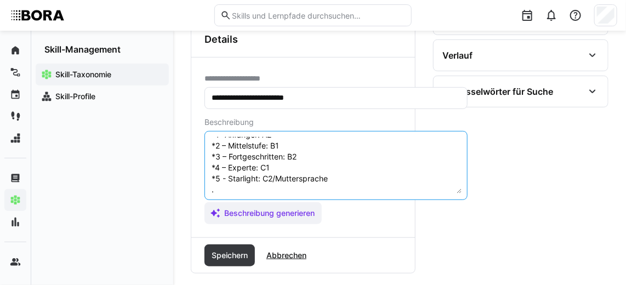
click at [248, 190] on textarea "Schriftliche Kommunikation im Russischen bezieht sich auf die Fähigkeit, Gedank…" at bounding box center [335, 165] width 251 height 57
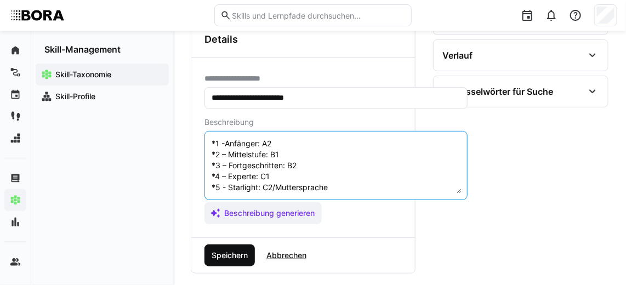
type textarea "Schriftliche Kommunikation im Russischen bezieht sich auf die Fähigkeit, Gedank…"
click at [240, 250] on span "Speichern" at bounding box center [229, 255] width 39 height 11
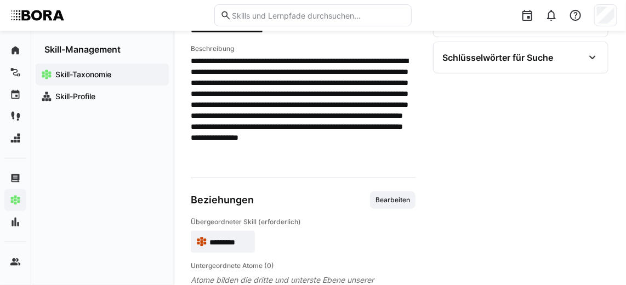
scroll to position [193, 0]
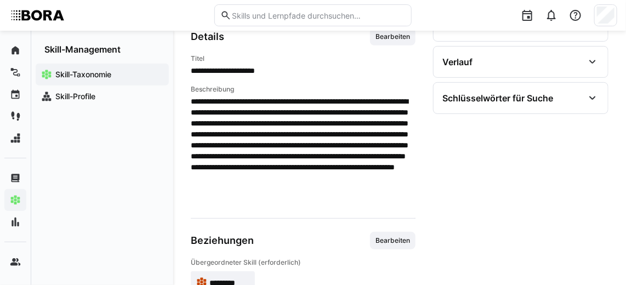
scroll to position [147, 0]
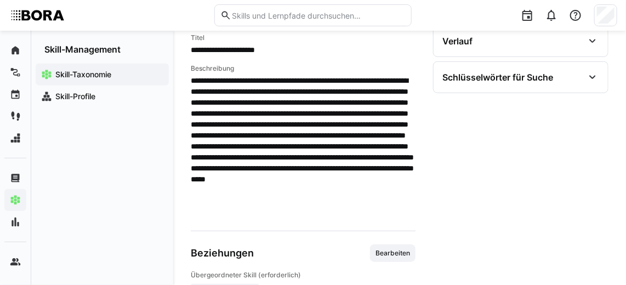
scroll to position [131, 0]
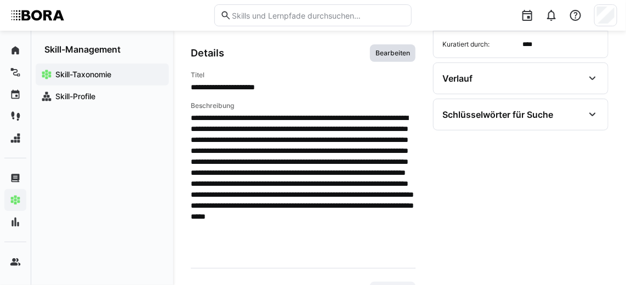
click at [400, 53] on span "Bearbeiten" at bounding box center [392, 53] width 37 height 9
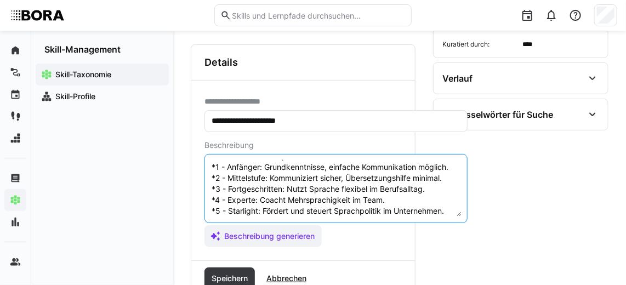
scroll to position [74, 0]
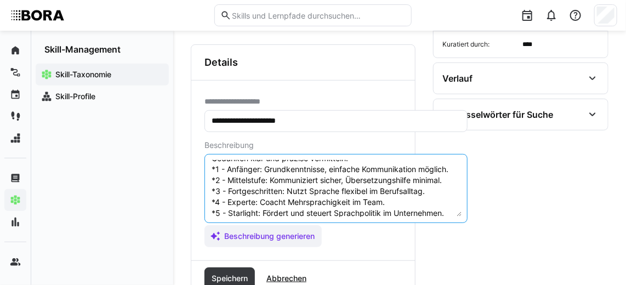
drag, startPoint x: 445, startPoint y: 199, endPoint x: 204, endPoint y: 168, distance: 243.0
click at [204, 168] on eds-input "Mündliche Kommunikation im Schwedischen bezieht sich auf die Fähigkeit, effekti…" at bounding box center [335, 188] width 263 height 69
paste textarea "Anfänger: A2 *2 – Mittelstufe: B1 *3 – Fortgeschritten: B2 *4 – Experte: C1 *5 …"
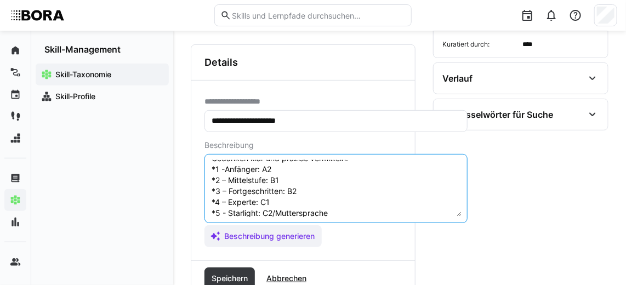
scroll to position [85, 0]
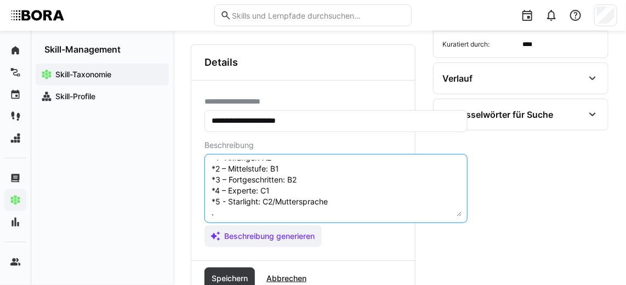
drag, startPoint x: 204, startPoint y: 168, endPoint x: 217, endPoint y: 214, distance: 47.3
click at [217, 214] on textarea "Mündliche Kommunikation im Schwedischen bezieht sich auf die Fähigkeit, effekti…" at bounding box center [335, 188] width 251 height 57
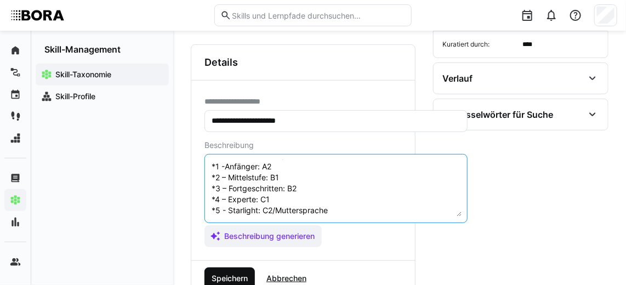
type textarea "Mündliche Kommunikation im Schwedischen bezieht sich auf die Fähigkeit, effekti…"
click at [226, 268] on span "Speichern" at bounding box center [229, 278] width 50 height 22
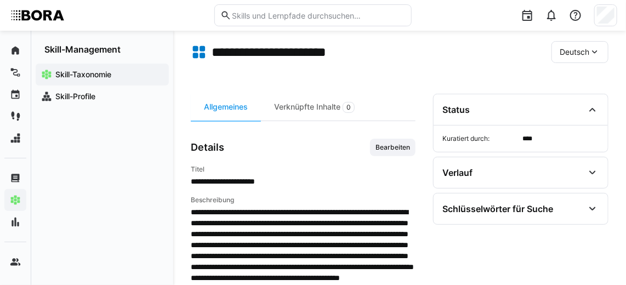
scroll to position [0, 0]
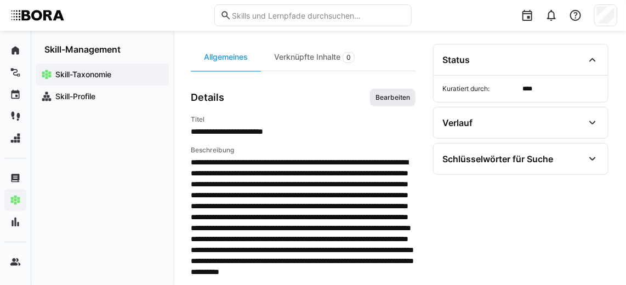
scroll to position [82, 0]
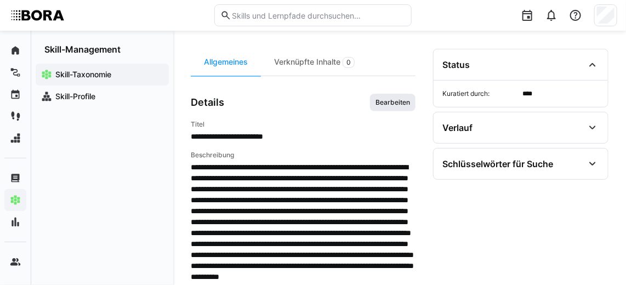
click at [391, 100] on span "Bearbeiten" at bounding box center [392, 102] width 37 height 9
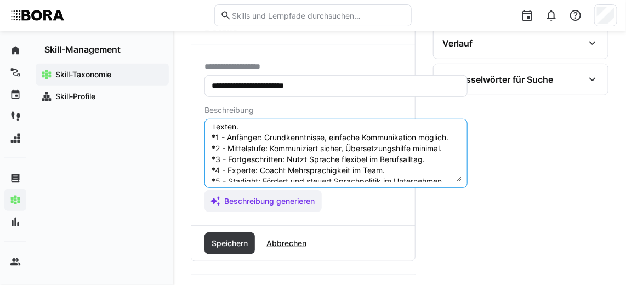
scroll to position [79, 0]
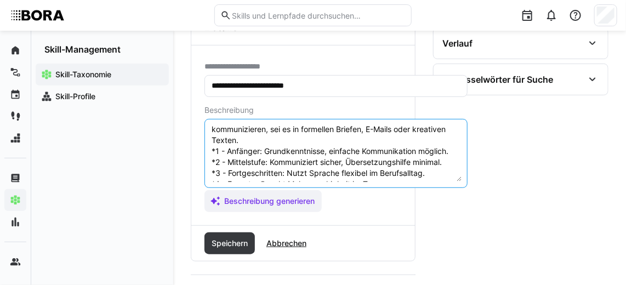
drag, startPoint x: 446, startPoint y: 167, endPoint x: 209, endPoint y: 145, distance: 238.7
click at [209, 145] on eds-input "Schriftliche Kommunikation im Schwedischen bezieht sich auf die Fähigkeit, Geda…" at bounding box center [335, 153] width 263 height 69
paste textarea "Anfänger: A2 *2 – Mittelstufe: B1 *3 – Fortgeschritten: B2 *4 – Experte: C1 *5 …"
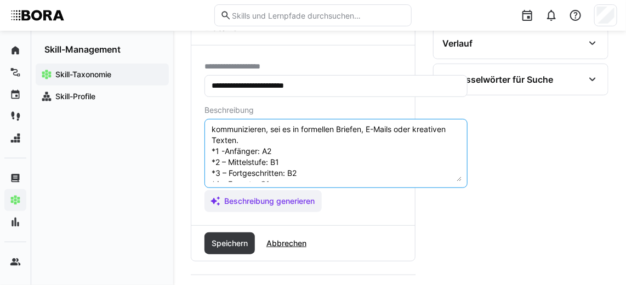
scroll to position [107, 0]
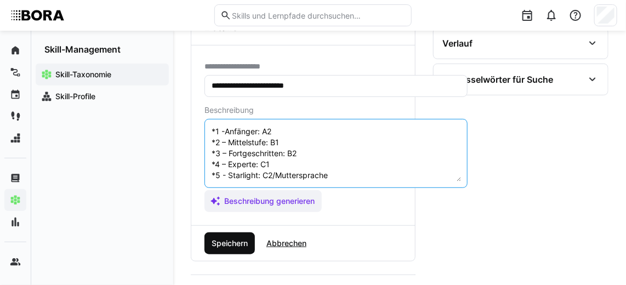
type textarea "Schriftliche Kommunikation im Schwedischen bezieht sich auf die Fähigkeit, Geda…"
click at [234, 238] on span "Speichern" at bounding box center [229, 243] width 39 height 11
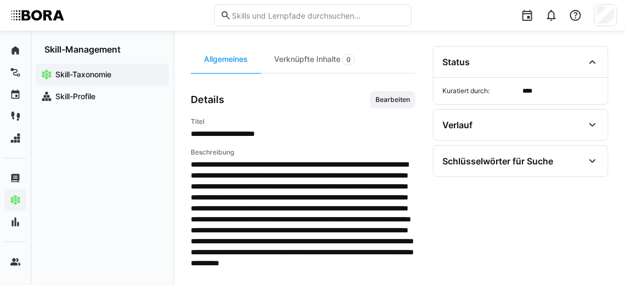
scroll to position [100, 0]
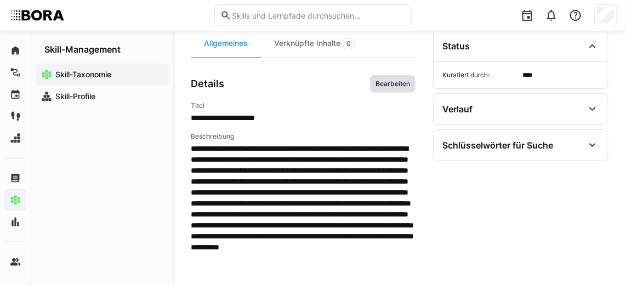
click at [385, 83] on span "Bearbeiten" at bounding box center [392, 83] width 37 height 9
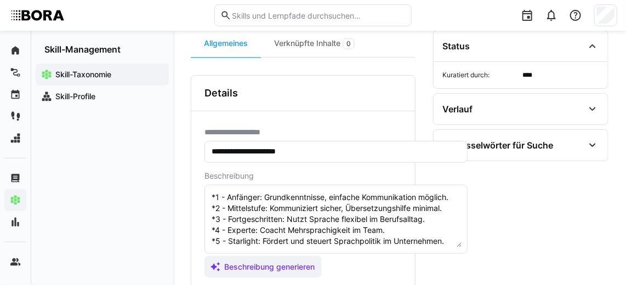
scroll to position [127, 0]
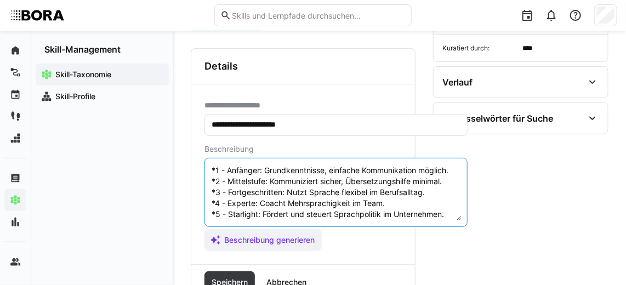
drag, startPoint x: 446, startPoint y: 202, endPoint x: 198, endPoint y: 164, distance: 250.5
drag, startPoint x: 198, startPoint y: 164, endPoint x: 434, endPoint y: 200, distance: 238.8
drag, startPoint x: 434, startPoint y: 200, endPoint x: 445, endPoint y: 211, distance: 14.7
drag, startPoint x: 445, startPoint y: 211, endPoint x: 418, endPoint y: 218, distance: 27.2
click at [418, 218] on textarea "Mündliche Kommunikation im Serbischen bezieht sich auf die Fähigkeit, effektiv …" at bounding box center [335, 192] width 251 height 57
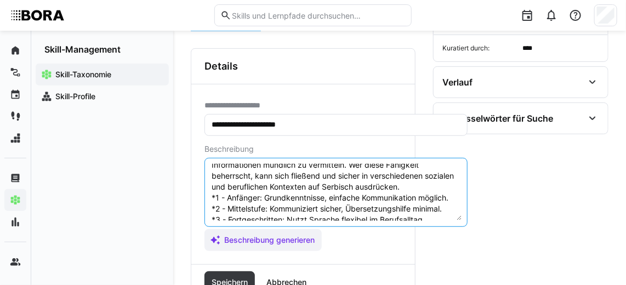
scroll to position [38, 0]
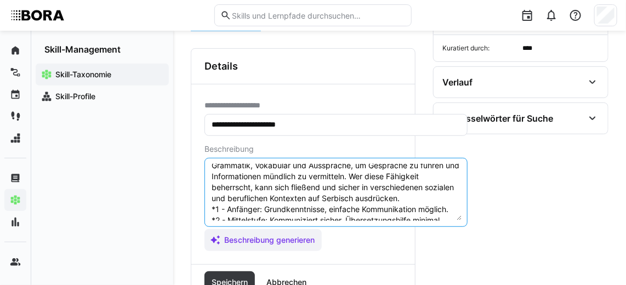
drag, startPoint x: 447, startPoint y: 203, endPoint x: 208, endPoint y: 204, distance: 239.4
click at [208, 204] on eds-input "Mündliche Kommunikation im Serbischen bezieht sich auf die Fähigkeit, effektiv …" at bounding box center [335, 192] width 263 height 69
paste textarea "Anfänger: A2 *2 – Mittelstufe: B1 *3 – Fortgeschritten: B2 *4 – Experte: C1 *5 …"
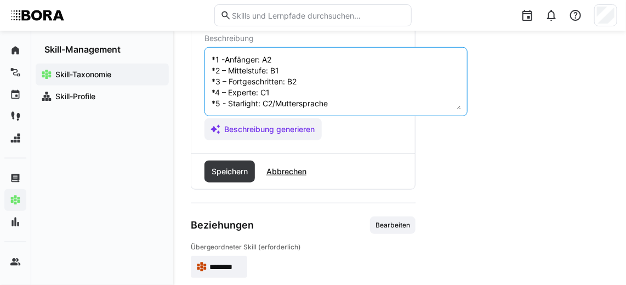
scroll to position [239, 0]
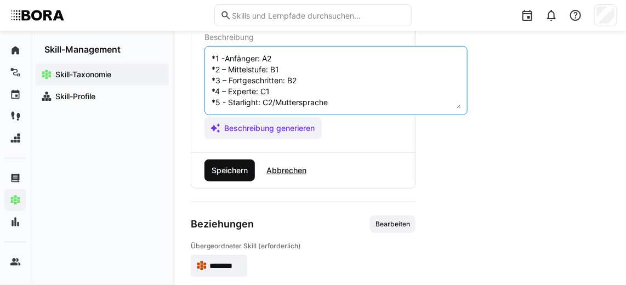
type textarea "Mündliche Kommunikation im Serbischen bezieht sich auf die Fähigkeit, effektiv …"
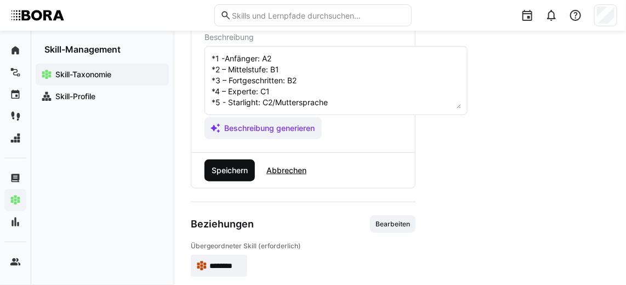
click at [222, 170] on span "Speichern" at bounding box center [229, 170] width 39 height 11
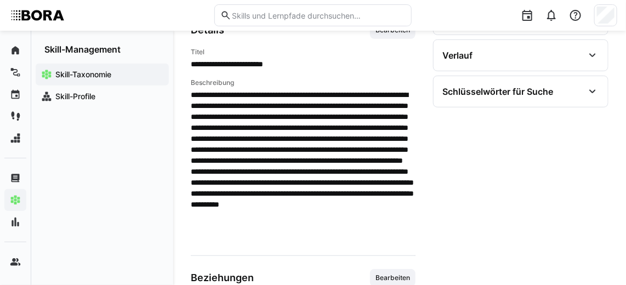
scroll to position [153, 0]
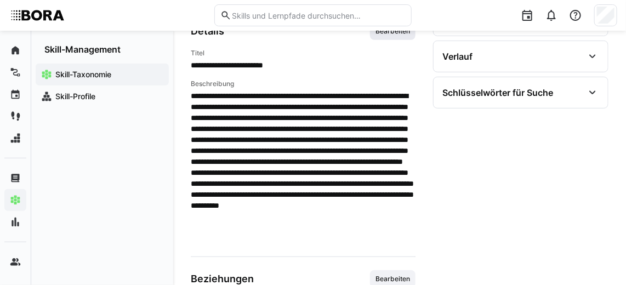
click at [392, 32] on span "Bearbeiten" at bounding box center [392, 31] width 37 height 9
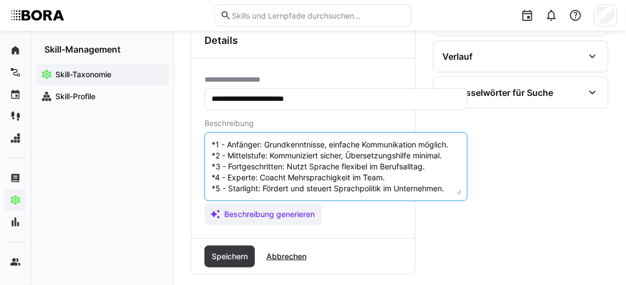
scroll to position [87, 0]
drag, startPoint x: 450, startPoint y: 176, endPoint x: 209, endPoint y: 150, distance: 241.9
click at [209, 150] on eds-input "Schriftliche Kommunikation im Serbischen bezieht sich auf die Fähigkeit, Gedank…" at bounding box center [335, 166] width 263 height 69
paste textarea "Anfänger: A2 *2 – Mittelstufe: B1 *3 – Fortgeschritten: B2 *4 – Experte: C1 *5 …"
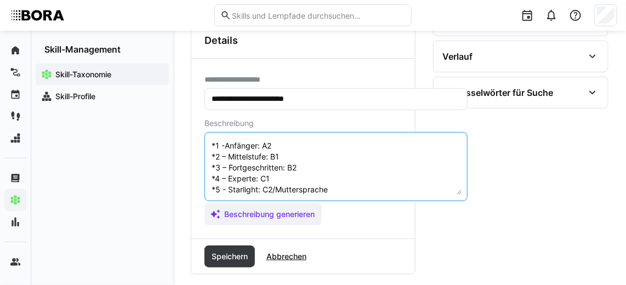
scroll to position [107, 0]
type textarea "Schriftliche Kommunikation im Serbischen bezieht sich auf die Fähigkeit, Gedank…"
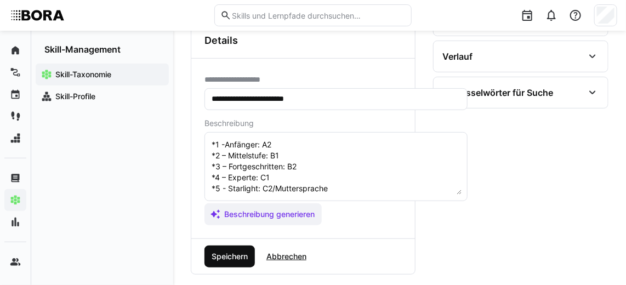
click at [227, 253] on span "Speichern" at bounding box center [229, 256] width 39 height 11
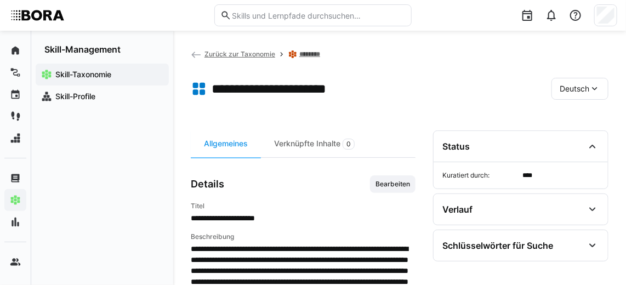
scroll to position [215, 0]
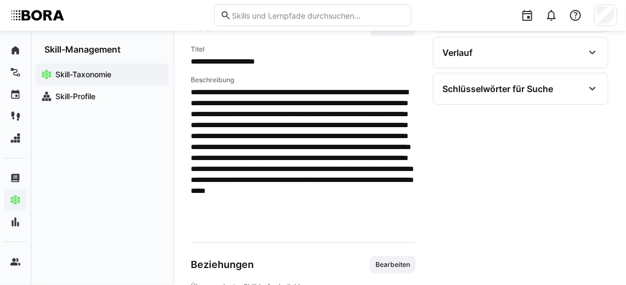
scroll to position [134, 0]
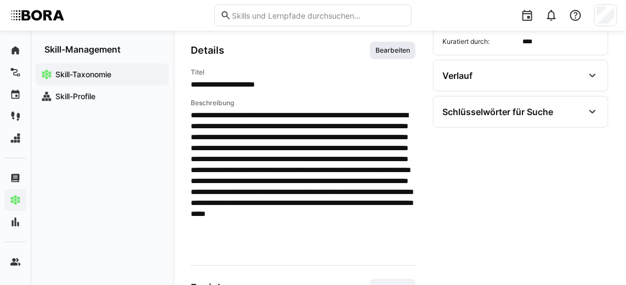
click at [391, 54] on span "Bearbeiten" at bounding box center [392, 51] width 45 height 18
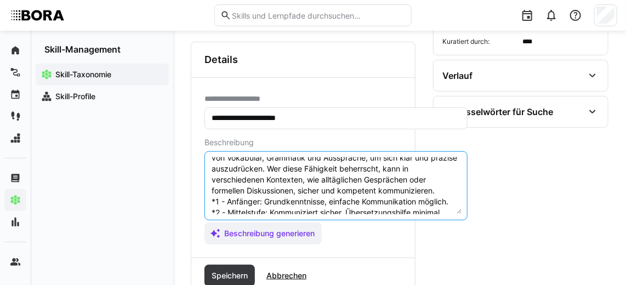
scroll to position [37, 0]
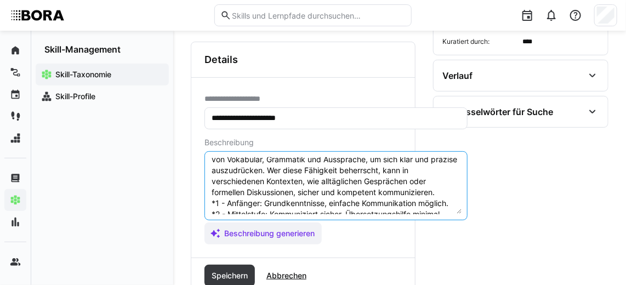
drag, startPoint x: 448, startPoint y: 196, endPoint x: 204, endPoint y: 199, distance: 243.2
click at [204, 199] on eds-input "Mündliche Kommunikation im Slowakischen bezieht sich auf die Fähigkeit, effekti…" at bounding box center [335, 185] width 263 height 69
paste textarea "Anfänger: A2 *2 – Mittelstufe: B1 *3 – Fortgeschritten: B2 *4 – Experte: C1 *5 …"
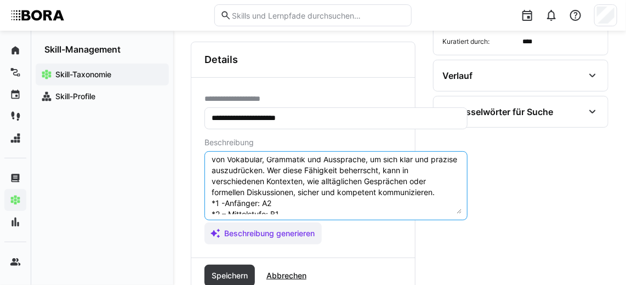
scroll to position [85, 0]
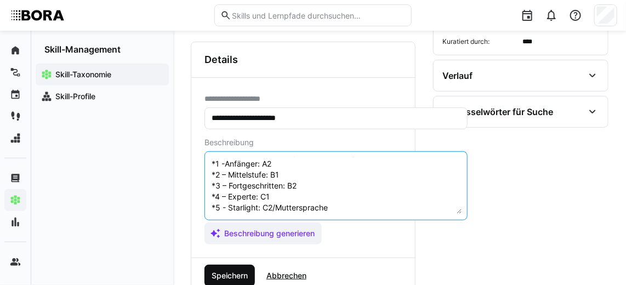
type textarea "Mündliche Kommunikation im Slowakischen bezieht sich auf die Fähigkeit, effekti…"
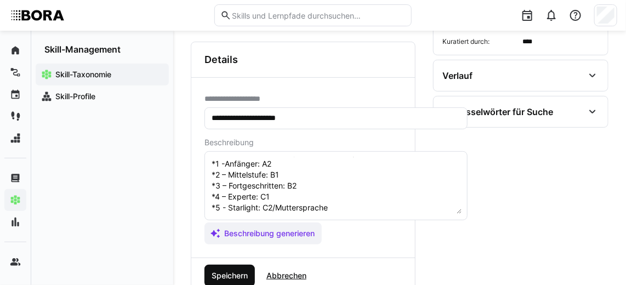
click at [238, 271] on span "Speichern" at bounding box center [229, 275] width 39 height 11
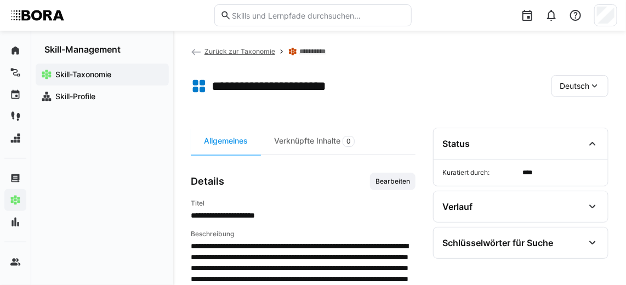
scroll to position [0, 0]
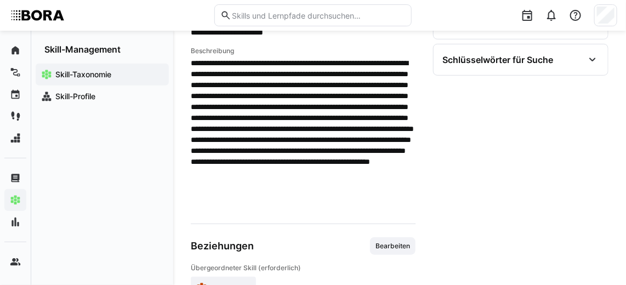
scroll to position [119, 0]
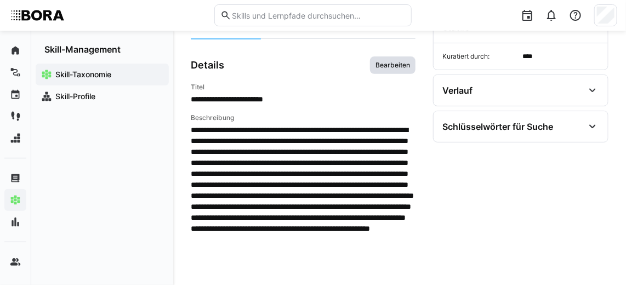
click at [400, 61] on span "Bearbeiten" at bounding box center [392, 65] width 37 height 9
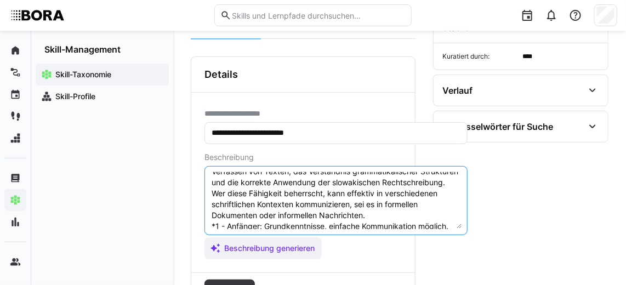
scroll to position [41, 0]
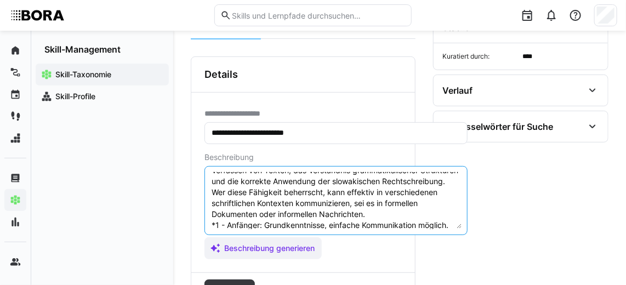
drag, startPoint x: 450, startPoint y: 214, endPoint x: 210, endPoint y: 220, distance: 239.5
click at [210, 220] on textarea "Schriftliche Kommunikation im Slowakischen bezieht sich auf die Fähigkeit, Geda…" at bounding box center [335, 200] width 251 height 57
paste textarea "Anfänger: A2 *2 – Mittelstufe: B1 *3 – Fortgeschritten: B2 *4 – Experte: C1 *5 …"
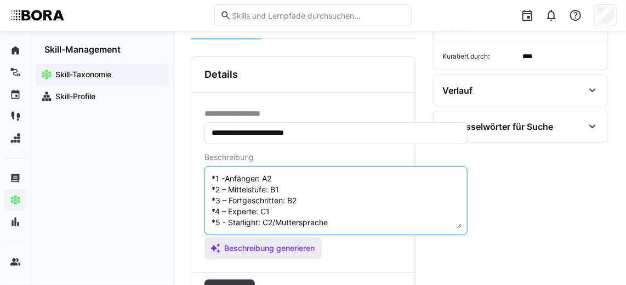
scroll to position [166, 0]
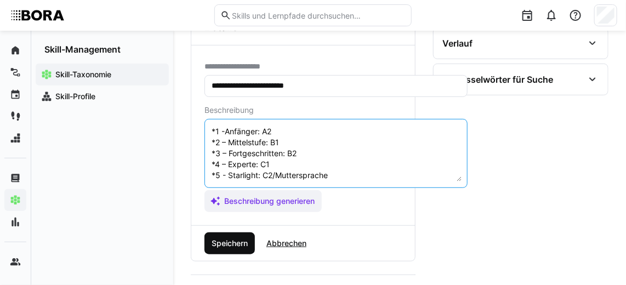
type textarea "Schriftliche Kommunikation im Slowakischen bezieht sich auf die Fähigkeit, Geda…"
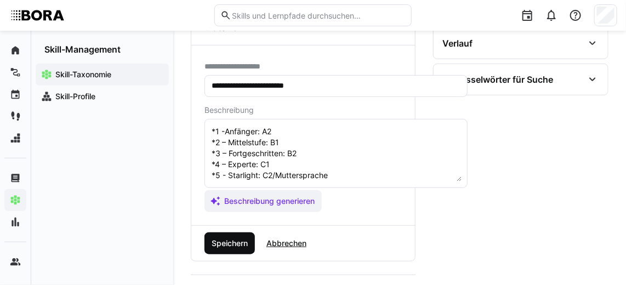
click at [226, 248] on span "Speichern" at bounding box center [229, 243] width 50 height 22
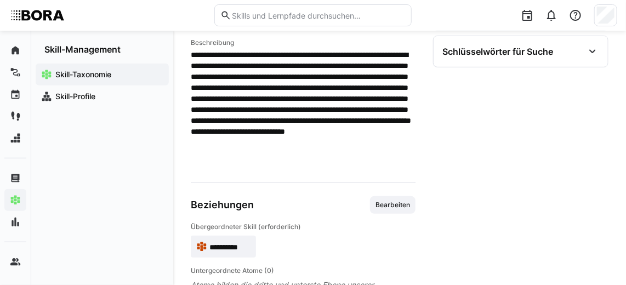
scroll to position [214, 0]
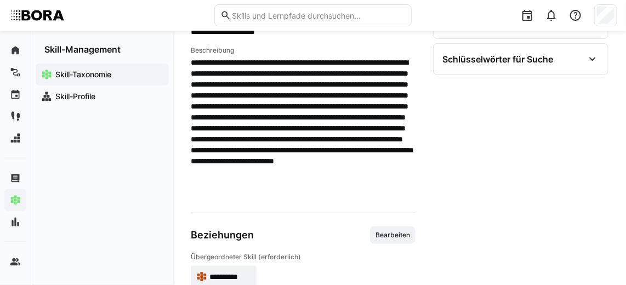
scroll to position [145, 0]
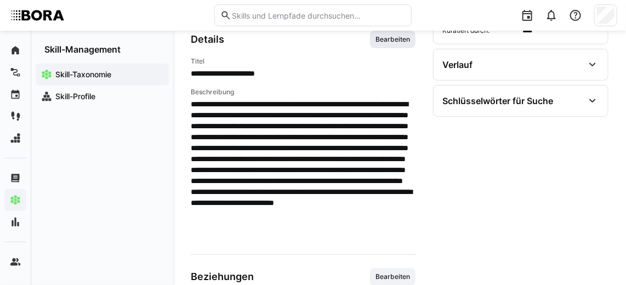
click at [391, 36] on span "Bearbeiten" at bounding box center [392, 39] width 37 height 9
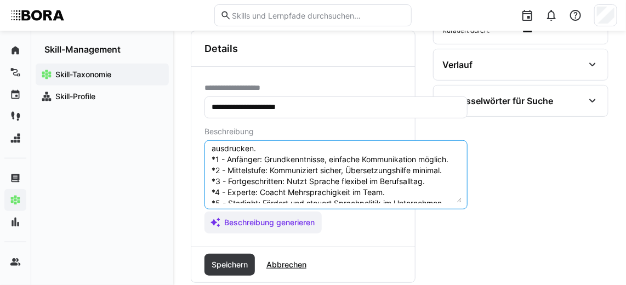
scroll to position [80, 0]
drag, startPoint x: 448, startPoint y: 190, endPoint x: 203, endPoint y: 162, distance: 245.9
click at [203, 162] on div "**********" at bounding box center [302, 157] width 223 height 180
paste textarea "Anfänger: A2 *2 – Mittelstufe: B1 *3 – Fortgeschritten: B2 *4 – Experte: C1 *5 …"
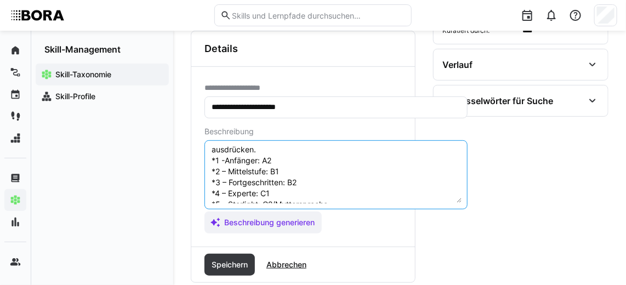
scroll to position [96, 0]
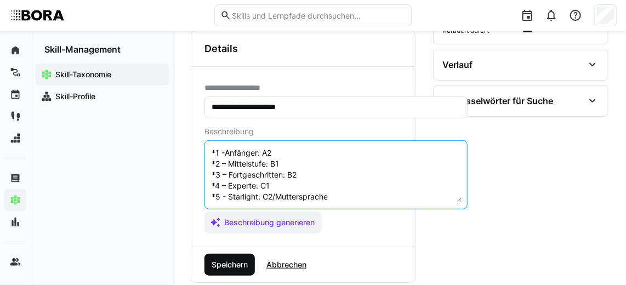
type textarea "Mündliche Kommunikation im Slowenischen bezieht sich auf die Fähigkeit, effekti…"
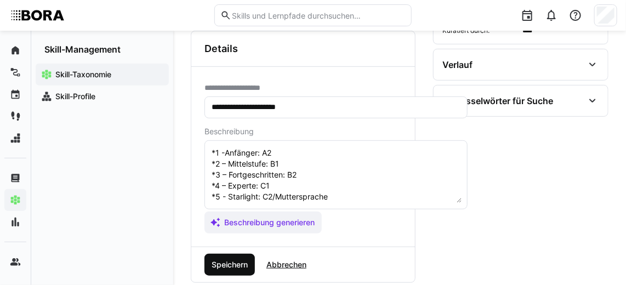
click at [233, 266] on span "Speichern" at bounding box center [229, 264] width 39 height 11
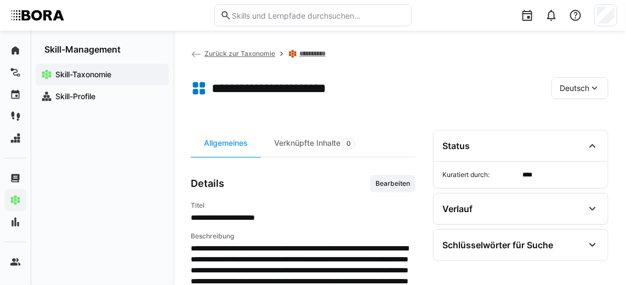
scroll to position [0, 0]
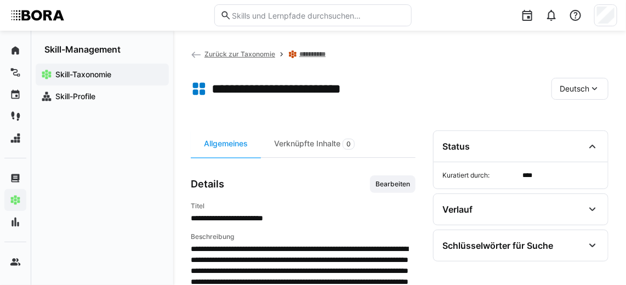
scroll to position [26, 0]
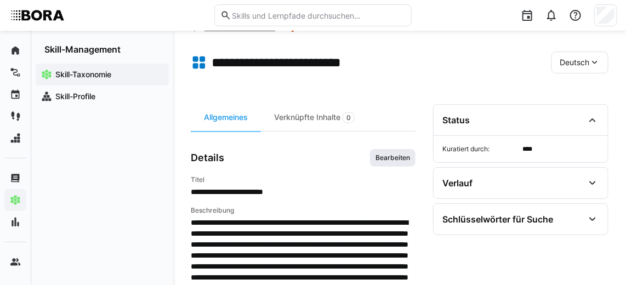
click at [402, 151] on span "Bearbeiten" at bounding box center [392, 158] width 45 height 18
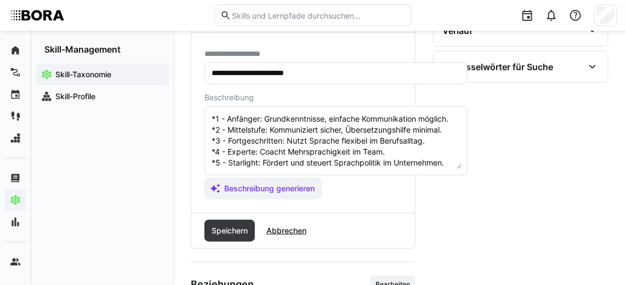
scroll to position [109, 0]
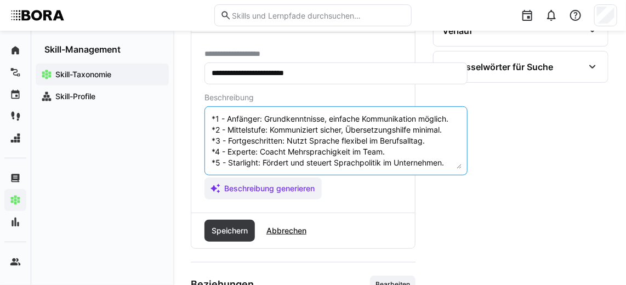
drag, startPoint x: 446, startPoint y: 151, endPoint x: 234, endPoint y: 117, distance: 214.2
drag, startPoint x: 234, startPoint y: 117, endPoint x: 432, endPoint y: 132, distance: 198.3
click at [432, 132] on textarea "Schriftliche Kommunikation im Slowenischen bezieht sich auf die Fähigkeit, Geda…" at bounding box center [335, 140] width 251 height 57
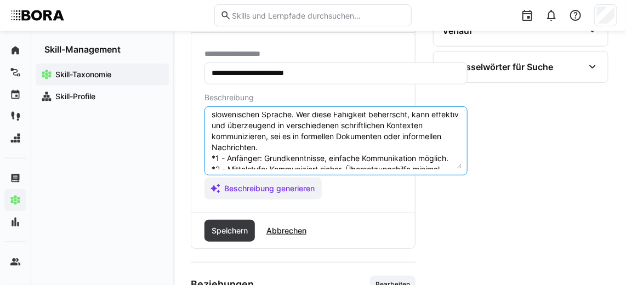
scroll to position [77, 0]
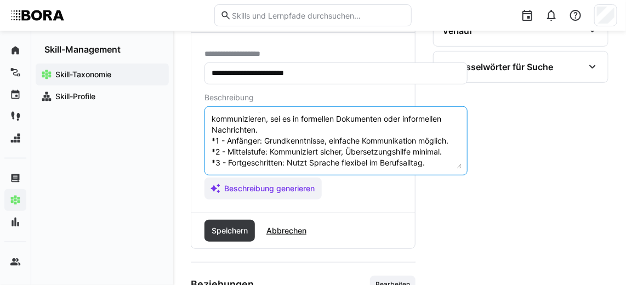
drag, startPoint x: 450, startPoint y: 151, endPoint x: 205, endPoint y: 142, distance: 245.0
click at [205, 142] on eds-input "Schriftliche Kommunikation im Slowenischen bezieht sich auf die Fähigkeit, Geda…" at bounding box center [335, 140] width 263 height 69
paste textarea "Anfänger: A2 *2 – Mittelstufe: B1 *3 – Fortgeschritten: B2 *4 – Experte: C1 *5 …"
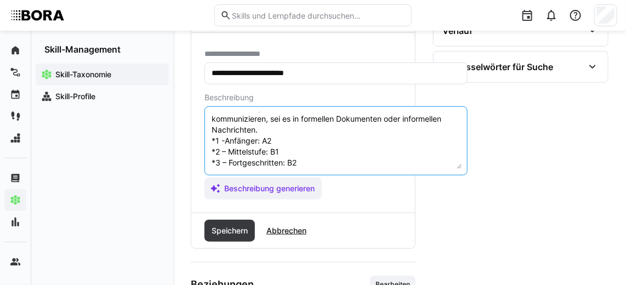
scroll to position [107, 0]
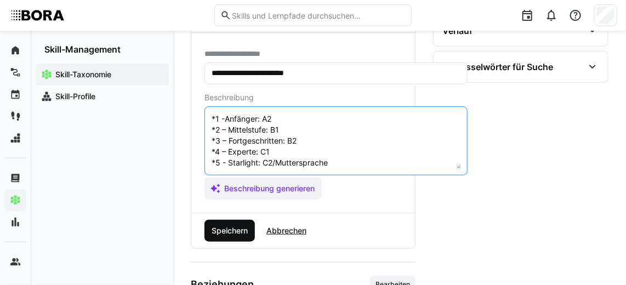
type textarea "Schriftliche Kommunikation im Slowenischen bezieht sich auf die Fähigkeit, Geda…"
click at [235, 225] on span "Speichern" at bounding box center [229, 230] width 39 height 11
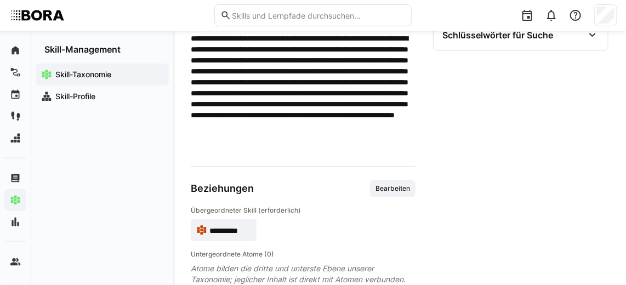
scroll to position [210, 0]
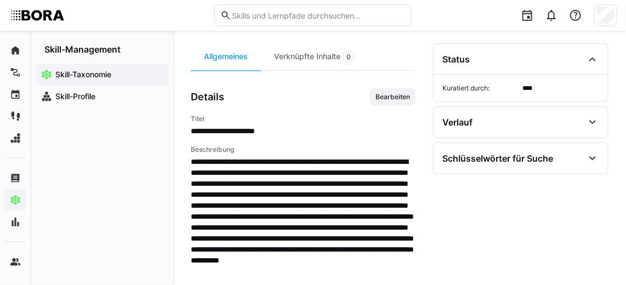
scroll to position [110, 0]
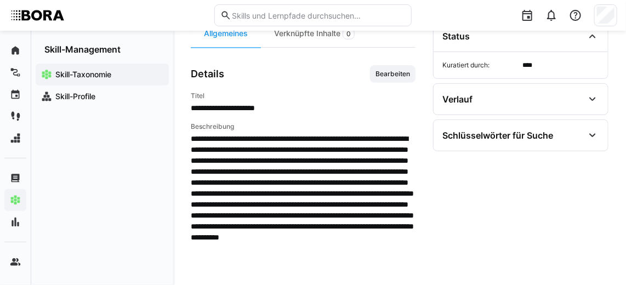
click at [381, 83] on div "**********" at bounding box center [303, 170] width 225 height 210
click at [384, 79] on span "Bearbeiten" at bounding box center [392, 74] width 45 height 18
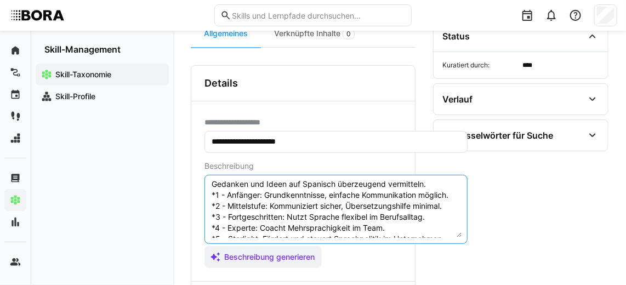
scroll to position [65, 0]
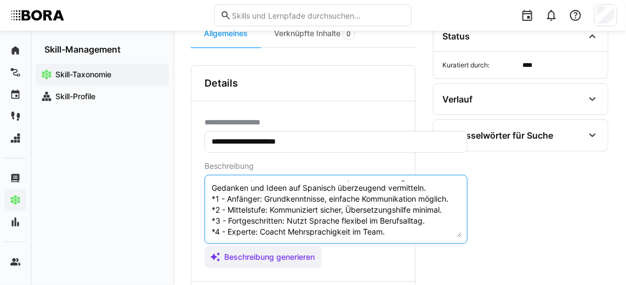
drag, startPoint x: 445, startPoint y: 220, endPoint x: 203, endPoint y: 204, distance: 242.6
click at [203, 204] on div "**********" at bounding box center [302, 191] width 223 height 180
paste textarea "Anfänger: A2 *2 – Mittelstufe: B1 *3 – Fortgeschritten: B2 *4 – Experte: C1 *5 …"
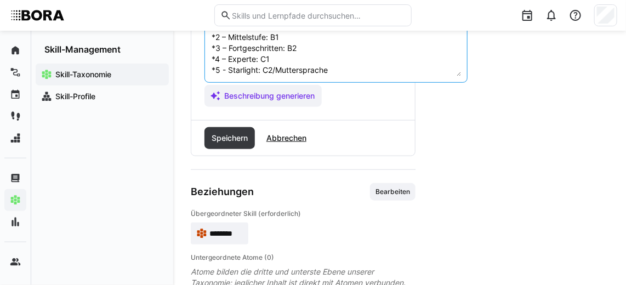
scroll to position [268, 0]
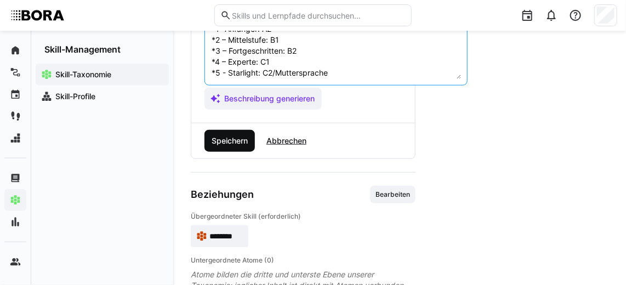
type textarea "Mündliche Kommunikation im Spanischen bezieht sich auf die Fähigkeit, effektiv …"
click at [230, 137] on span "Speichern" at bounding box center [229, 140] width 39 height 11
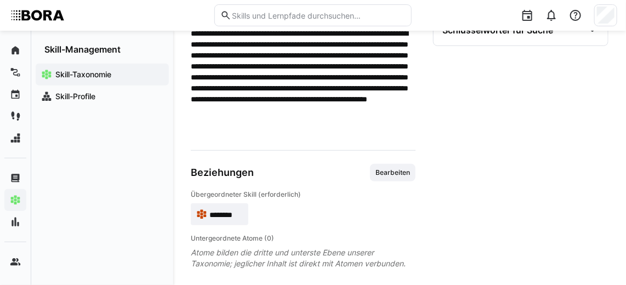
scroll to position [18, 0]
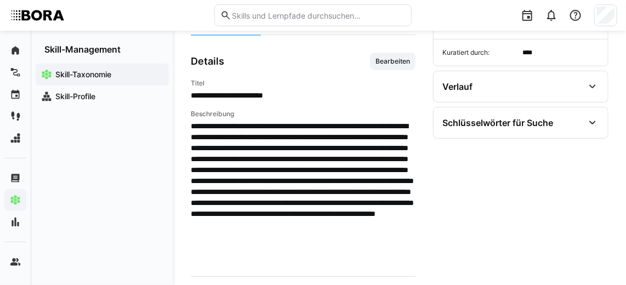
scroll to position [123, 0]
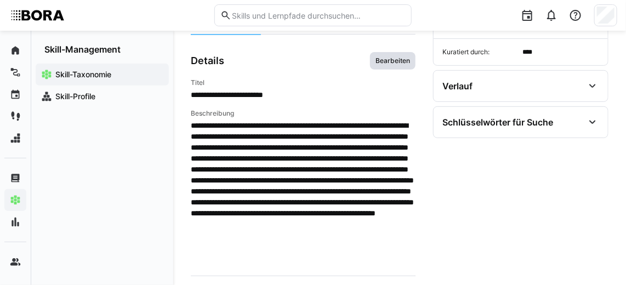
click at [397, 60] on span "Bearbeiten" at bounding box center [392, 60] width 37 height 9
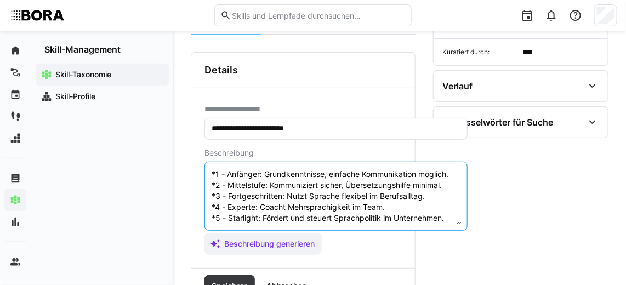
scroll to position [64, 0]
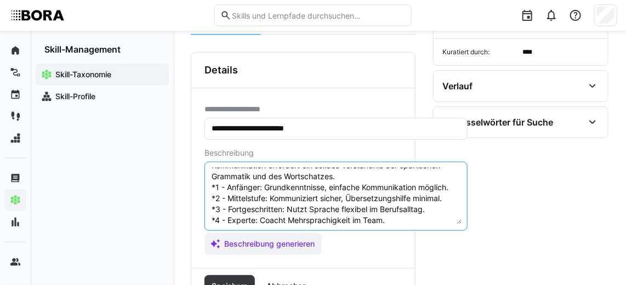
drag, startPoint x: 450, startPoint y: 212, endPoint x: 204, endPoint y: 184, distance: 247.0
click at [204, 184] on eds-input "Schriftliche Kommunikation im Spanischen bezieht sich auf die Fähigkeit, Gedank…" at bounding box center [335, 196] width 263 height 69
paste textarea "Anfänger: A2 *2 – Mittelstufe: B1 *3 – Fortgeschritten: B2 *4 – Experte: C1 *5 …"
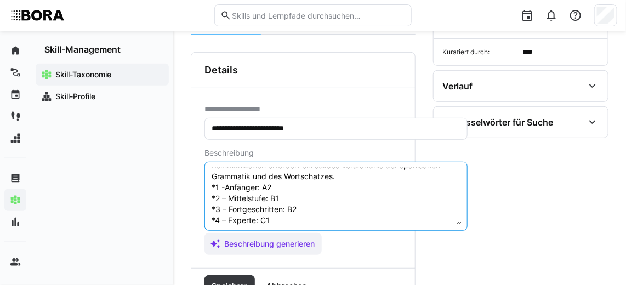
scroll to position [85, 0]
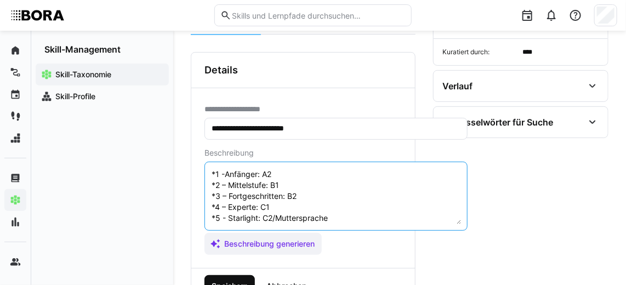
type textarea "Schriftliche Kommunikation im Spanischen bezieht sich auf die Fähigkeit, Gedank…"
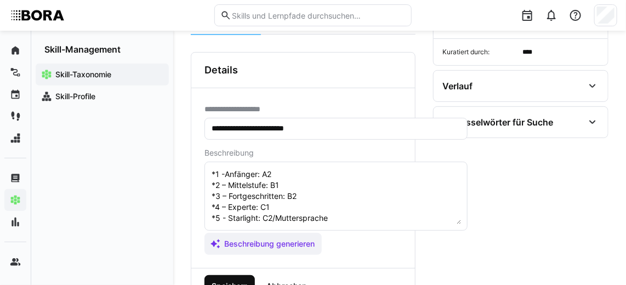
click at [240, 280] on span "Speichern" at bounding box center [229, 285] width 39 height 11
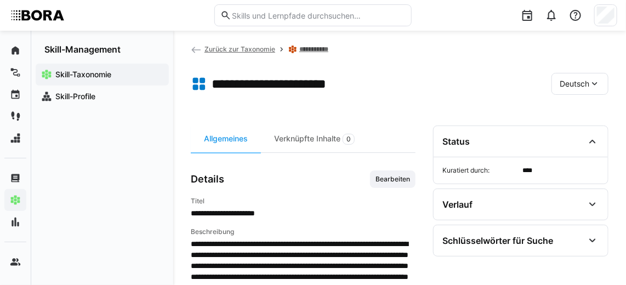
scroll to position [5, 0]
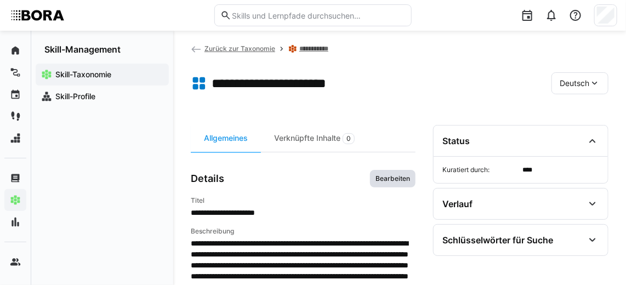
click at [397, 174] on span "Bearbeiten" at bounding box center [392, 178] width 37 height 9
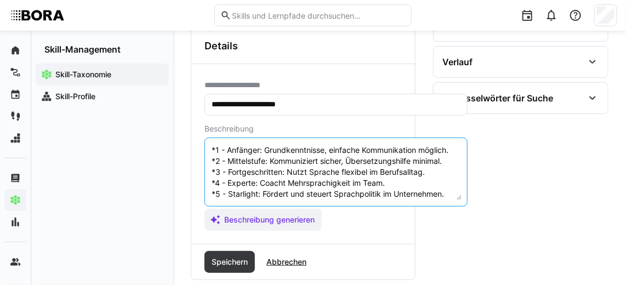
scroll to position [70, 0]
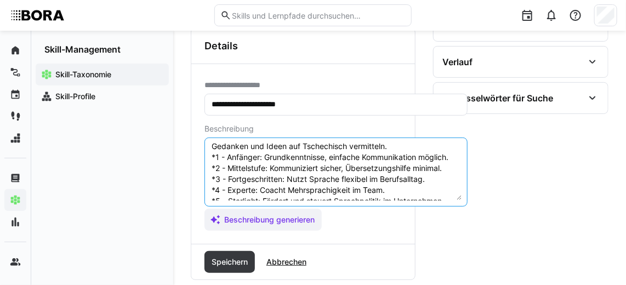
drag, startPoint x: 450, startPoint y: 185, endPoint x: 209, endPoint y: 165, distance: 241.3
click at [209, 165] on eds-input "Mündliche Kommunikation im Tschechischen bezieht sich auf die Fähigkeit, effekt…" at bounding box center [335, 171] width 263 height 69
paste textarea "Anfänger: A2 *2 – Mittelstufe: B1 *3 – Fortgeschritten: B2 *4 – Experte: C1 *5 …"
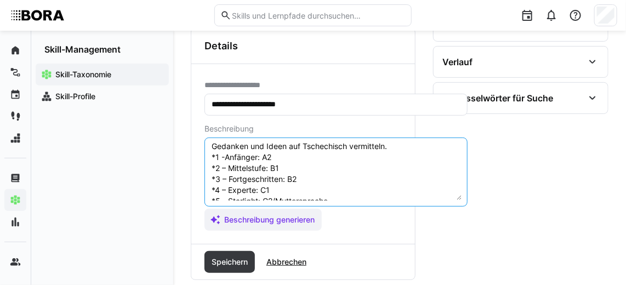
scroll to position [96, 0]
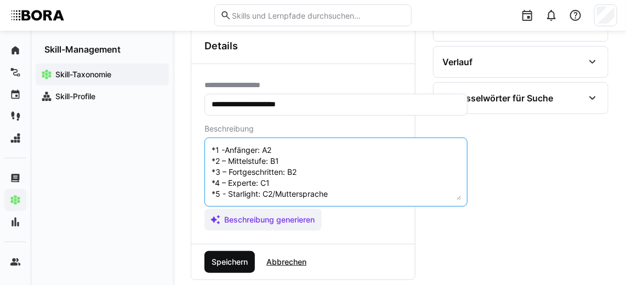
type textarea "Mündliche Kommunikation im Tschechischen bezieht sich auf die Fähigkeit, effekt…"
click at [243, 259] on span "Speichern" at bounding box center [229, 261] width 39 height 11
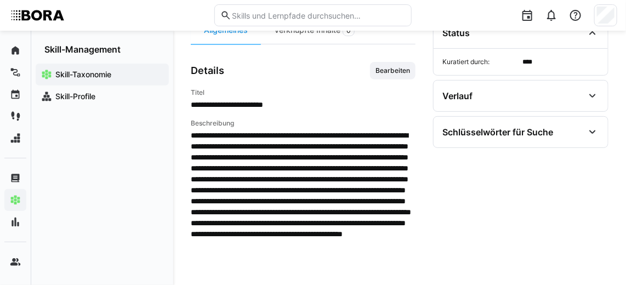
scroll to position [113, 0]
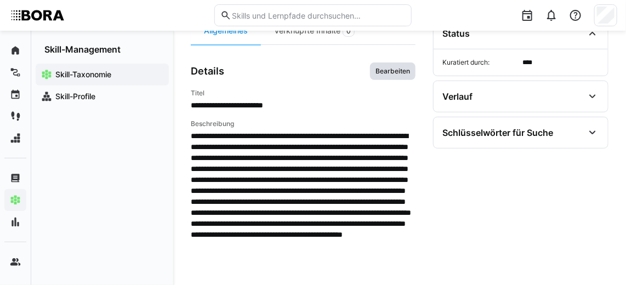
click at [383, 71] on span "Bearbeiten" at bounding box center [392, 71] width 37 height 9
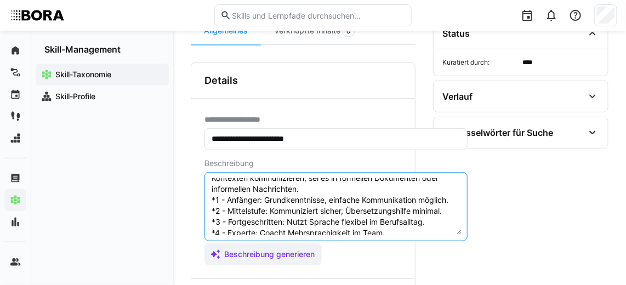
scroll to position [65, 0]
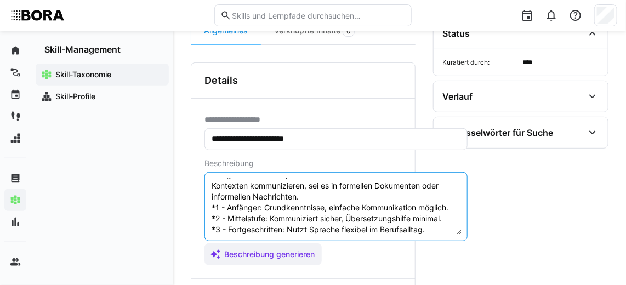
drag, startPoint x: 448, startPoint y: 219, endPoint x: 207, endPoint y: 200, distance: 241.7
click at [207, 200] on eds-input "Schriftliche Kommunikation im Tschechischen bezieht sich auf die Fähigkeit, Ged…" at bounding box center [335, 206] width 263 height 69
paste textarea "Anfänger: A2 *2 – Mittelstufe: B1 *3 – Fortgeschritten: B2 *4 – Experte: C1 *5 …"
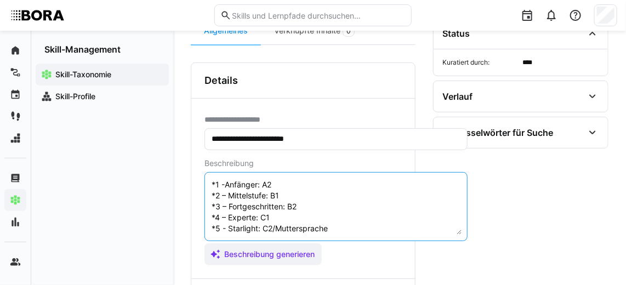
scroll to position [288, 0]
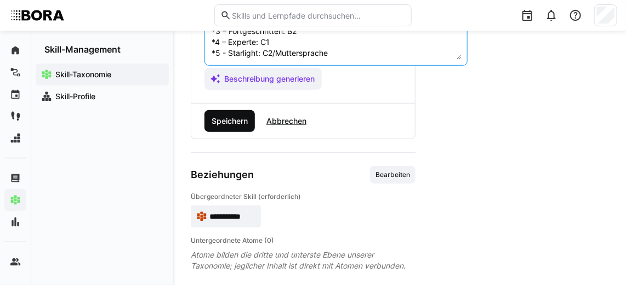
type textarea "Schriftliche Kommunikation im Tschechischen bezieht sich auf die Fähigkeit, Ged…"
click at [238, 116] on span "Speichern" at bounding box center [229, 121] width 39 height 11
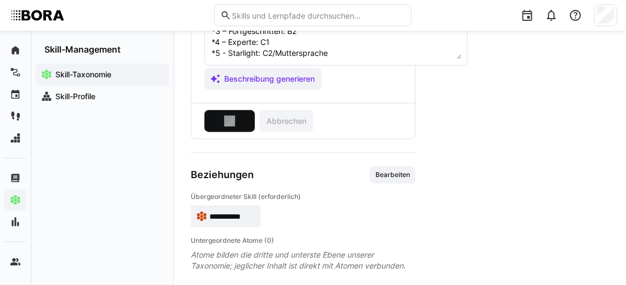
scroll to position [226, 0]
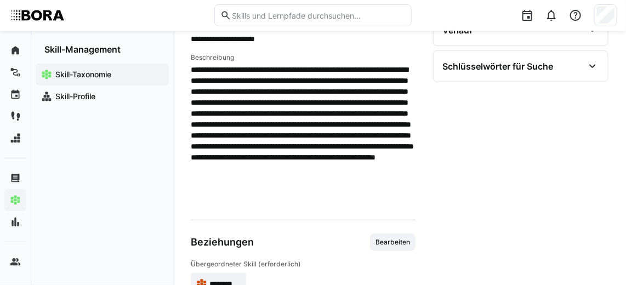
scroll to position [139, 0]
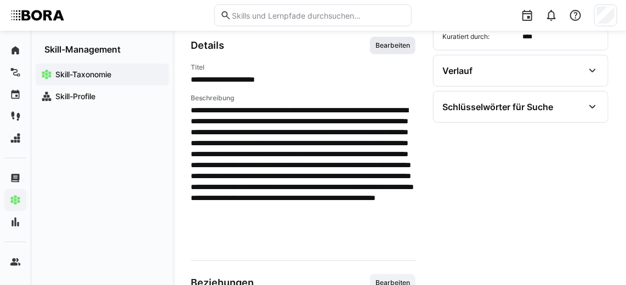
click at [391, 49] on span "Bearbeiten" at bounding box center [392, 46] width 45 height 18
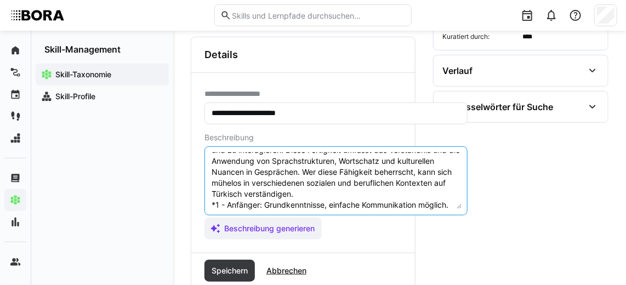
scroll to position [70, 0]
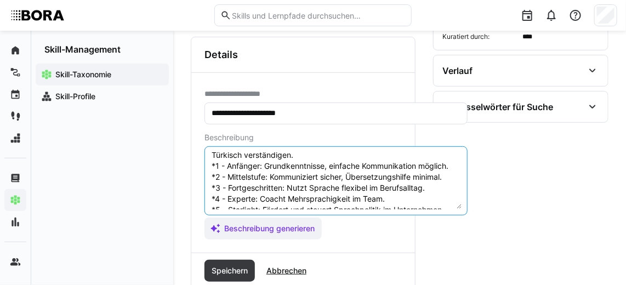
drag, startPoint x: 445, startPoint y: 191, endPoint x: 203, endPoint y: 167, distance: 243.4
click at [203, 167] on div "**********" at bounding box center [302, 163] width 223 height 180
paste textarea "Anfänger: A2 *2 – Mittelstufe: B1 *3 – Fortgeschritten: B2 *4 – Experte: C1 *5 …"
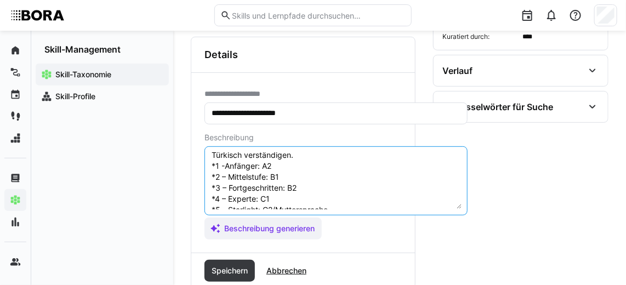
scroll to position [85, 0]
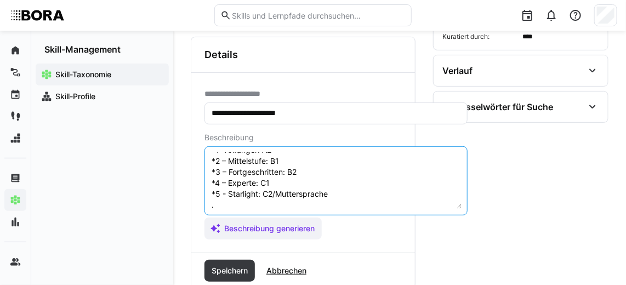
click at [225, 205] on textarea "Mündliche Kommunikation im Türkischen bezieht sich auf die Fähigkeit, effektiv …" at bounding box center [335, 180] width 251 height 57
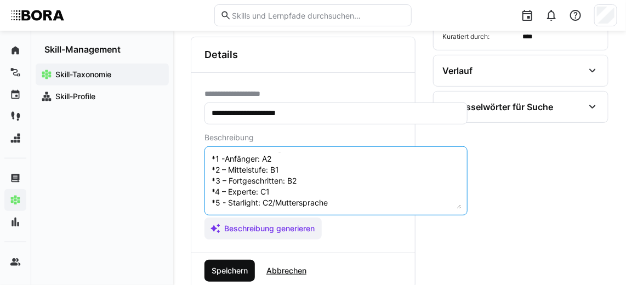
type textarea "Mündliche Kommunikation im Türkischen bezieht sich auf die Fähigkeit, effektiv …"
click at [234, 260] on span "Speichern" at bounding box center [229, 271] width 50 height 22
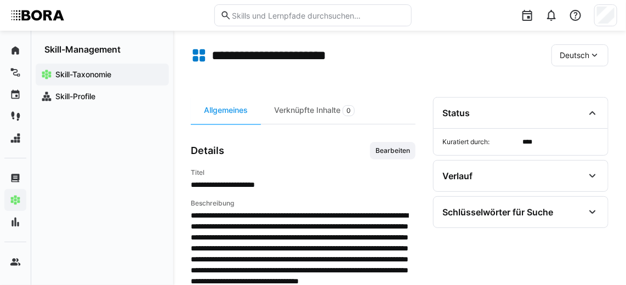
scroll to position [0, 0]
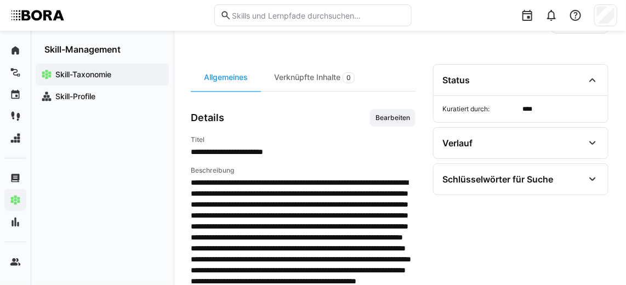
scroll to position [67, 0]
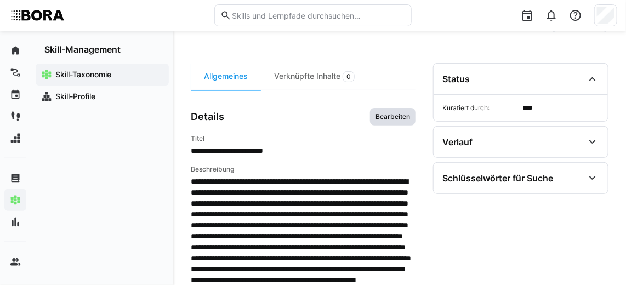
click at [389, 114] on span "Bearbeiten" at bounding box center [392, 116] width 37 height 9
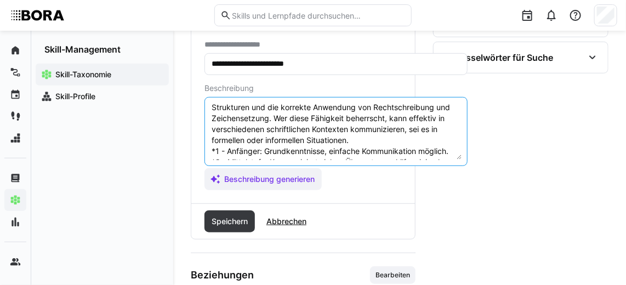
scroll to position [53, 0]
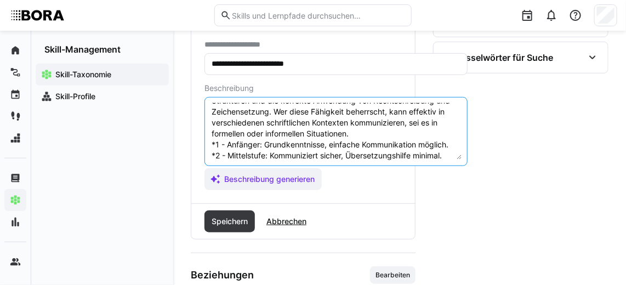
drag, startPoint x: 450, startPoint y: 144, endPoint x: 208, endPoint y: 140, distance: 242.7
click at [208, 140] on eds-input "Schriftliche Kommunikation im Türkischen bezieht sich auf die Fähigkeit, Gedank…" at bounding box center [335, 131] width 263 height 69
paste textarea "Anfänger: A2 *2 – Mittelstufe: B1 *3 – Fortgeschritten: B2 *4 – Experte: C1 *5 …"
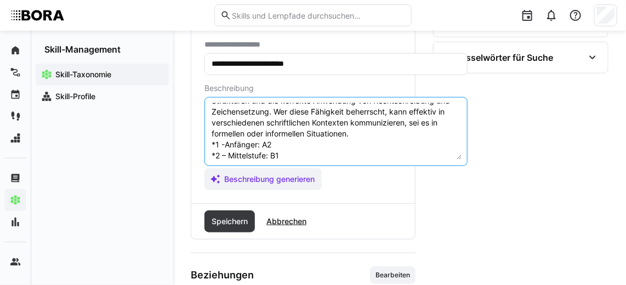
scroll to position [96, 0]
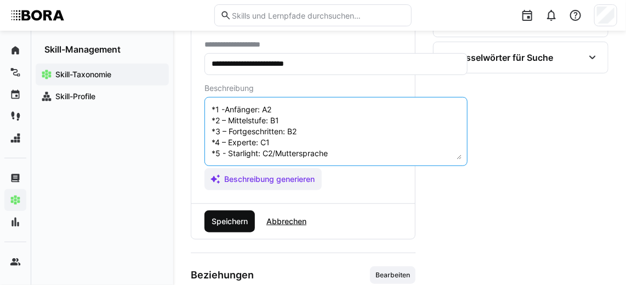
type textarea "Schriftliche Kommunikation im Türkischen bezieht sich auf die Fähigkeit, Gedank…"
click at [237, 216] on span "Speichern" at bounding box center [229, 221] width 39 height 11
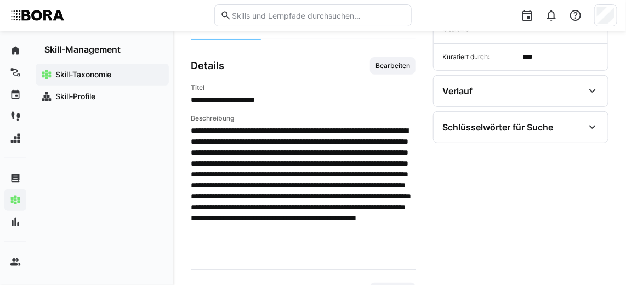
scroll to position [119, 0]
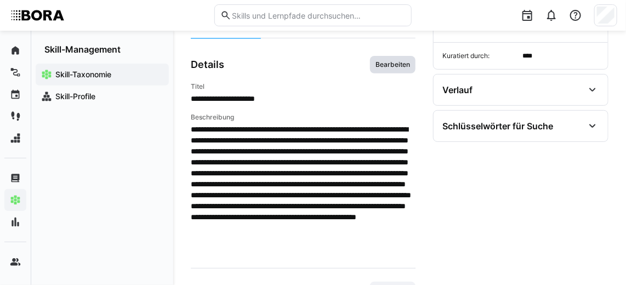
click at [409, 64] on span "Bearbeiten" at bounding box center [392, 64] width 37 height 9
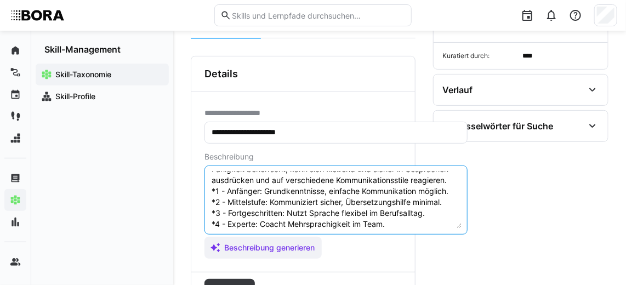
scroll to position [52, 0]
drag, startPoint x: 442, startPoint y: 212, endPoint x: 209, endPoint y: 201, distance: 233.1
click at [209, 201] on eds-input "Mündliche Kommunikation im Ukrainischen bezieht sich auf die Fähigkeit, effekti…" at bounding box center [335, 199] width 263 height 69
paste textarea "Anfänger: A2 *2 – Mittelstufe: B1 *3 – Fortgeschritten: B2 *4 – Experte: C1 *5 …"
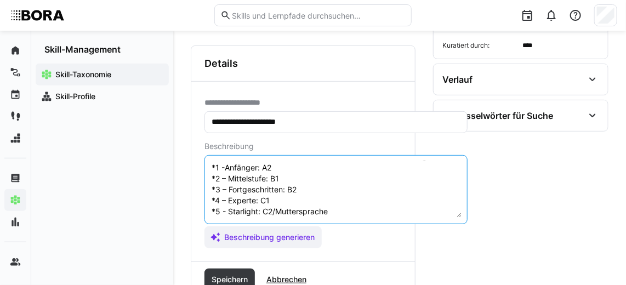
scroll to position [130, 0]
type textarea "Mündliche Kommunikation im Ukrainischen bezieht sich auf die Fähigkeit, effekti…"
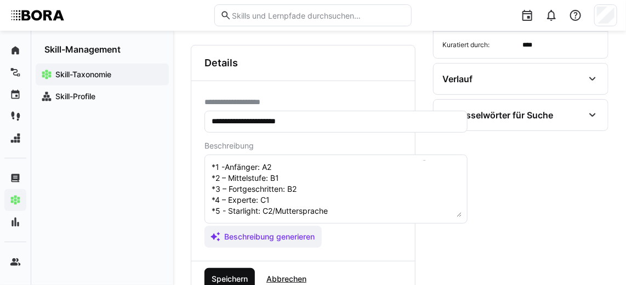
click at [231, 273] on span "Speichern" at bounding box center [229, 278] width 39 height 11
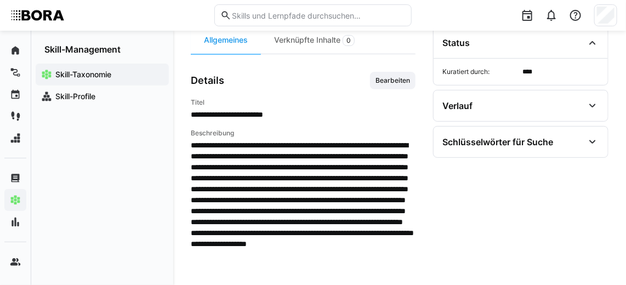
scroll to position [129, 0]
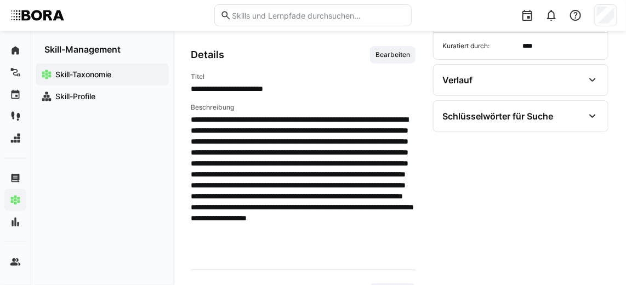
click at [397, 43] on div "**********" at bounding box center [303, 194] width 225 height 387
click at [397, 57] on span "Bearbeiten" at bounding box center [392, 54] width 37 height 9
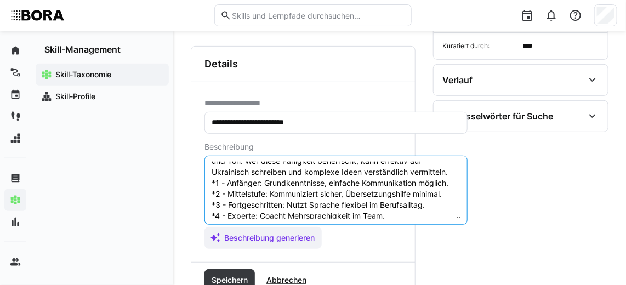
scroll to position [40, 0]
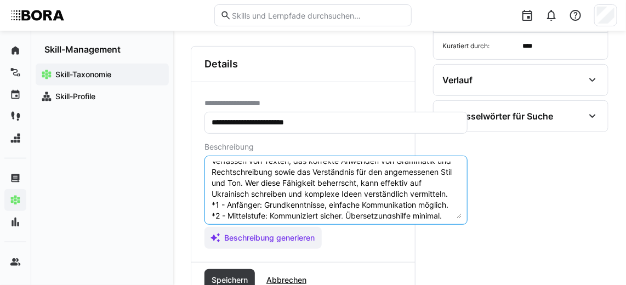
drag, startPoint x: 450, startPoint y: 204, endPoint x: 209, endPoint y: 198, distance: 240.5
click at [209, 198] on eds-input "Schriftliche Kommunikation im Ukrainischen bezieht sich auf die Fähigkeit, Geda…" at bounding box center [335, 190] width 263 height 69
paste textarea "Anfänger: A2 *2 – Mittelstufe: B1 *3 – Fortgeschritten: B2 *4 – Experte: C1 *5 …"
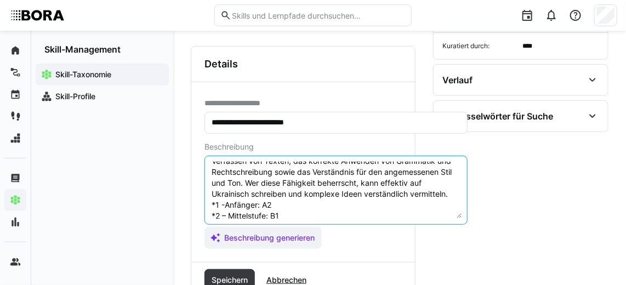
scroll to position [85, 0]
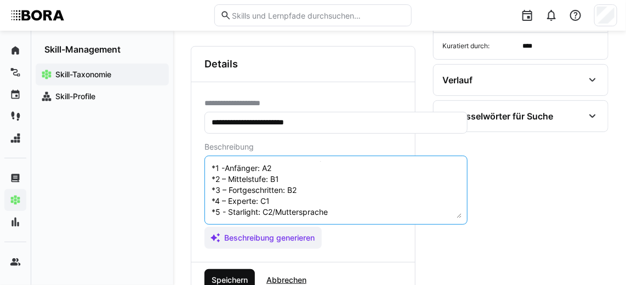
type textarea "Schriftliche Kommunikation im Ukrainischen bezieht sich auf die Fähigkeit, Geda…"
click at [232, 274] on span "Speichern" at bounding box center [229, 279] width 39 height 11
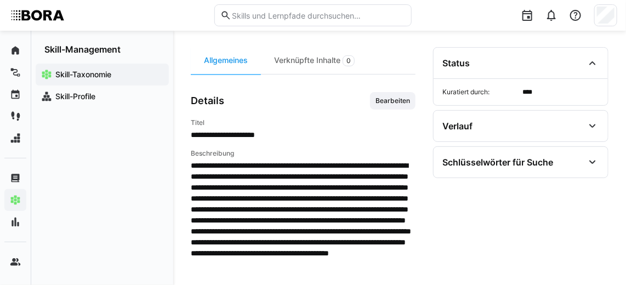
scroll to position [83, 0]
click at [387, 96] on span "Bearbeiten" at bounding box center [392, 100] width 37 height 9
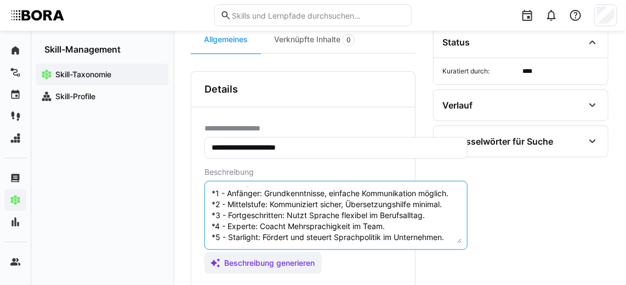
scroll to position [72, 0]
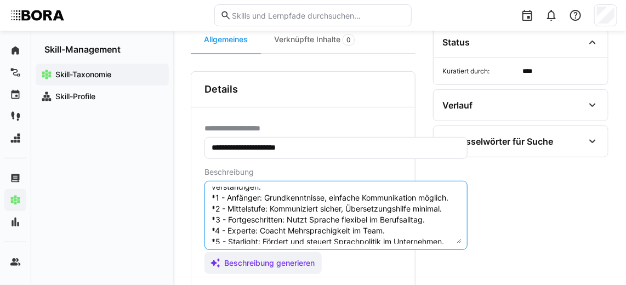
drag, startPoint x: 449, startPoint y: 230, endPoint x: 205, endPoint y: 196, distance: 246.0
click at [205, 196] on eds-input "Mündliche Kommunikation im Ungarischen bezieht sich auf die Fähigkeit, effektiv…" at bounding box center [335, 215] width 263 height 69
paste textarea "Anfänger: A2 *2 – Mittelstufe: B1 *3 – Fortgeschritten: B2 *4 – Experte: C1 *5 …"
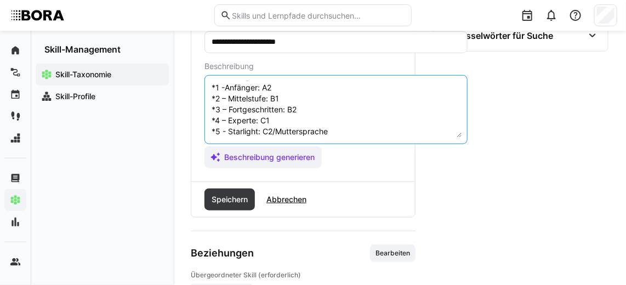
scroll to position [209, 0]
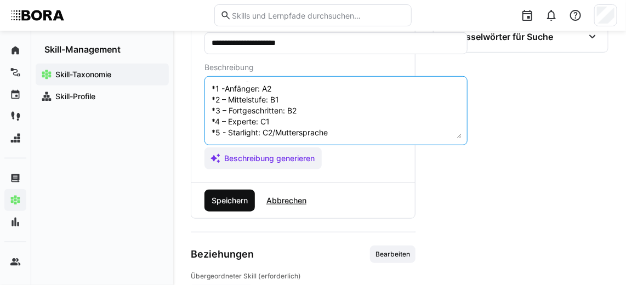
type textarea "Mündliche Kommunikation im Ungarischen bezieht sich auf die Fähigkeit, effektiv…"
click at [218, 200] on span "Speichern" at bounding box center [229, 200] width 39 height 11
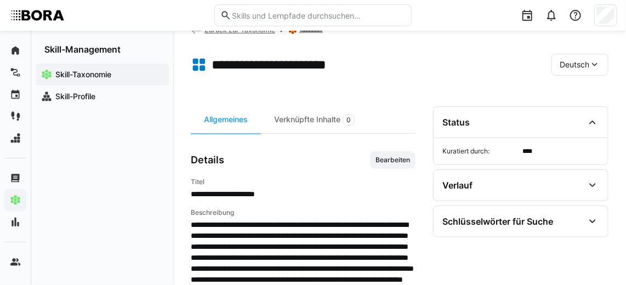
scroll to position [24, 0]
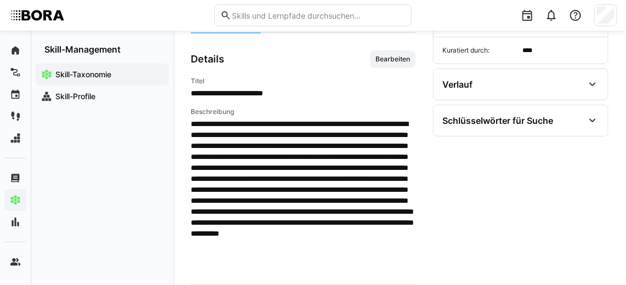
scroll to position [106, 0]
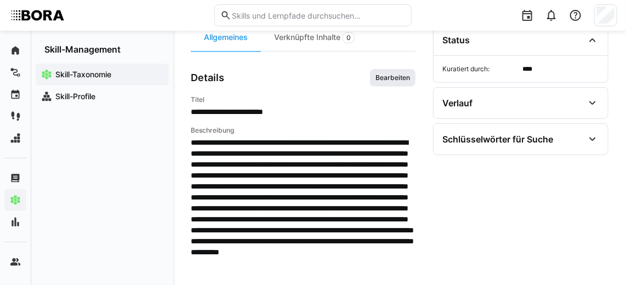
click at [405, 73] on span "Bearbeiten" at bounding box center [392, 77] width 37 height 9
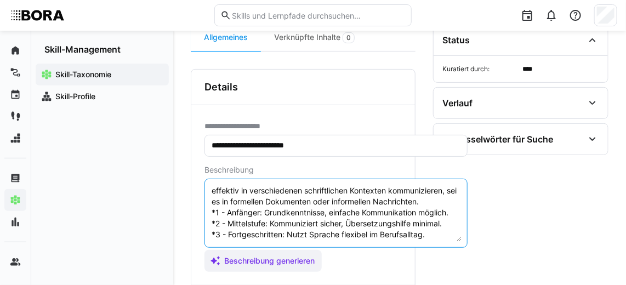
scroll to position [64, 0]
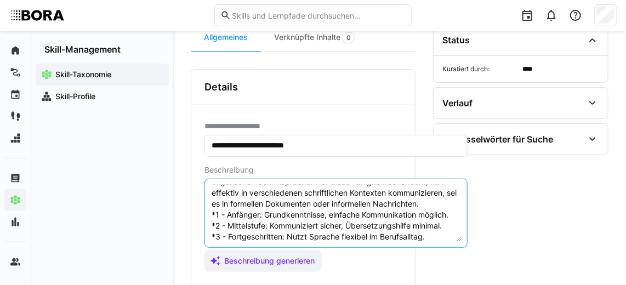
drag, startPoint x: 449, startPoint y: 226, endPoint x: 209, endPoint y: 220, distance: 240.5
click at [209, 220] on eds-input "Schriftliche Kommunikation im Ungarischen bezieht sich auf die Fähigkeit, Gedan…" at bounding box center [335, 213] width 263 height 69
paste textarea "Anfänger: A2 *2 – Mittelstufe: B1 *3 – Fortgeschritten: B2 *4 – Experte: C1 *5 …"
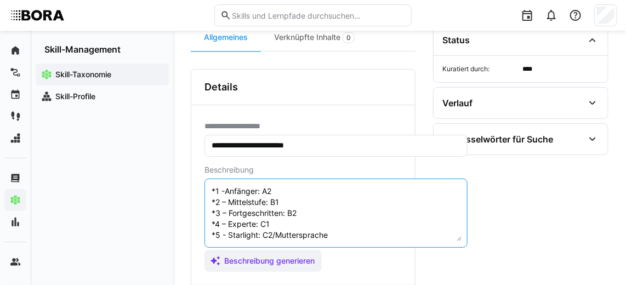
scroll to position [175, 0]
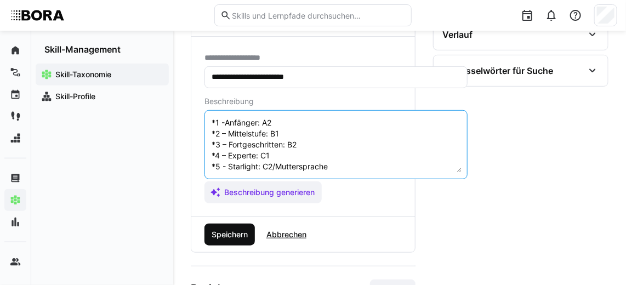
type textarea "Schriftliche Kommunikation im Ungarischen bezieht sich auf die Fähigkeit, Gedan…"
click at [222, 229] on span "Speichern" at bounding box center [229, 234] width 39 height 11
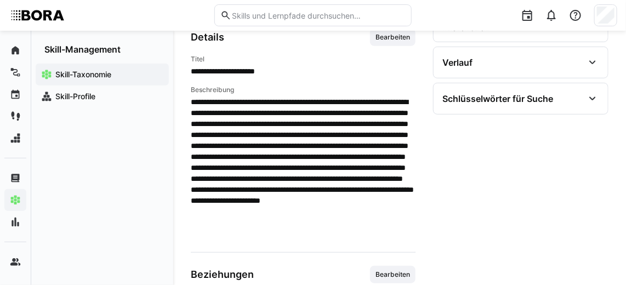
scroll to position [130, 0]
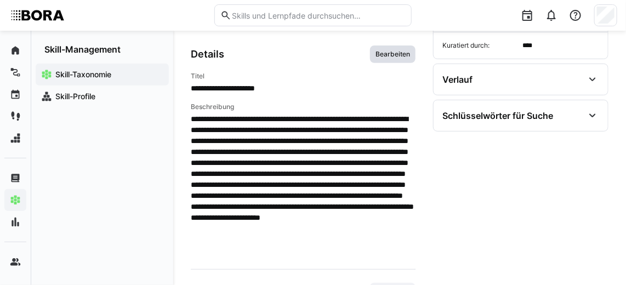
click at [388, 53] on span "Bearbeiten" at bounding box center [392, 54] width 37 height 9
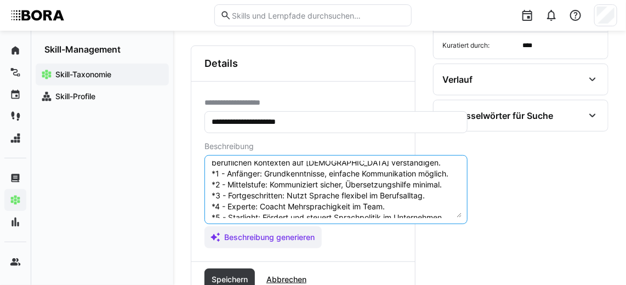
scroll to position [71, 0]
drag, startPoint x: 449, startPoint y: 203, endPoint x: 210, endPoint y: 174, distance: 241.1
click at [210, 174] on textarea "Mündliche Kommunikation im Vietnamesischen bezieht sich auf die Fähigkeit, effe…" at bounding box center [335, 189] width 251 height 57
paste textarea "Anfänger: A2 *2 – Mittelstufe: B1 *3 – Fortgeschritten: B2 *4 – Experte: C1 *5 …"
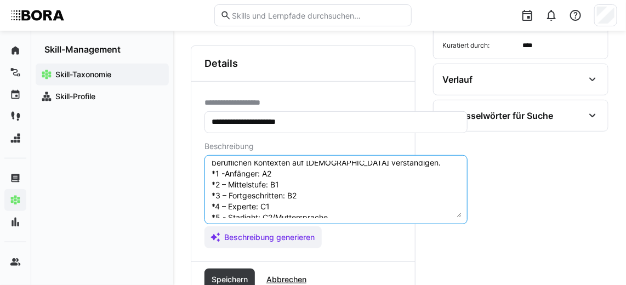
scroll to position [85, 0]
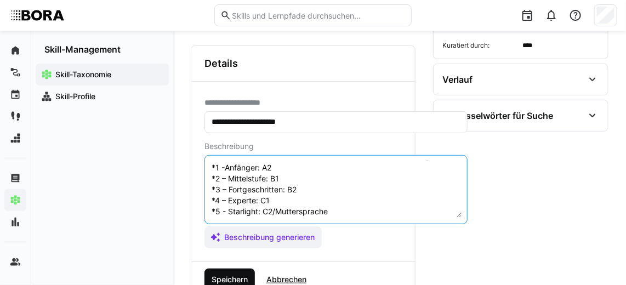
type textarea "Mündliche Kommunikation im Vietnamesischen bezieht sich auf die Fähigkeit, effe…"
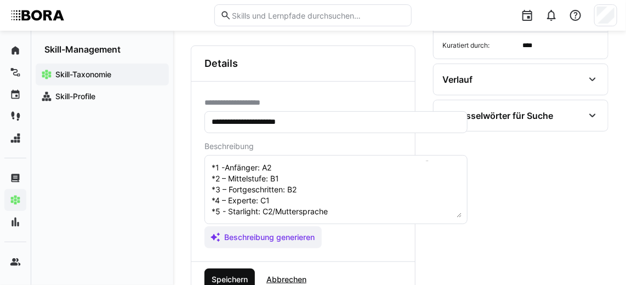
click at [229, 279] on span "Speichern" at bounding box center [229, 279] width 39 height 11
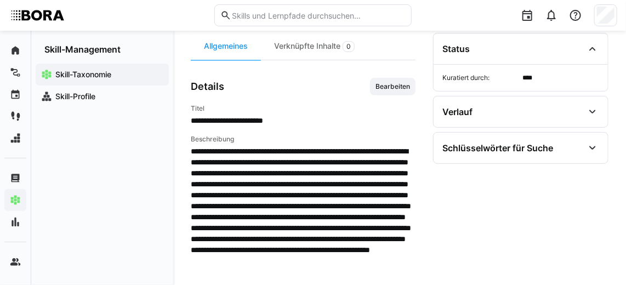
scroll to position [88, 0]
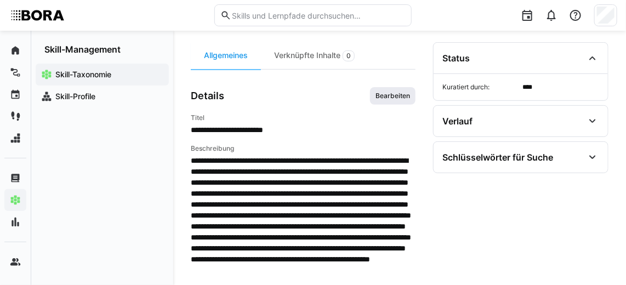
click at [396, 91] on span "Bearbeiten" at bounding box center [392, 95] width 37 height 9
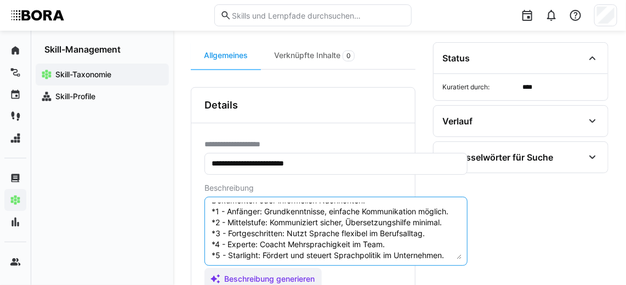
scroll to position [60, 0]
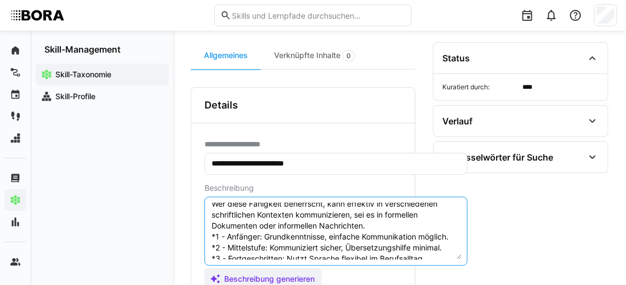
drag, startPoint x: 448, startPoint y: 243, endPoint x: 209, endPoint y: 234, distance: 239.0
click at [209, 234] on eds-input "Schriftliche Kommunikation im Vietnamesischen bezieht sich auf die Fähigkeit, G…" at bounding box center [335, 231] width 263 height 69
paste textarea "Anfänger: A2 *2 – Mittelstufe: B1 *3 – Fortgeschritten: B2 *4 – Experte: C1 *5 …"
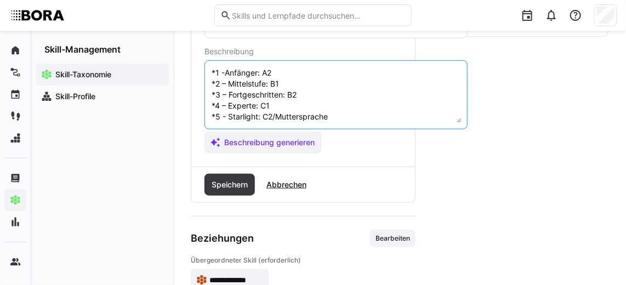
scroll to position [225, 0]
type textarea "Schriftliche Kommunikation im Vietnamesischen bezieht sich auf die Fähigkeit, G…"
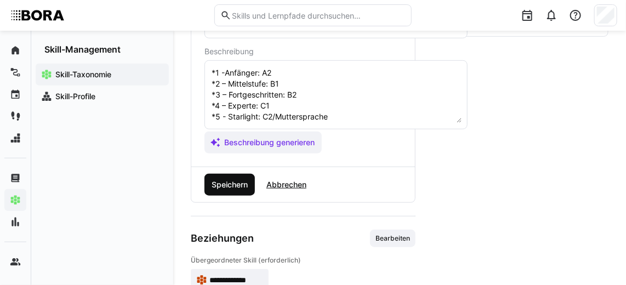
click at [230, 179] on span "Speichern" at bounding box center [229, 184] width 39 height 11
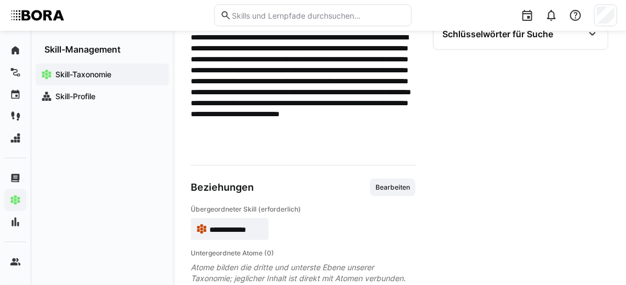
scroll to position [211, 0]
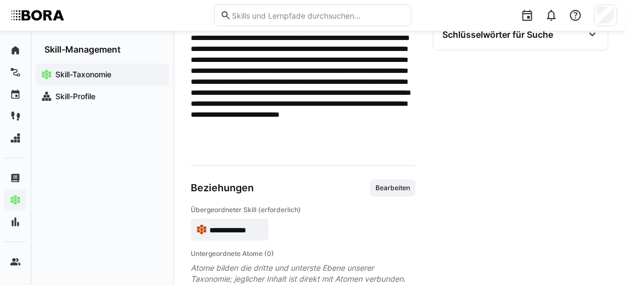
click at [511, 219] on section "**********" at bounding box center [520, 101] width 175 height 365
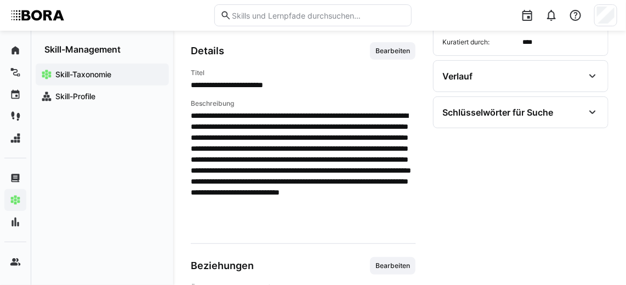
scroll to position [152, 0]
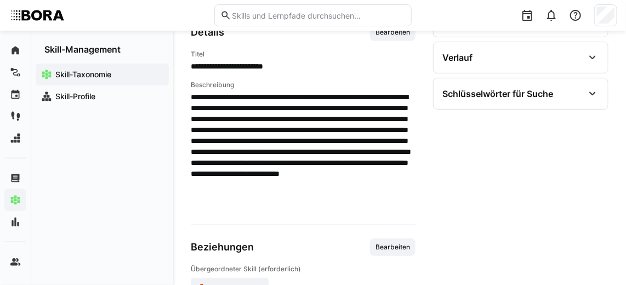
click at [102, 234] on div "Skill-Taxonomie Skill-Profile" at bounding box center [102, 170] width 142 height 230
click at [151, 190] on div "Skill-Taxonomie Skill-Profile" at bounding box center [102, 170] width 142 height 230
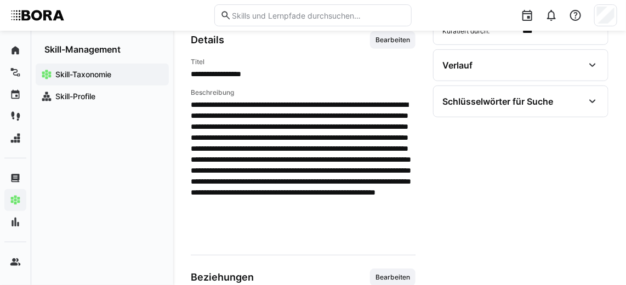
scroll to position [142, 0]
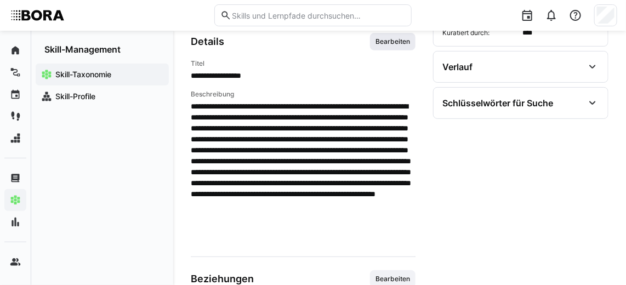
click at [394, 43] on span "Bearbeiten" at bounding box center [392, 41] width 37 height 9
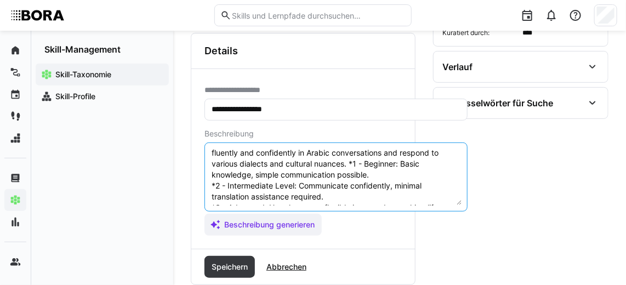
scroll to position [38, 0]
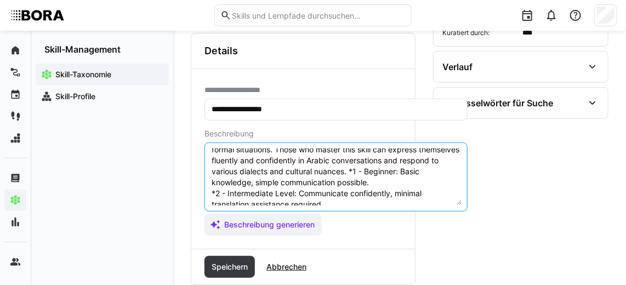
drag, startPoint x: 273, startPoint y: 177, endPoint x: 391, endPoint y: 169, distance: 117.5
click at [391, 169] on textarea "Oral Communication in Arabic refers to the skill of speaking and understanding …" at bounding box center [335, 176] width 251 height 57
paste textarea "A2 *2 - Intermediate Level: B1 *3 - Advanced: B2 *4 - Expert: C1 *5 - Starlight…"
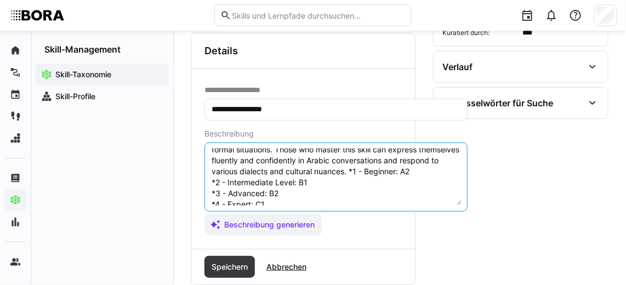
scroll to position [64, 0]
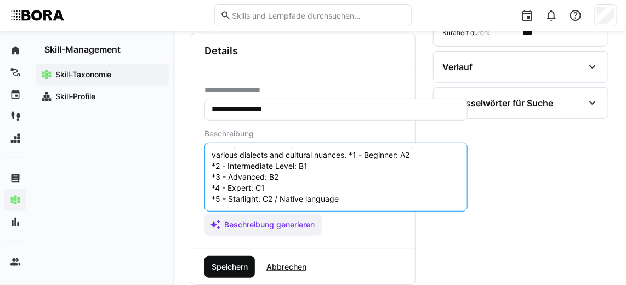
type textarea "Oral Communication in Arabic refers to the skill of speaking and understanding …"
click at [237, 261] on span "Speichern" at bounding box center [229, 266] width 39 height 11
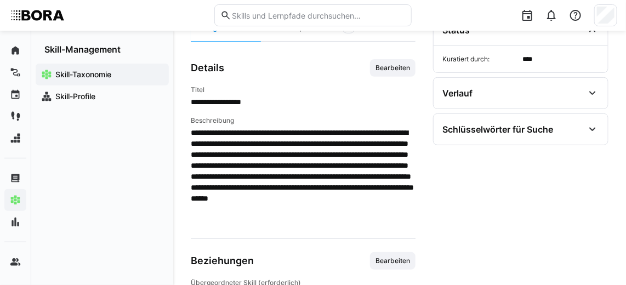
scroll to position [0, 0]
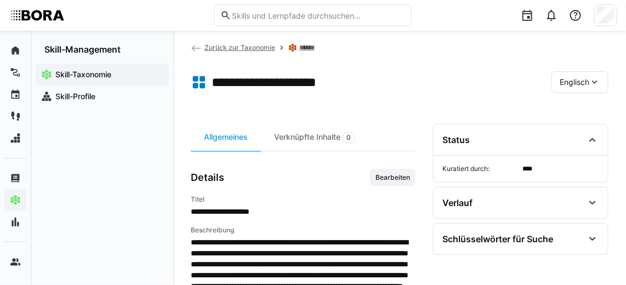
scroll to position [43, 0]
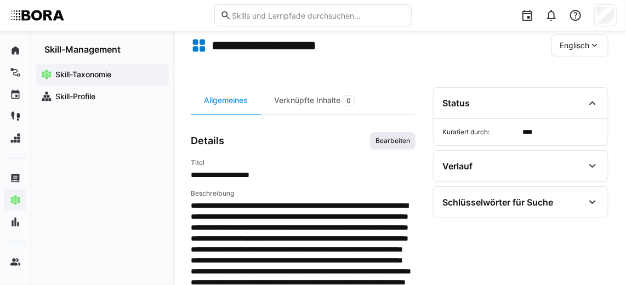
click at [393, 140] on span "Bearbeiten" at bounding box center [392, 140] width 37 height 9
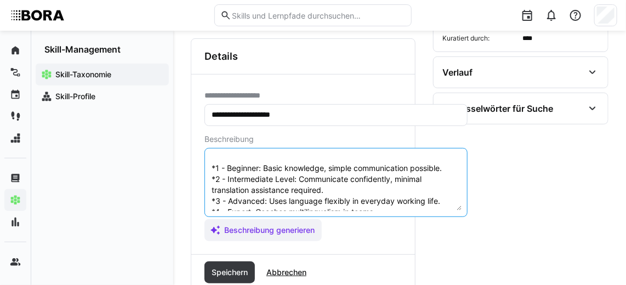
scroll to position [68, 0]
drag, startPoint x: 256, startPoint y: 196, endPoint x: 210, endPoint y: 168, distance: 53.8
click at [210, 168] on textarea "Written Communication in Arabic refers to the skill of expressing thoughts, ide…" at bounding box center [335, 182] width 251 height 57
paste textarea "A2 *2 - Intermediate Level: B1 *3 - Advanced: B2 *4 - Expert: C1 *5 - Starlight…"
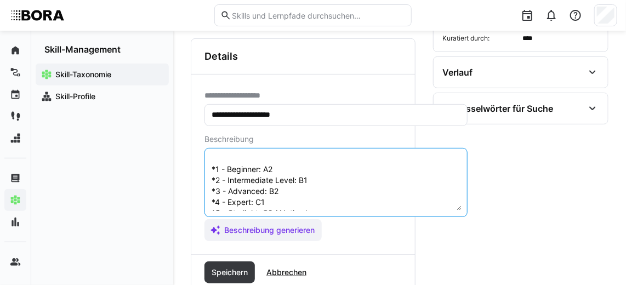
scroll to position [85, 0]
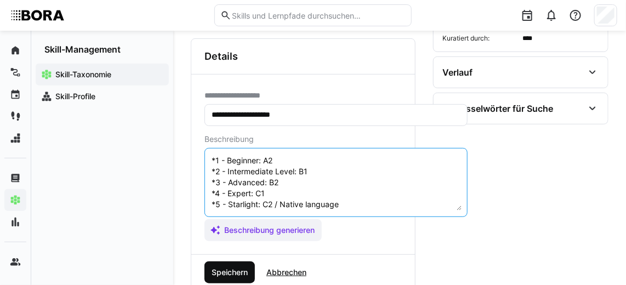
type textarea "Written Communication in Arabic refers to the skill of expressing thoughts, ide…"
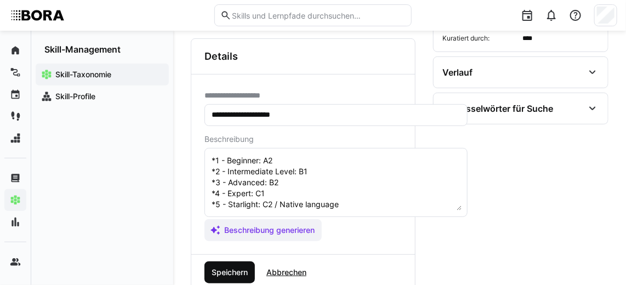
click at [232, 261] on span "Speichern" at bounding box center [229, 272] width 50 height 22
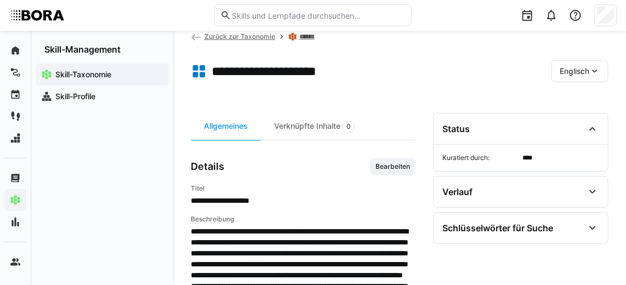
scroll to position [0, 0]
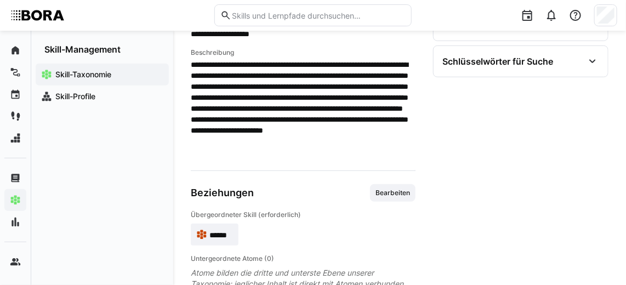
scroll to position [183, 0]
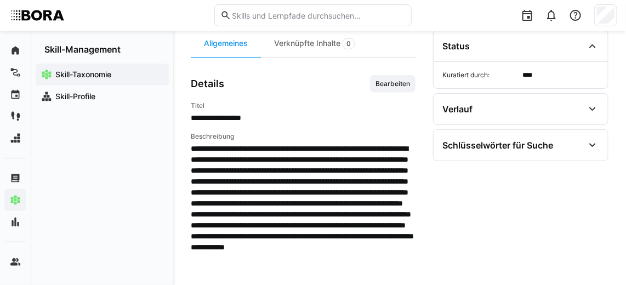
scroll to position [100, 0]
click at [381, 84] on span "Bearbeiten" at bounding box center [392, 83] width 37 height 9
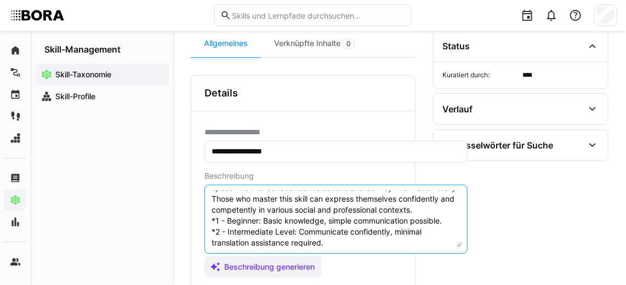
scroll to position [62, 0]
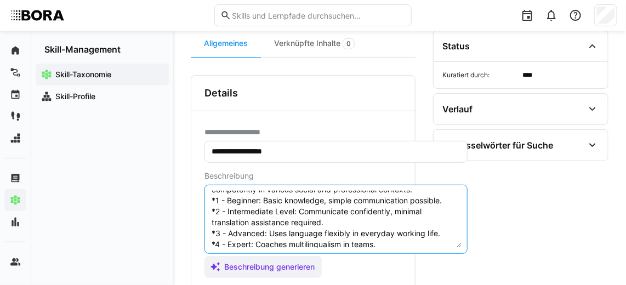
drag, startPoint x: 257, startPoint y: 212, endPoint x: 207, endPoint y: 210, distance: 50.4
click at [207, 210] on eds-input "Oral Communication in Bulgarian refers to the skill of speaking effectively and…" at bounding box center [335, 219] width 263 height 69
paste textarea "A2 *2 - Intermediate Level: B1 *3 - Advanced: B2 *4 - Expert: C1 *5 - Starlight…"
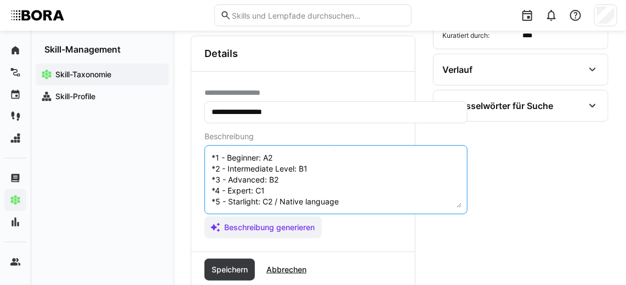
scroll to position [140, 0]
type textarea "Oral Communication in Bulgarian refers to the skill of speaking effectively and…"
click at [244, 259] on span "Speichern" at bounding box center [229, 269] width 50 height 22
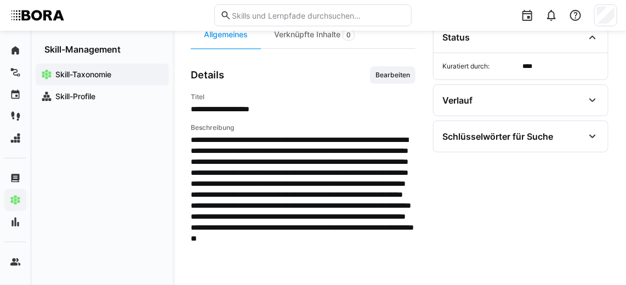
scroll to position [108, 0]
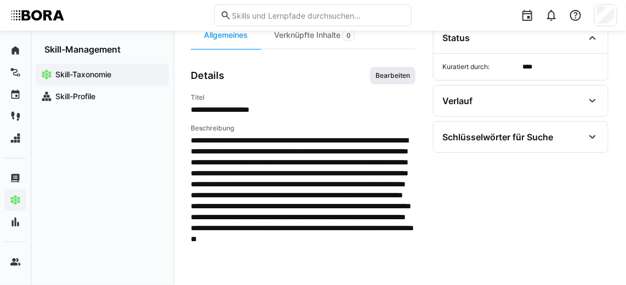
click at [396, 79] on span "Bearbeiten" at bounding box center [392, 76] width 45 height 18
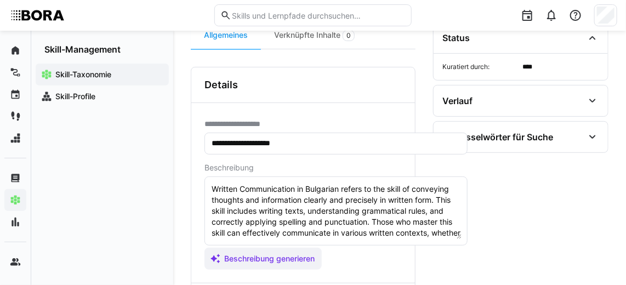
scroll to position [109, 0]
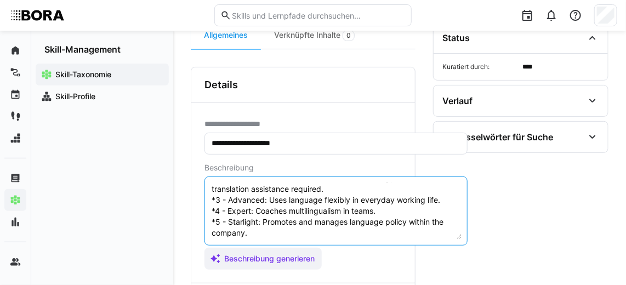
drag, startPoint x: 272, startPoint y: 207, endPoint x: 215, endPoint y: 183, distance: 61.6
drag, startPoint x: 215, startPoint y: 183, endPoint x: 263, endPoint y: 219, distance: 60.4
click at [263, 219] on textarea "Written Communication in Bulgarian refers to the skill of conveying thoughts an…" at bounding box center [335, 210] width 251 height 57
drag, startPoint x: 259, startPoint y: 210, endPoint x: 214, endPoint y: 174, distance: 58.0
drag, startPoint x: 214, startPoint y: 174, endPoint x: 259, endPoint y: 210, distance: 58.0
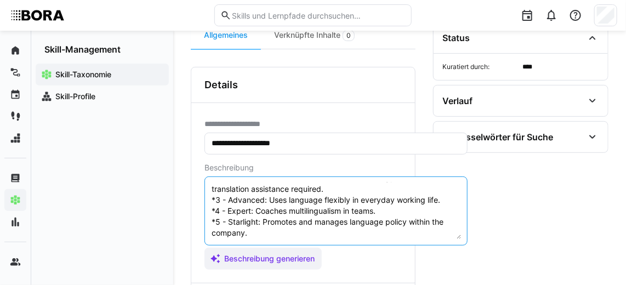
click at [259, 210] on textarea "Written Communication in Bulgarian refers to the skill of conveying thoughts an…" at bounding box center [335, 210] width 251 height 57
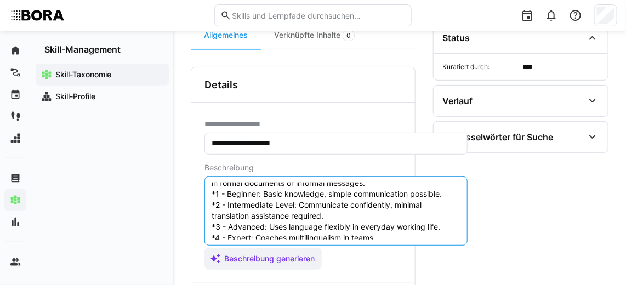
scroll to position [65, 0]
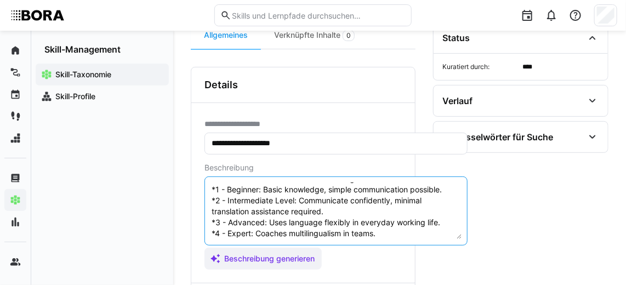
drag, startPoint x: 260, startPoint y: 235, endPoint x: 204, endPoint y: 189, distance: 72.0
click at [204, 189] on eds-input "Written Communication in Bulgarian refers to the skill of conveying thoughts an…" at bounding box center [335, 210] width 263 height 69
paste textarea "A2 *2 - Intermediate Level: B1 *3 - Advanced: B2 *4 - Expert: C1 *5 - Starlight…"
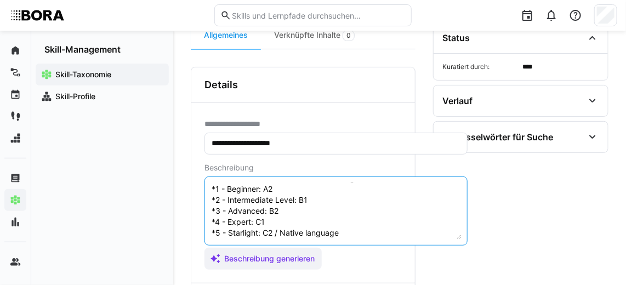
scroll to position [152, 0]
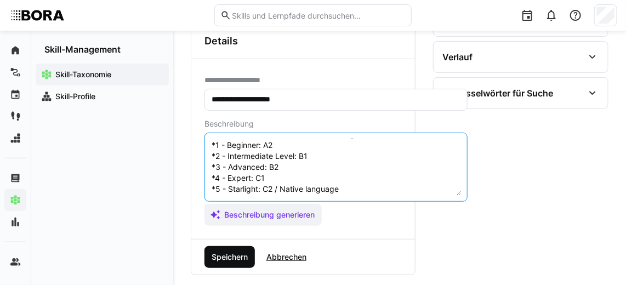
type textarea "Written Communication in Bulgarian refers to the skill of conveying thoughts an…"
click at [242, 251] on span "Speichern" at bounding box center [229, 256] width 39 height 11
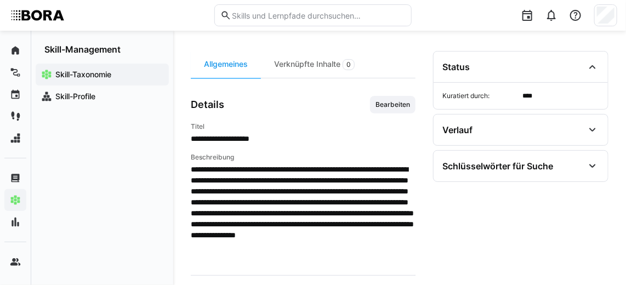
scroll to position [78, 0]
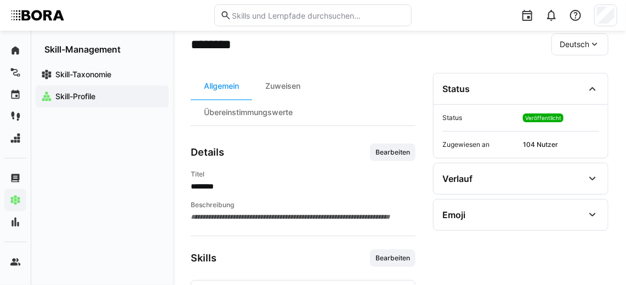
scroll to position [43, 0]
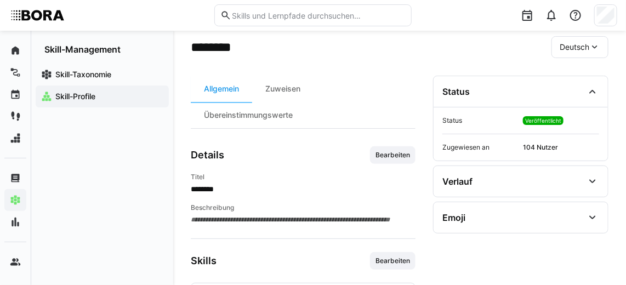
click at [570, 44] on span "Deutsch" at bounding box center [574, 47] width 30 height 11
click at [576, 97] on span "Englisch" at bounding box center [575, 98] width 30 height 11
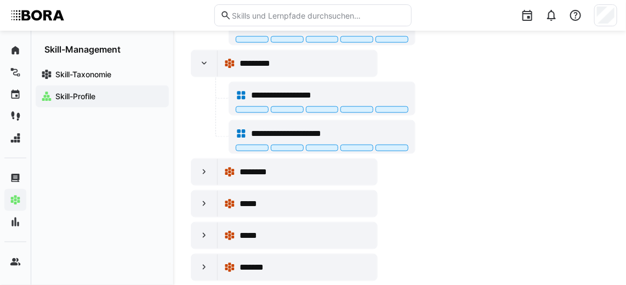
scroll to position [444, 0]
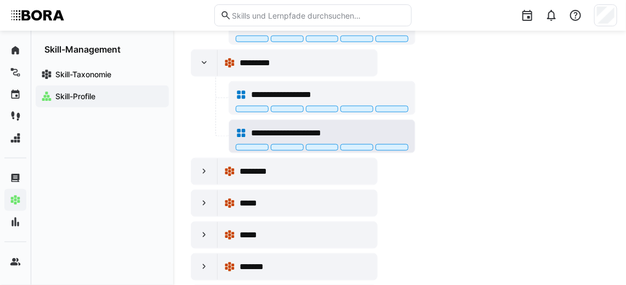
click at [374, 122] on div "**********" at bounding box center [322, 133] width 173 height 22
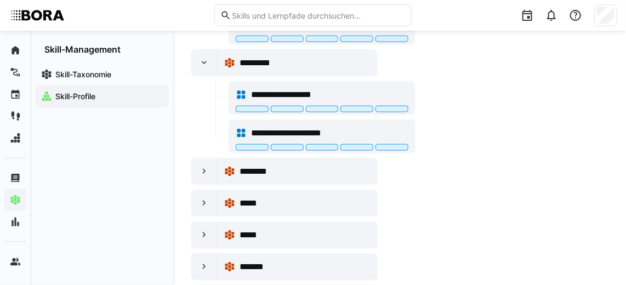
scroll to position [492, 0]
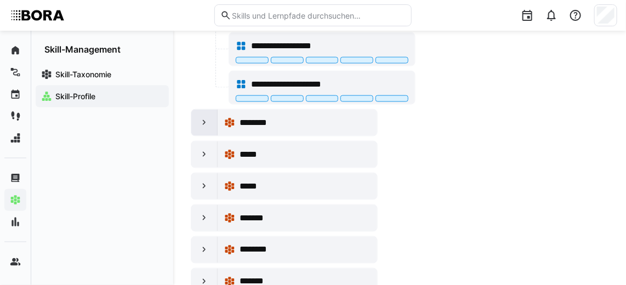
click at [201, 117] on eds-icon at bounding box center [204, 122] width 11 height 11
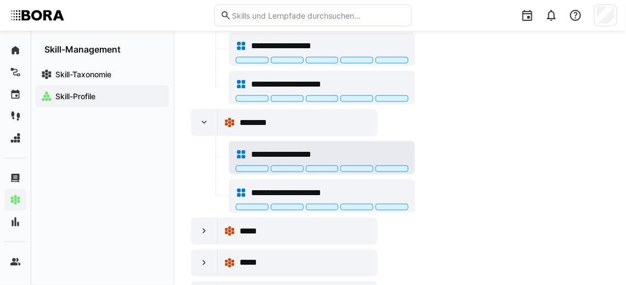
scroll to position [555, 0]
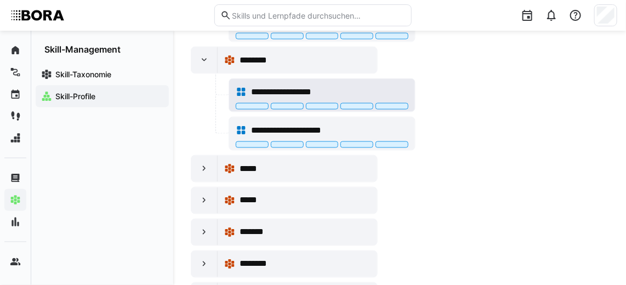
click at [323, 85] on span "**********" at bounding box center [293, 91] width 85 height 13
click at [199, 163] on eds-icon at bounding box center [204, 168] width 11 height 11
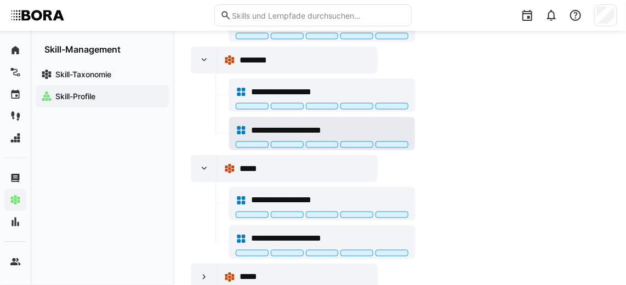
click at [268, 124] on span "**********" at bounding box center [300, 130] width 99 height 13
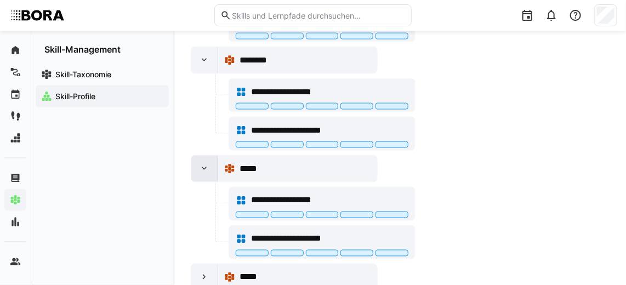
click at [204, 163] on eds-icon at bounding box center [204, 168] width 11 height 11
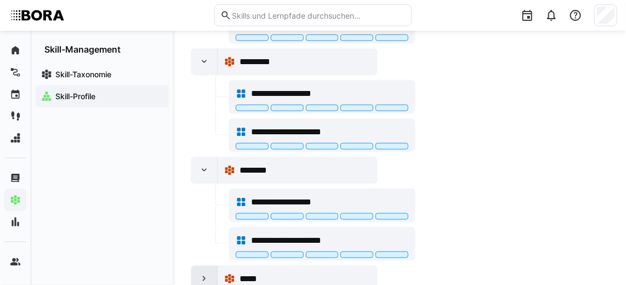
scroll to position [446, 0]
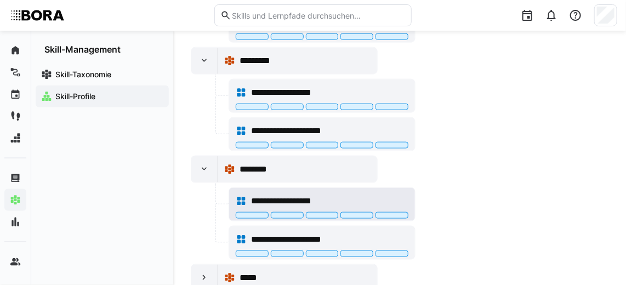
click at [279, 196] on span "**********" at bounding box center [293, 200] width 85 height 13
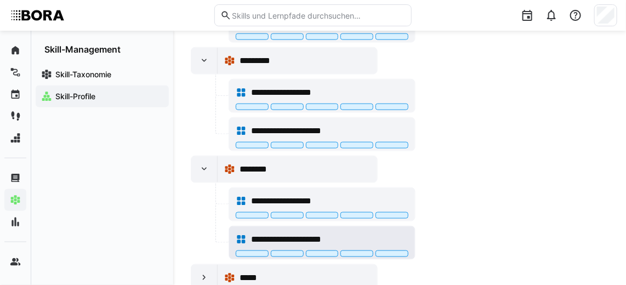
click at [323, 233] on span "**********" at bounding box center [300, 239] width 99 height 13
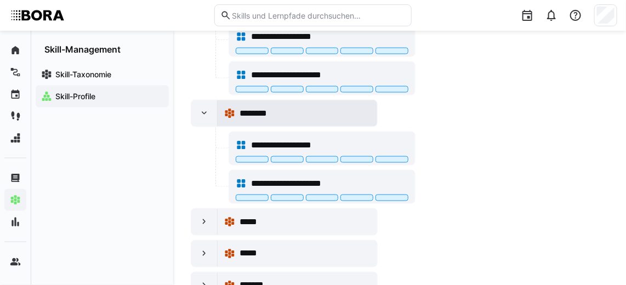
scroll to position [503, 0]
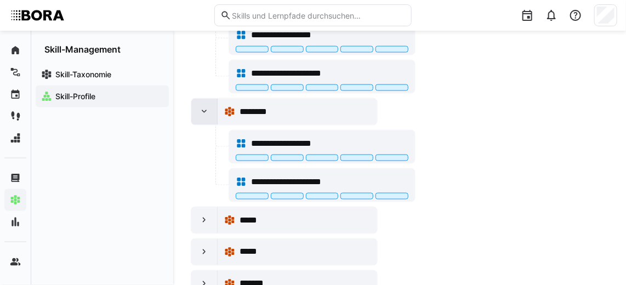
click at [208, 111] on eds-icon at bounding box center [204, 111] width 11 height 11
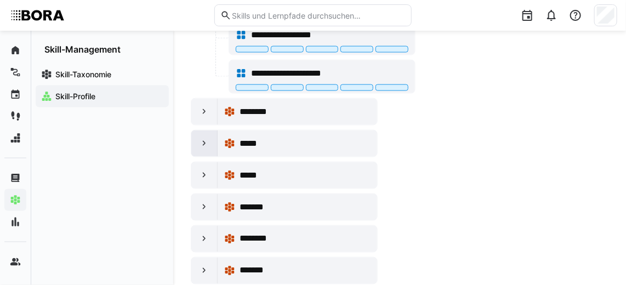
click at [204, 147] on div at bounding box center [204, 143] width 26 height 26
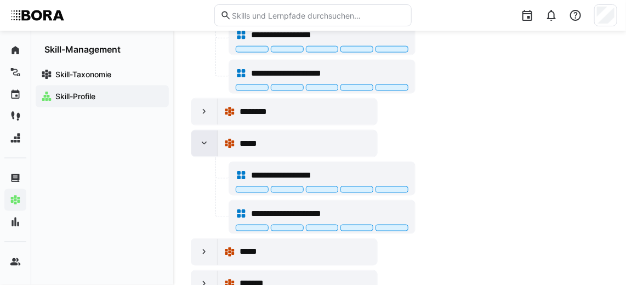
scroll to position [514, 0]
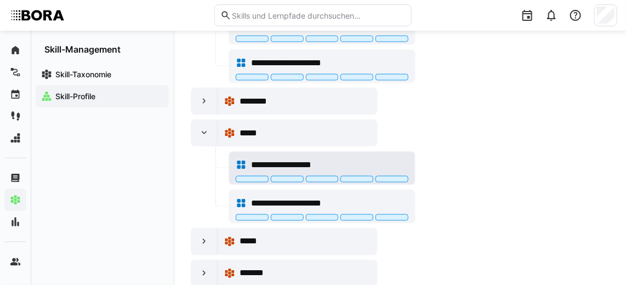
click at [317, 158] on span "**********" at bounding box center [293, 164] width 85 height 13
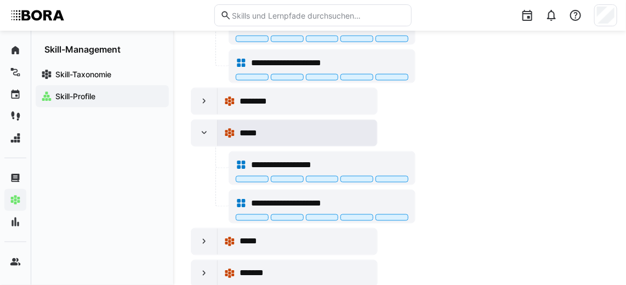
scroll to position [570, 0]
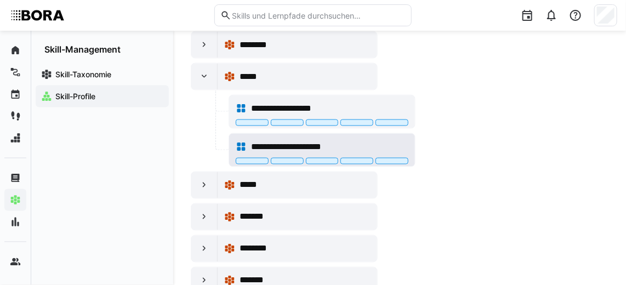
click at [325, 140] on span "**********" at bounding box center [300, 146] width 99 height 13
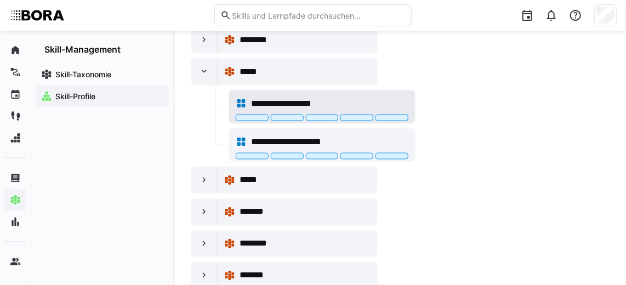
scroll to position [574, 0]
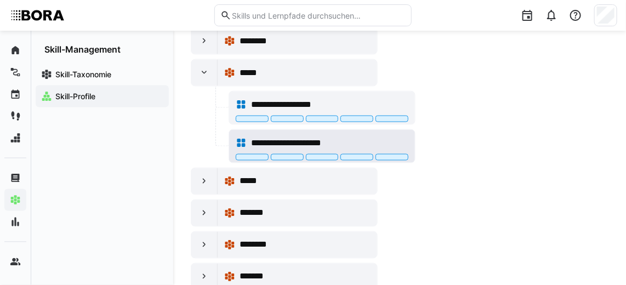
click at [276, 136] on span "**********" at bounding box center [300, 142] width 99 height 13
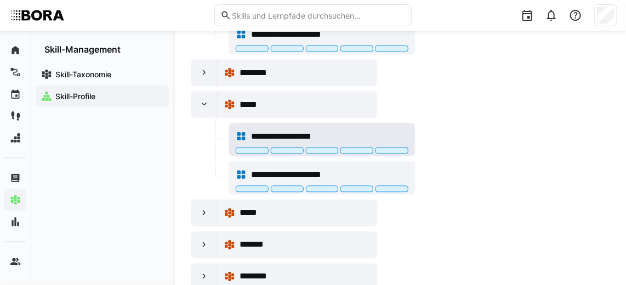
scroll to position [542, 0]
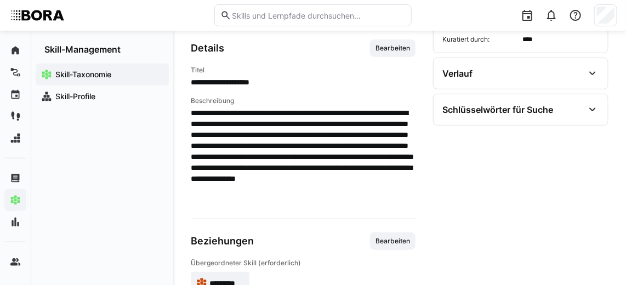
scroll to position [191, 0]
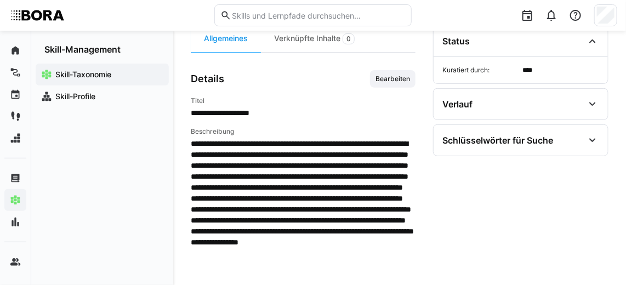
scroll to position [194, 0]
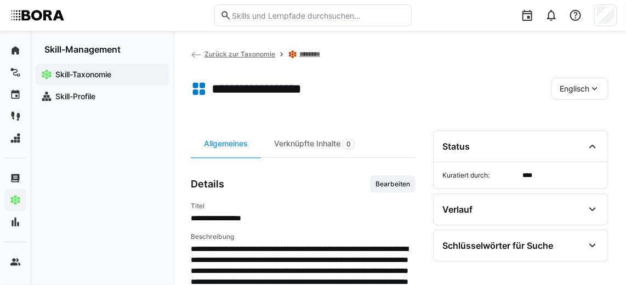
scroll to position [61, 0]
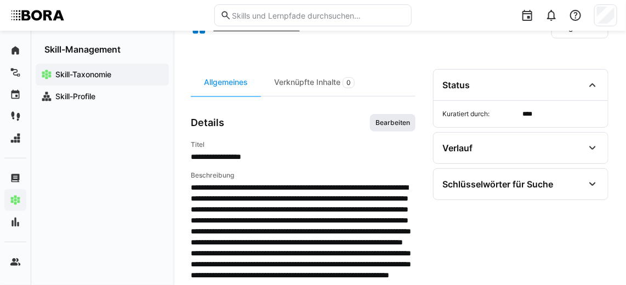
click at [387, 127] on span "Bearbeiten" at bounding box center [392, 123] width 45 height 18
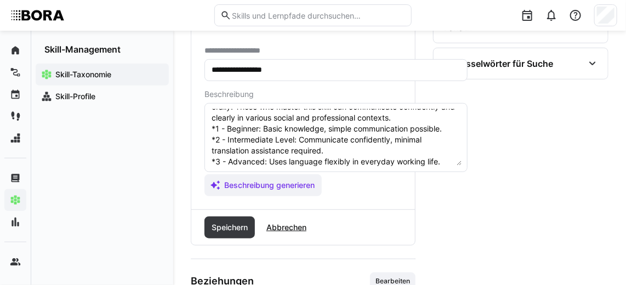
scroll to position [109, 0]
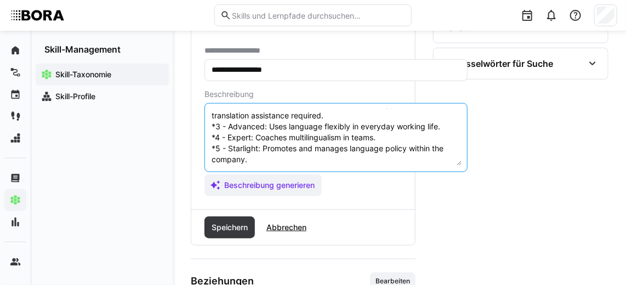
drag, startPoint x: 333, startPoint y: 142, endPoint x: 219, endPoint y: 111, distance: 118.5
drag, startPoint x: 219, startPoint y: 111, endPoint x: 436, endPoint y: 145, distance: 220.0
click at [436, 145] on textarea "Oral Communication in Croatian refers to the skill of expressing oneself effect…" at bounding box center [335, 137] width 251 height 57
drag, startPoint x: 266, startPoint y: 134, endPoint x: 221, endPoint y: 112, distance: 49.5
drag, startPoint x: 221, startPoint y: 112, endPoint x: 418, endPoint y: 146, distance: 199.6
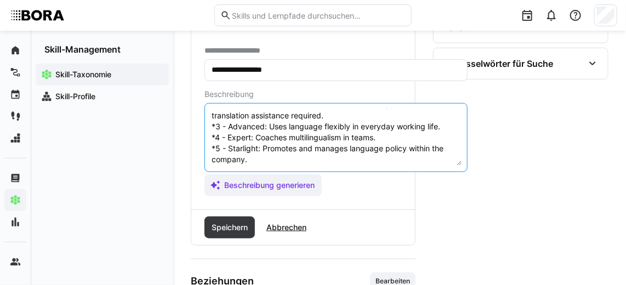
click at [418, 146] on textarea "Oral Communication in Croatian refers to the skill of expressing oneself effect…" at bounding box center [335, 137] width 251 height 57
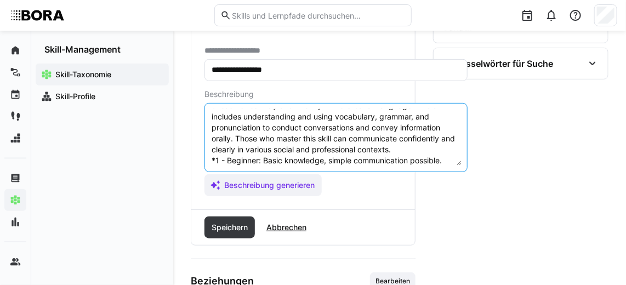
scroll to position [51, 0]
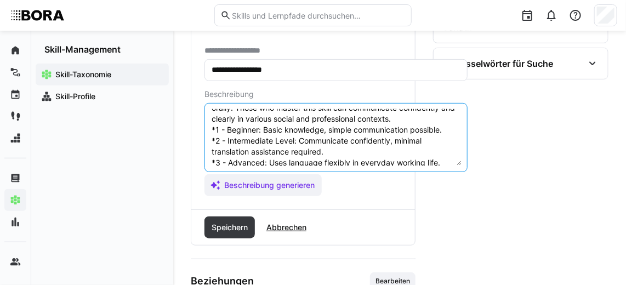
drag, startPoint x: 251, startPoint y: 159, endPoint x: 205, endPoint y: 130, distance: 54.2
click at [205, 130] on eds-input "Oral Communication in Croatian refers to the skill of expressing oneself effect…" at bounding box center [335, 137] width 263 height 69
paste textarea "A2 *2 - Intermediate Level: B1 *3 - Advanced: B2 *4 - Expert: C1 *5 - Starlight…"
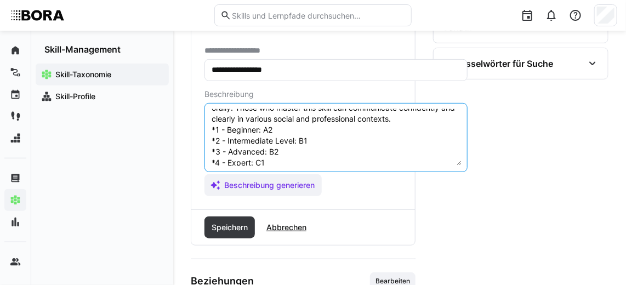
scroll to position [74, 0]
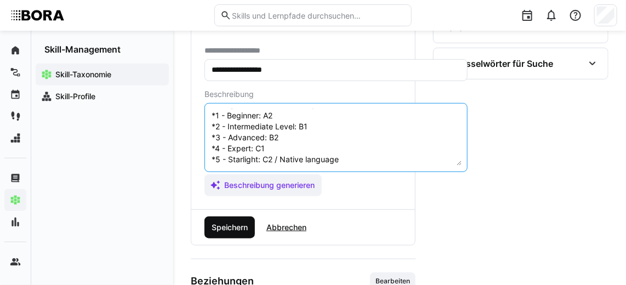
type textarea "Oral Communication in Croatian refers to the skill of expressing oneself effect…"
click at [242, 224] on span "Speichern" at bounding box center [229, 227] width 39 height 11
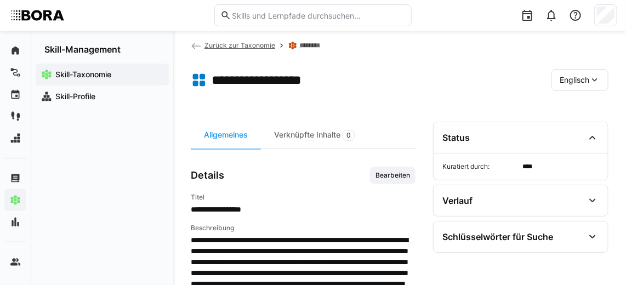
scroll to position [0, 0]
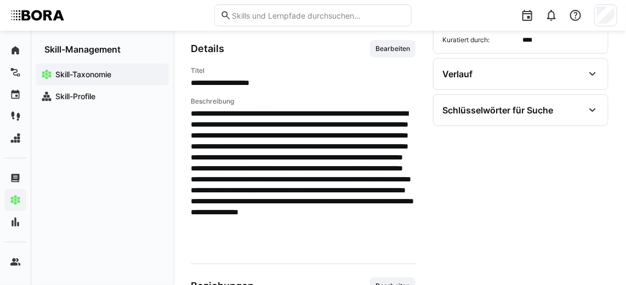
scroll to position [138, 0]
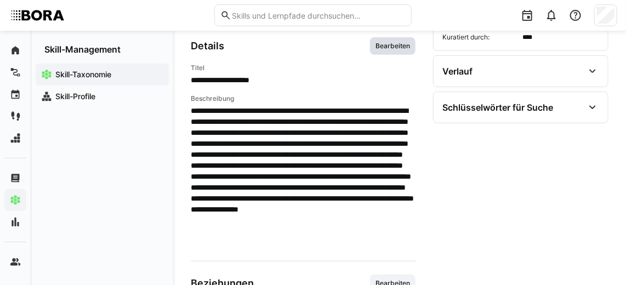
click at [391, 49] on span "Bearbeiten" at bounding box center [392, 46] width 45 height 18
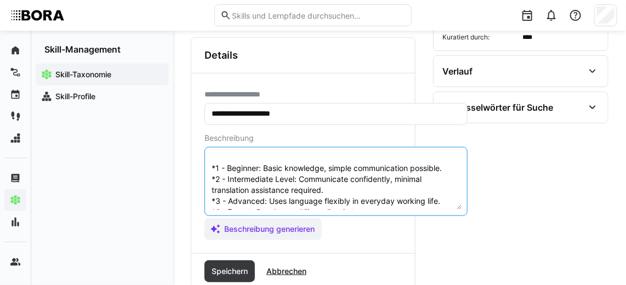
scroll to position [85, 0]
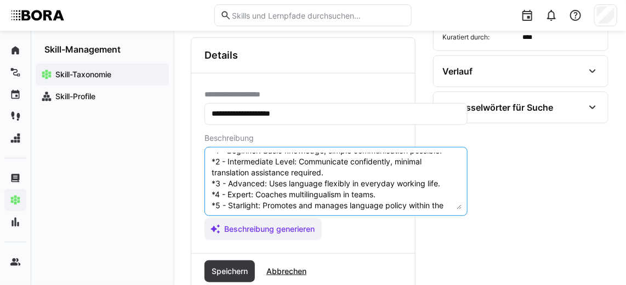
drag, startPoint x: 257, startPoint y: 195, endPoint x: 204, endPoint y: 160, distance: 63.2
click at [204, 160] on eds-input "Written Communication in Croatian refers to the skill of conveying thoughts and…" at bounding box center [335, 181] width 263 height 69
paste textarea "A2 *2 - Intermediate Level: B1 *3 - Advanced: B2 *4 - Expert: C1 *5 - Starlight…"
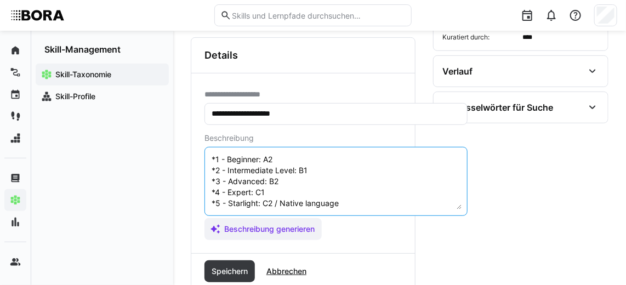
scroll to position [96, 0]
type textarea "Written Communication in Croatian refers to the skill of conveying thoughts and…"
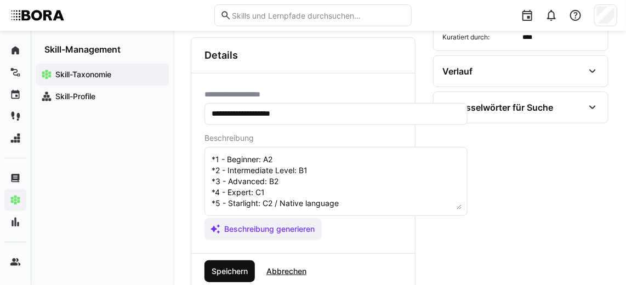
click at [242, 271] on span "Speichern" at bounding box center [229, 271] width 39 height 11
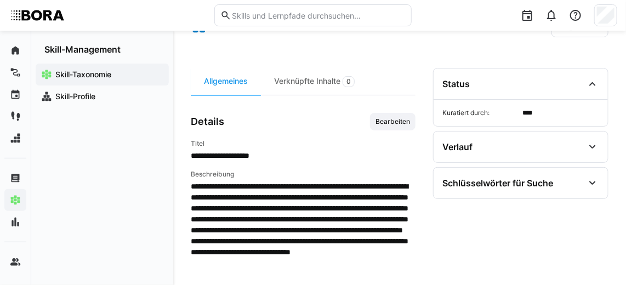
scroll to position [0, 0]
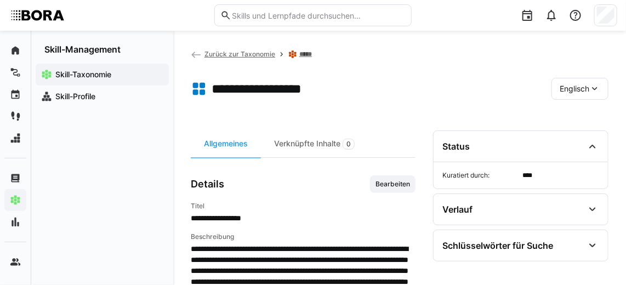
scroll to position [107, 0]
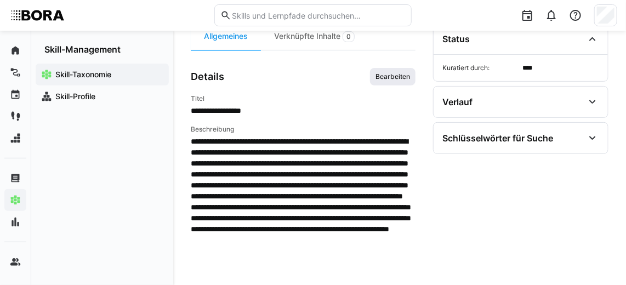
click at [398, 75] on span "Bearbeiten" at bounding box center [392, 76] width 37 height 9
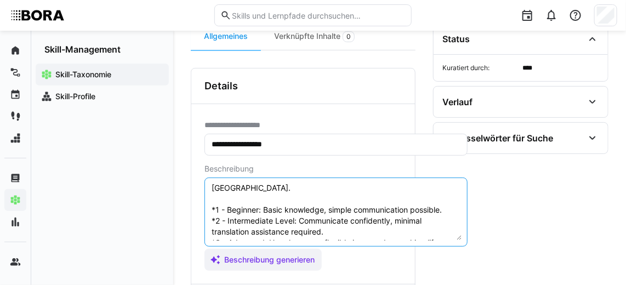
scroll to position [61, 0]
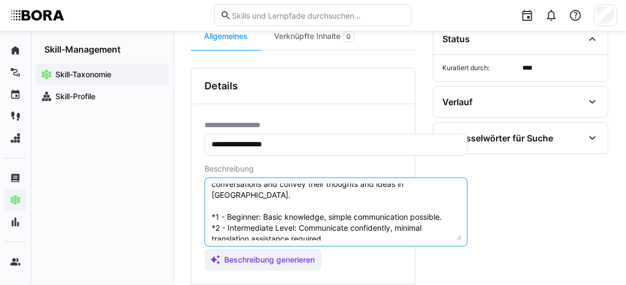
drag, startPoint x: 266, startPoint y: 221, endPoint x: 210, endPoint y: 205, distance: 58.5
click at [210, 205] on textarea "Oral Communication in Czech refers to the skill of speaking effectively and flu…" at bounding box center [335, 212] width 251 height 57
paste textarea "A2 *2 - Intermediate Level: B1 *3 - Advanced: B2 *4 - Expert: C1 *5 - Starlight…"
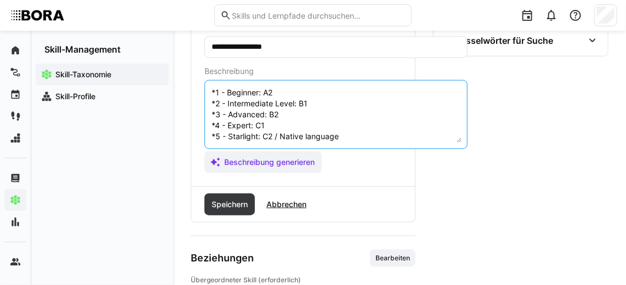
scroll to position [205, 0]
type textarea "Oral Communication in Czech refers to the skill of speaking effectively and flu…"
click at [219, 198] on span "Speichern" at bounding box center [229, 203] width 39 height 11
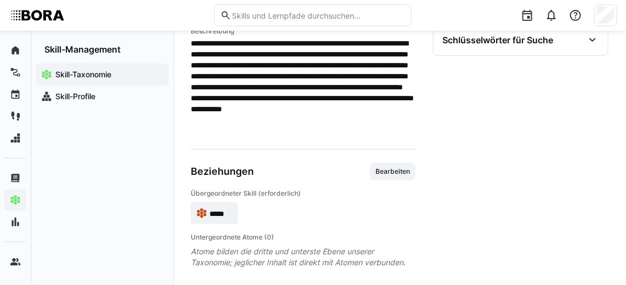
scroll to position [204, 0]
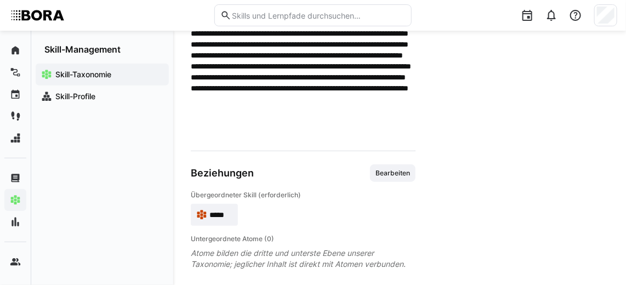
scroll to position [85, 0]
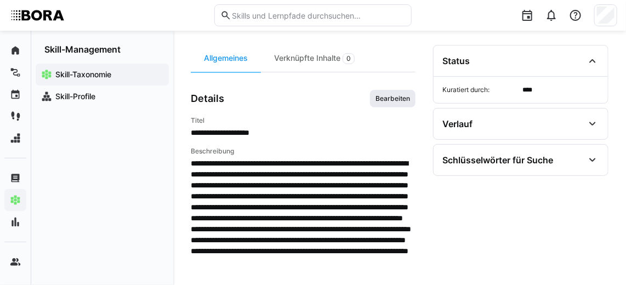
click at [391, 101] on span "Bearbeiten" at bounding box center [392, 98] width 37 height 9
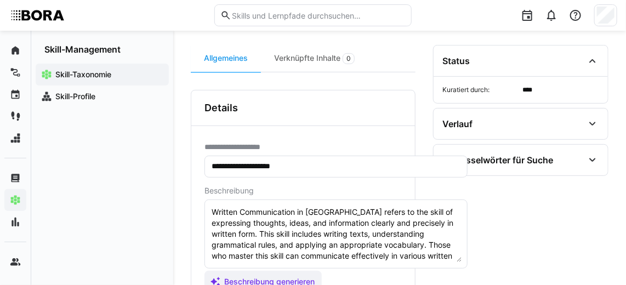
scroll to position [109, 0]
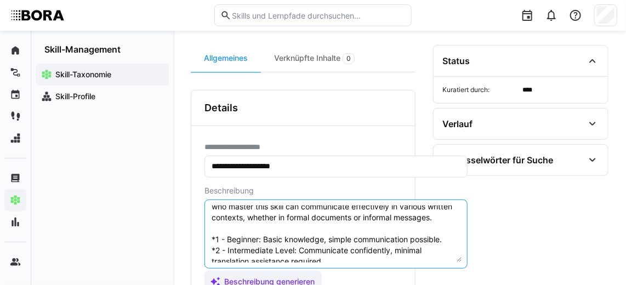
drag, startPoint x: 262, startPoint y: 244, endPoint x: 206, endPoint y: 207, distance: 67.6
click at [206, 207] on eds-input "Written Communication in [GEOGRAPHIC_DATA] refers to the skill of expressing th…" at bounding box center [335, 233] width 263 height 69
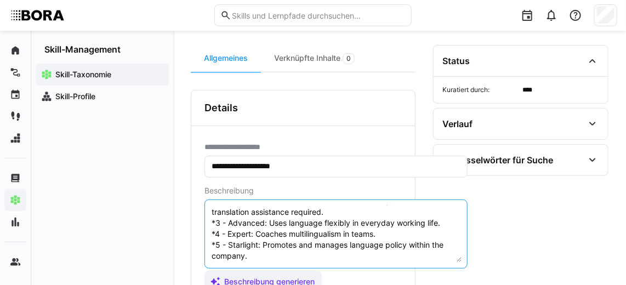
click at [276, 255] on textarea "Written Communication in [GEOGRAPHIC_DATA] refers to the skill of expressing th…" at bounding box center [335, 233] width 251 height 57
drag, startPoint x: 248, startPoint y: 248, endPoint x: 212, endPoint y: 220, distance: 45.3
drag, startPoint x: 212, startPoint y: 220, endPoint x: 288, endPoint y: 249, distance: 81.7
click at [288, 249] on textarea "Written Communication in Czech refers to the skill of expressing thoughts, idea…" at bounding box center [335, 233] width 251 height 57
drag, startPoint x: 250, startPoint y: 244, endPoint x: 213, endPoint y: 206, distance: 53.1
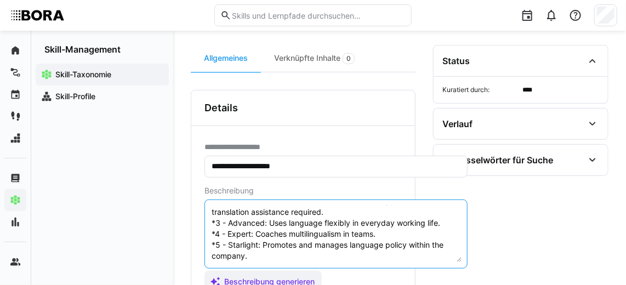
drag, startPoint x: 213, startPoint y: 206, endPoint x: 268, endPoint y: 255, distance: 73.3
click at [268, 255] on textarea "Written Communication in Czech refers to the skill of expressing thoughts, idea…" at bounding box center [335, 233] width 251 height 57
drag, startPoint x: 246, startPoint y: 246, endPoint x: 207, endPoint y: 219, distance: 48.5
drag, startPoint x: 207, startPoint y: 219, endPoint x: 254, endPoint y: 243, distance: 53.4
click at [254, 243] on textarea "Written Communication in Czech refers to the skill of expressing thoughts, idea…" at bounding box center [335, 233] width 251 height 57
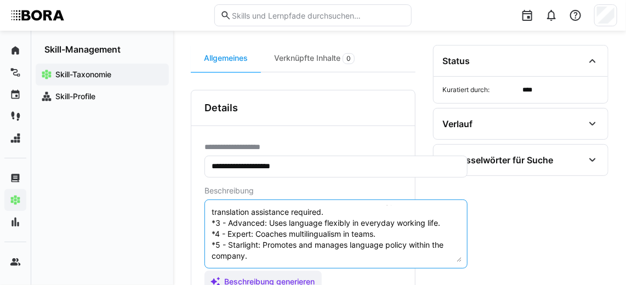
drag, startPoint x: 254, startPoint y: 243, endPoint x: 220, endPoint y: 207, distance: 50.0
drag, startPoint x: 220, startPoint y: 207, endPoint x: 254, endPoint y: 235, distance: 43.9
click at [254, 235] on textarea "Written Communication in Czech refers to the skill of expressing thoughts, idea…" at bounding box center [335, 233] width 251 height 57
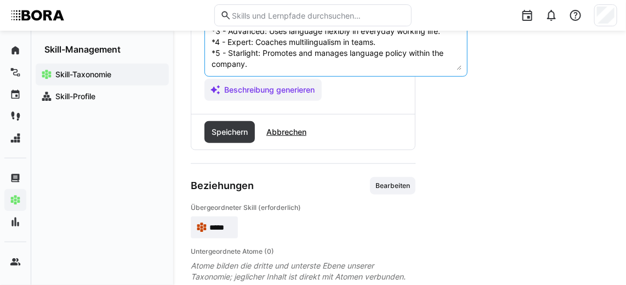
drag, startPoint x: 211, startPoint y: 215, endPoint x: 292, endPoint y: 298, distance: 115.8
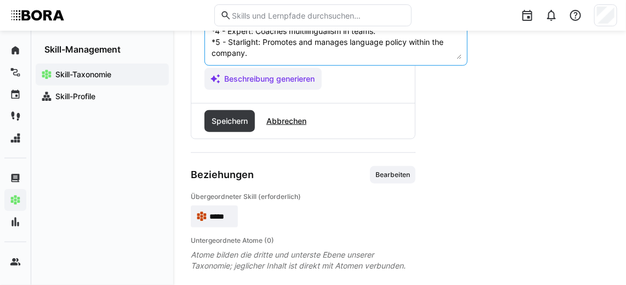
paste textarea "A2 *2 - Intermediate Level: B1 *3 - Advanced: B2 *4 - Expert: C1 *5 - Starlight…"
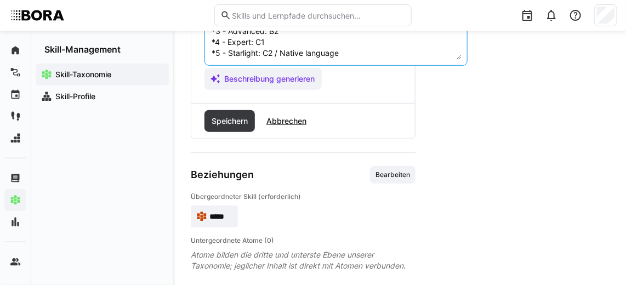
scroll to position [210, 0]
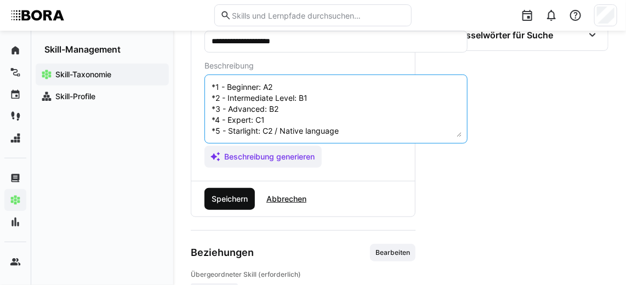
type textarea "Written Communication in Czech refers to the skill of expressing thoughts, idea…"
click at [234, 197] on span "Speichern" at bounding box center [229, 198] width 39 height 11
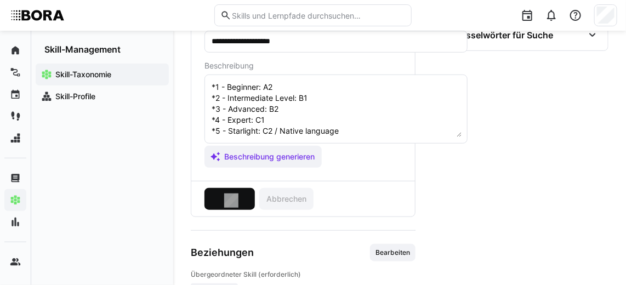
scroll to position [204, 0]
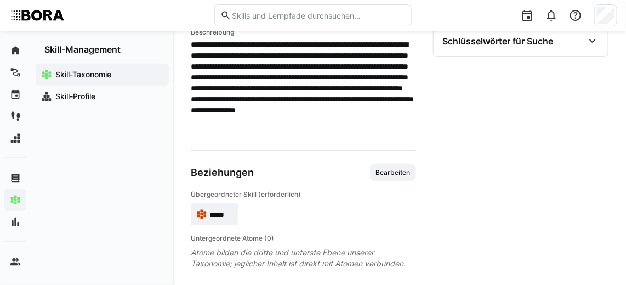
click at [389, 45] on span "**********" at bounding box center [303, 88] width 225 height 99
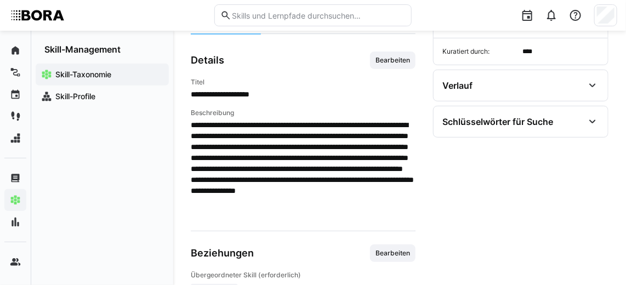
scroll to position [164, 0]
